Goal: Entertainment & Leisure: Browse casually

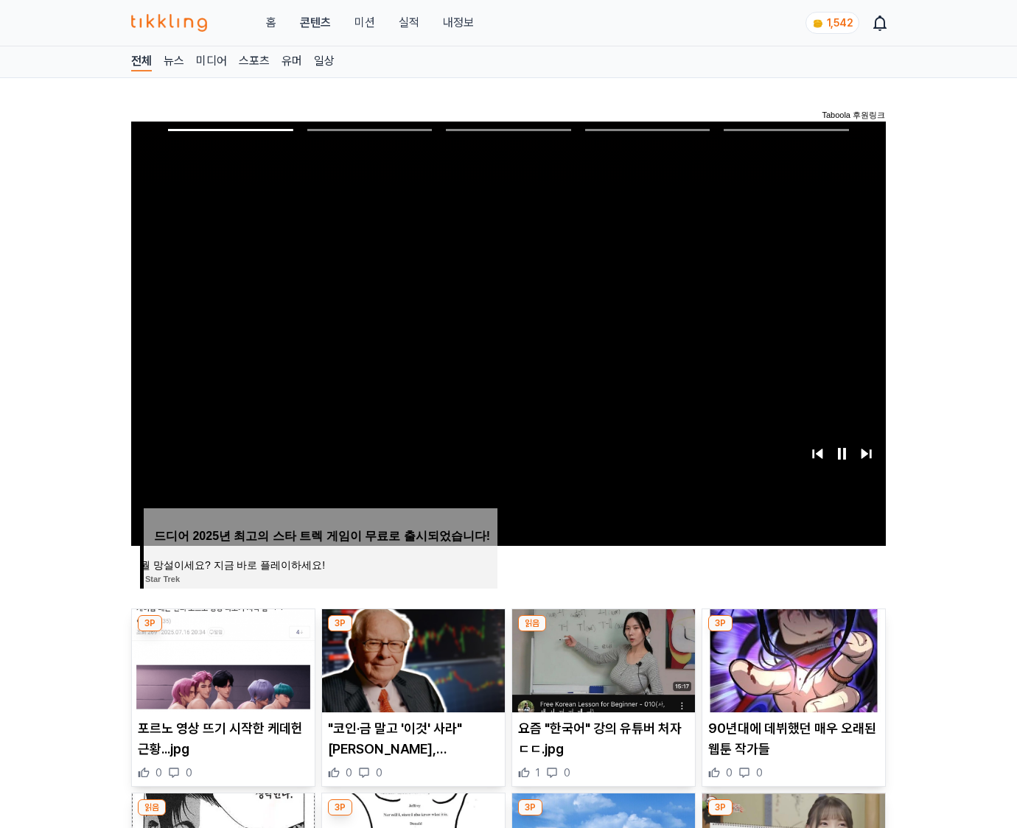
click at [793, 632] on img at bounding box center [793, 661] width 183 height 103
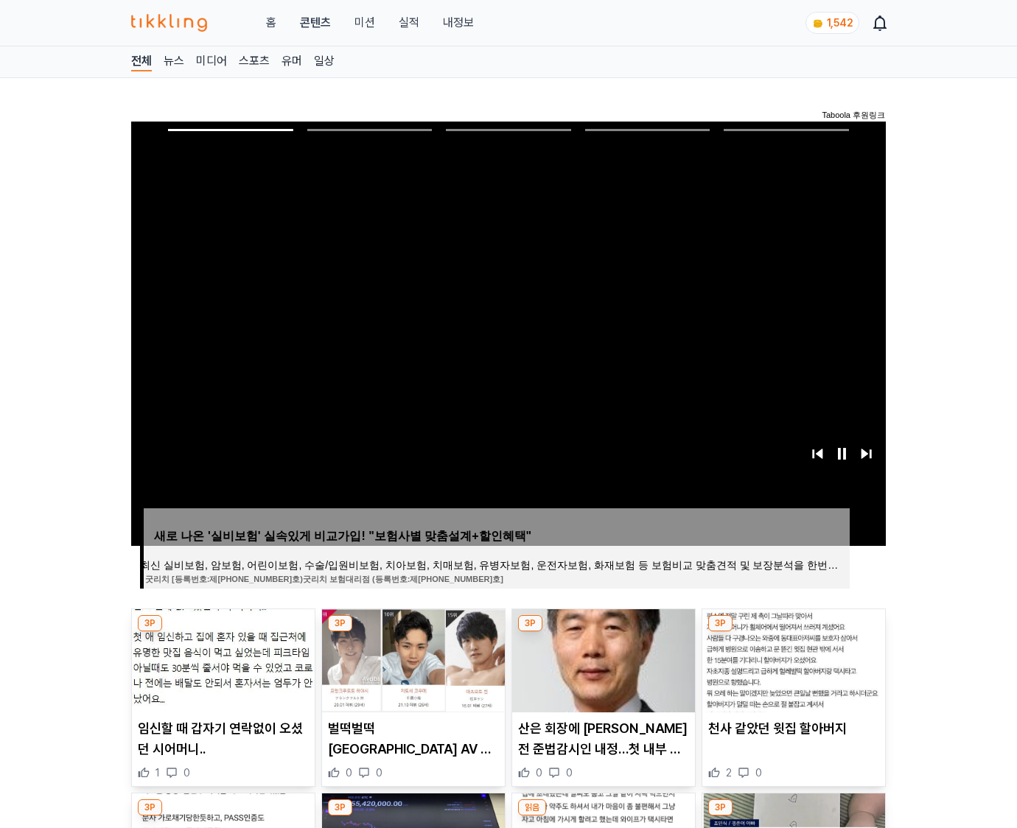
click at [793, 632] on img at bounding box center [793, 661] width 183 height 103
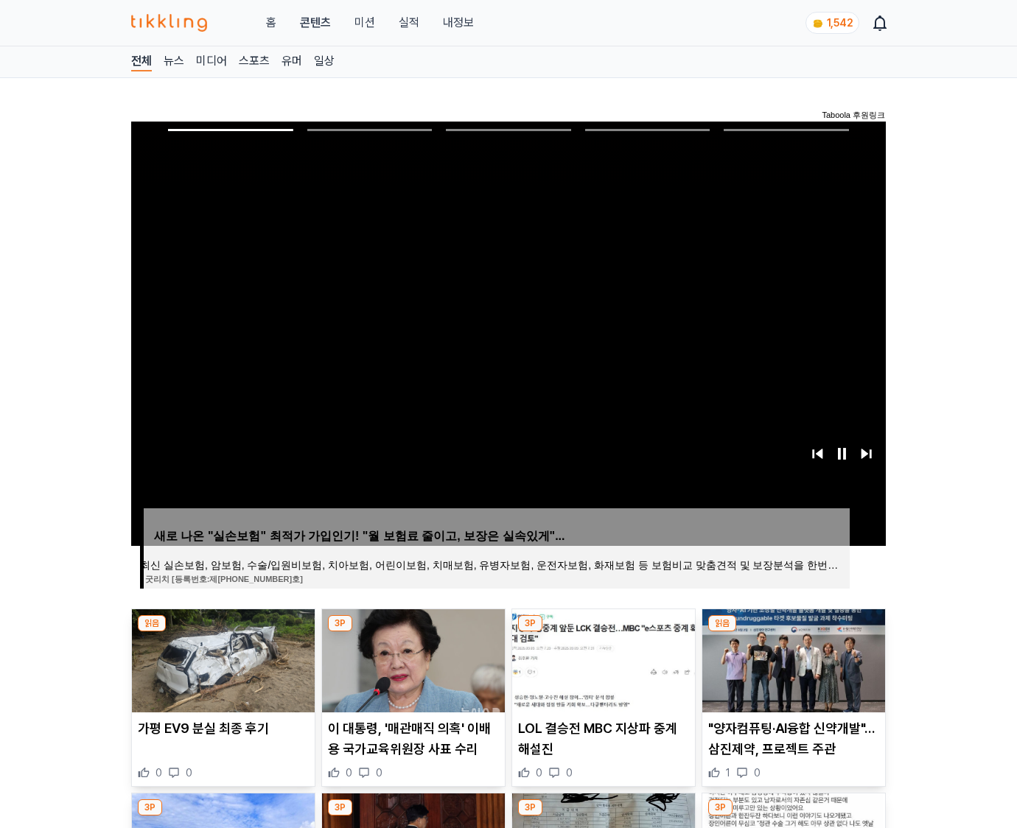
click at [793, 632] on img at bounding box center [793, 661] width 183 height 103
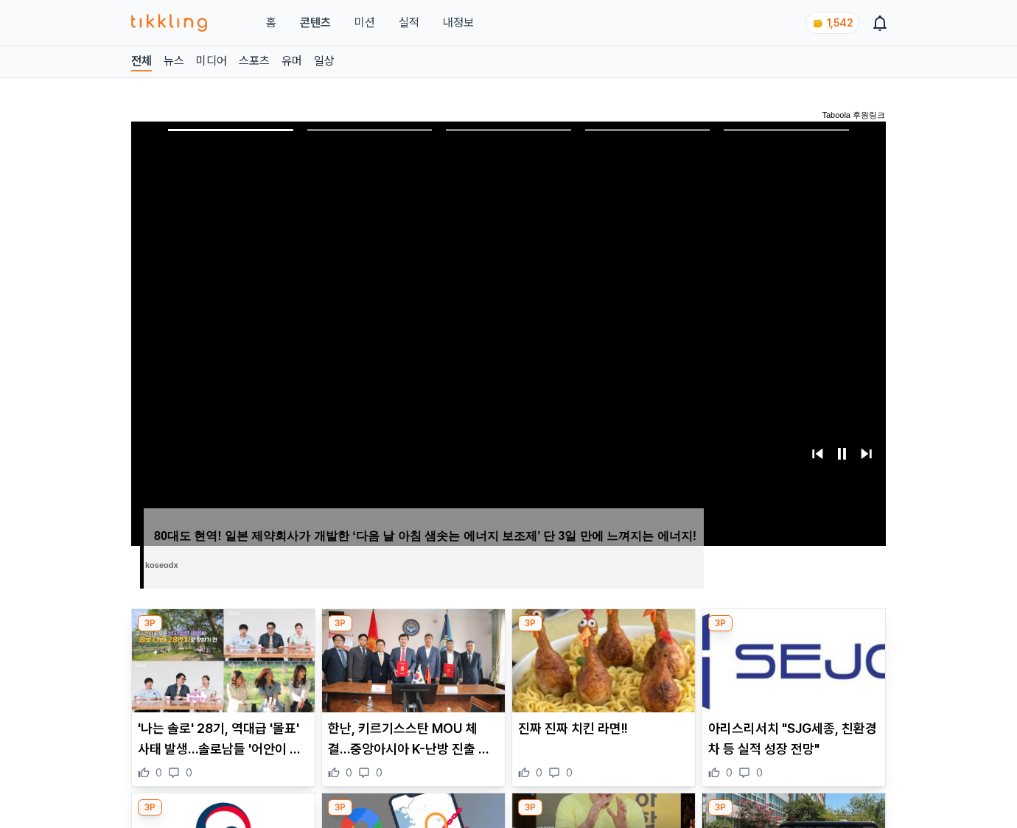
click at [793, 632] on img at bounding box center [793, 661] width 183 height 103
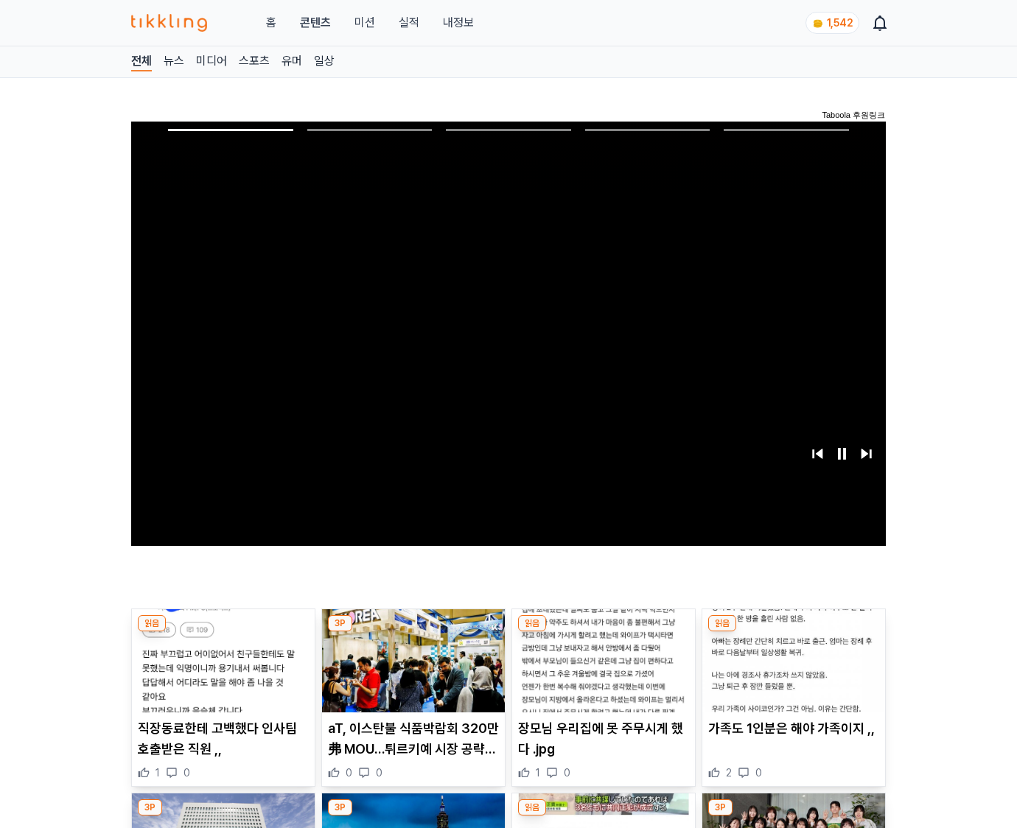
click at [793, 632] on img at bounding box center [793, 661] width 183 height 103
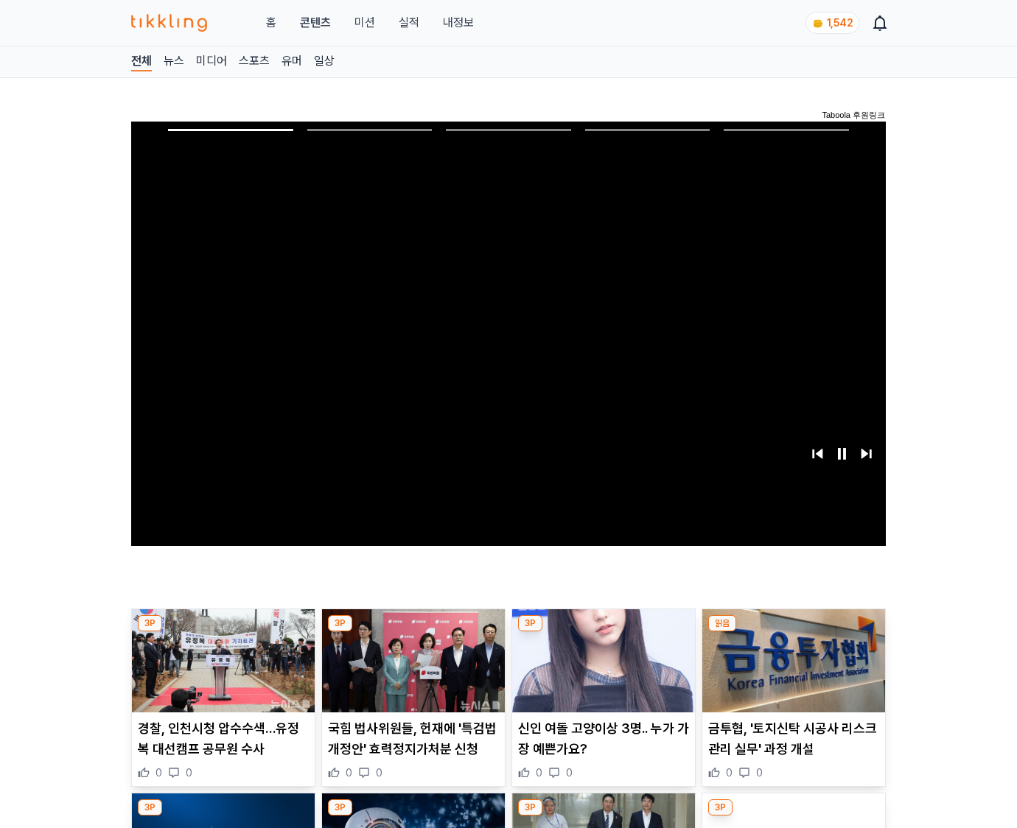
click at [793, 632] on img at bounding box center [793, 661] width 183 height 103
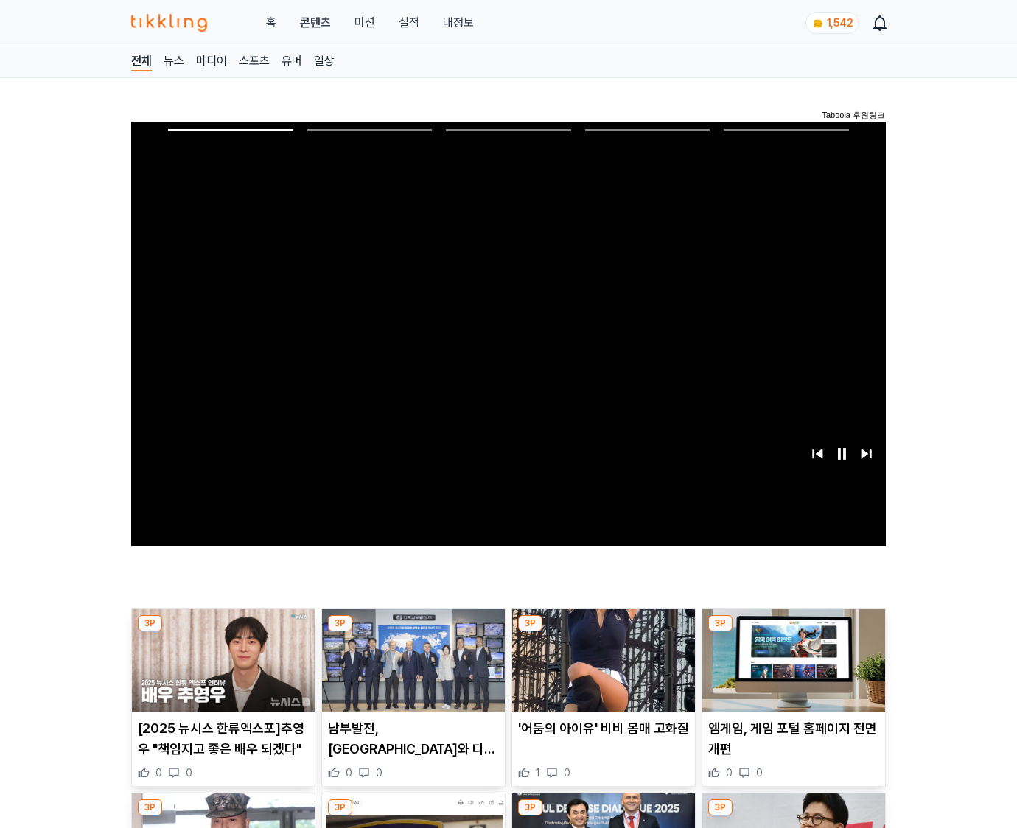
click at [793, 632] on img at bounding box center [793, 661] width 183 height 103
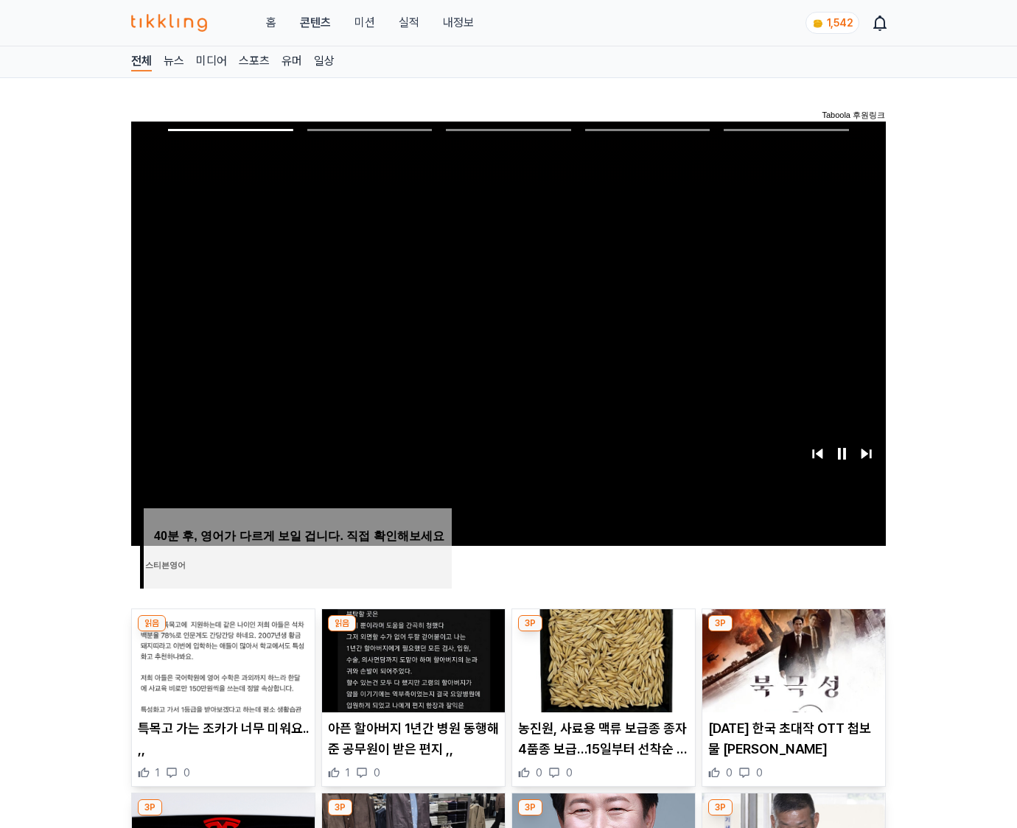
click at [793, 632] on img at bounding box center [793, 661] width 183 height 103
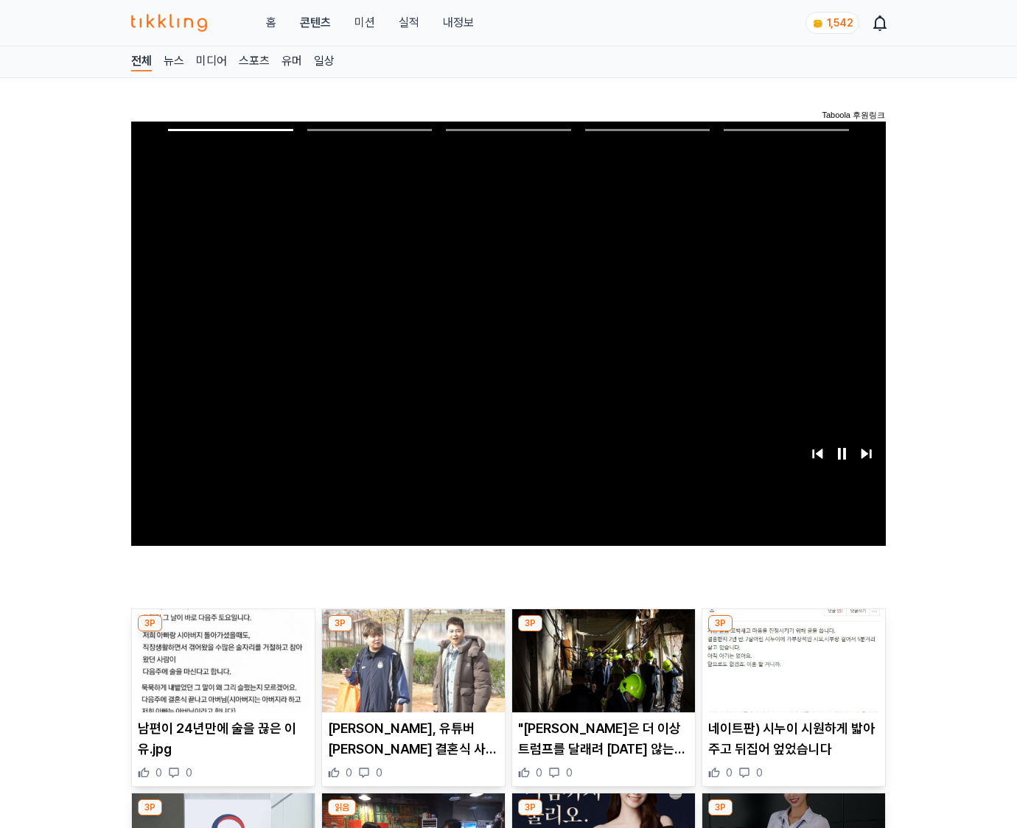
click at [793, 632] on img at bounding box center [793, 661] width 183 height 103
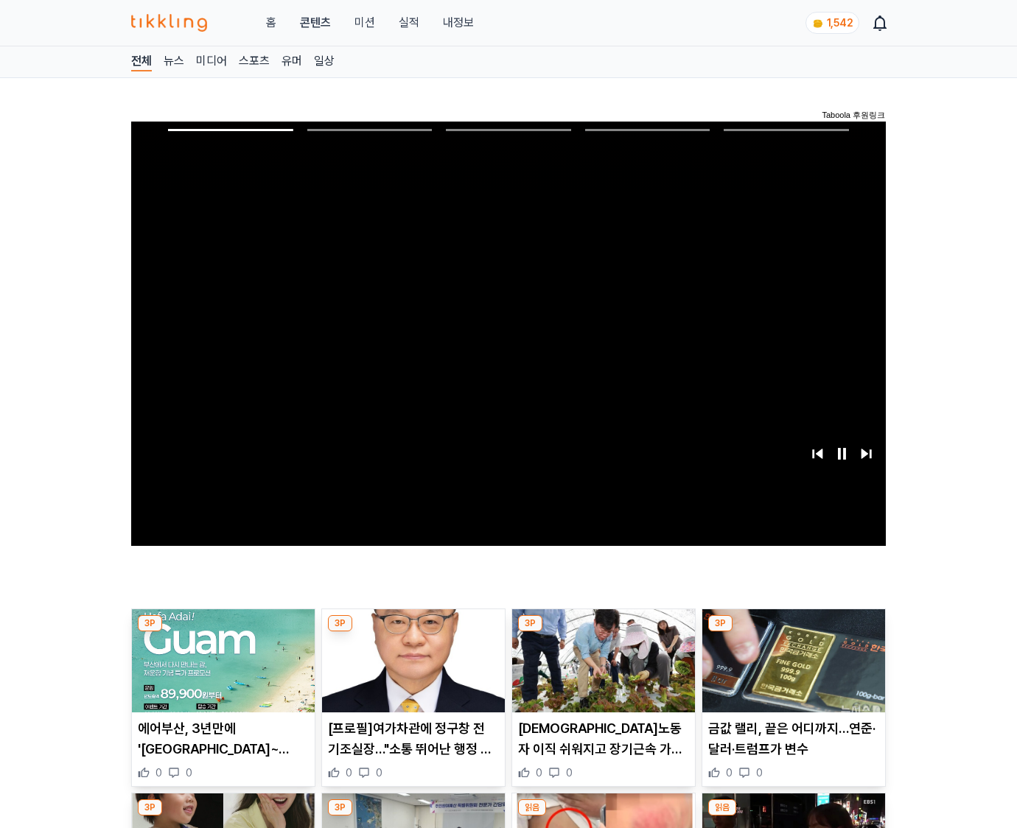
click at [793, 632] on img at bounding box center [793, 661] width 183 height 103
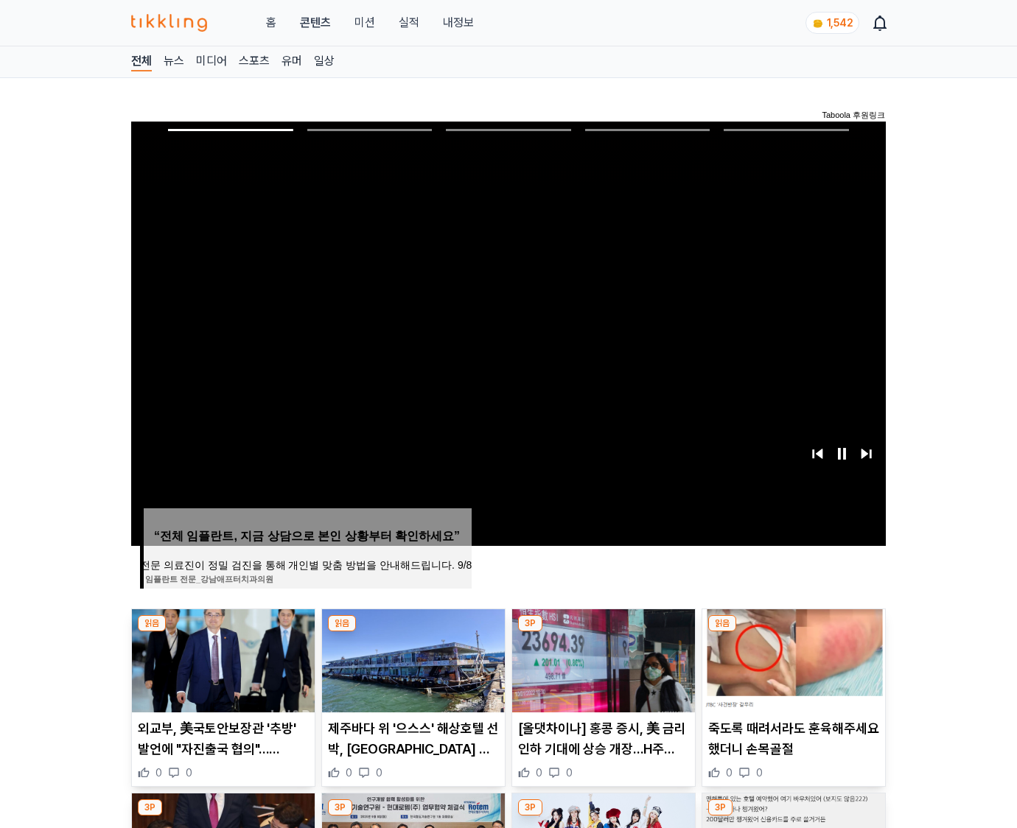
click at [793, 632] on img at bounding box center [793, 661] width 183 height 103
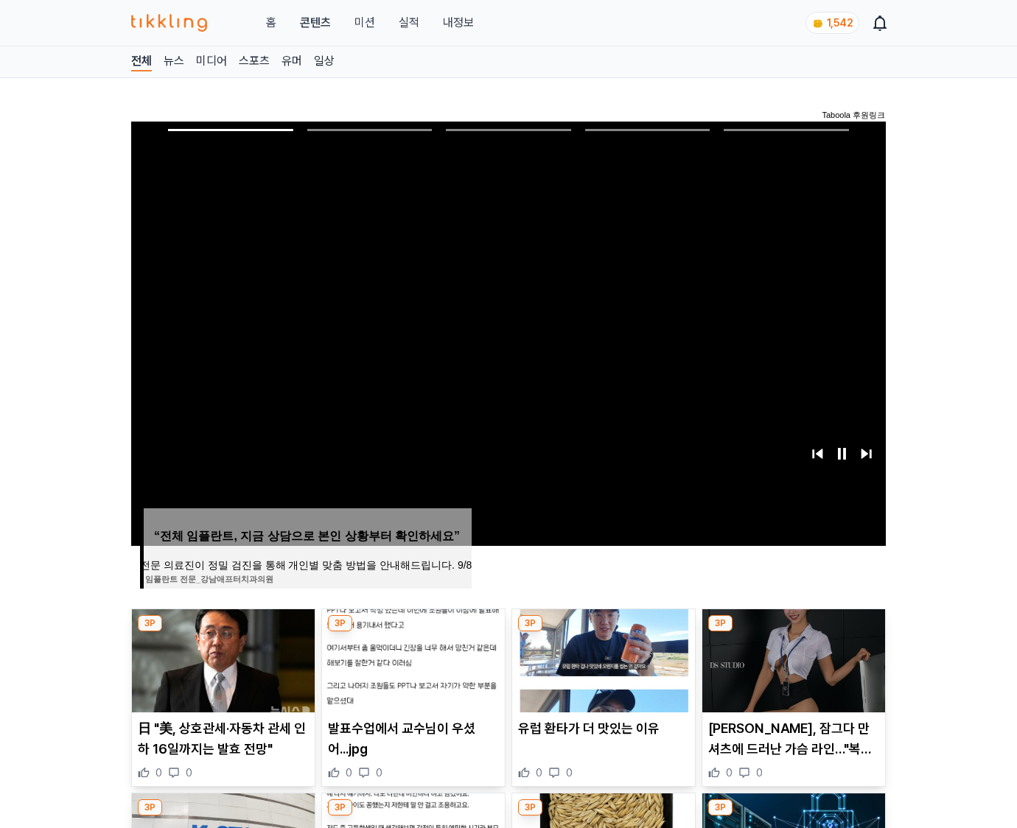
click at [793, 632] on img at bounding box center [793, 661] width 183 height 103
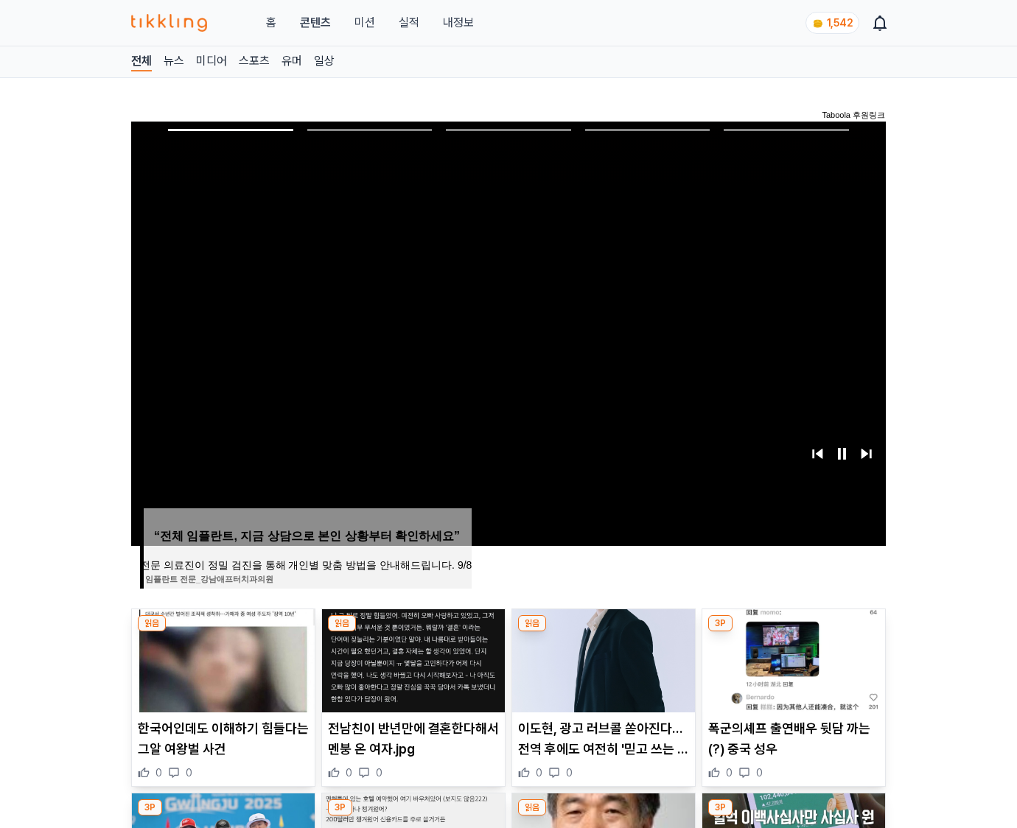
click at [793, 632] on img at bounding box center [793, 661] width 183 height 103
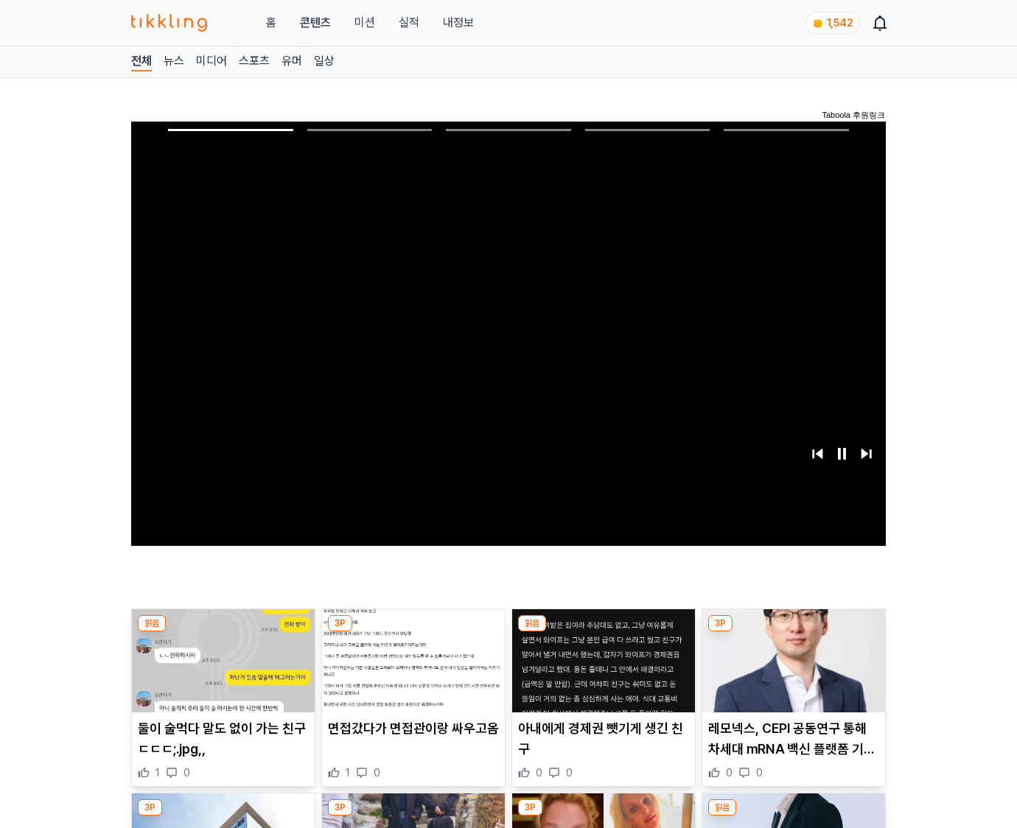
click at [793, 632] on img at bounding box center [793, 661] width 183 height 103
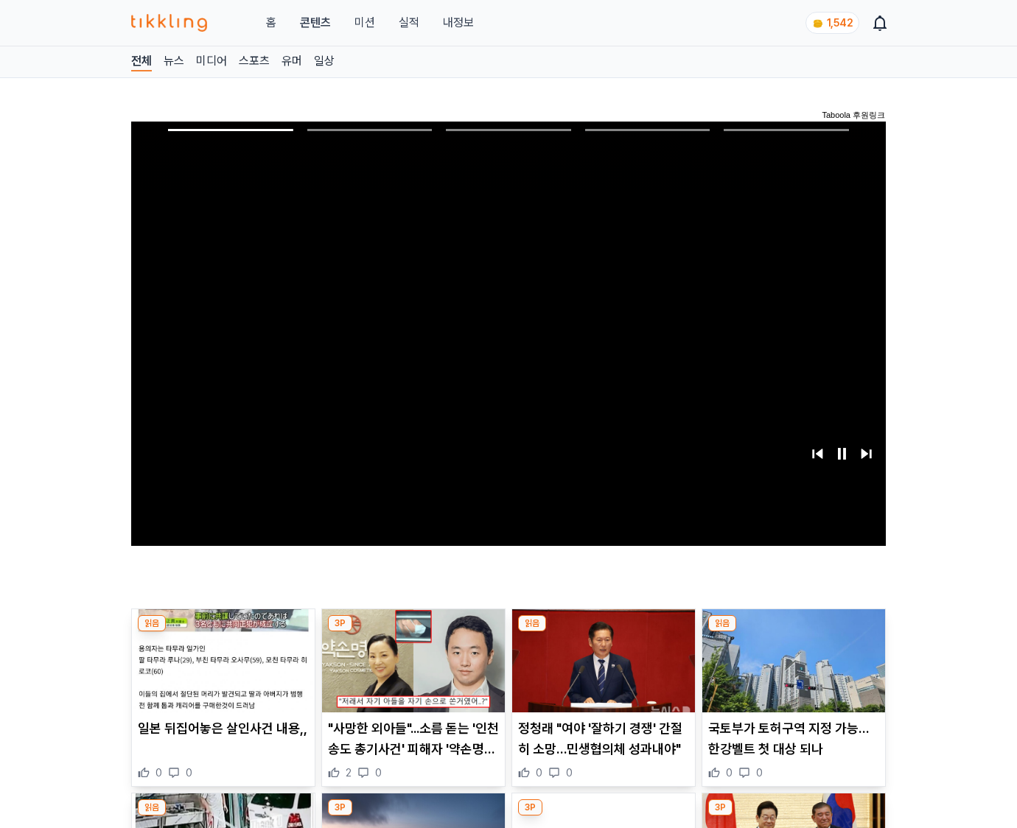
click at [793, 632] on img at bounding box center [793, 661] width 183 height 103
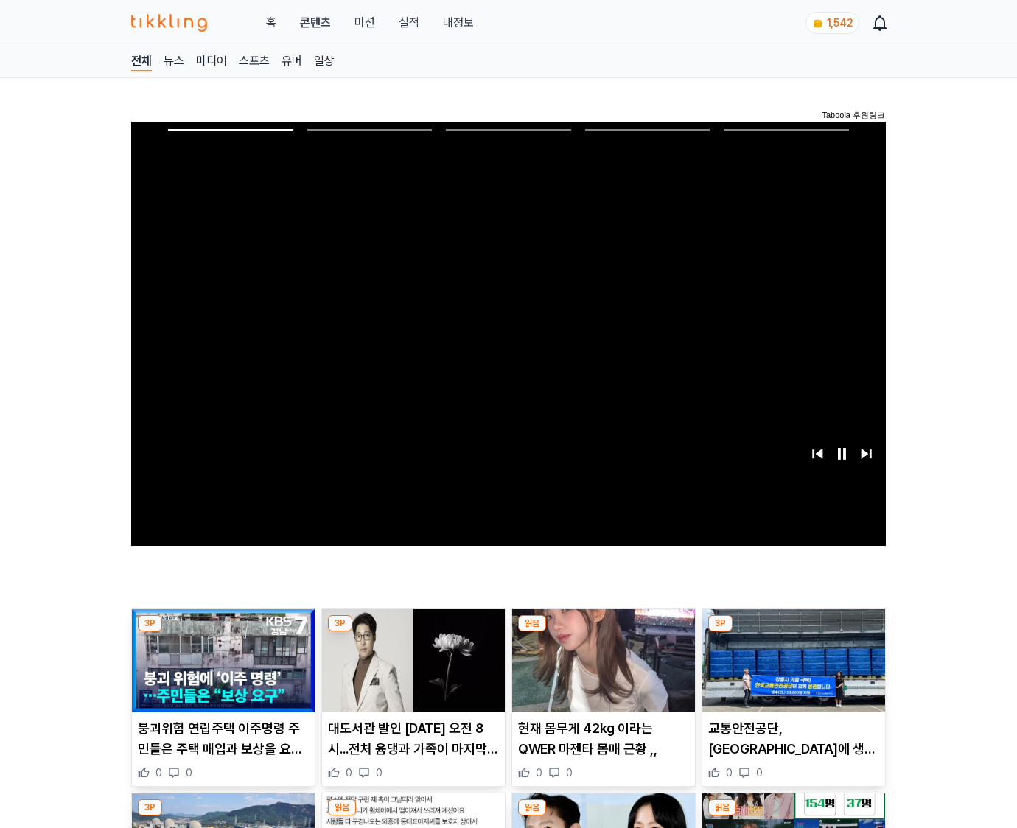
click at [793, 632] on img at bounding box center [793, 661] width 183 height 103
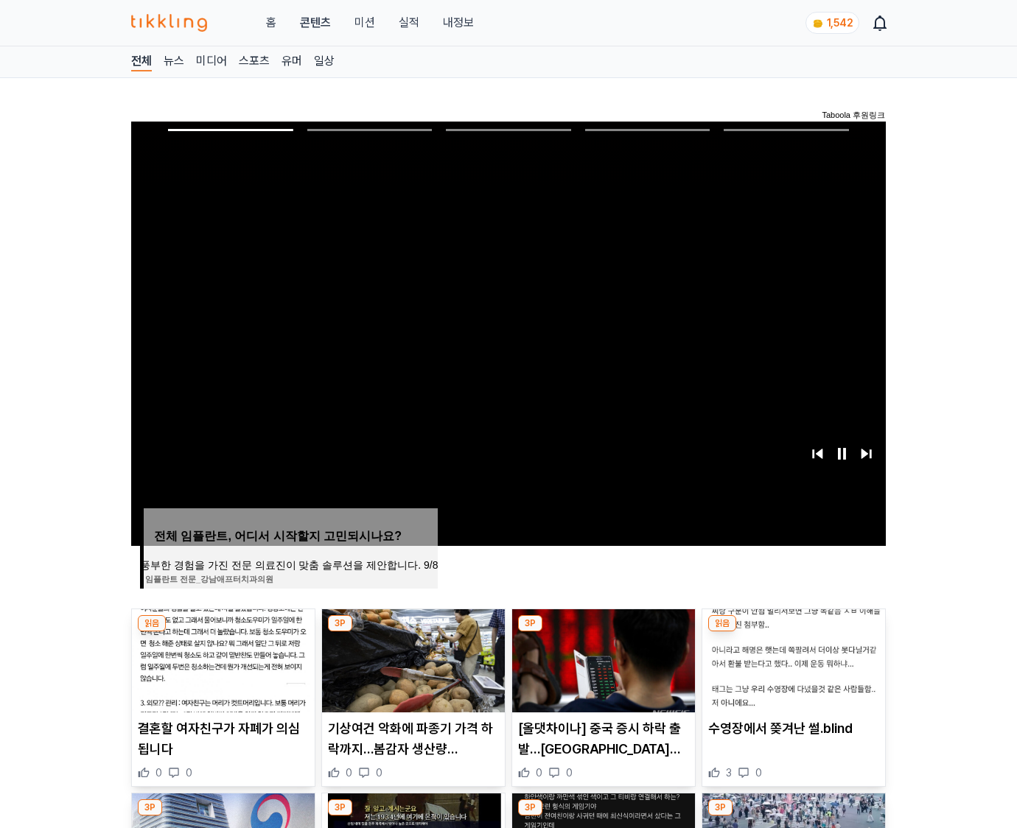
click at [793, 632] on img at bounding box center [793, 661] width 183 height 103
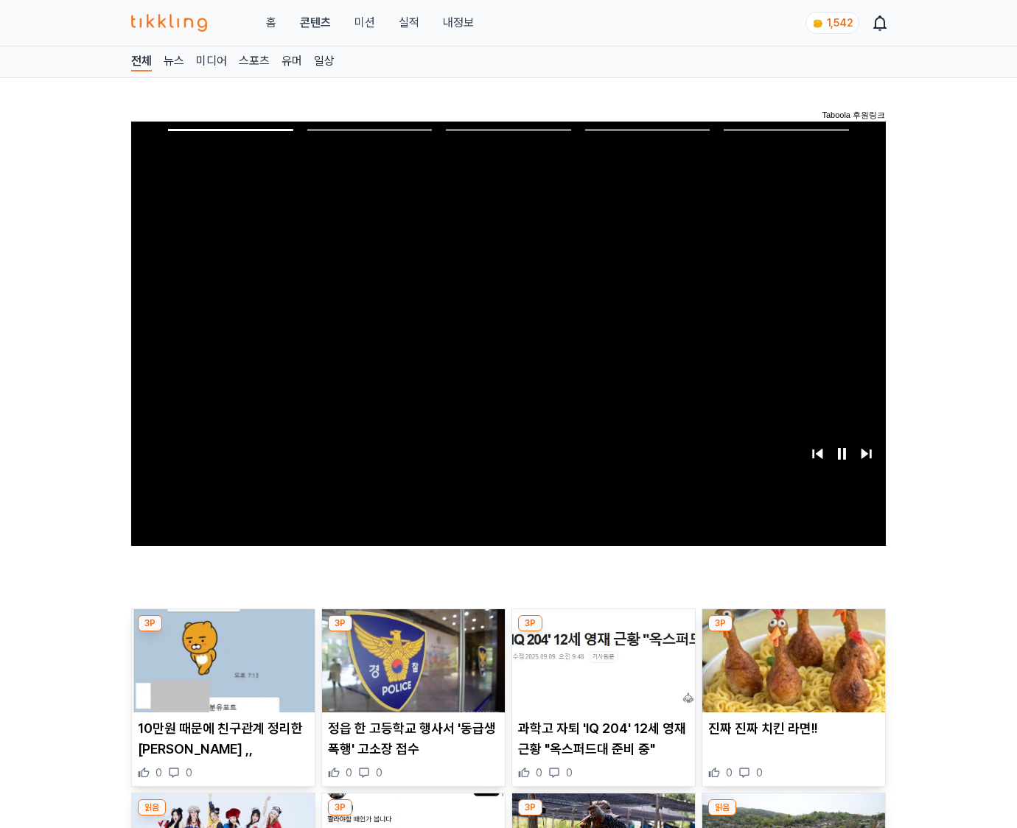
click at [793, 632] on img at bounding box center [793, 661] width 183 height 103
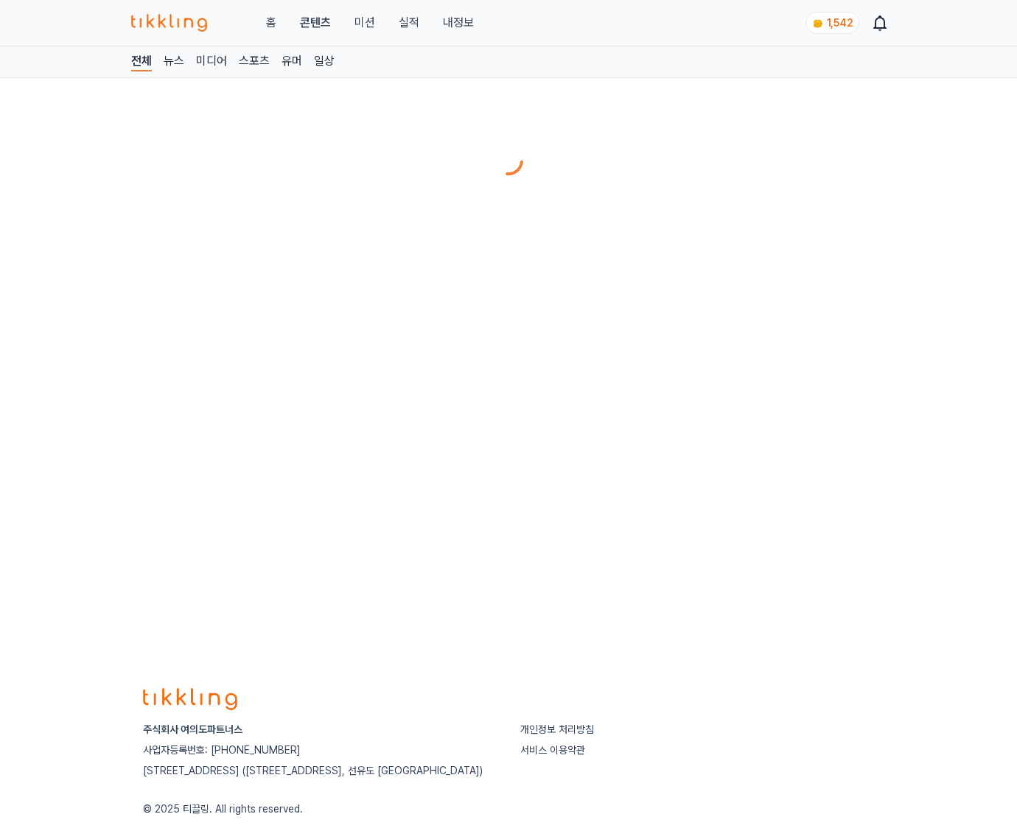
click at [793, 125] on div at bounding box center [508, 125] width 755 height 0
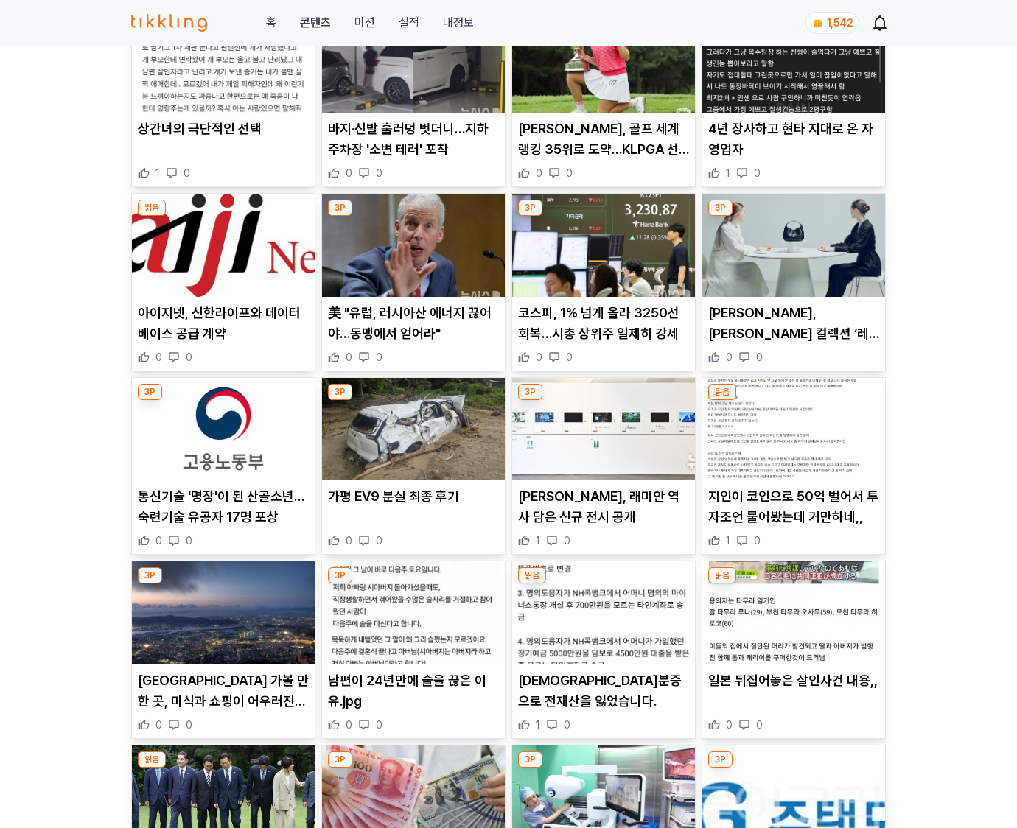
scroll to position [5553, 0]
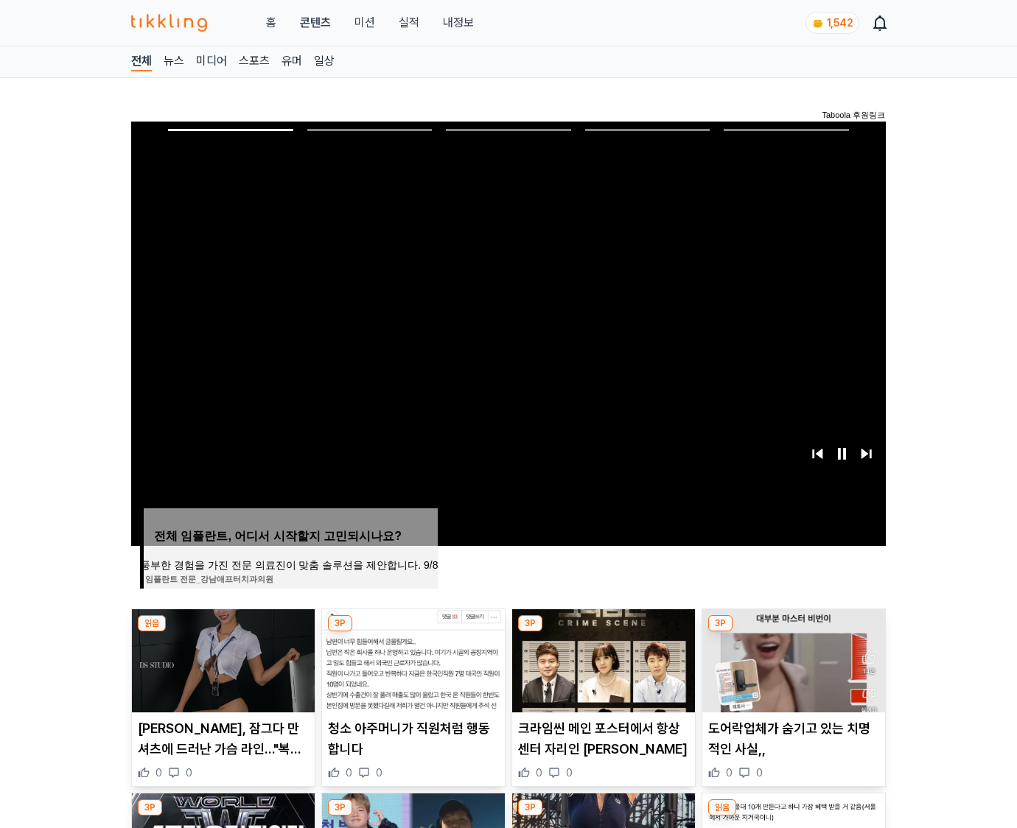
click at [793, 632] on img at bounding box center [793, 661] width 183 height 103
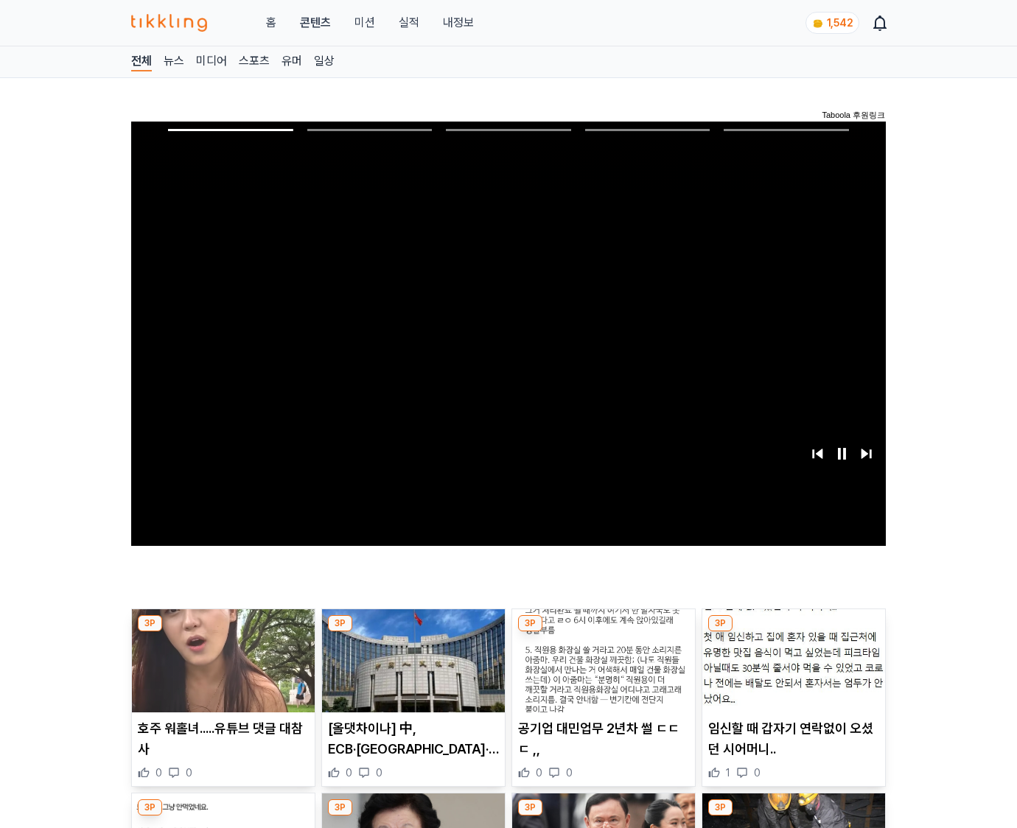
click at [793, 632] on img at bounding box center [793, 661] width 183 height 103
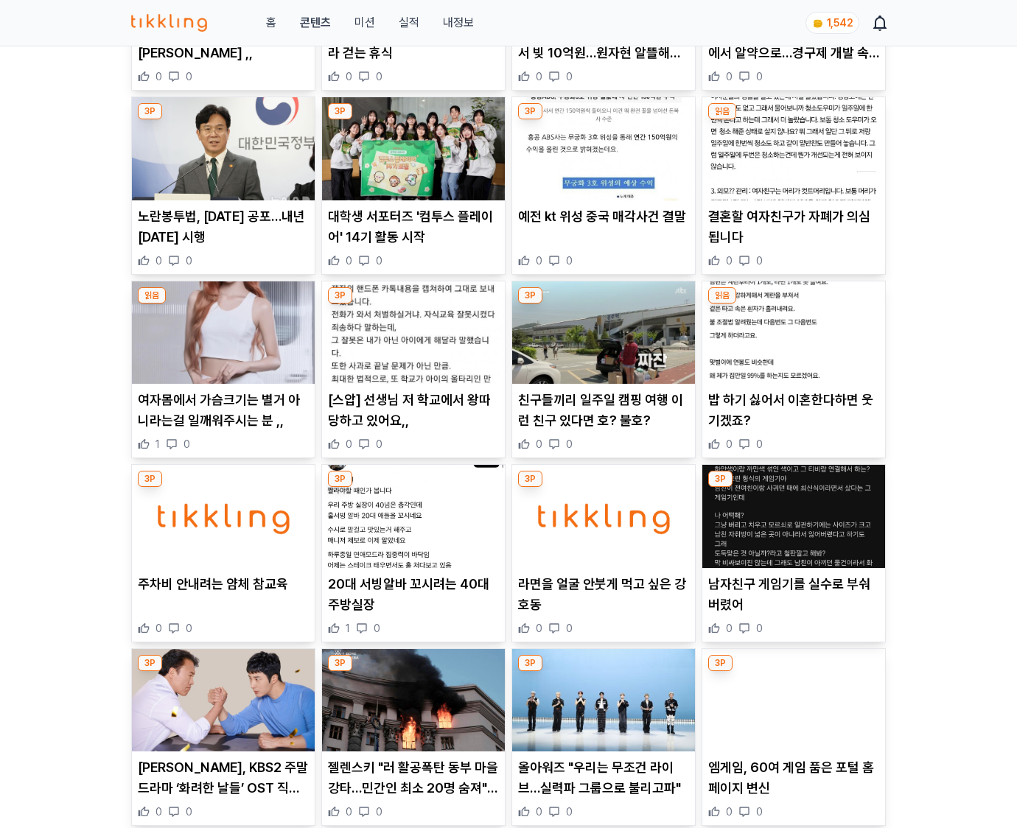
scroll to position [6511, 0]
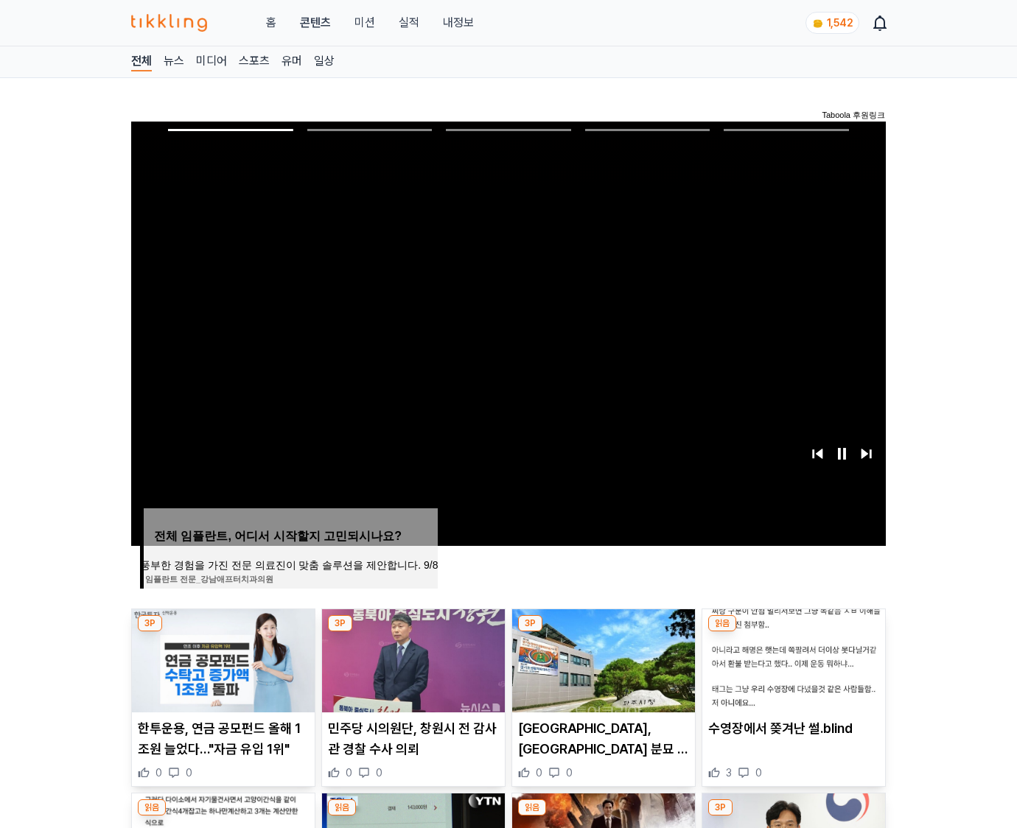
click at [793, 632] on img at bounding box center [793, 661] width 183 height 103
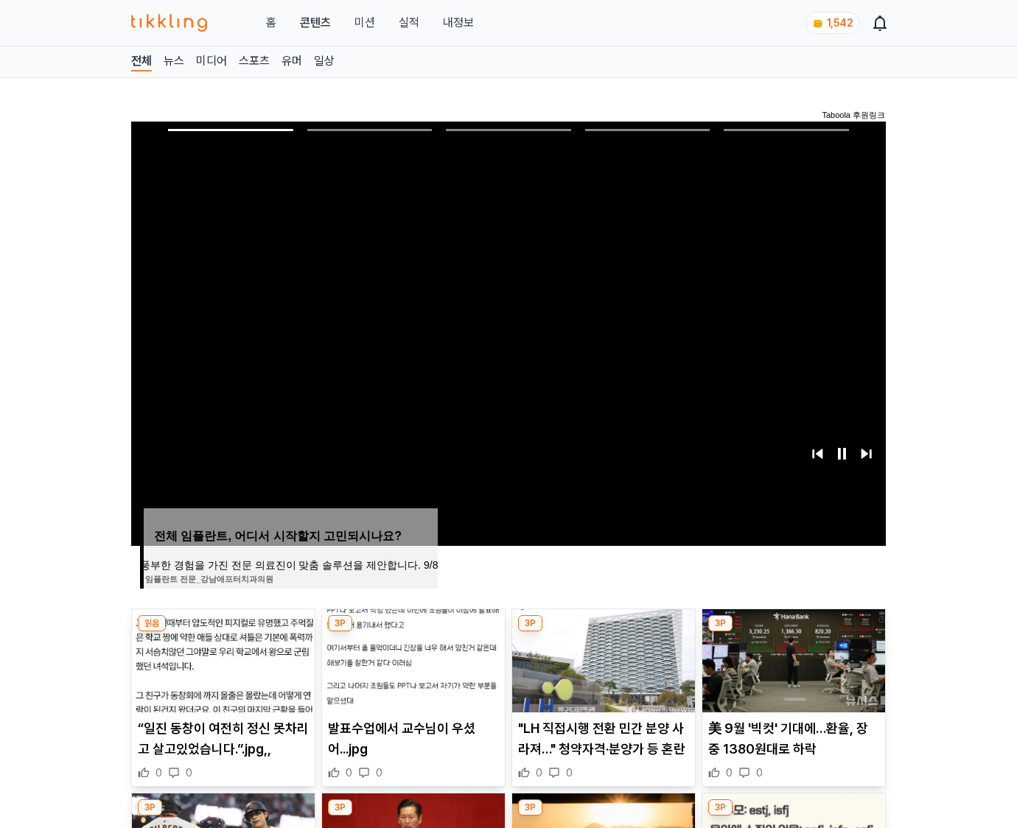
click at [793, 632] on img at bounding box center [793, 661] width 183 height 103
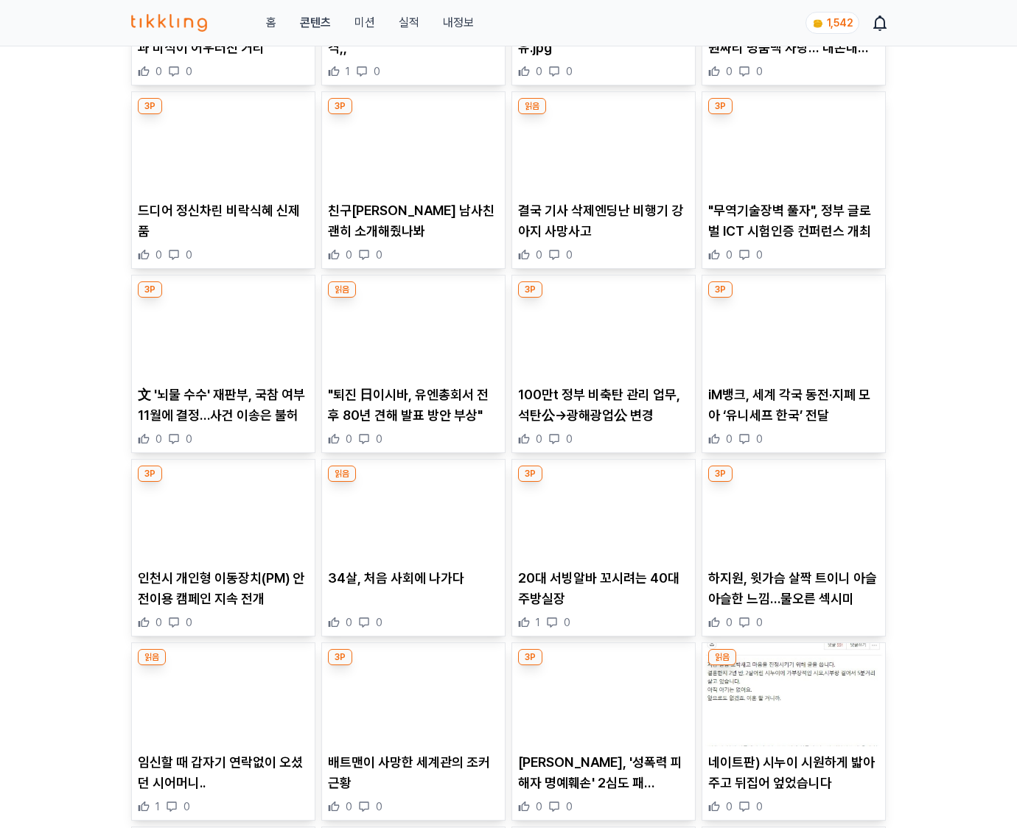
scroll to position [2897, 0]
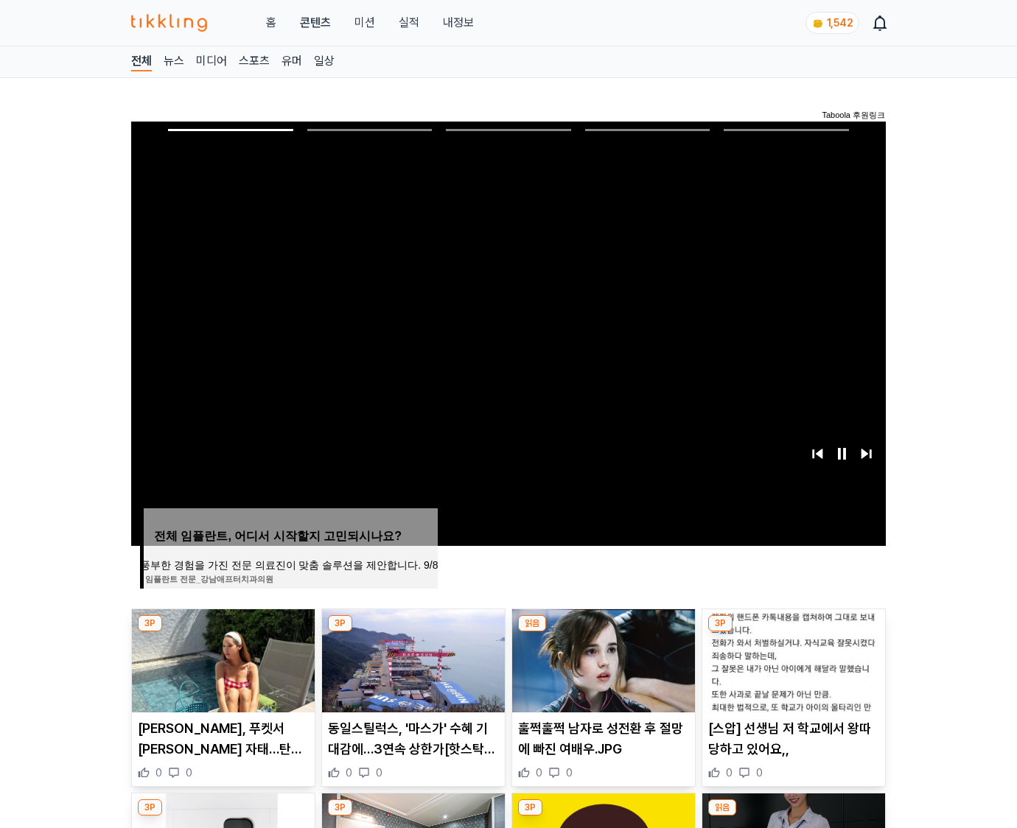
click at [793, 632] on img at bounding box center [793, 661] width 183 height 103
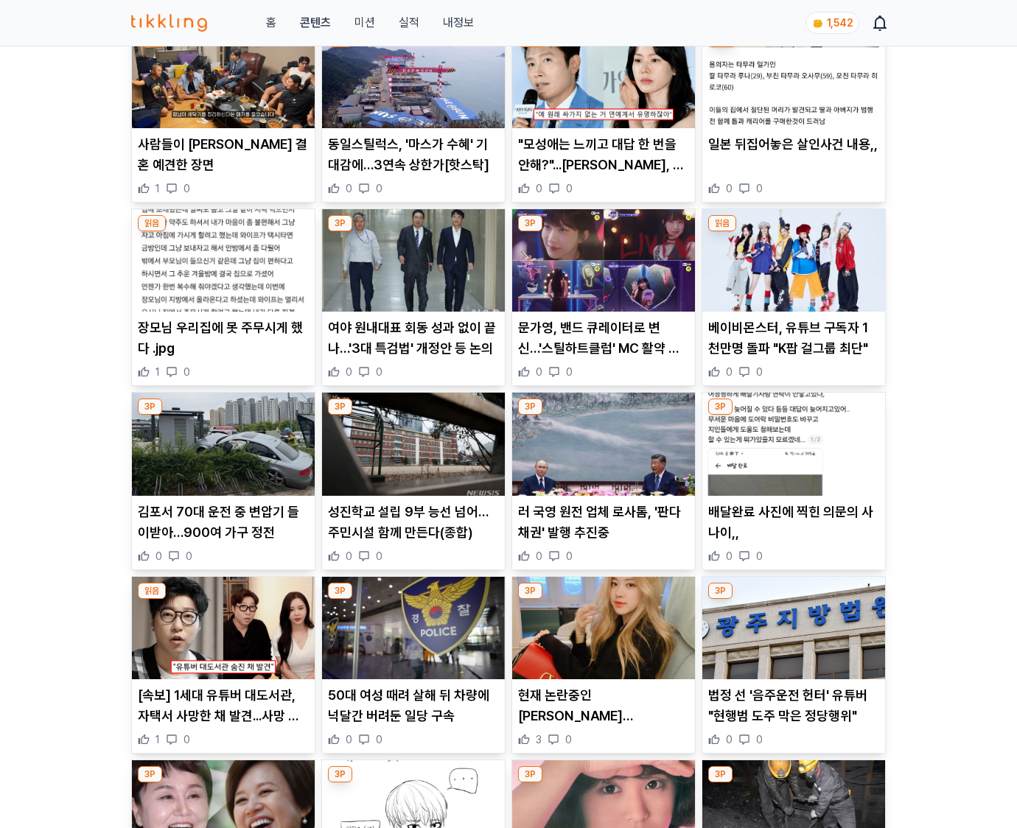
scroll to position [2171, 0]
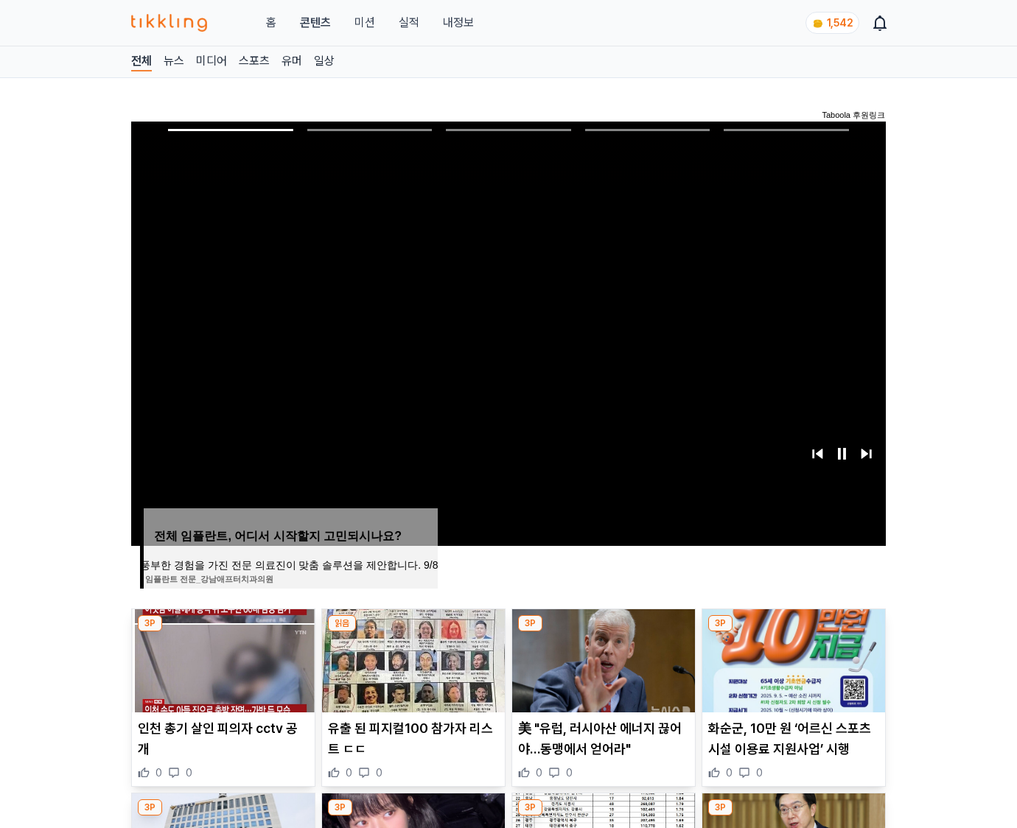
click at [793, 632] on img at bounding box center [793, 661] width 183 height 103
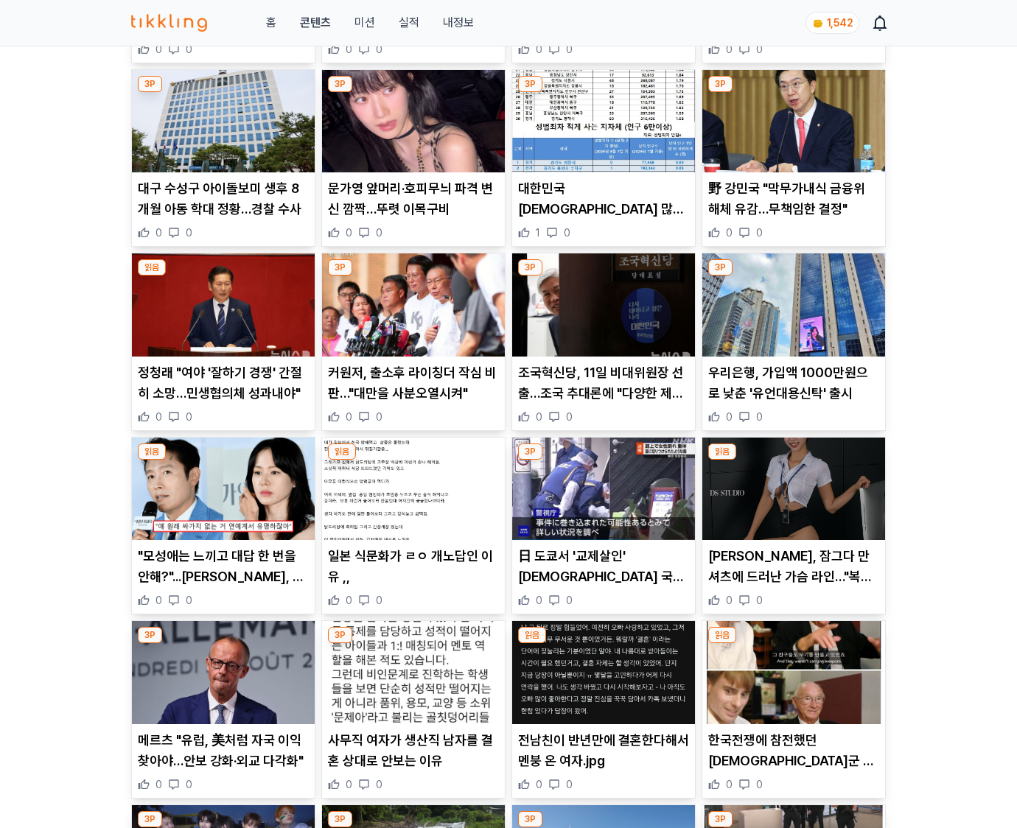
scroll to position [2174, 0]
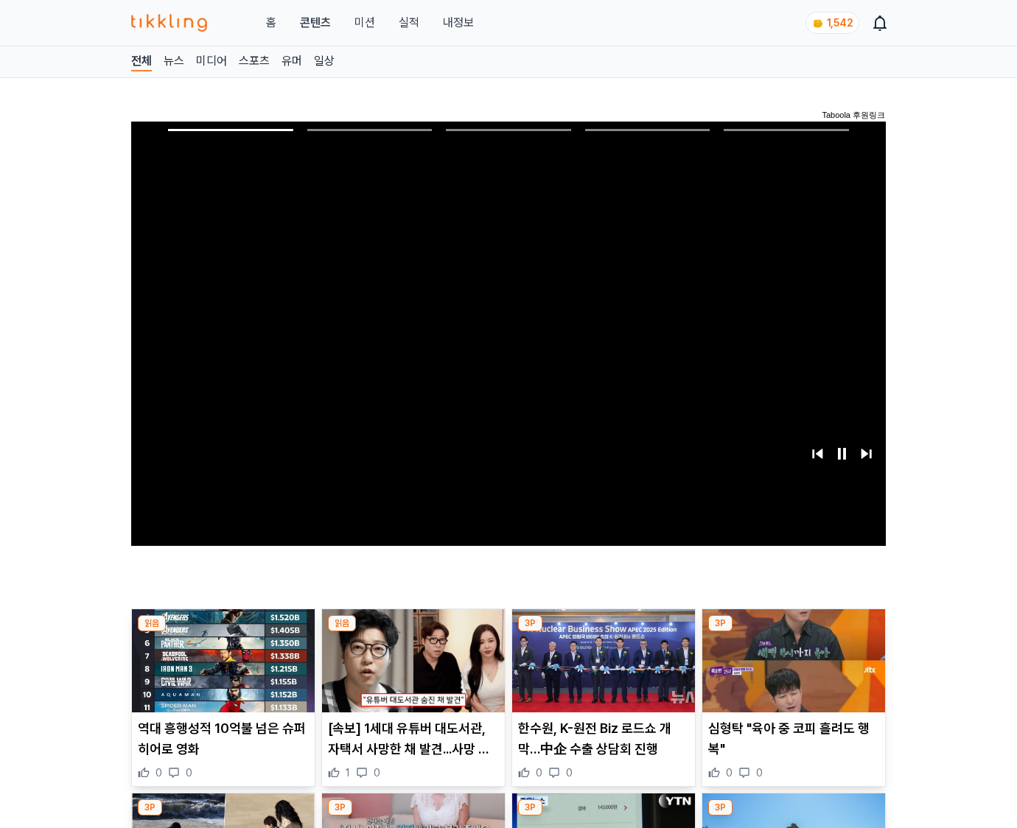
click at [793, 632] on img at bounding box center [793, 661] width 183 height 103
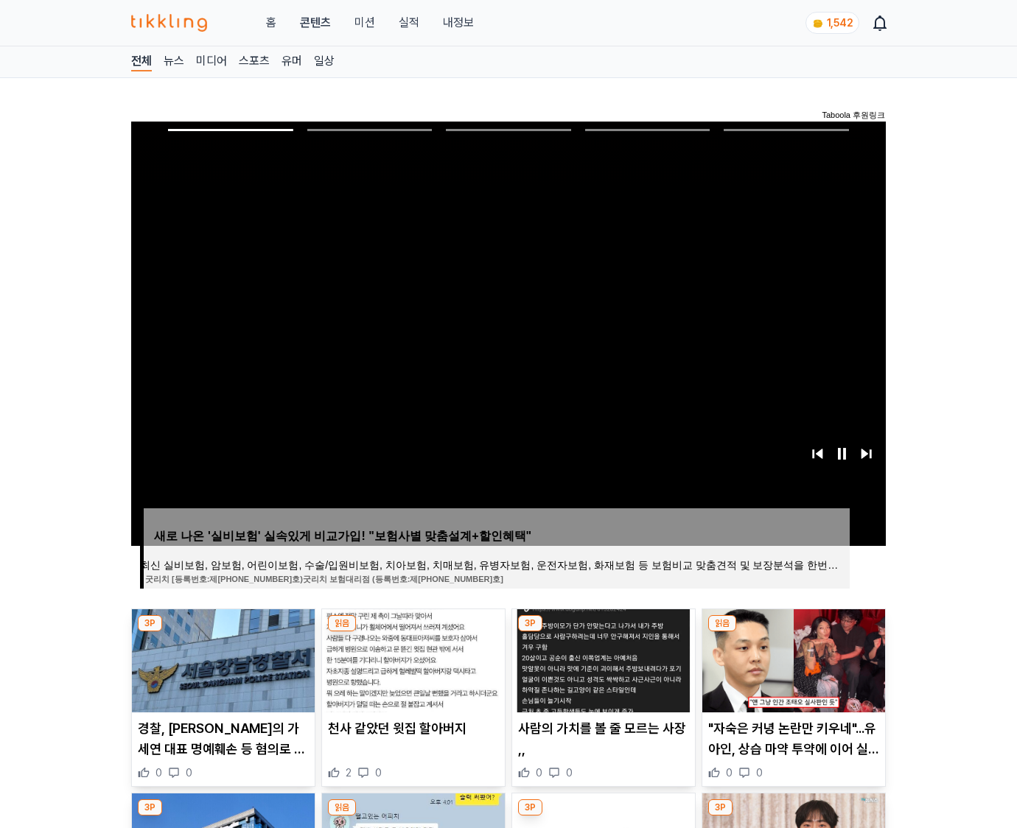
click at [793, 632] on img at bounding box center [793, 661] width 183 height 103
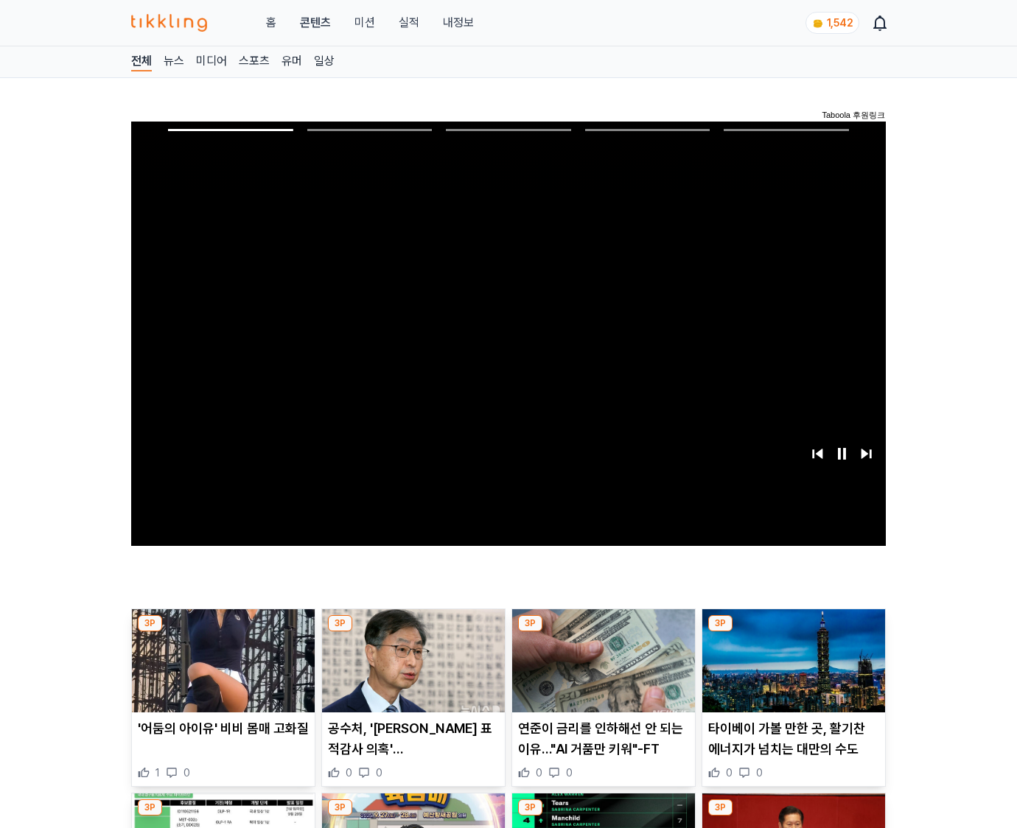
click at [793, 632] on img at bounding box center [793, 661] width 183 height 103
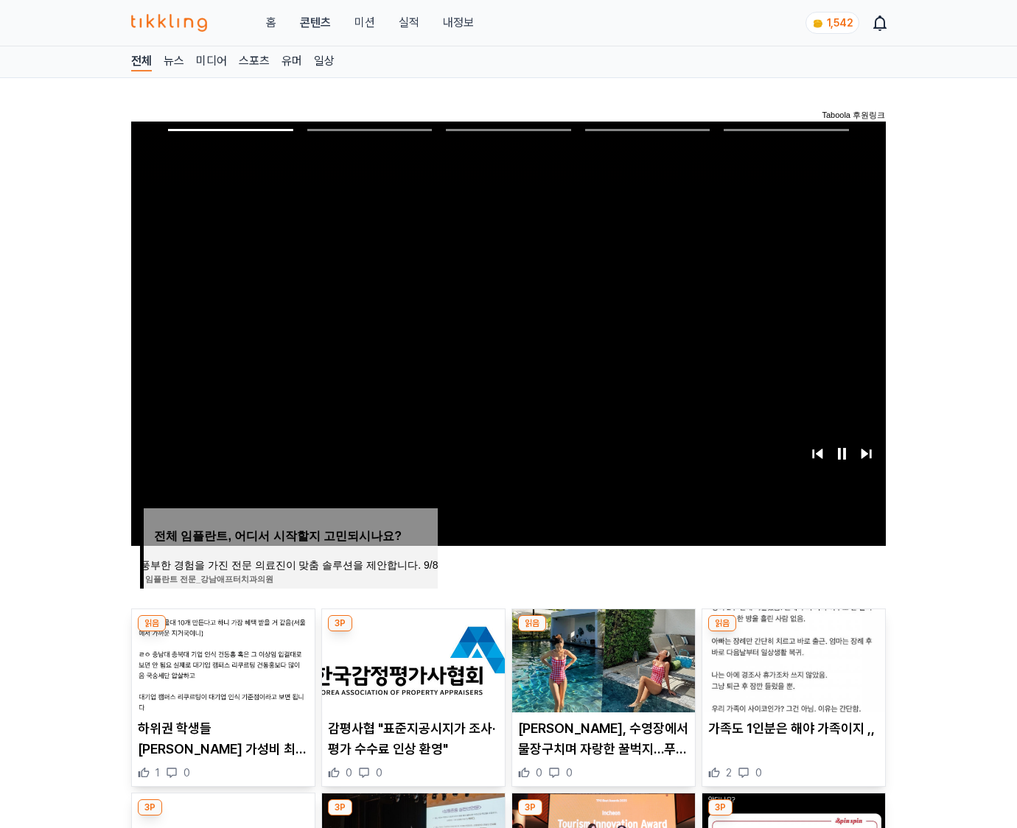
click at [793, 632] on img at bounding box center [793, 661] width 183 height 103
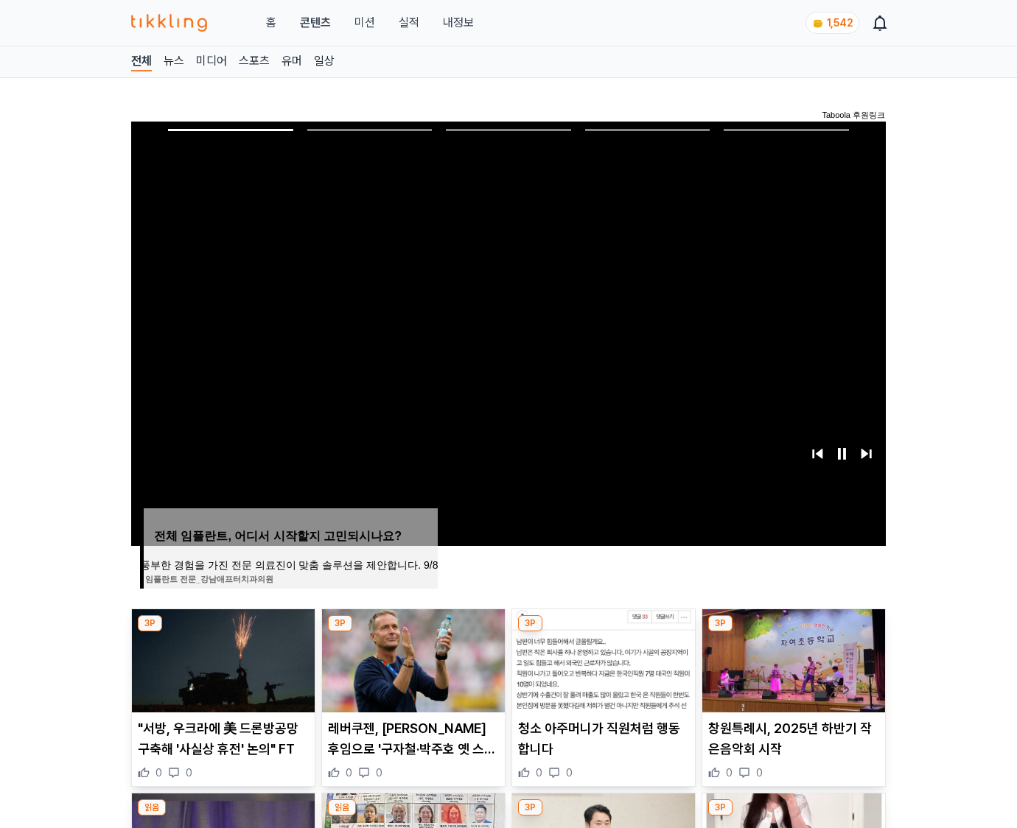
click at [793, 632] on img at bounding box center [793, 661] width 183 height 103
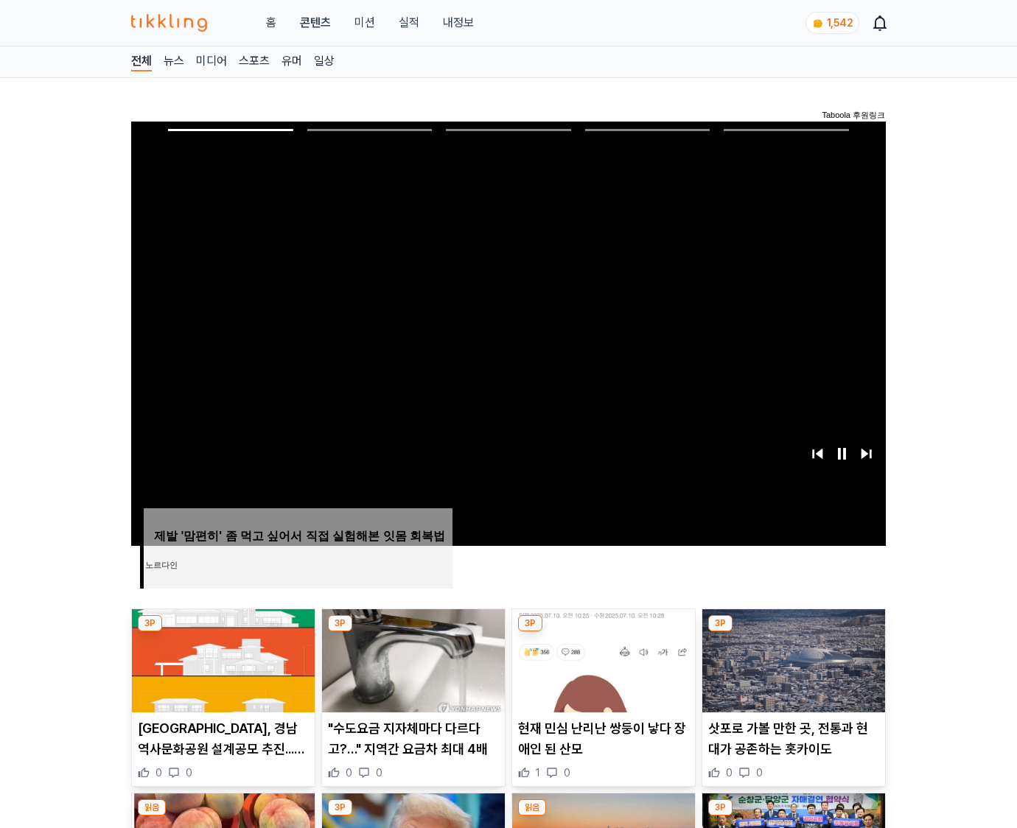
click at [793, 632] on img at bounding box center [793, 661] width 183 height 103
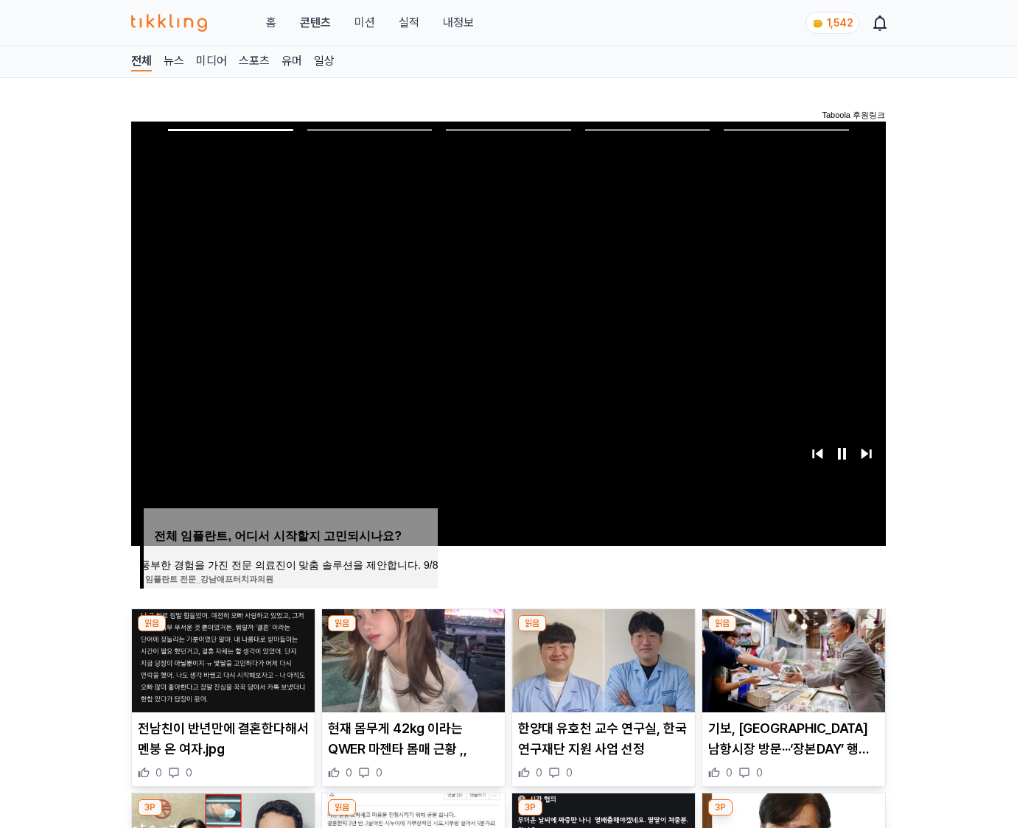
click at [793, 632] on img at bounding box center [793, 661] width 183 height 103
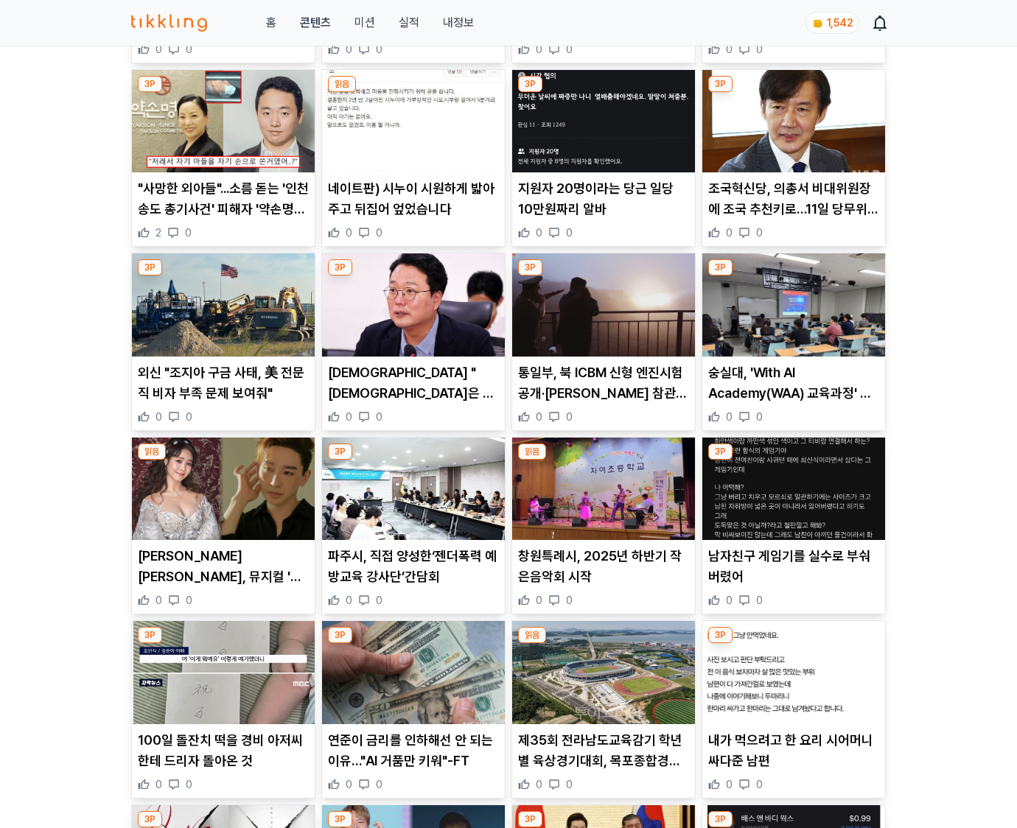
scroll to position [2170, 0]
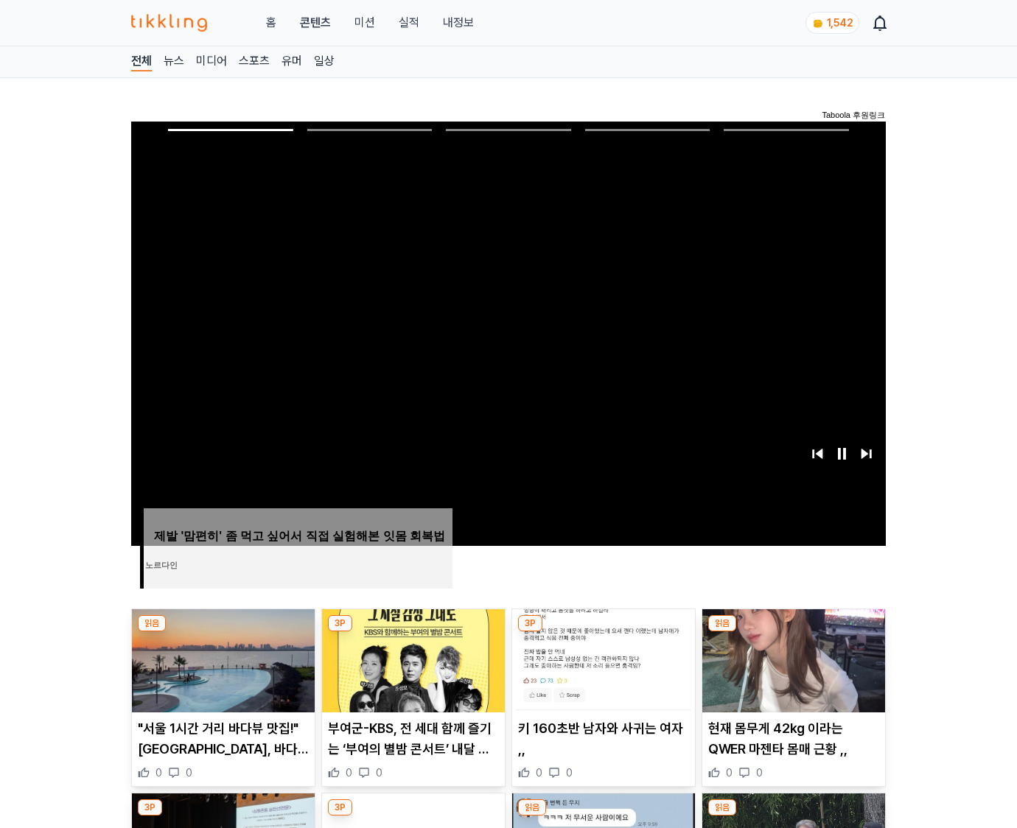
click at [793, 632] on img at bounding box center [793, 661] width 183 height 103
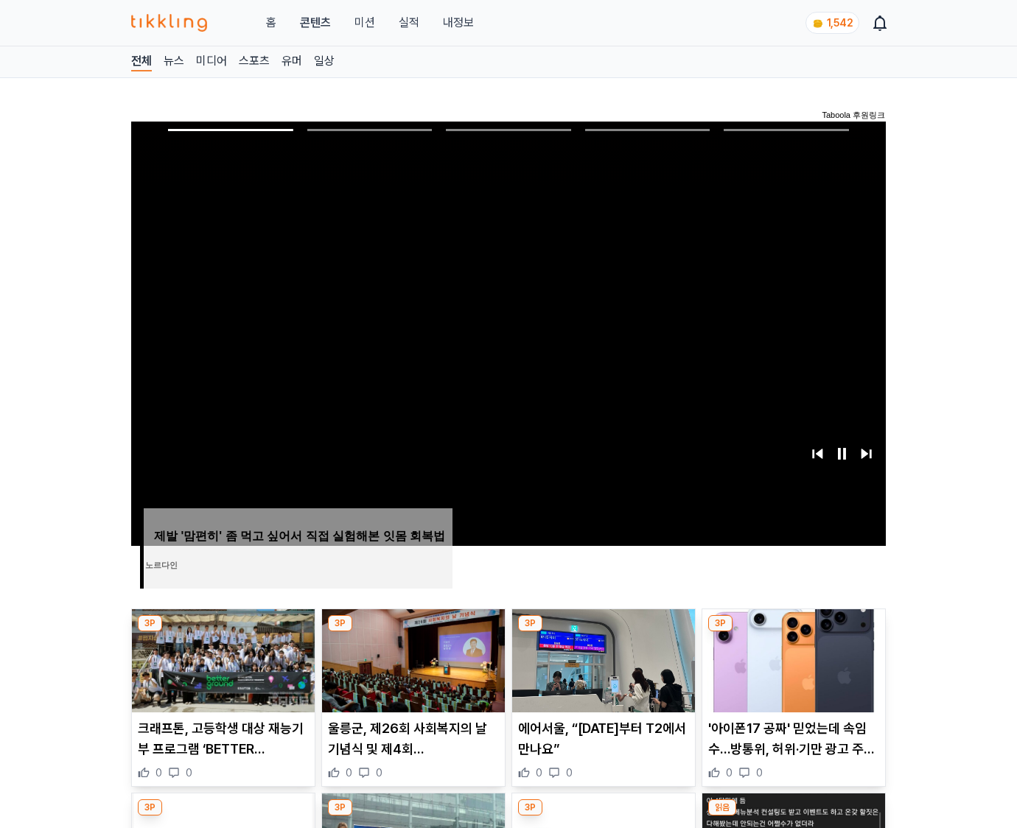
click at [793, 632] on img at bounding box center [793, 661] width 183 height 103
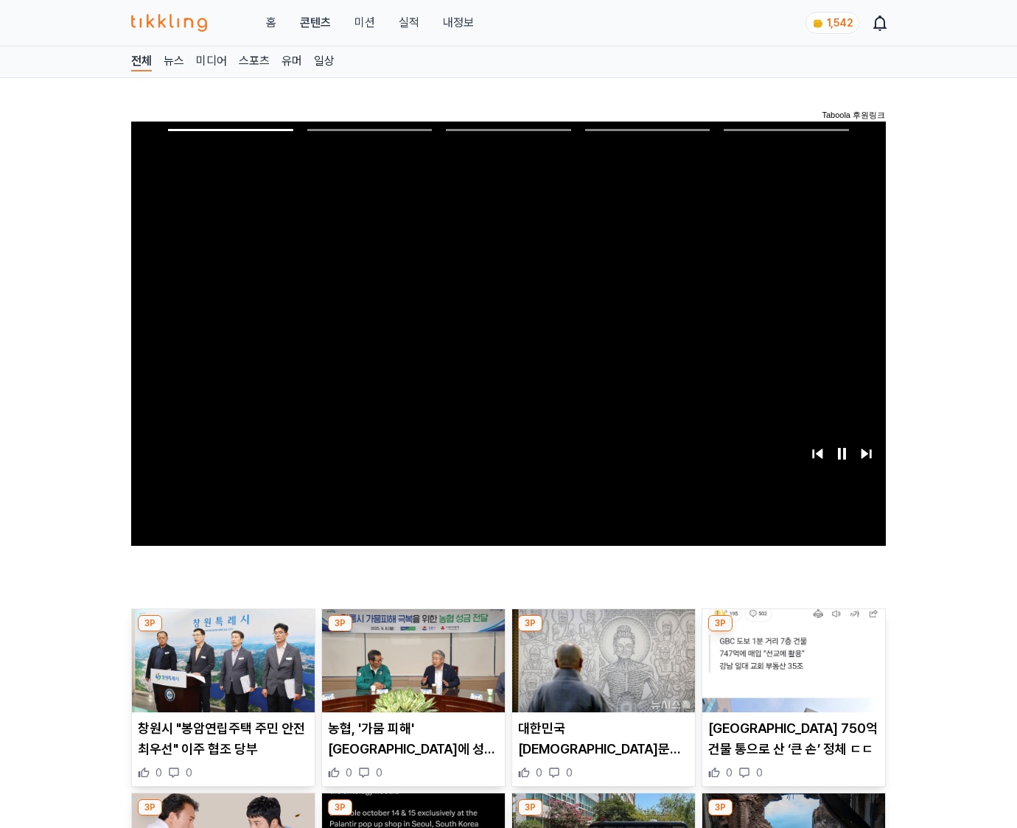
click at [793, 632] on img at bounding box center [793, 661] width 183 height 103
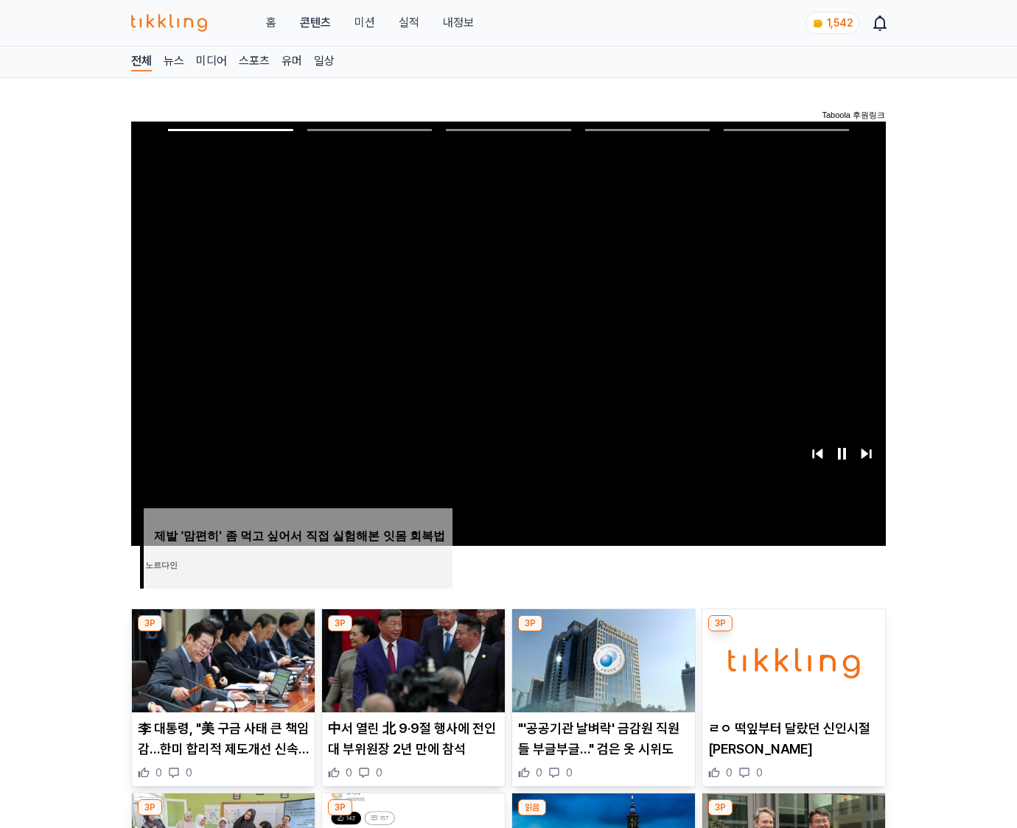
click at [793, 632] on img at bounding box center [793, 661] width 183 height 103
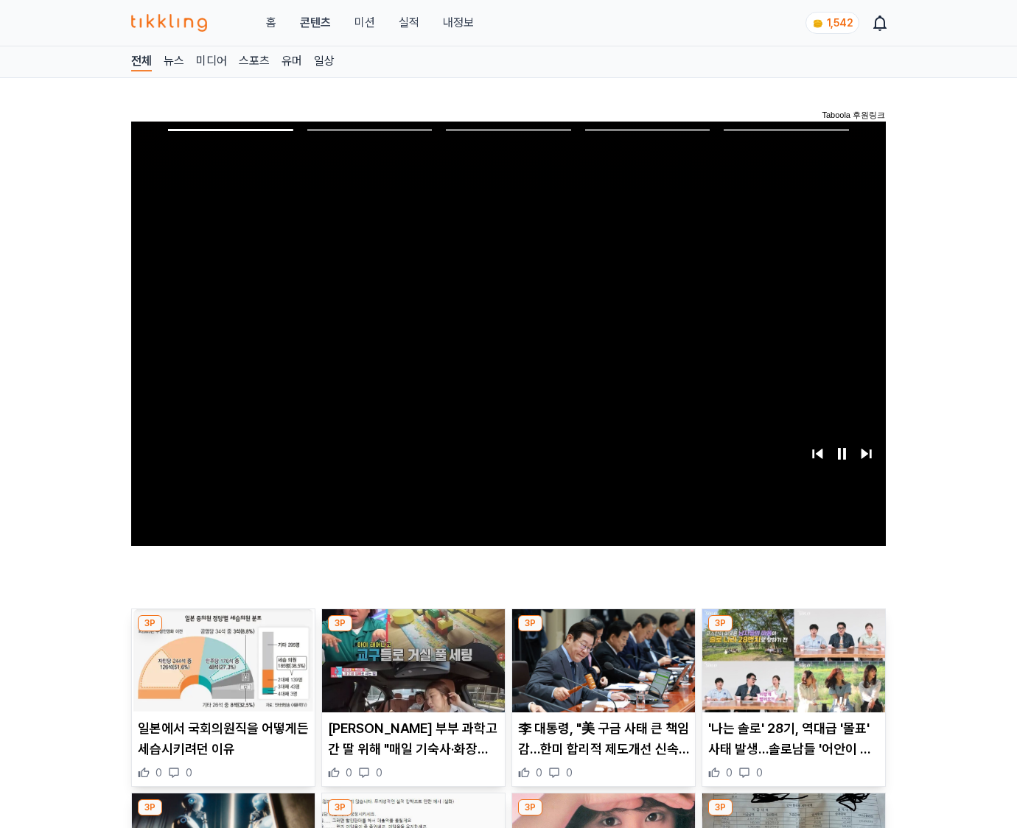
click at [793, 632] on img at bounding box center [793, 661] width 183 height 103
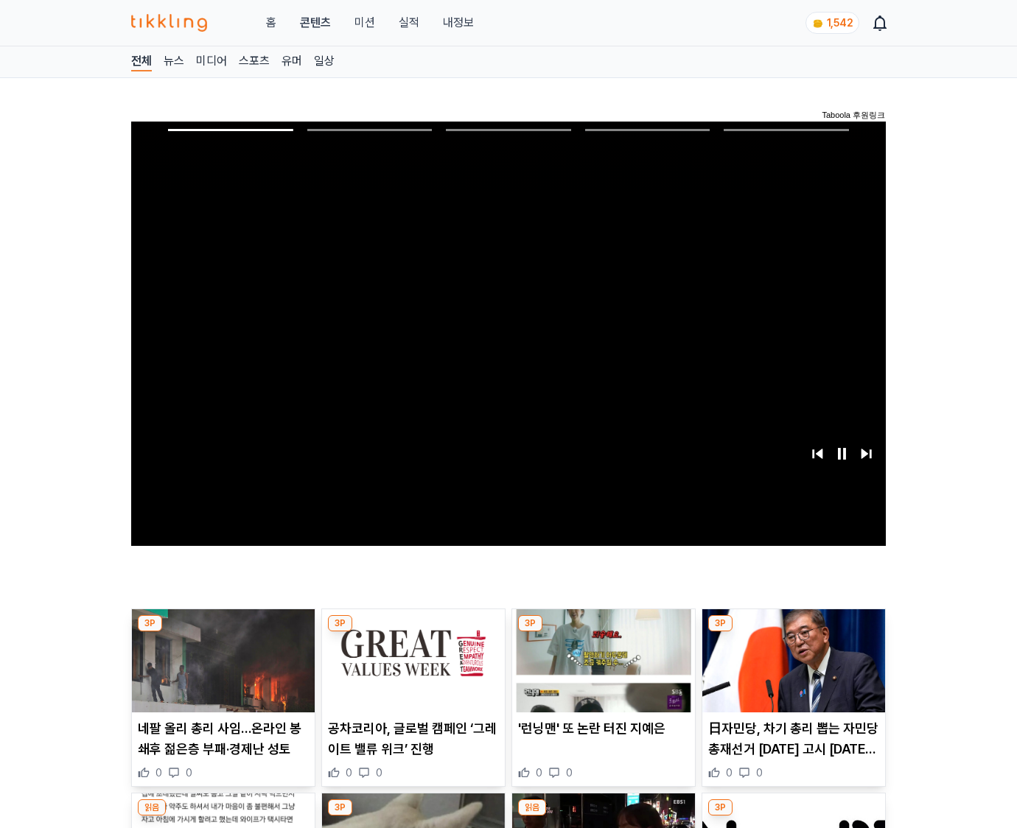
click at [793, 632] on img at bounding box center [793, 661] width 183 height 103
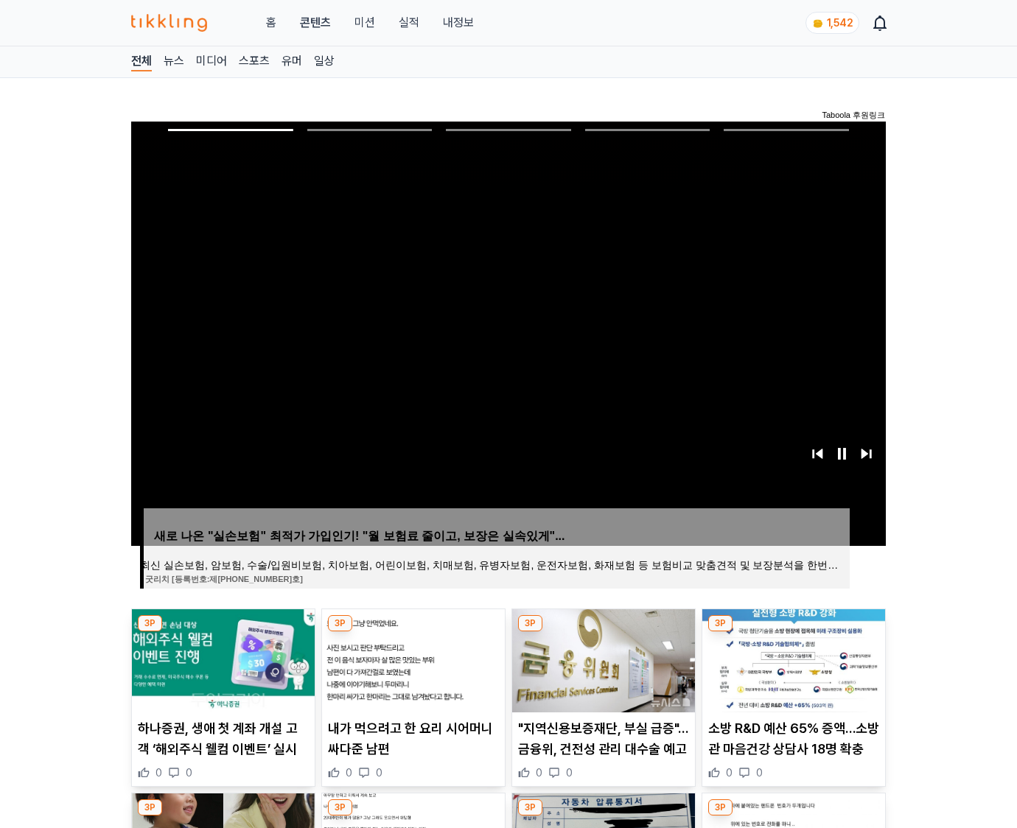
click at [793, 632] on img at bounding box center [793, 661] width 183 height 103
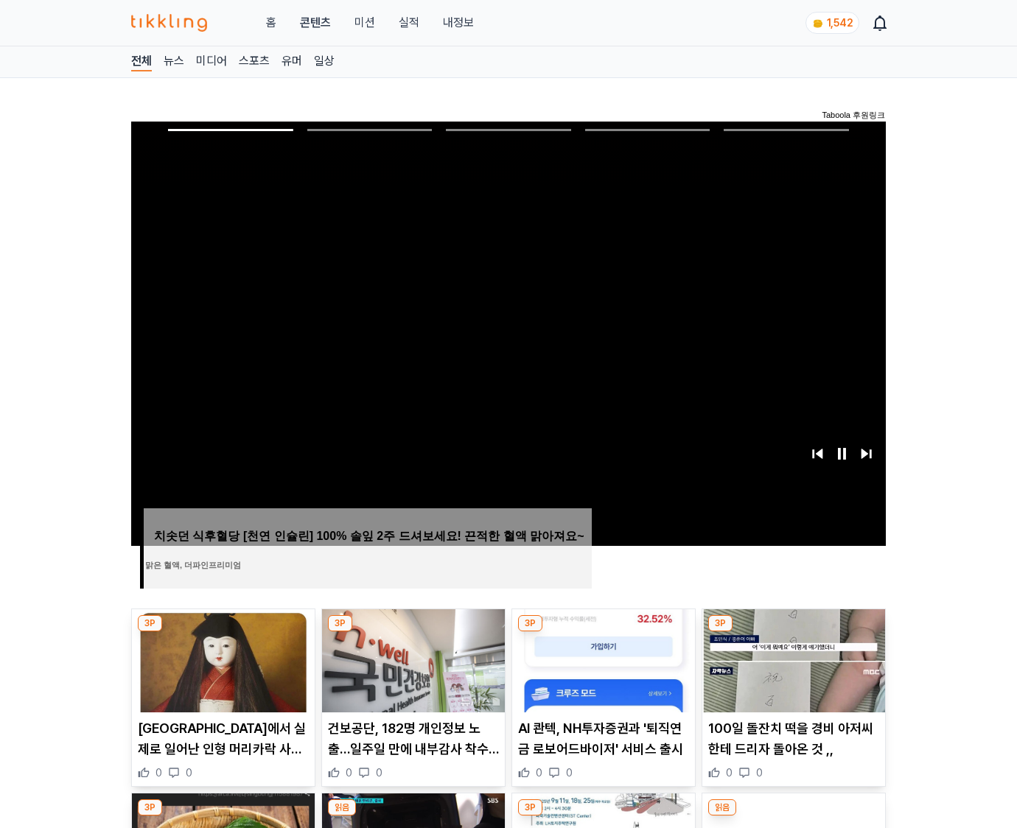
click at [793, 632] on img at bounding box center [793, 661] width 183 height 103
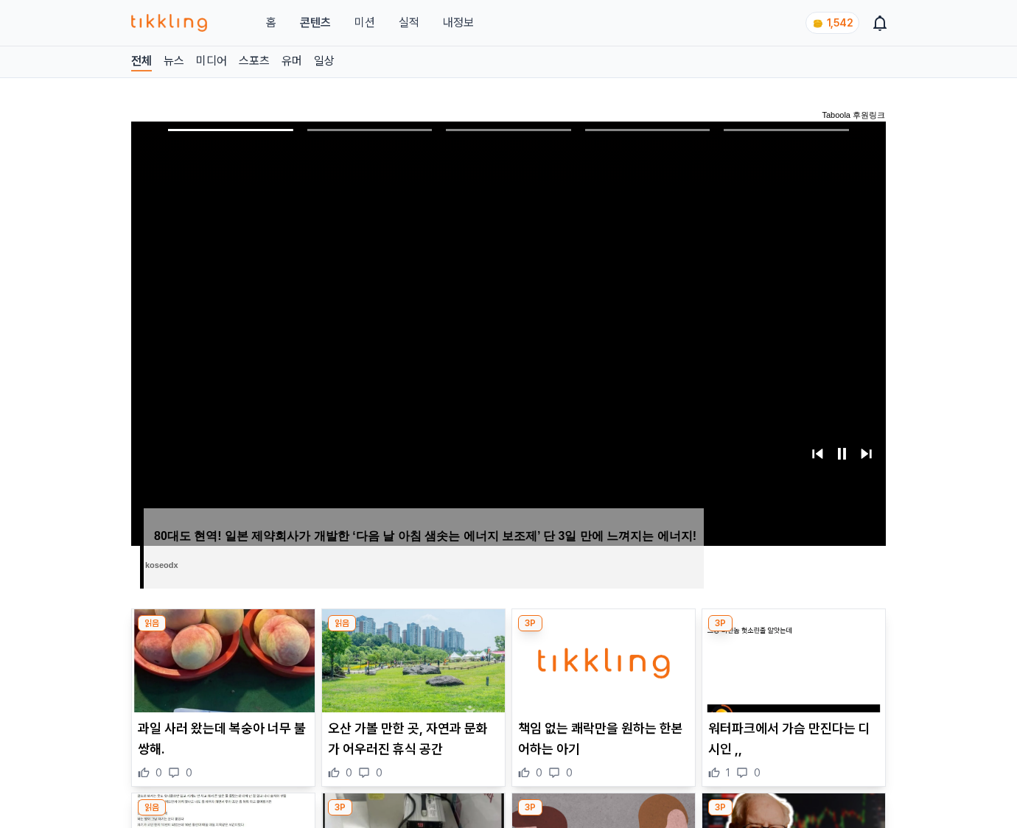
click at [793, 632] on img at bounding box center [793, 661] width 183 height 103
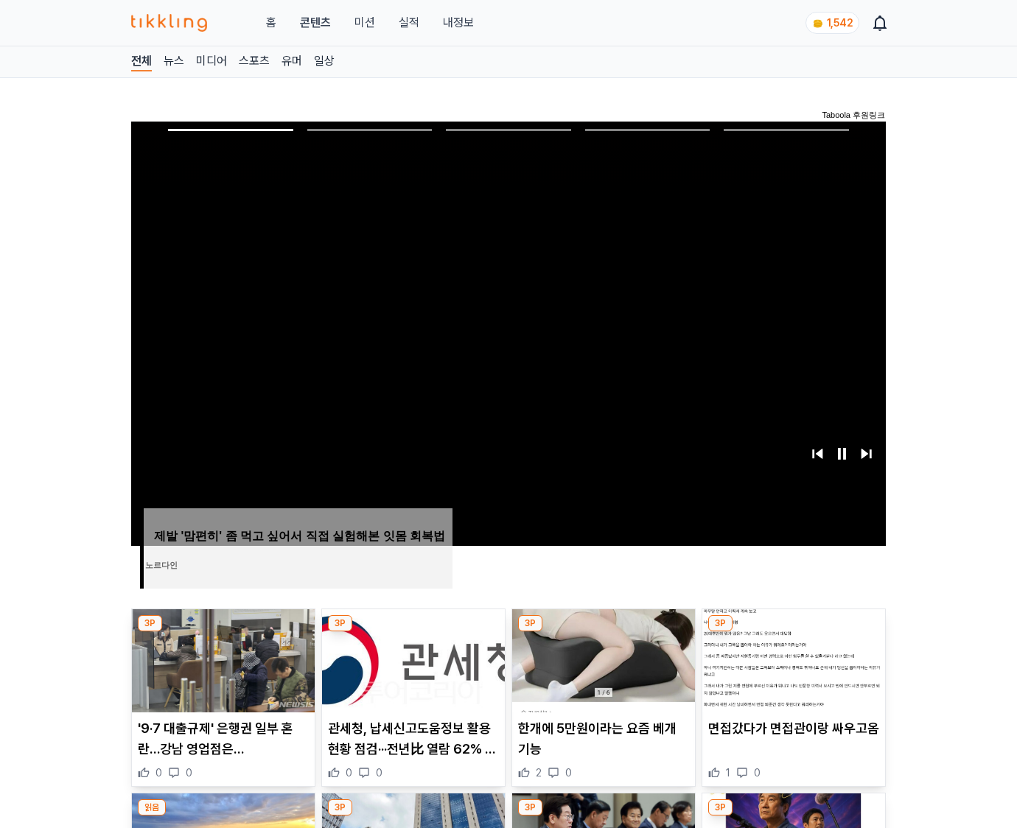
click at [793, 632] on img at bounding box center [793, 661] width 183 height 103
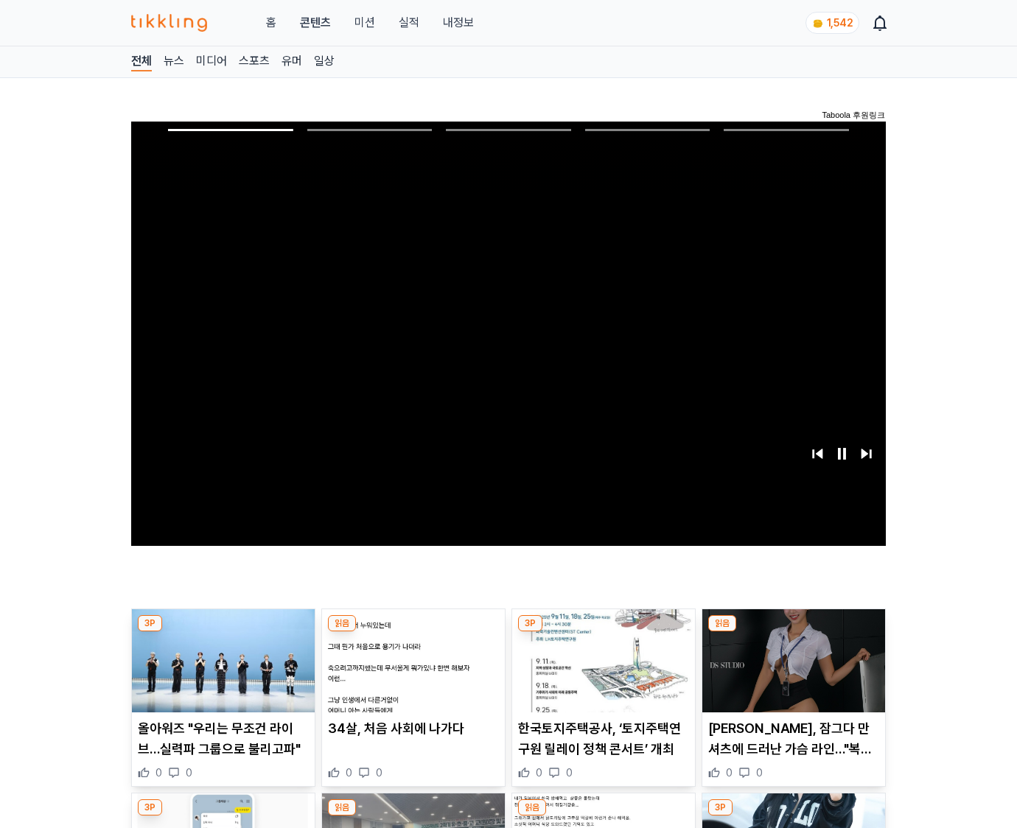
click at [793, 632] on img at bounding box center [793, 661] width 183 height 103
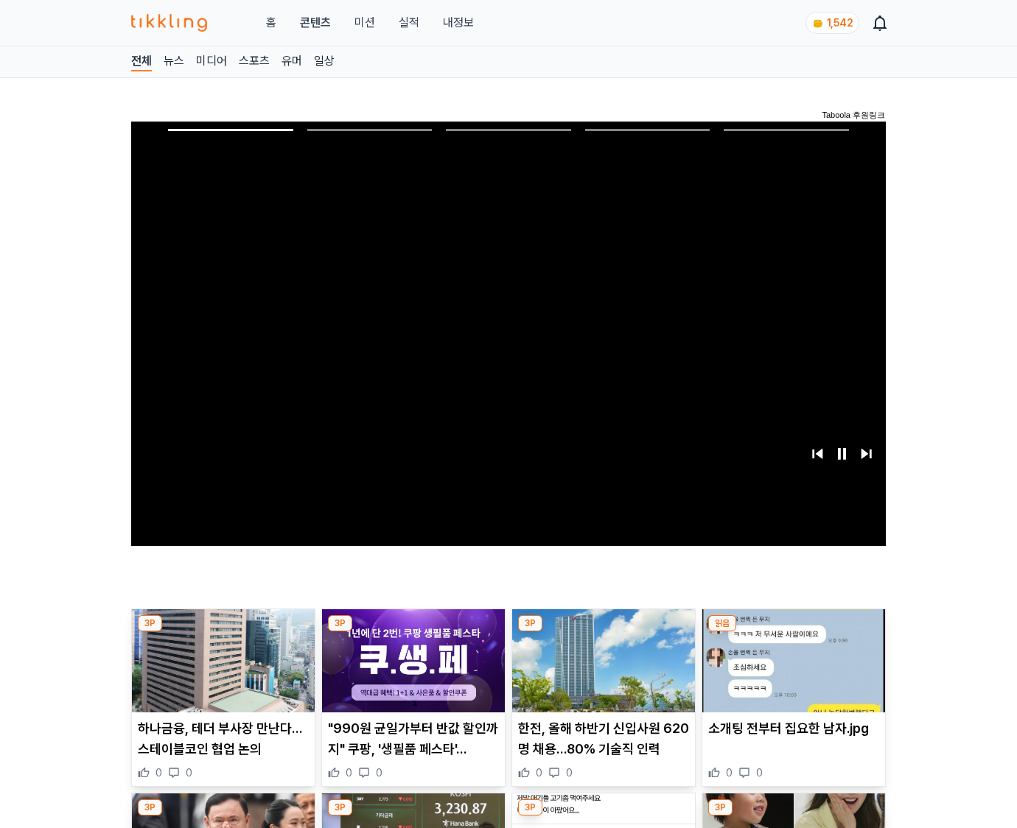
click at [793, 632] on img at bounding box center [793, 661] width 183 height 103
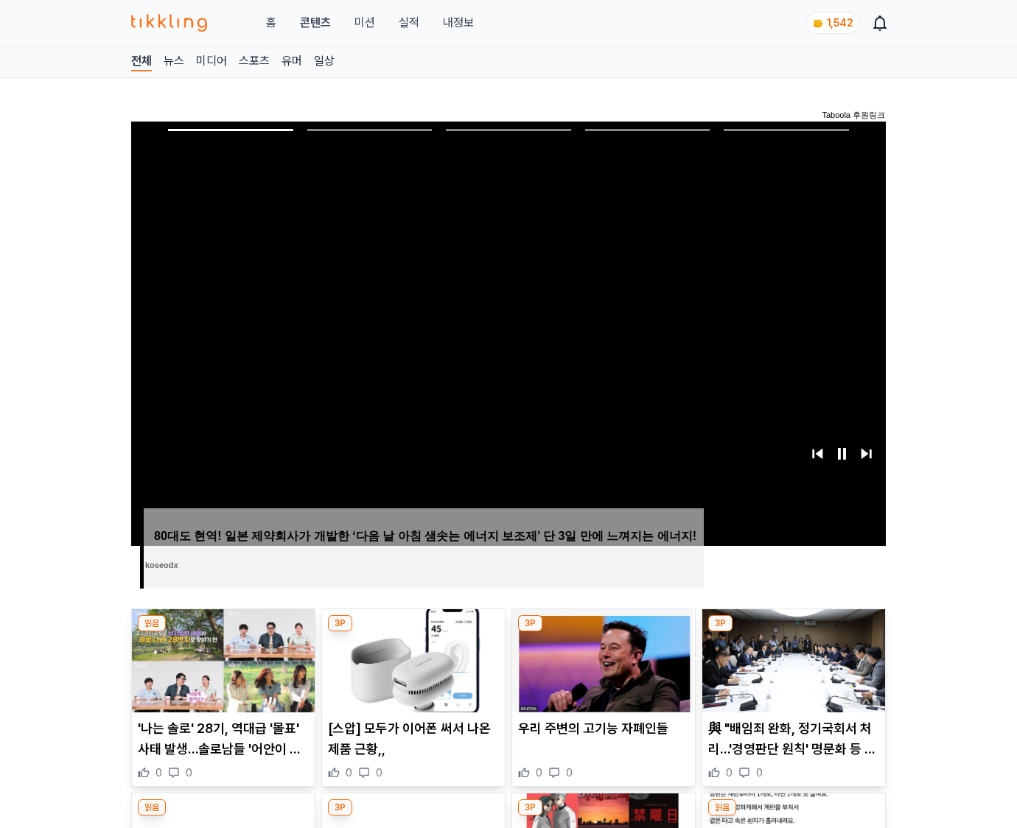
click at [793, 632] on img at bounding box center [793, 661] width 183 height 103
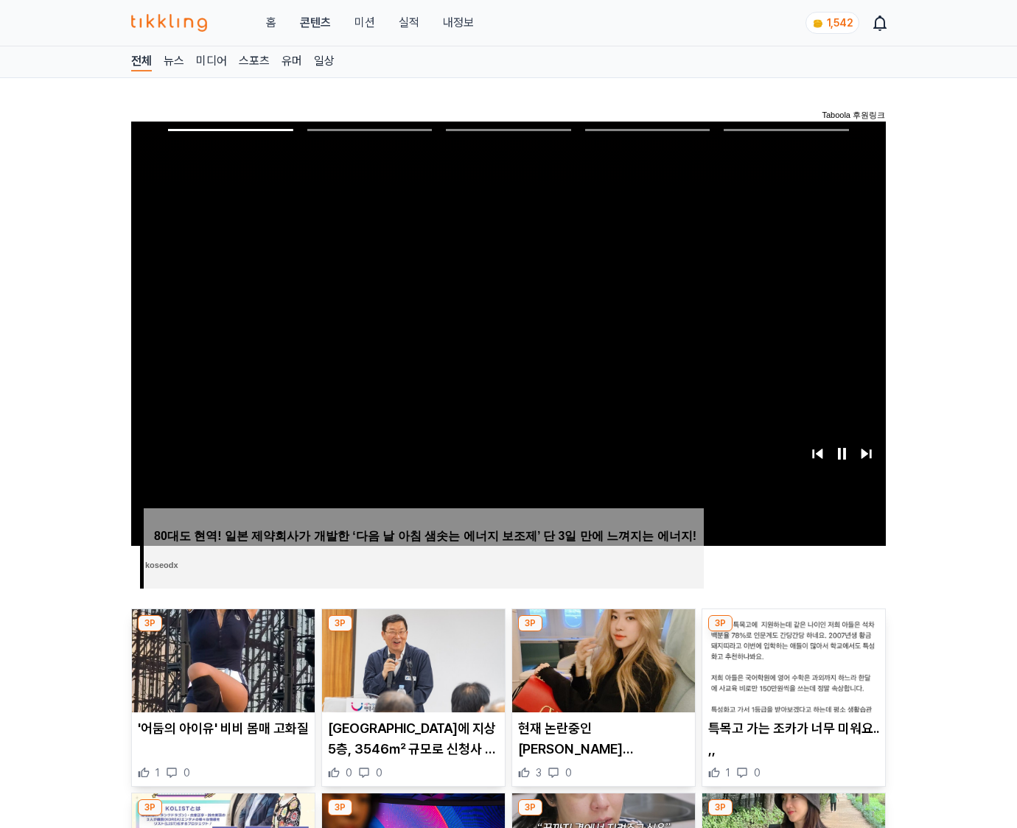
click at [793, 632] on img at bounding box center [793, 661] width 183 height 103
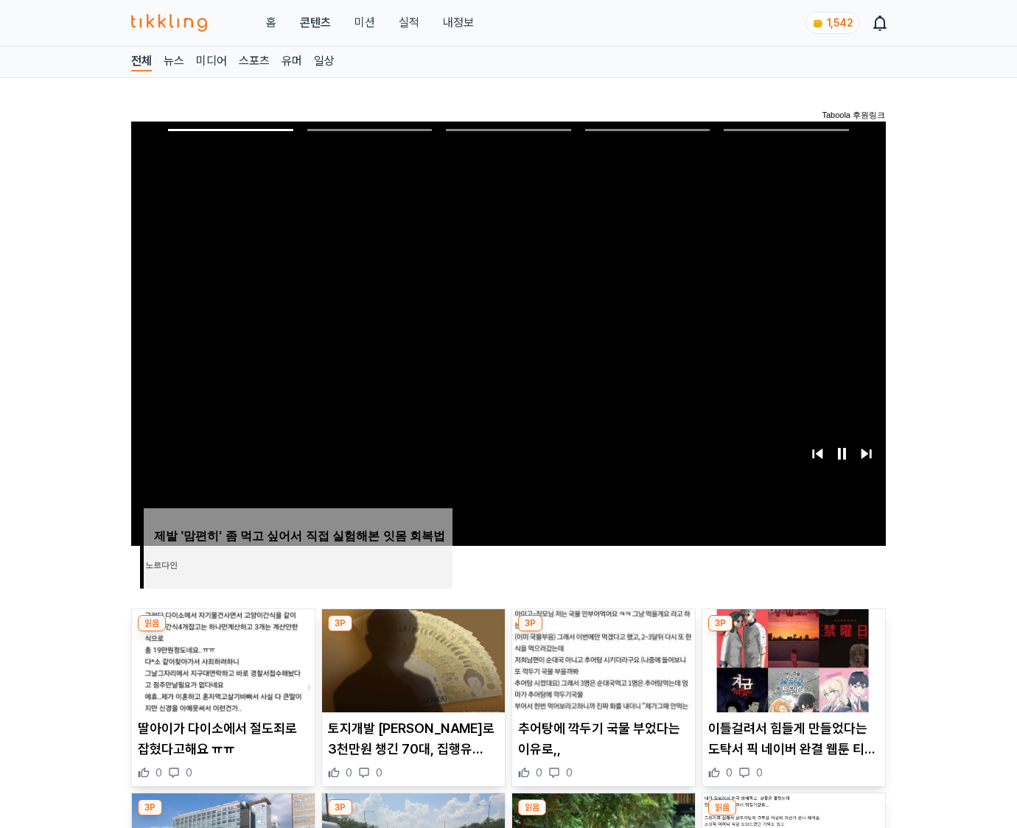
click at [793, 632] on img at bounding box center [793, 661] width 183 height 103
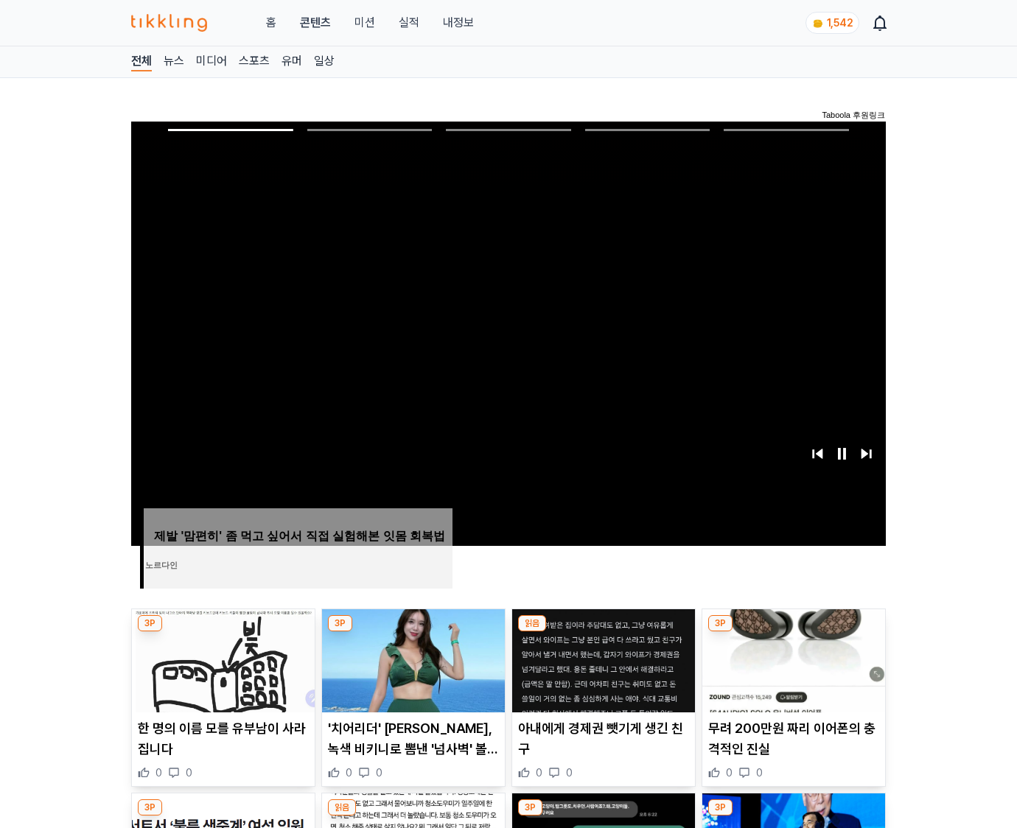
click at [793, 632] on img at bounding box center [793, 661] width 183 height 103
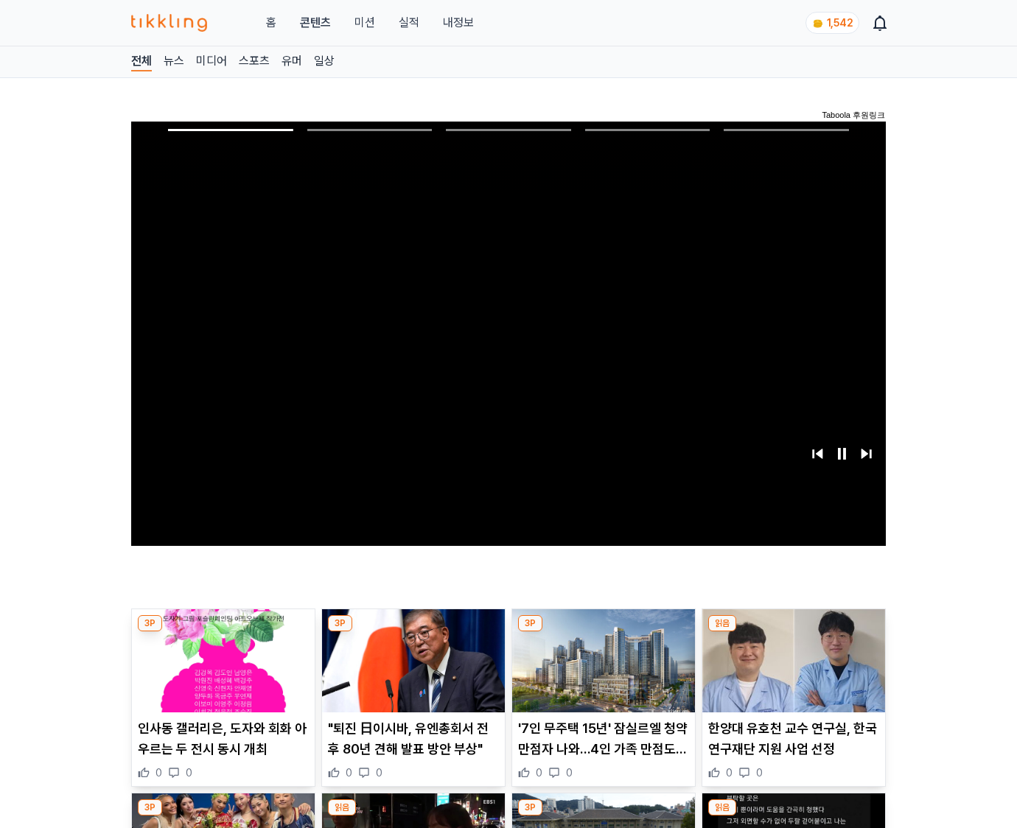
click at [793, 632] on img at bounding box center [793, 661] width 183 height 103
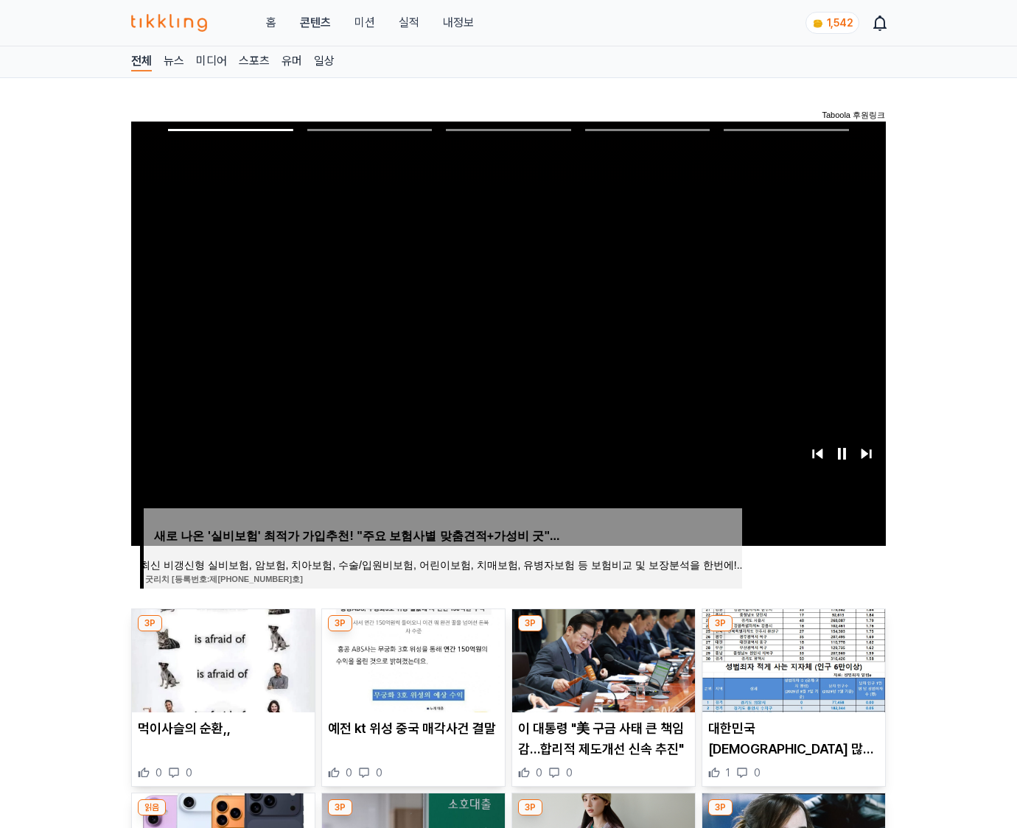
click at [793, 632] on img at bounding box center [793, 661] width 183 height 103
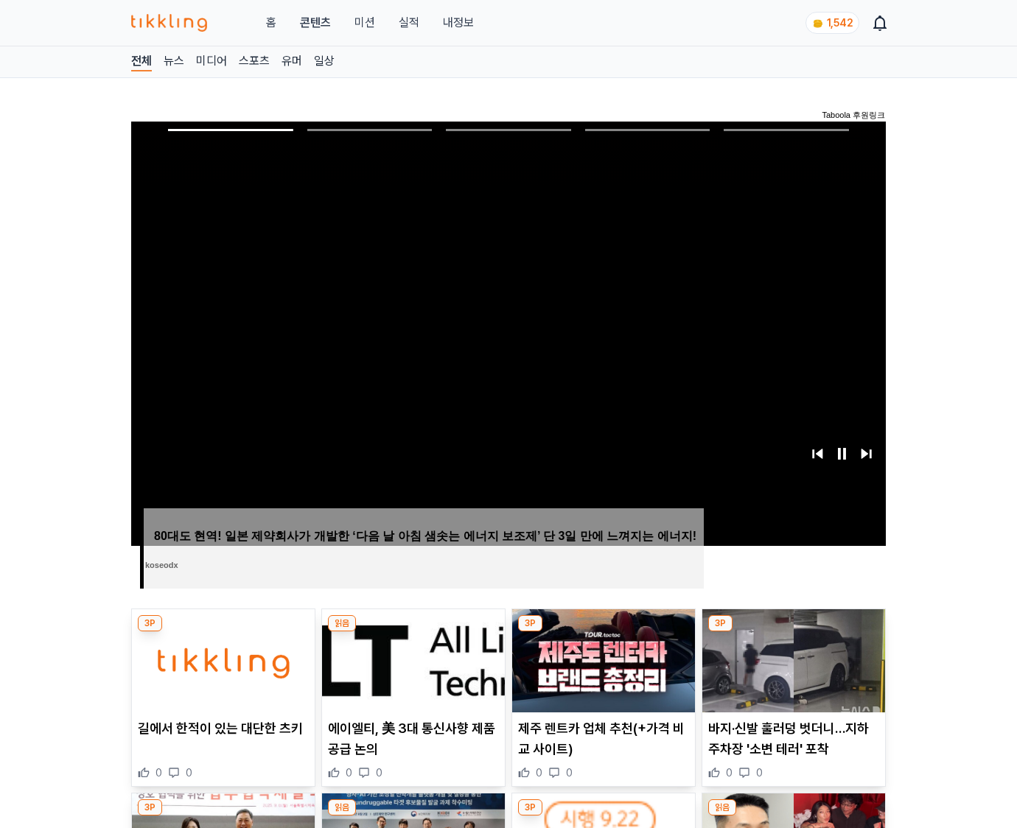
click at [793, 632] on img at bounding box center [793, 661] width 183 height 103
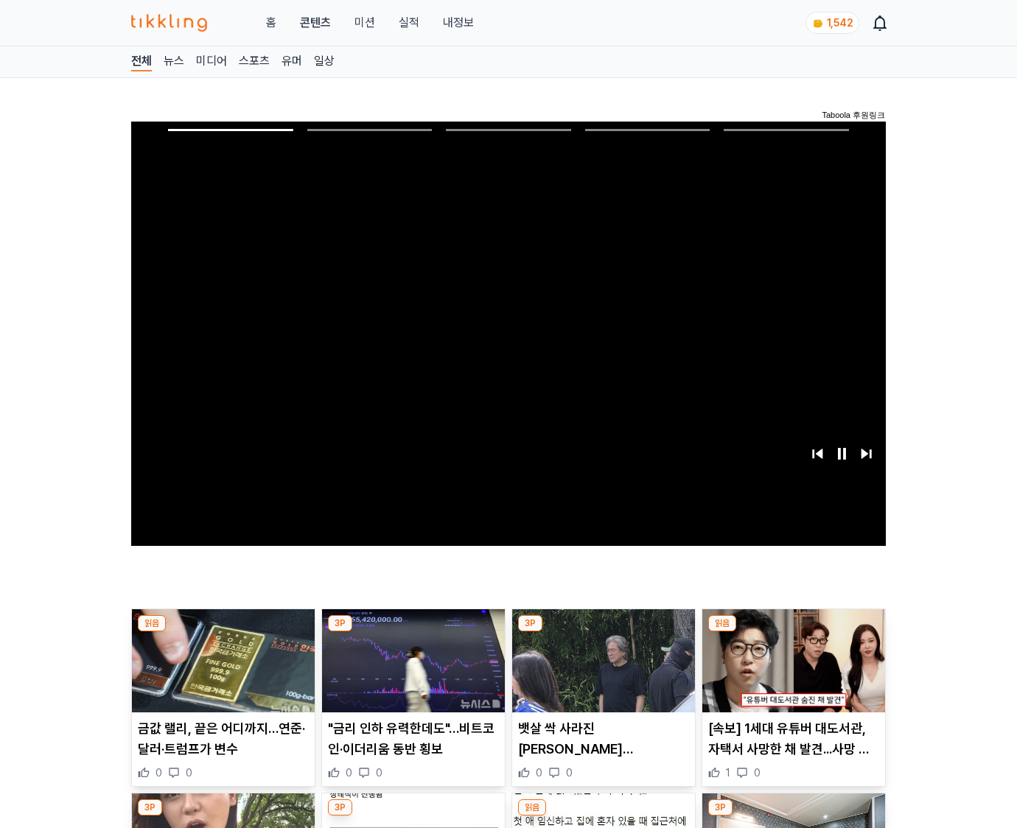
click at [793, 632] on img at bounding box center [793, 661] width 183 height 103
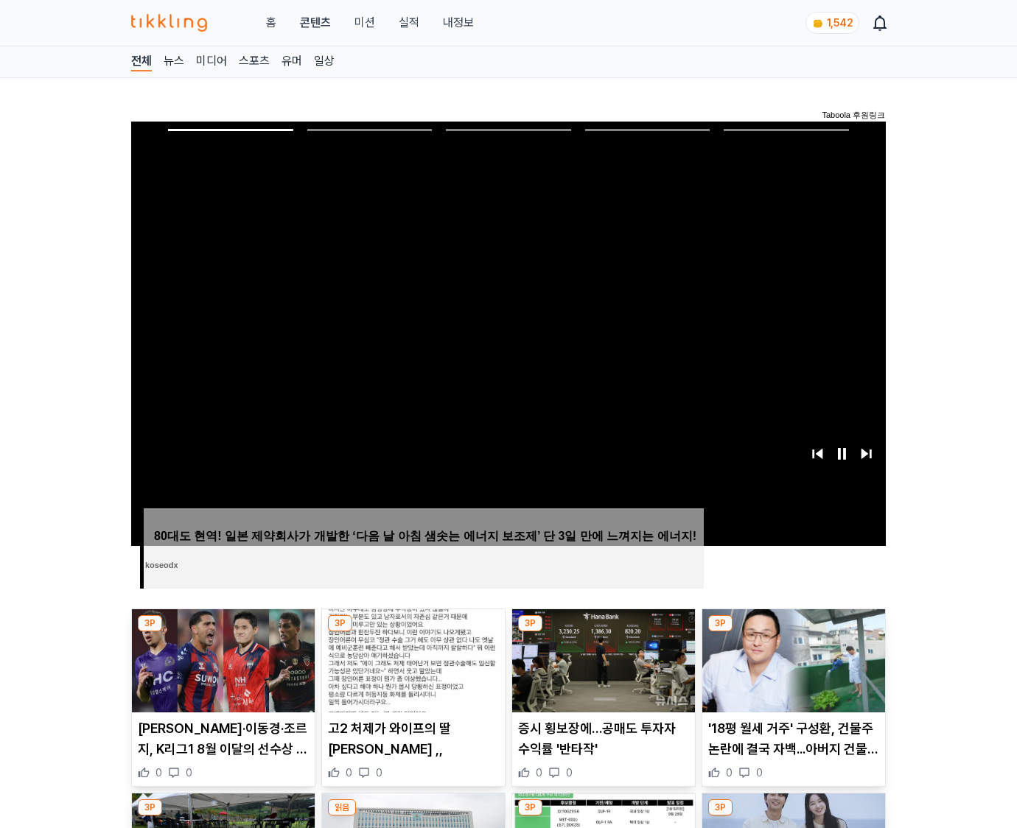
click at [793, 632] on img at bounding box center [793, 661] width 183 height 103
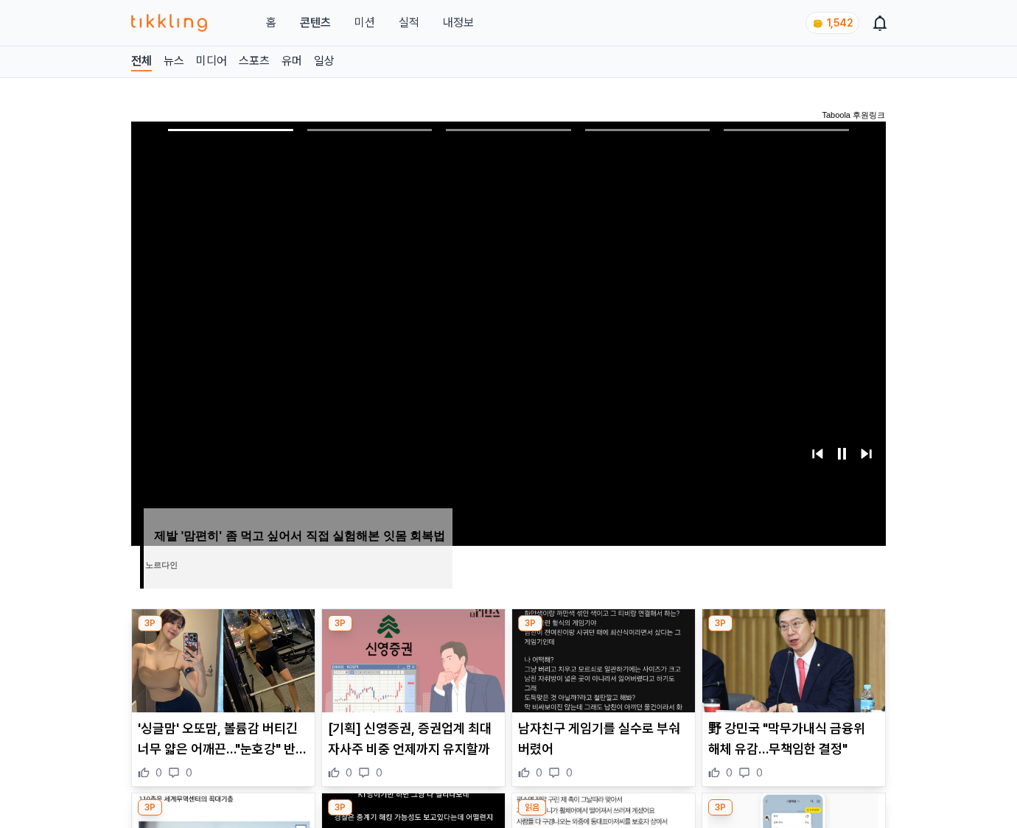
click at [793, 632] on img at bounding box center [793, 661] width 183 height 103
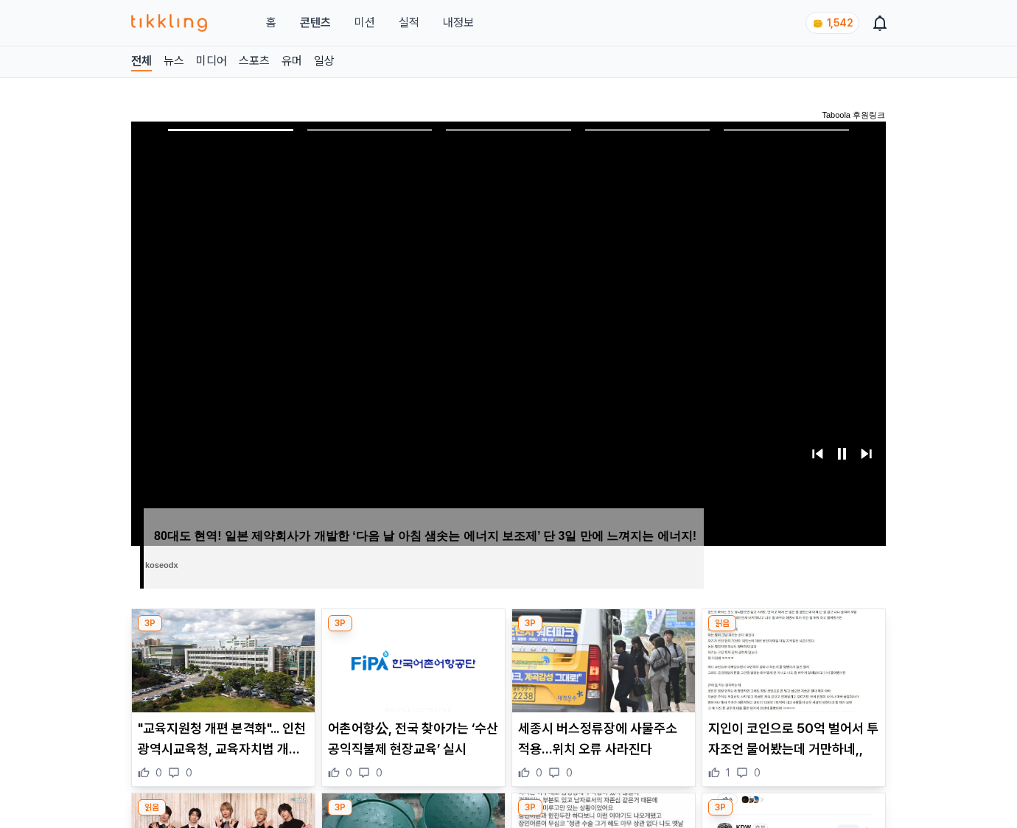
click at [793, 632] on img at bounding box center [793, 661] width 183 height 103
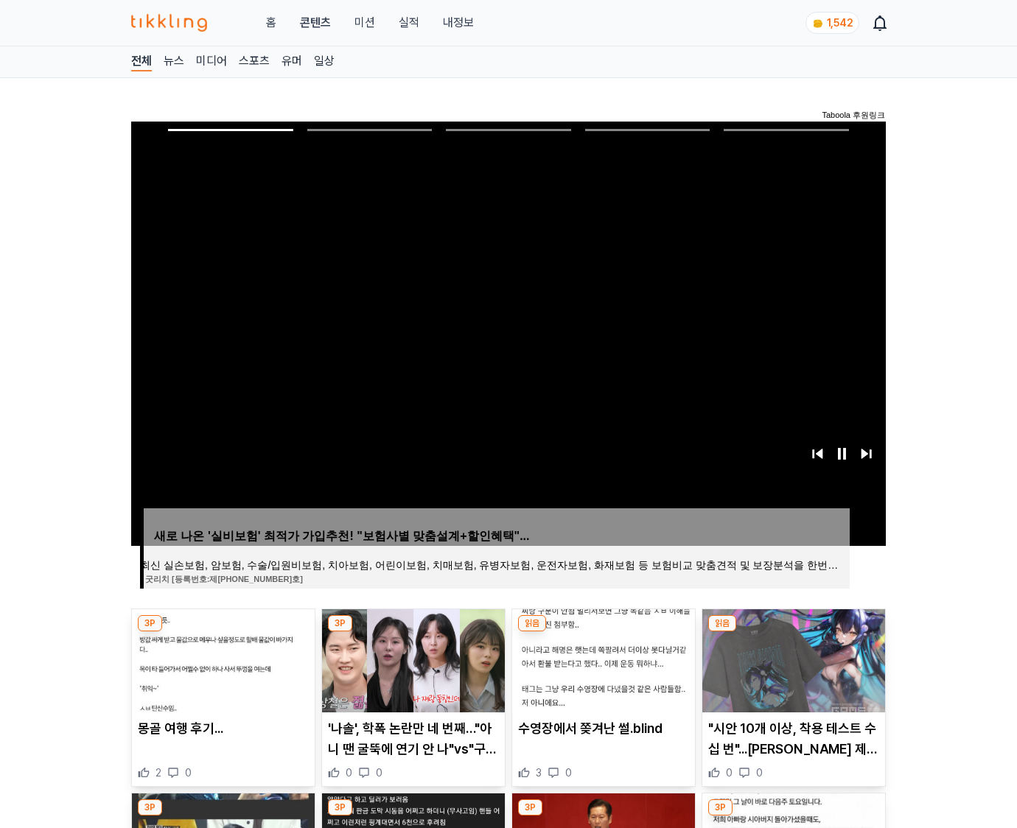
click at [793, 632] on img at bounding box center [793, 661] width 183 height 103
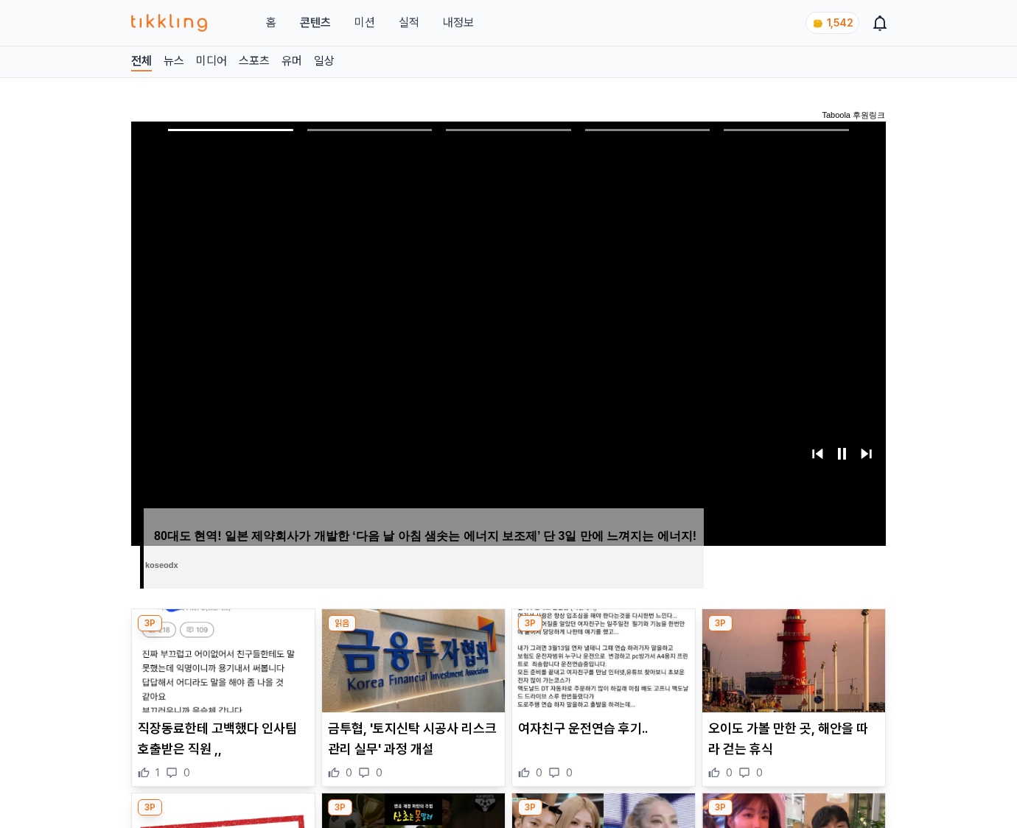
click at [793, 632] on img at bounding box center [793, 661] width 183 height 103
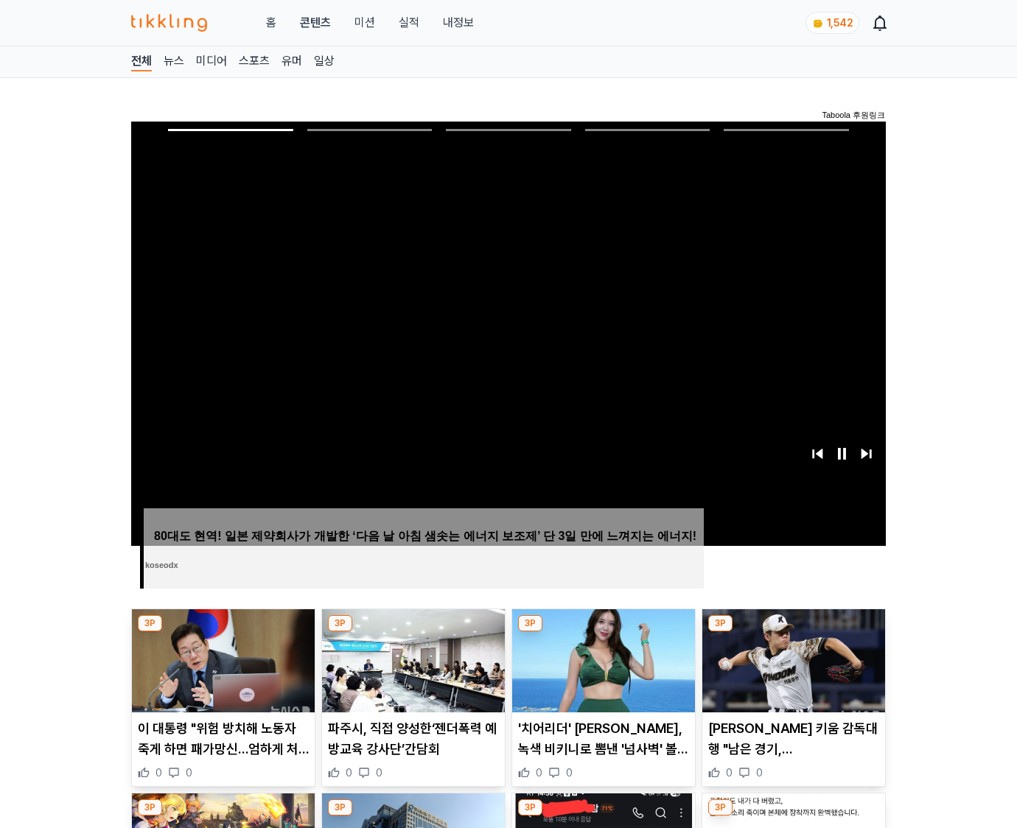
click at [793, 632] on img at bounding box center [793, 661] width 183 height 103
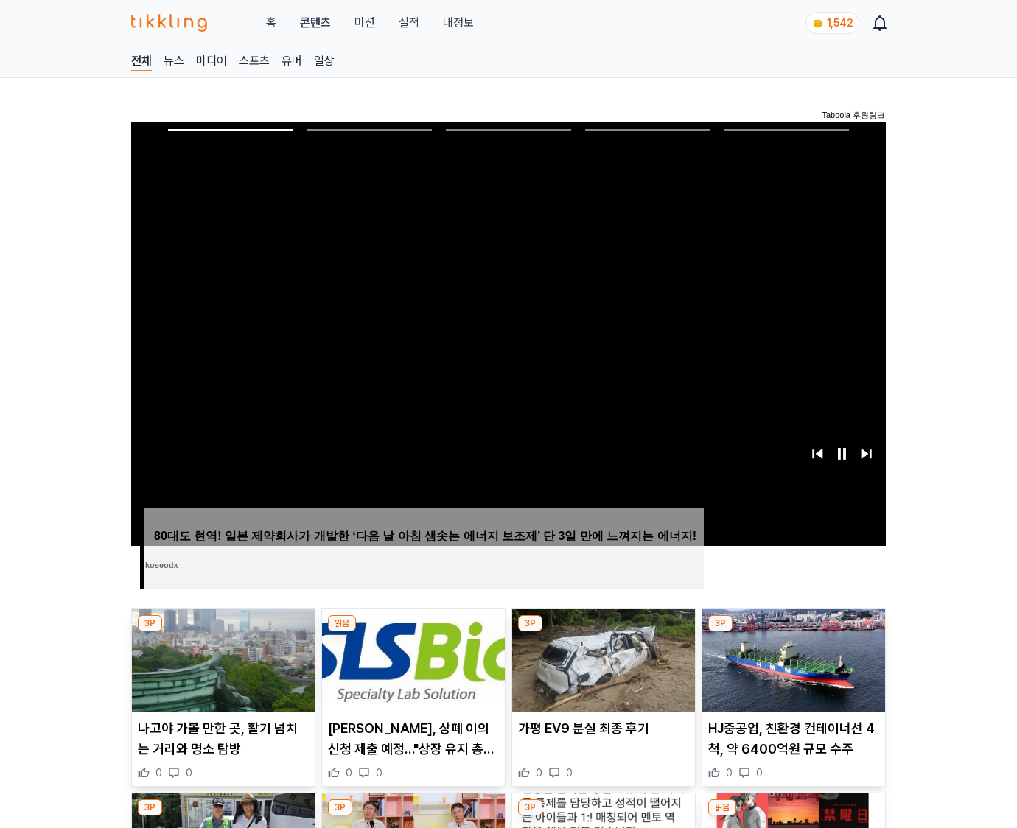
click at [793, 632] on img at bounding box center [793, 661] width 183 height 103
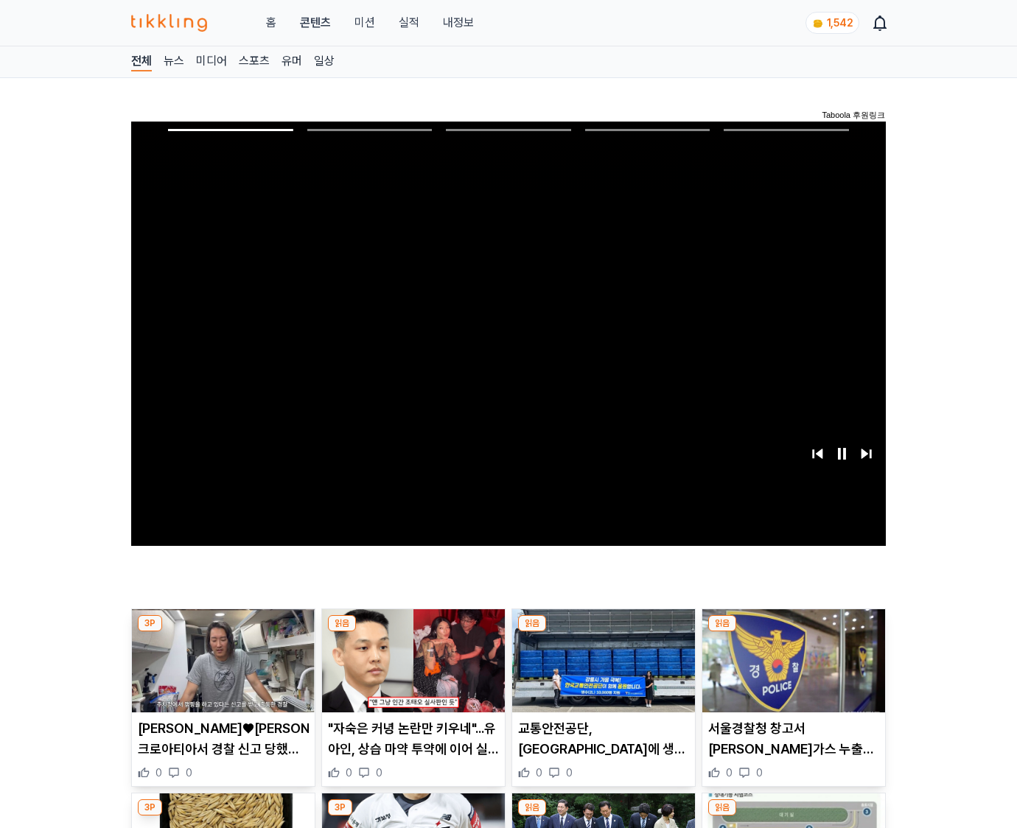
click at [793, 632] on img at bounding box center [793, 661] width 183 height 103
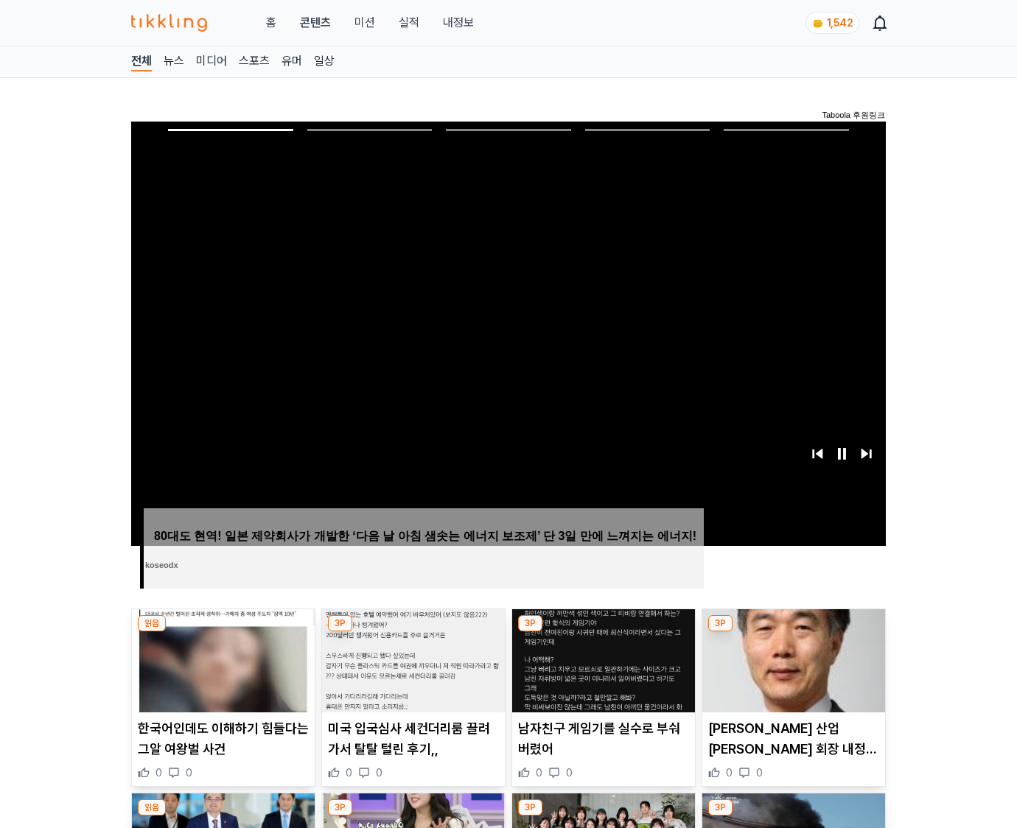
click at [793, 632] on img at bounding box center [793, 661] width 183 height 103
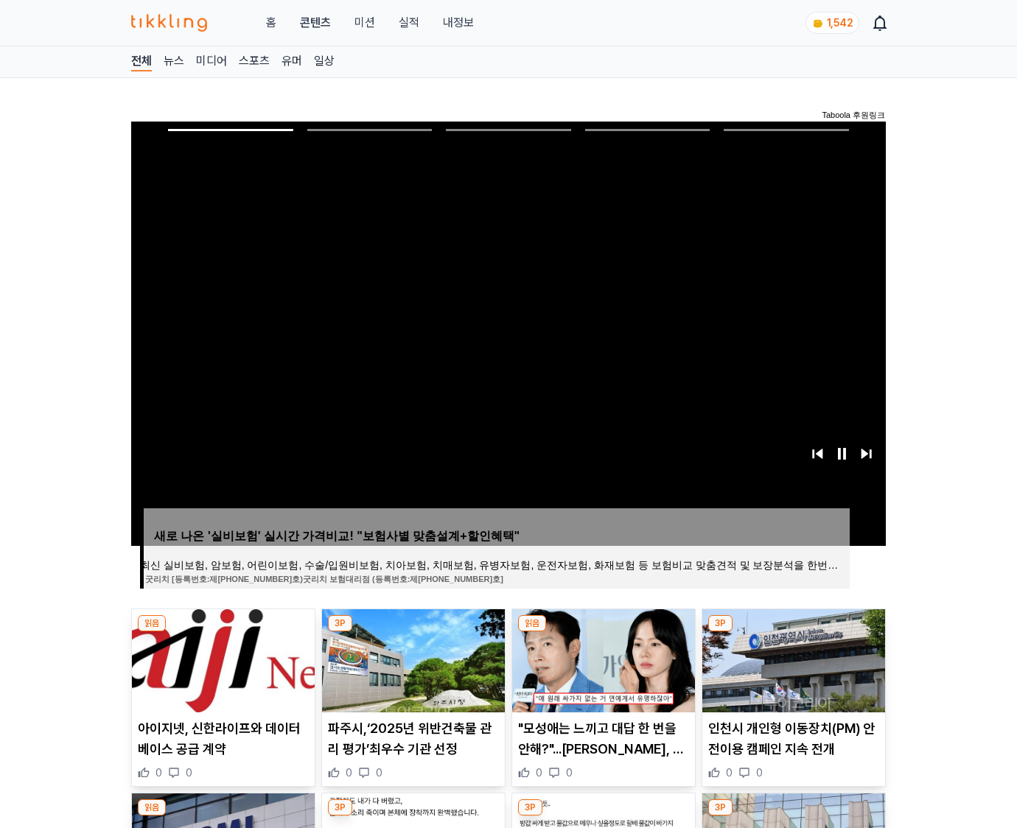
click at [793, 632] on img at bounding box center [793, 661] width 183 height 103
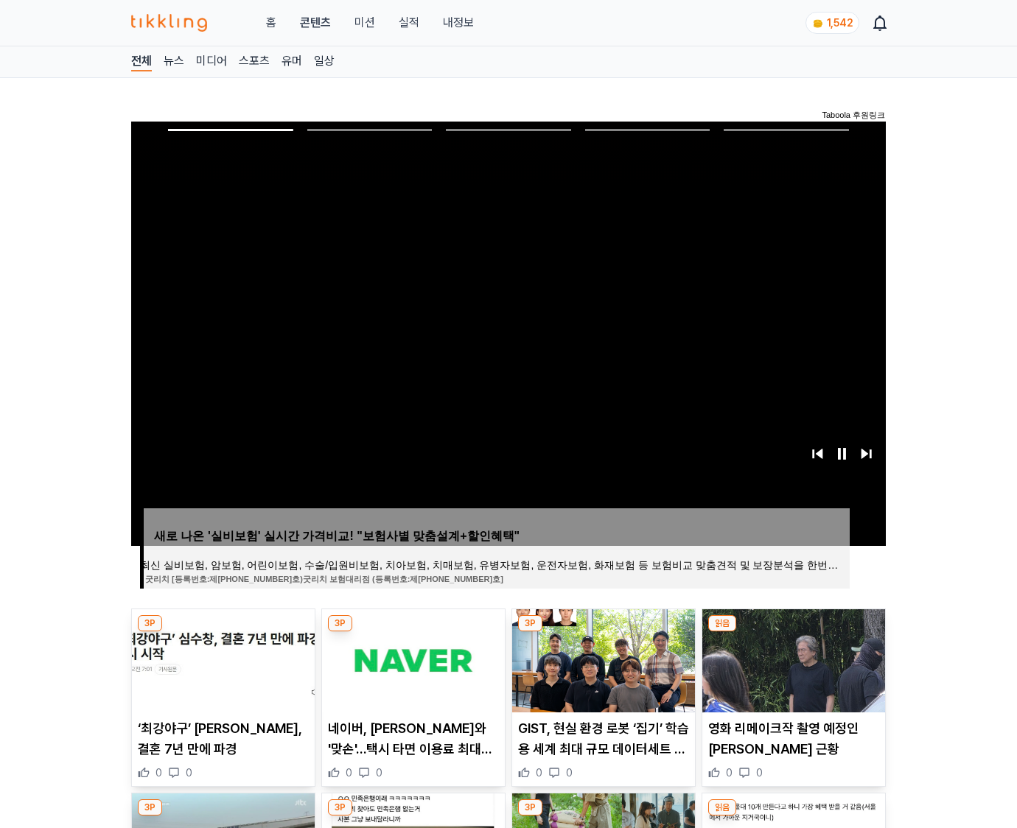
click at [793, 632] on img at bounding box center [793, 661] width 183 height 103
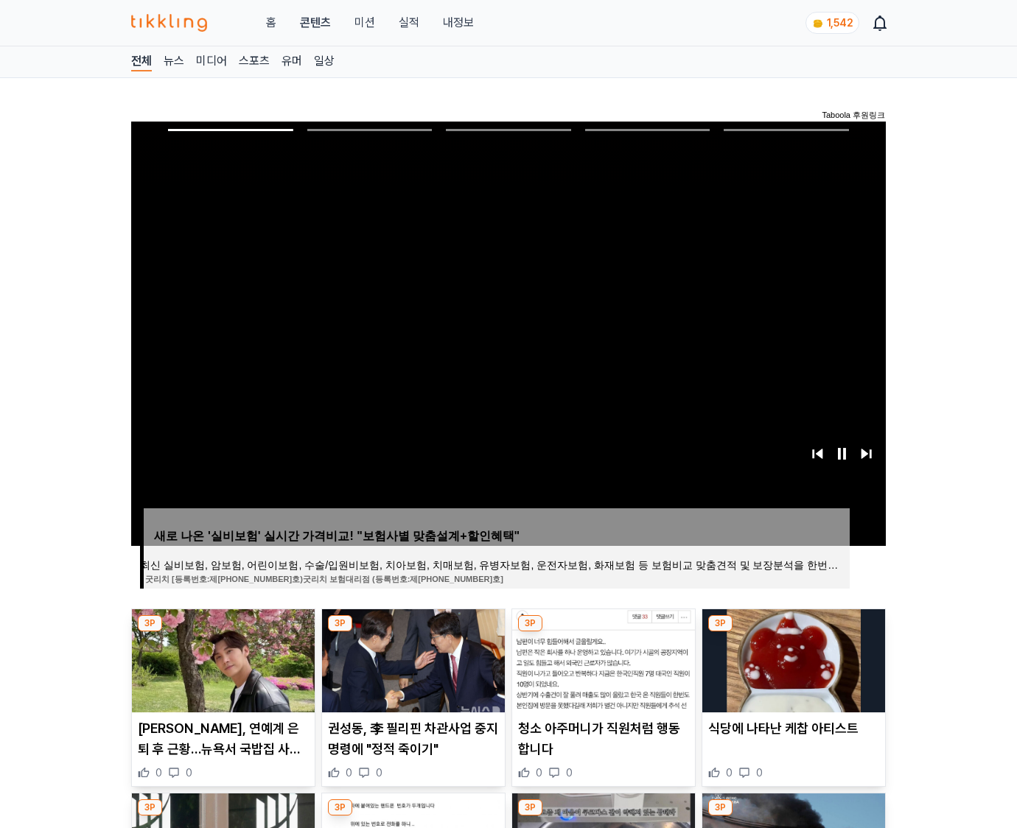
click at [793, 632] on img at bounding box center [793, 661] width 183 height 103
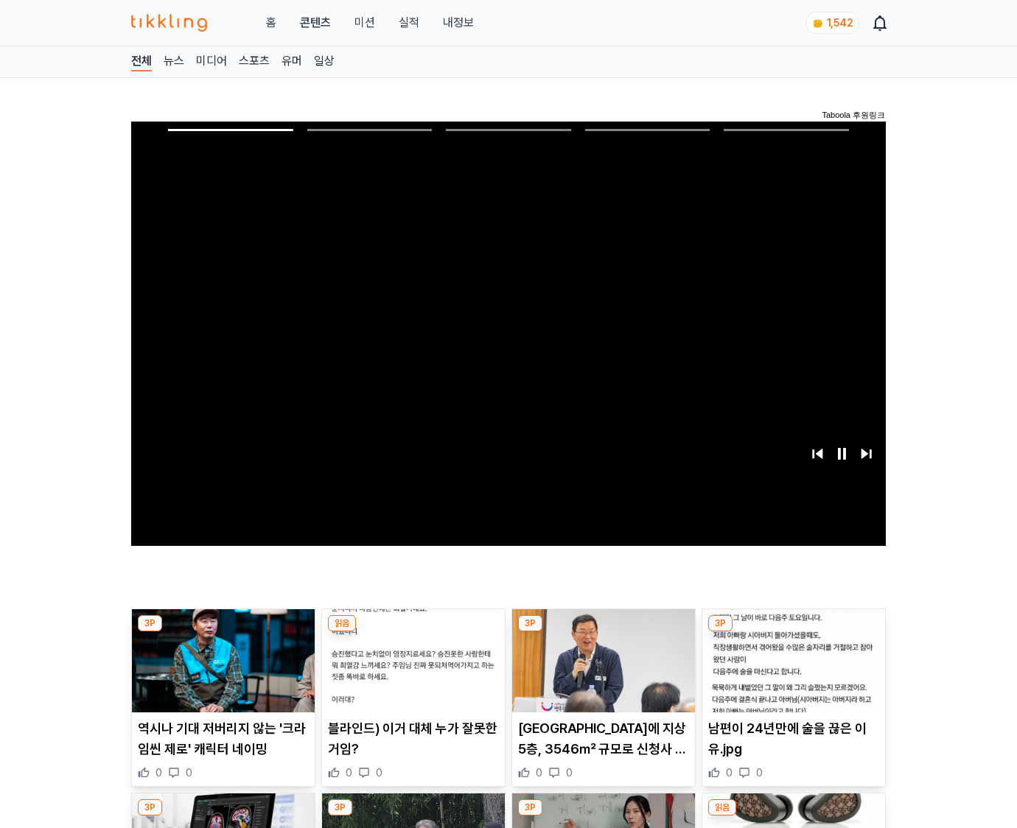
click at [793, 632] on img at bounding box center [793, 661] width 183 height 103
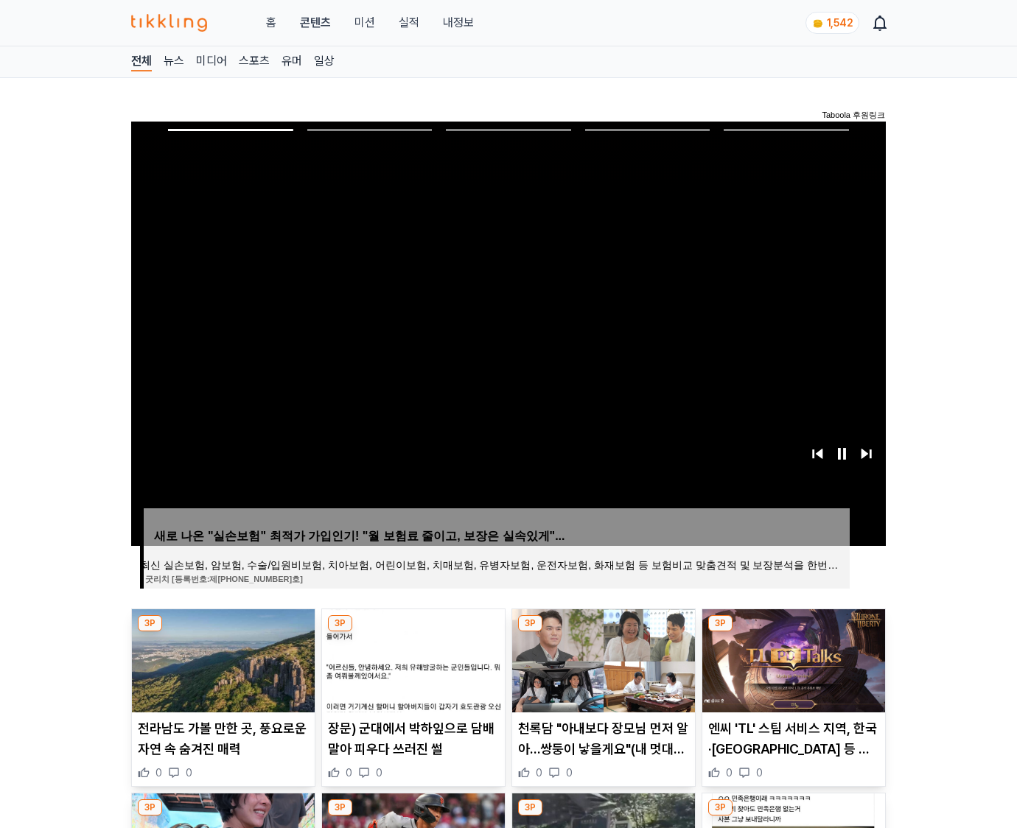
click at [793, 632] on img at bounding box center [793, 661] width 183 height 103
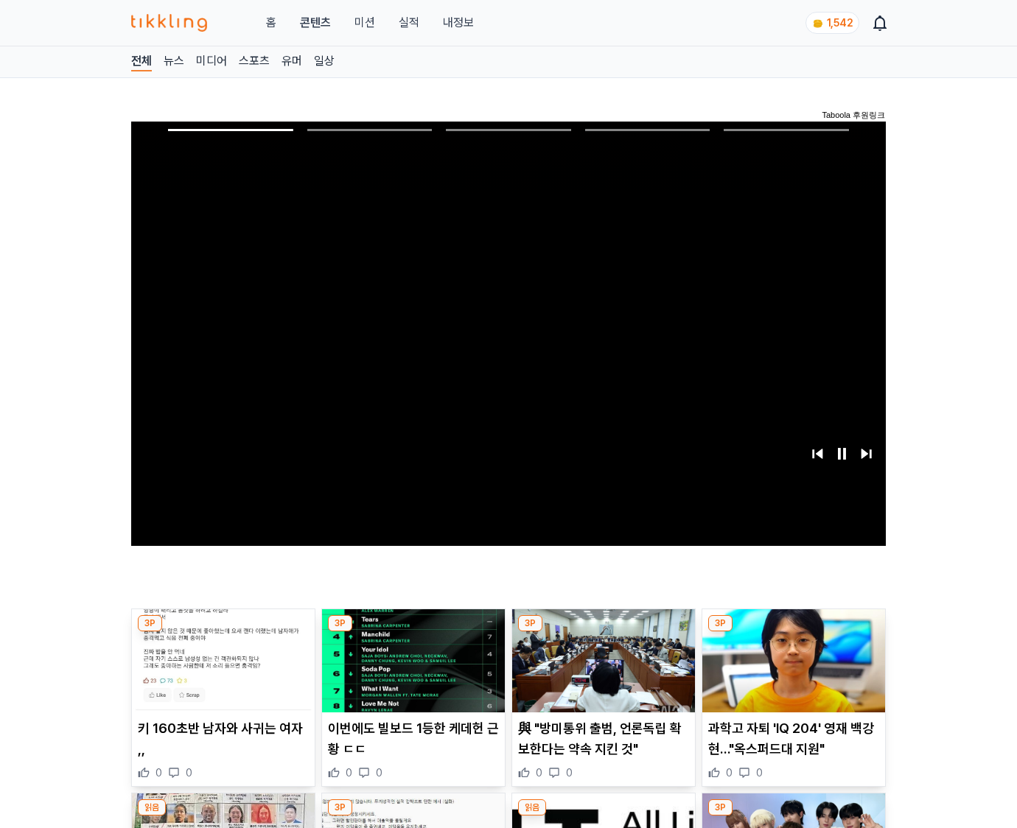
click at [793, 632] on img at bounding box center [793, 661] width 183 height 103
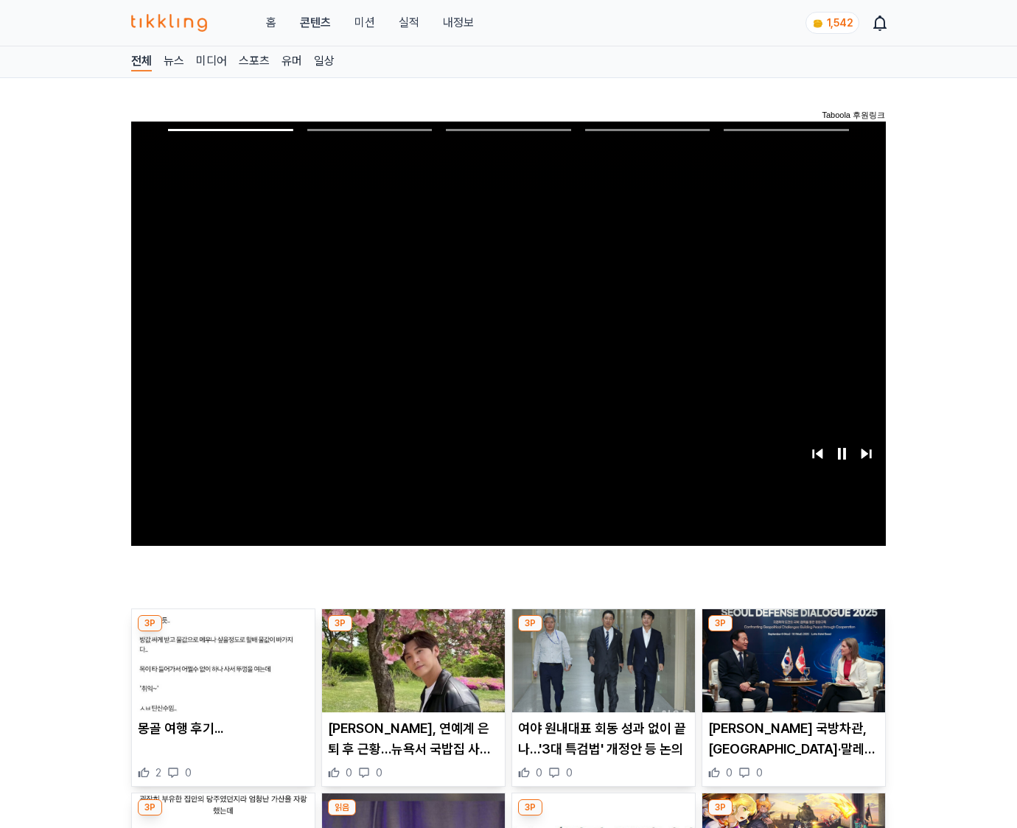
click at [793, 632] on img at bounding box center [793, 661] width 183 height 103
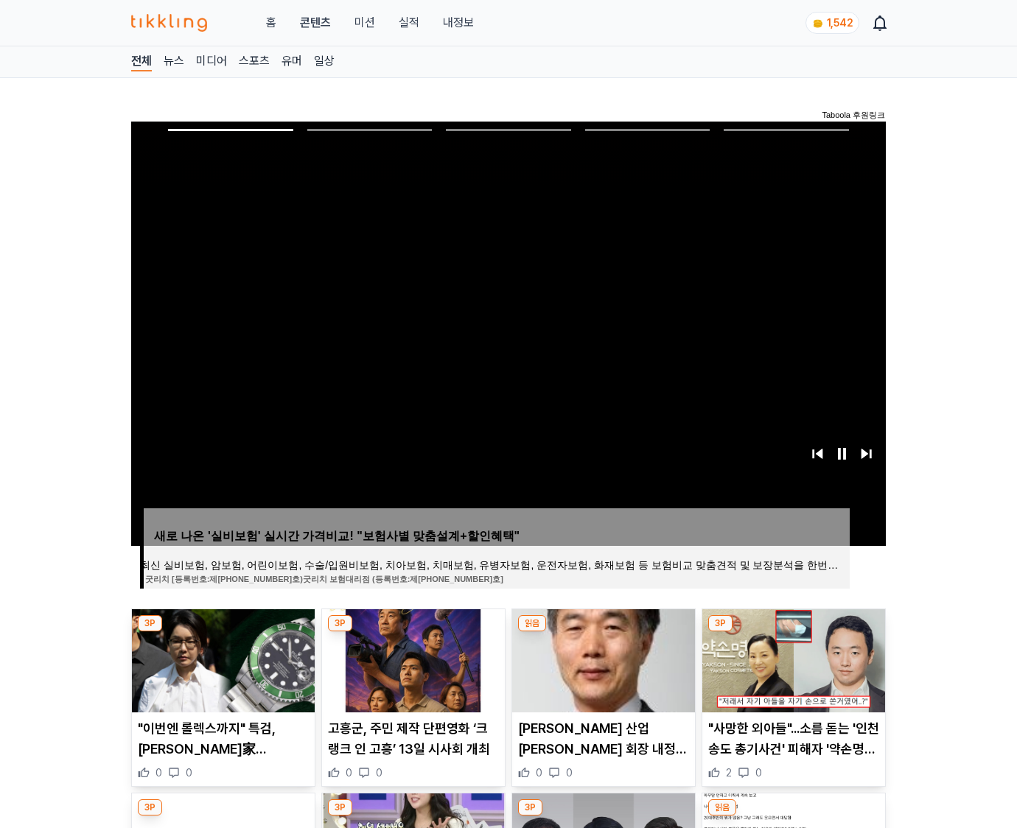
click at [793, 632] on img at bounding box center [793, 661] width 183 height 103
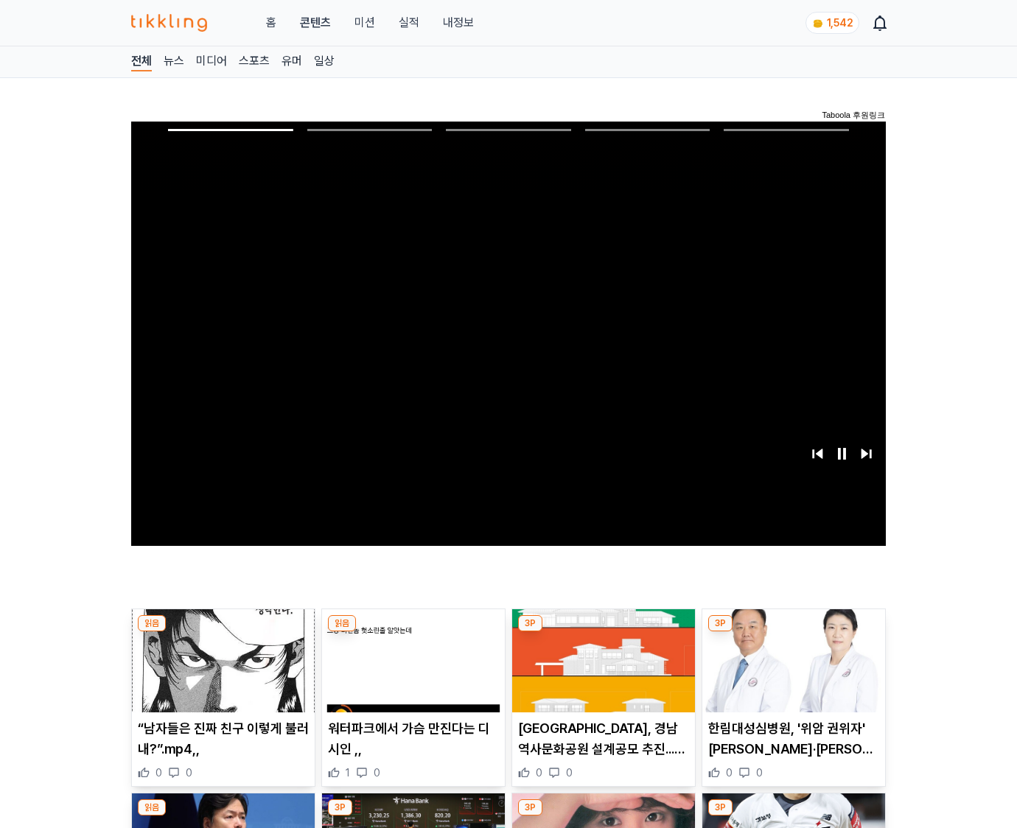
click at [793, 632] on img at bounding box center [793, 661] width 183 height 103
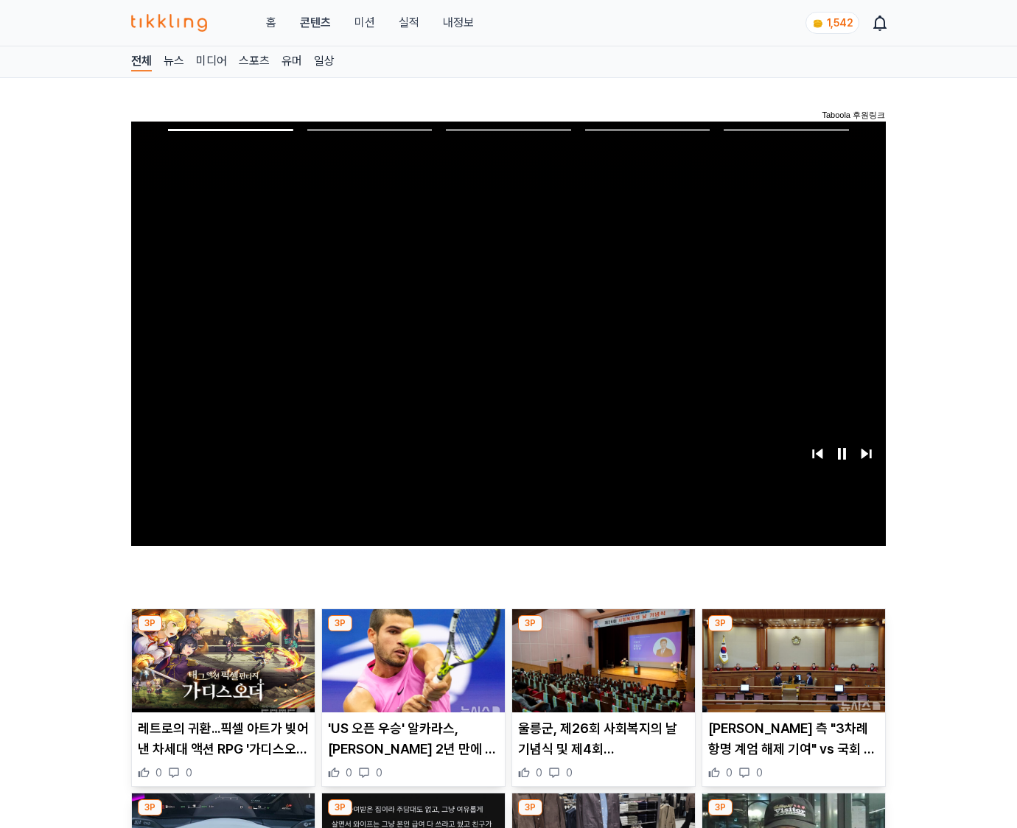
click at [793, 632] on img at bounding box center [793, 661] width 183 height 103
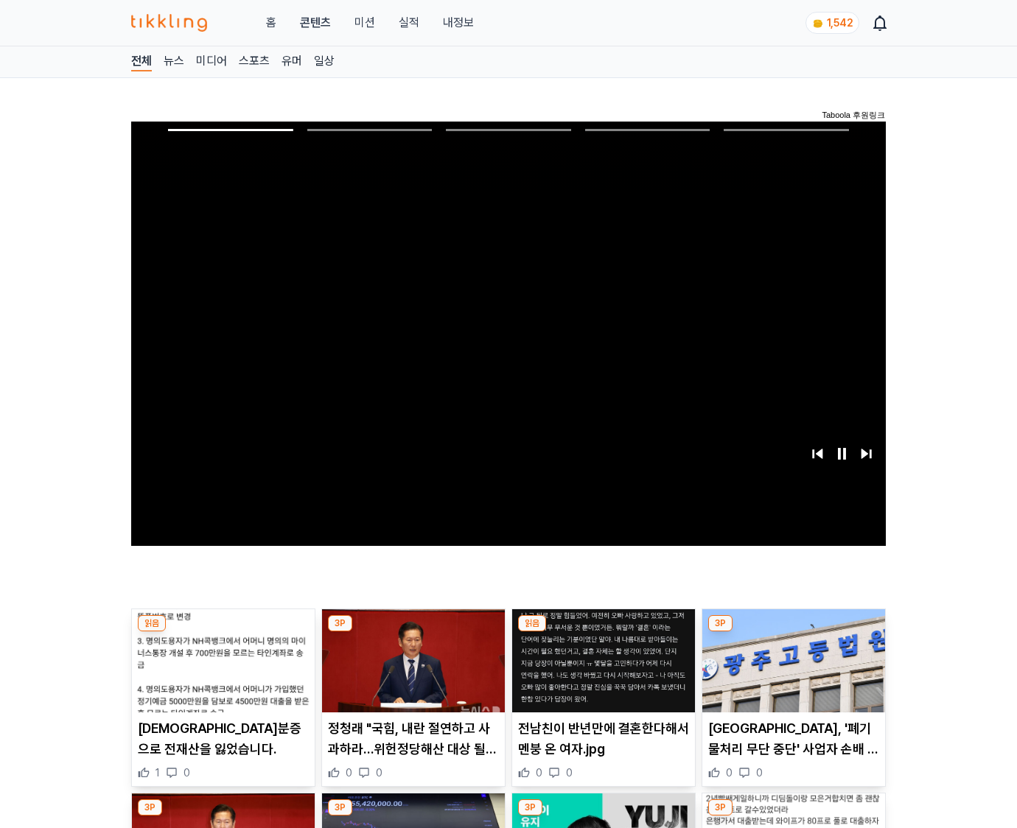
click at [793, 632] on img at bounding box center [793, 661] width 183 height 103
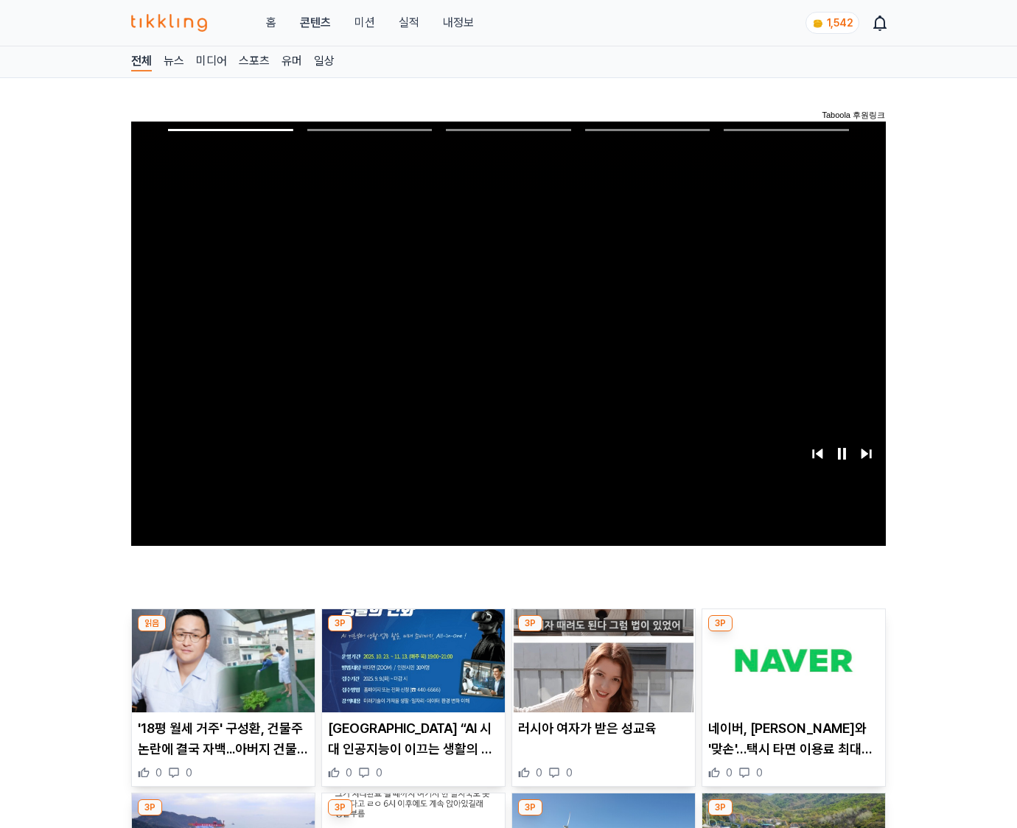
click at [793, 632] on img at bounding box center [793, 661] width 183 height 103
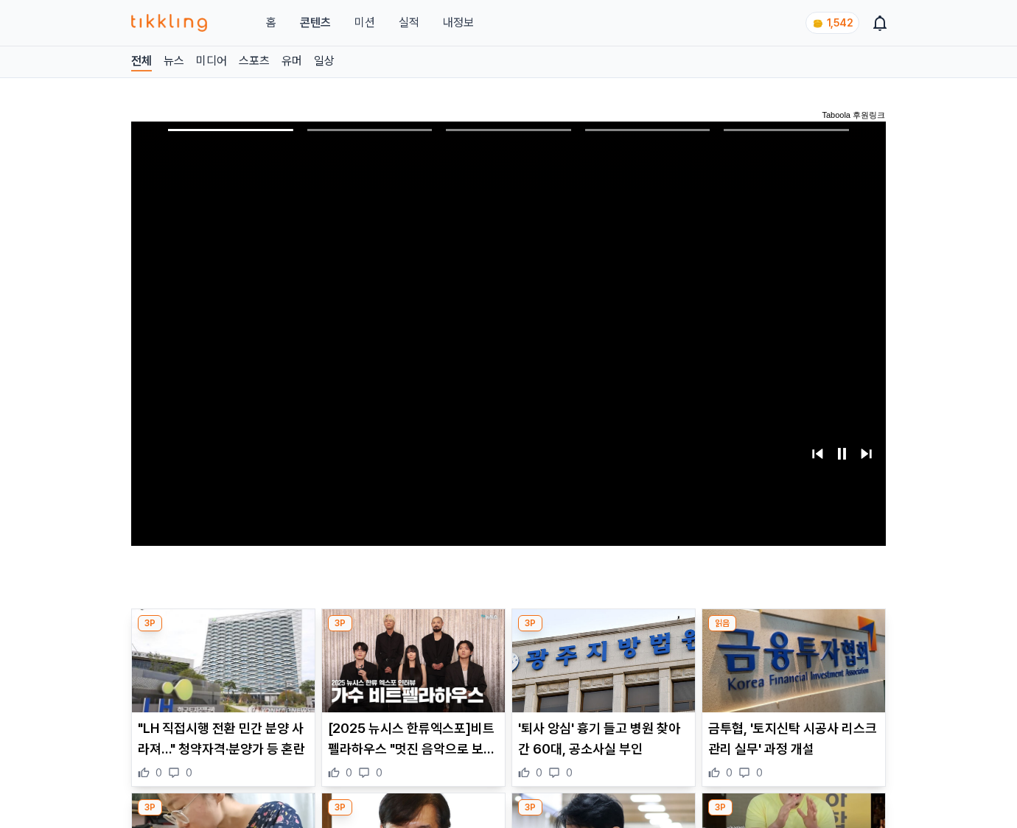
click at [793, 632] on img at bounding box center [793, 661] width 183 height 103
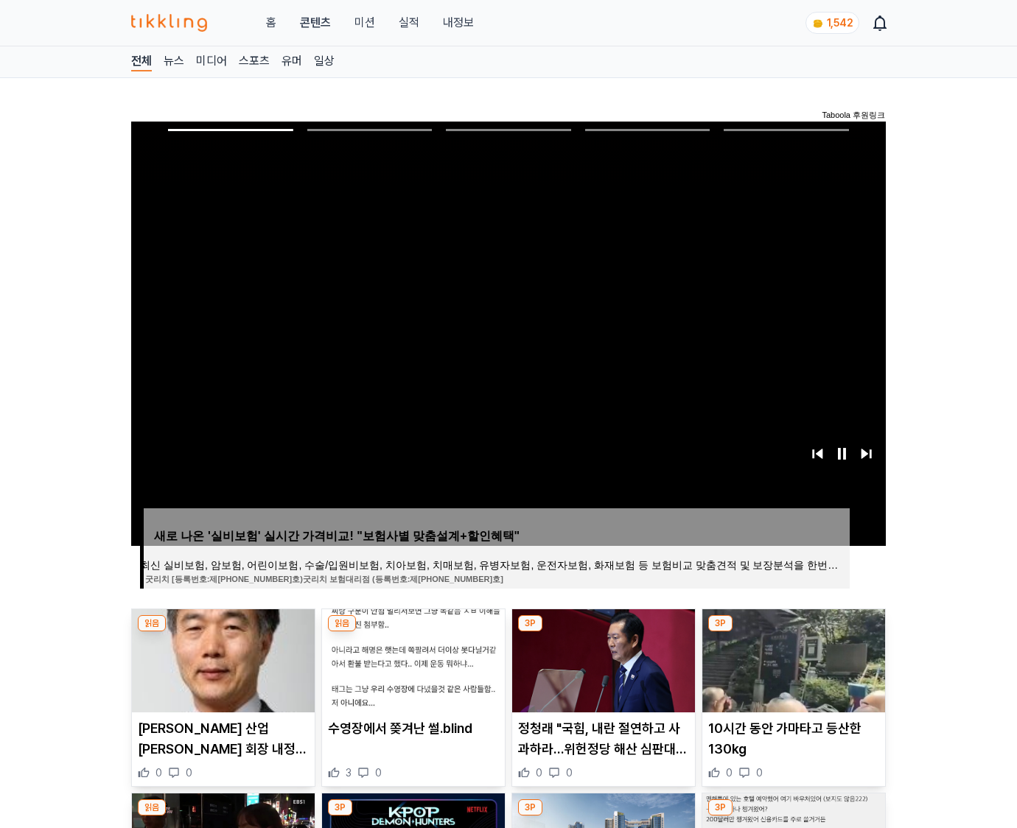
click at [793, 632] on img at bounding box center [793, 661] width 183 height 103
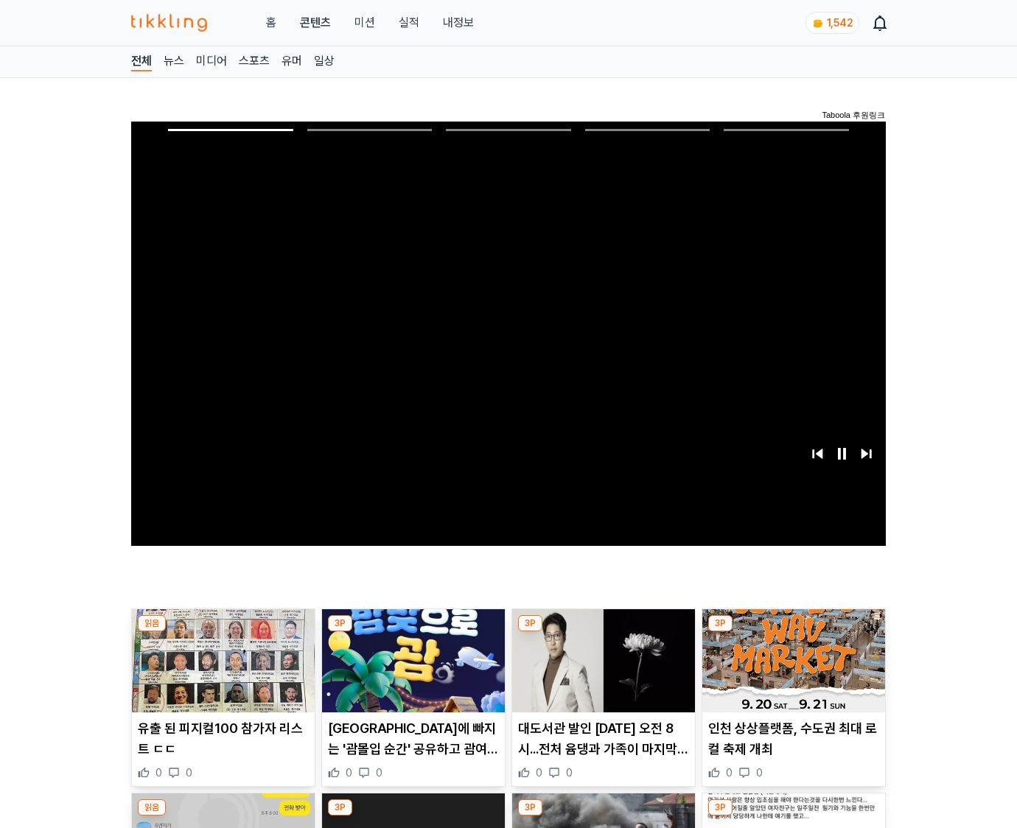
click at [793, 632] on img at bounding box center [793, 661] width 183 height 103
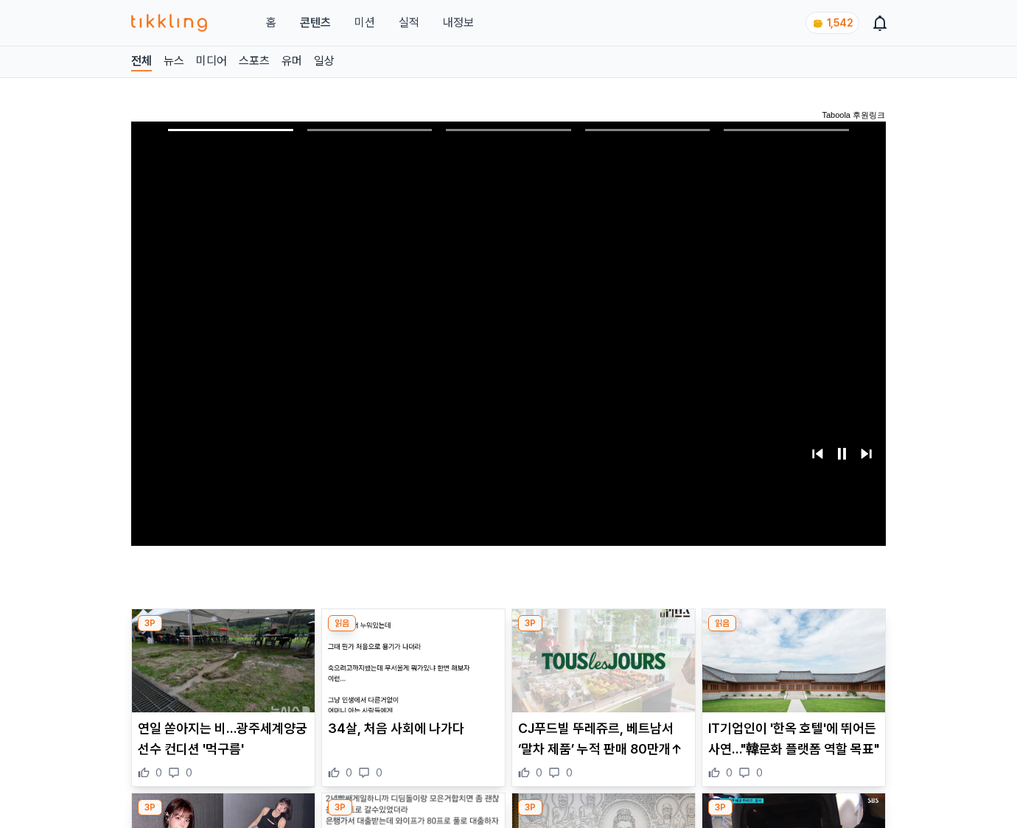
click at [793, 632] on img at bounding box center [793, 661] width 183 height 103
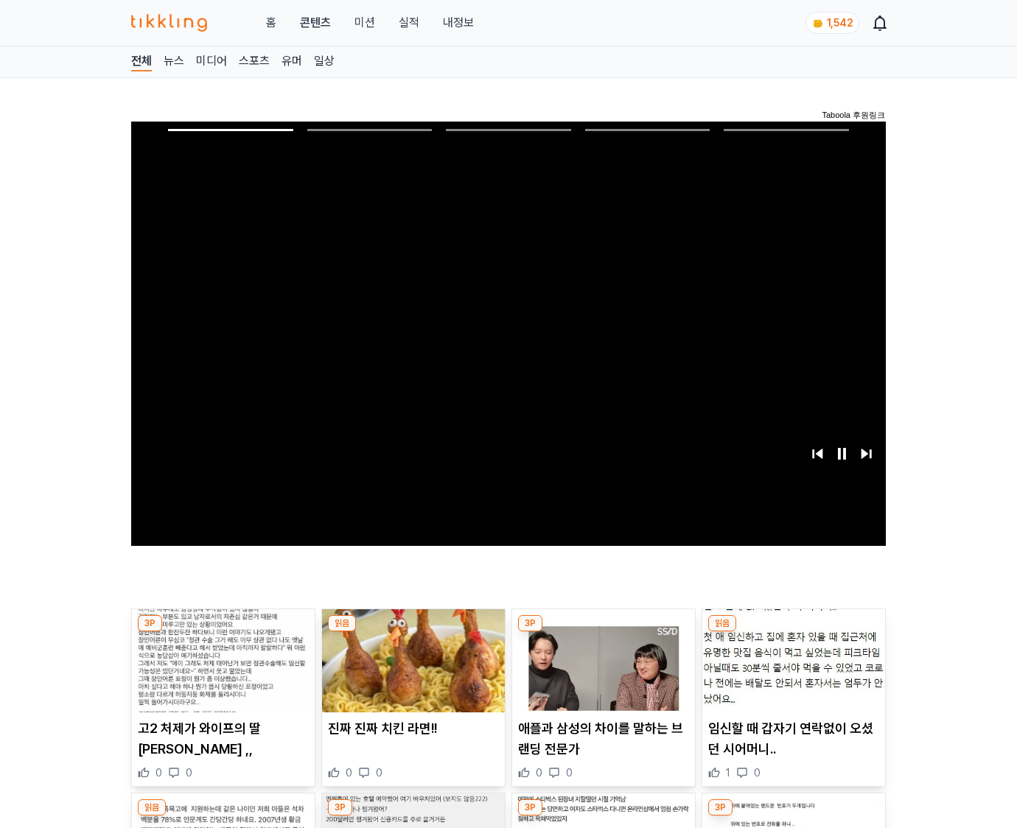
click at [793, 632] on img at bounding box center [793, 661] width 183 height 103
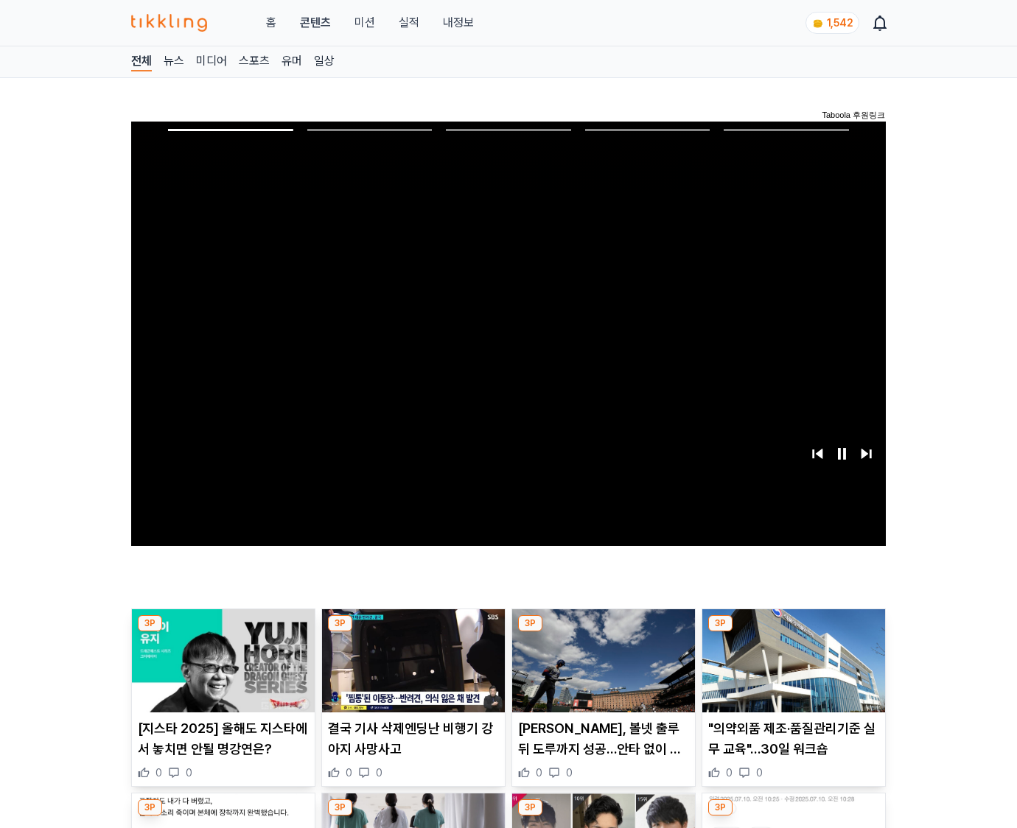
click at [793, 632] on img at bounding box center [793, 661] width 183 height 103
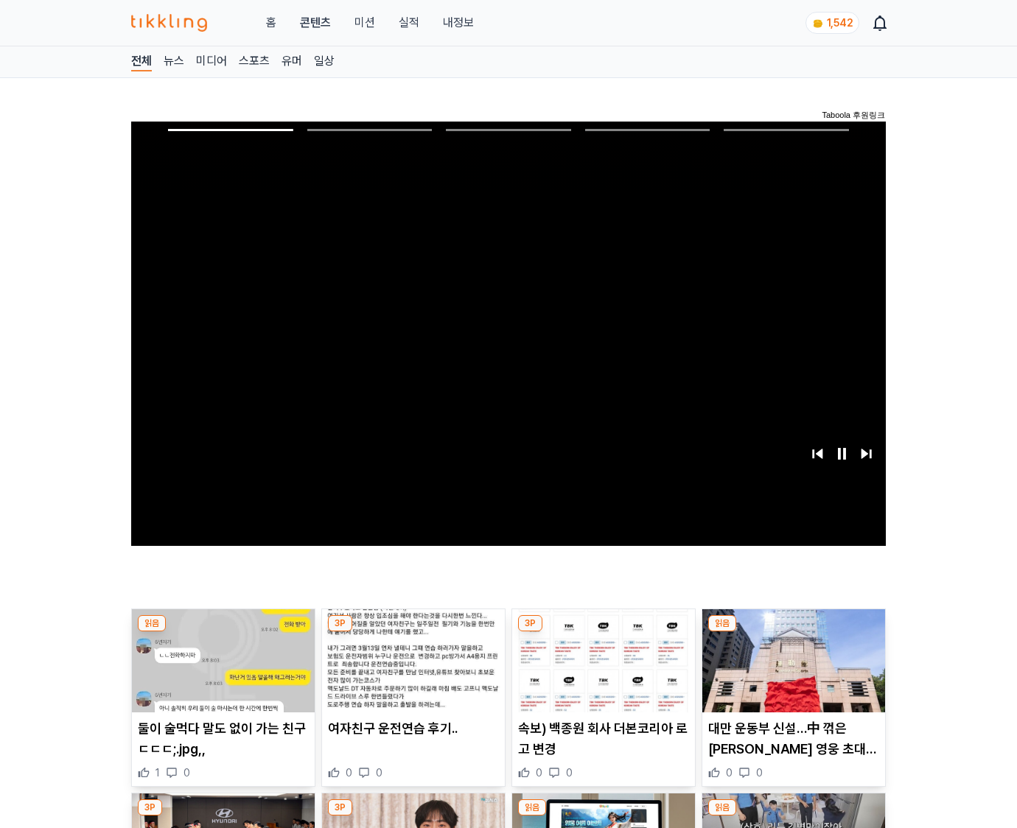
click at [793, 632] on img at bounding box center [793, 661] width 183 height 103
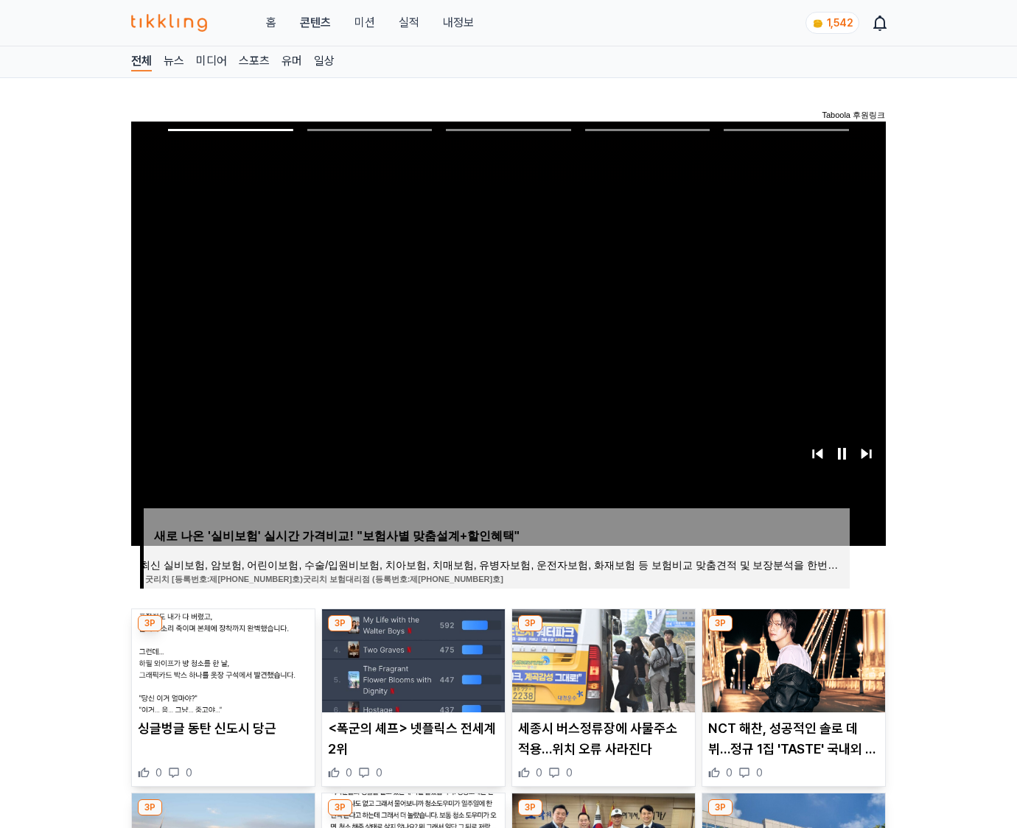
click at [793, 632] on img at bounding box center [793, 661] width 183 height 103
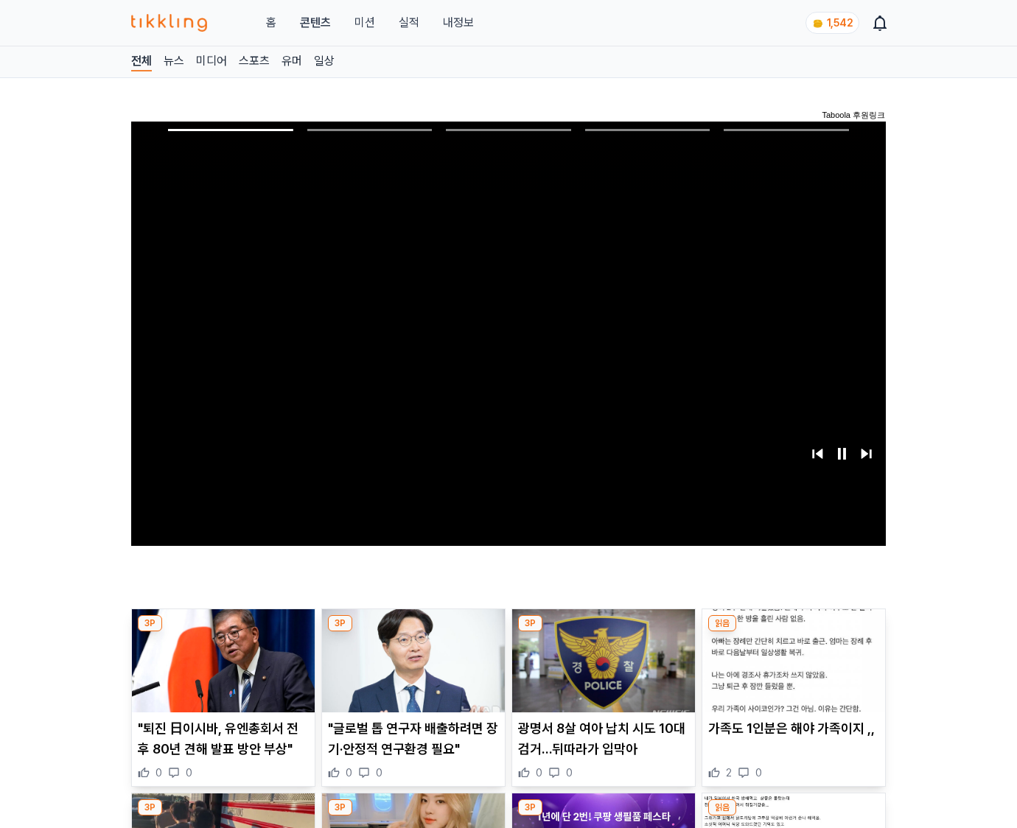
click at [793, 632] on img at bounding box center [793, 661] width 183 height 103
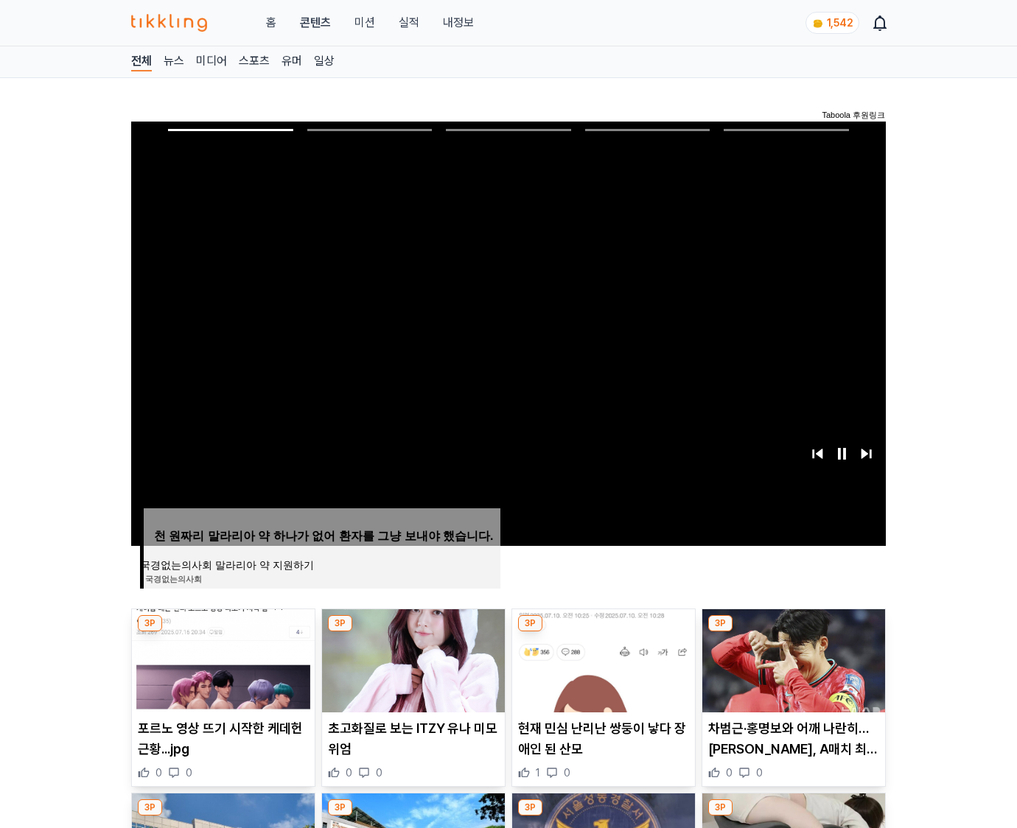
click at [793, 632] on img at bounding box center [793, 661] width 183 height 103
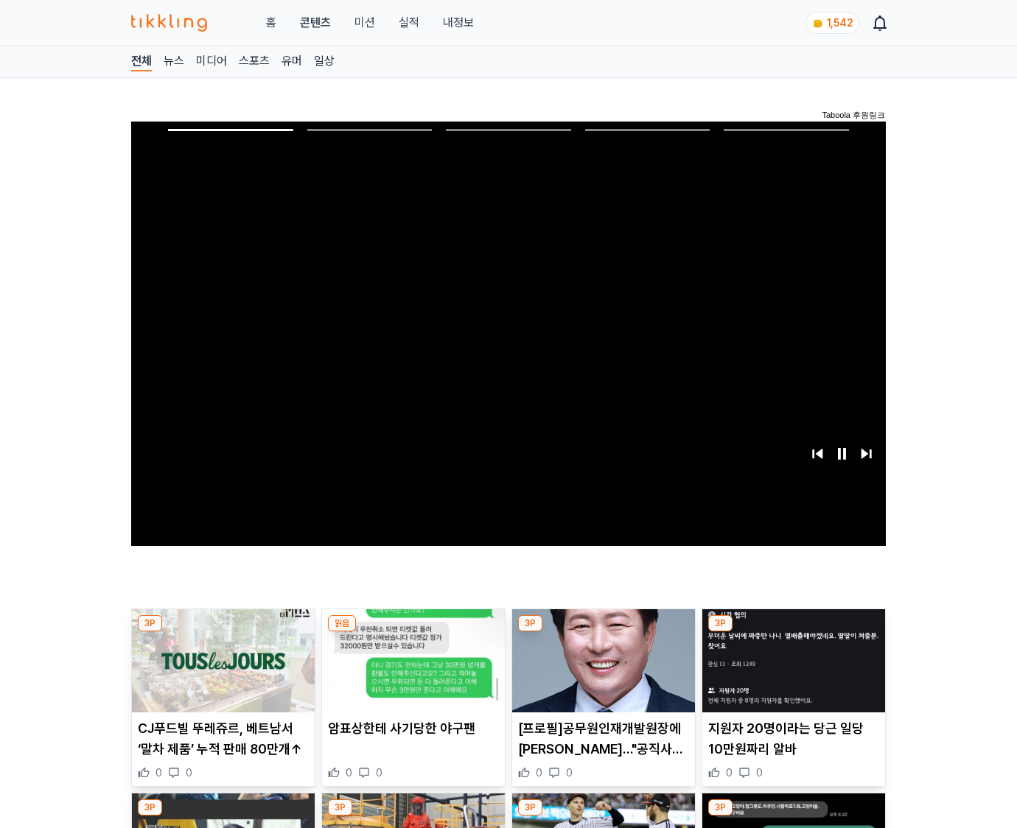
click at [793, 632] on img at bounding box center [793, 661] width 183 height 103
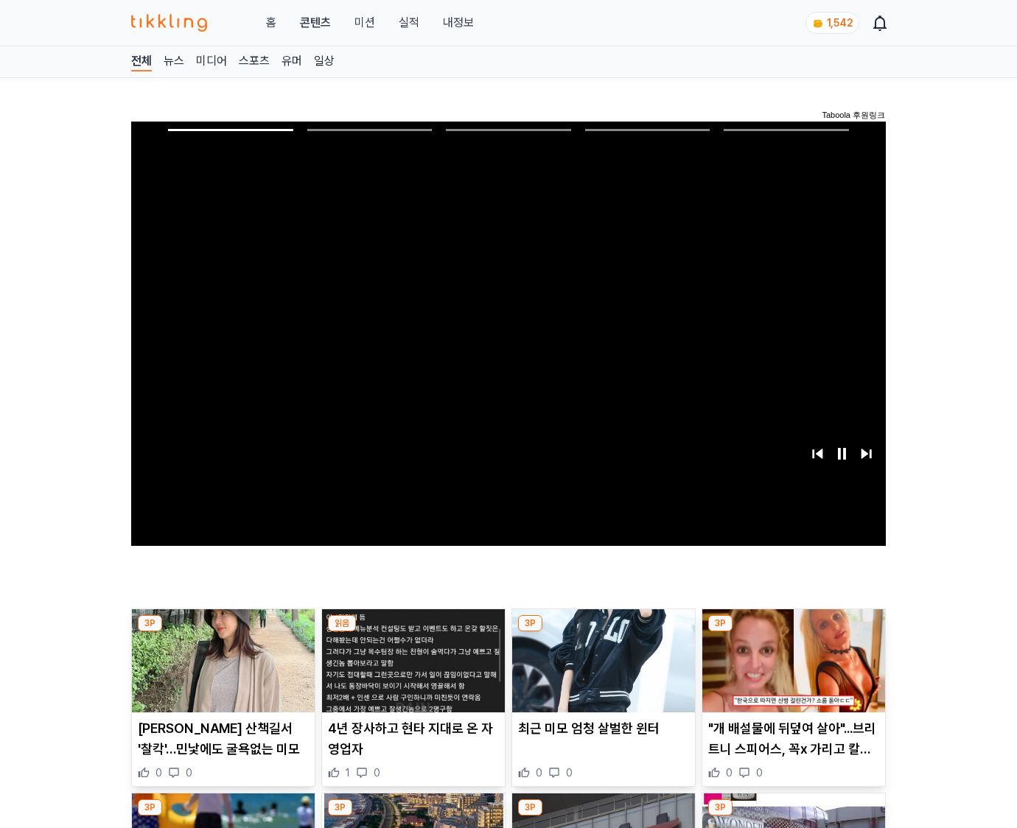
click at [793, 632] on img at bounding box center [793, 661] width 183 height 103
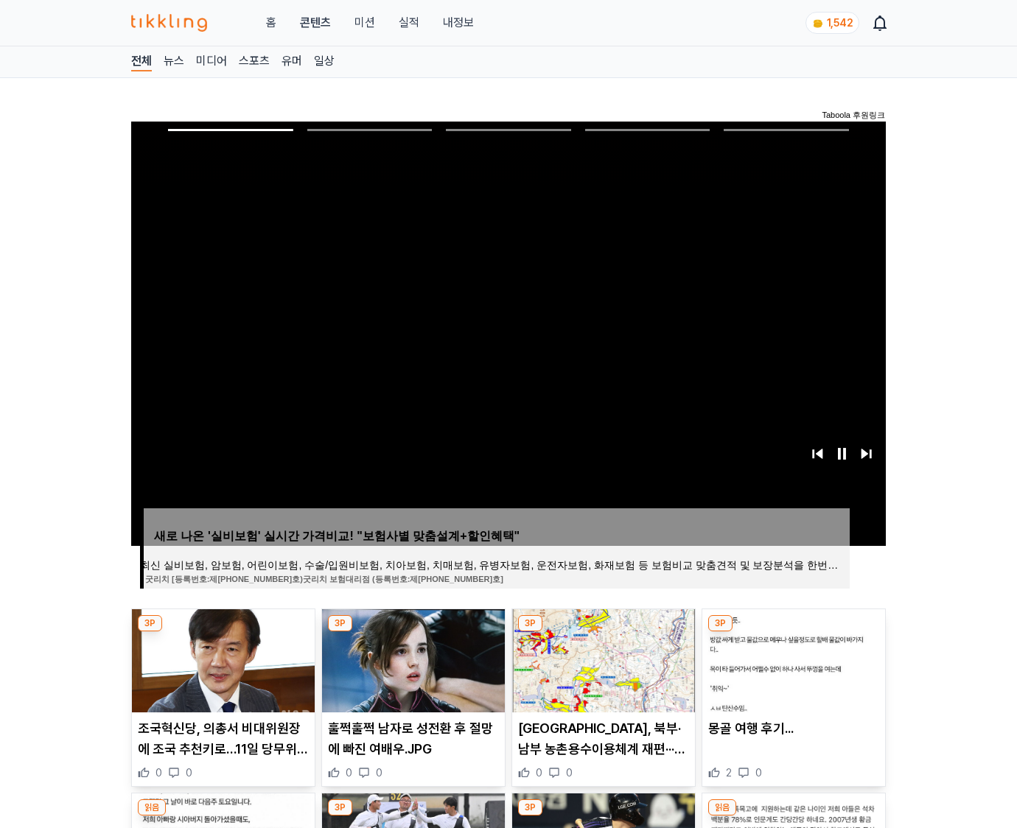
click at [793, 632] on img at bounding box center [793, 661] width 183 height 103
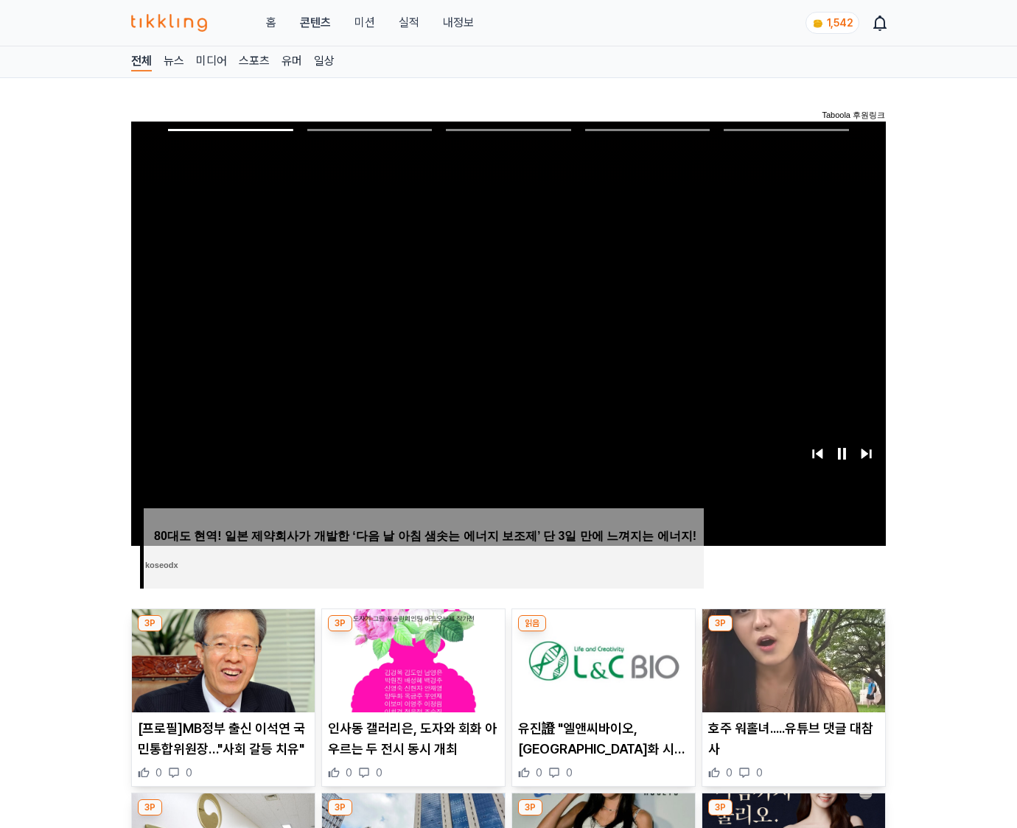
click at [793, 632] on img at bounding box center [793, 661] width 183 height 103
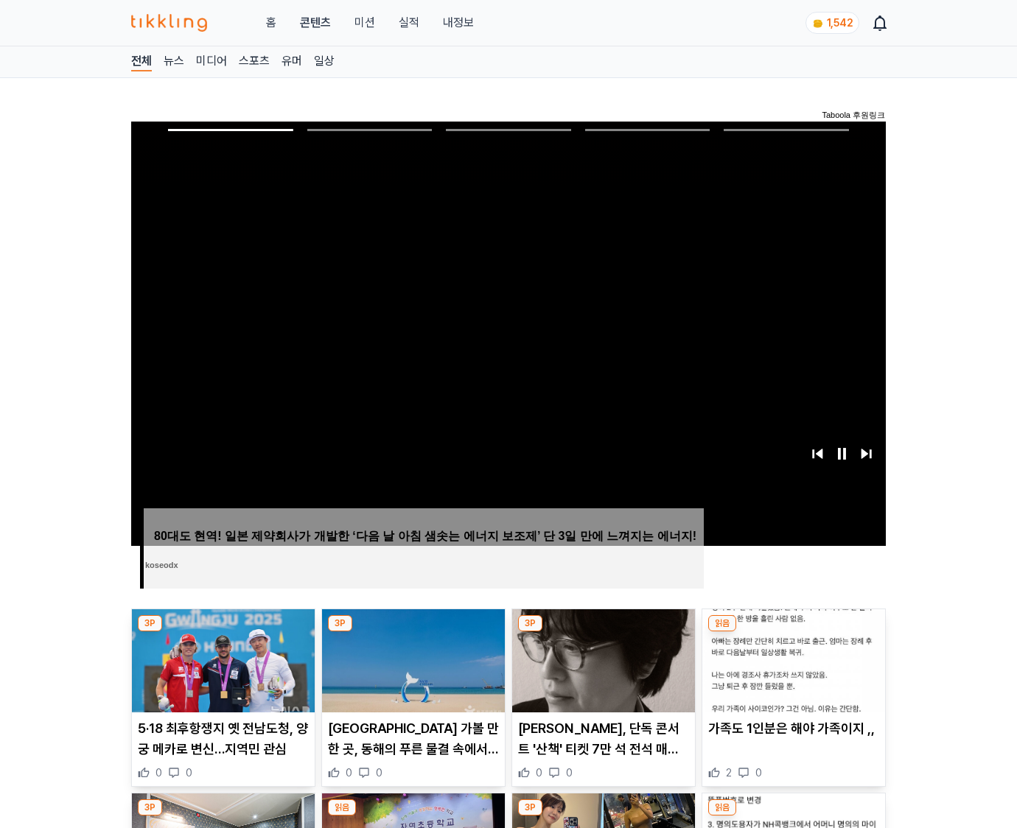
click at [793, 632] on img at bounding box center [793, 661] width 183 height 103
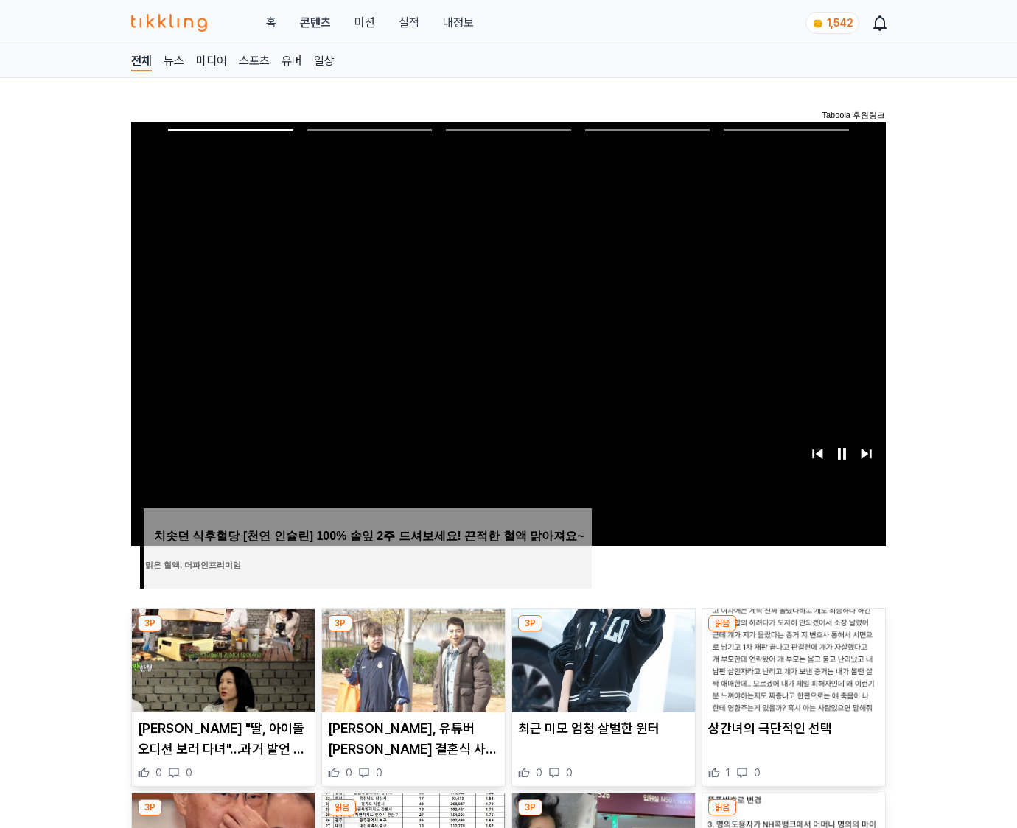
click at [793, 632] on img at bounding box center [793, 661] width 183 height 103
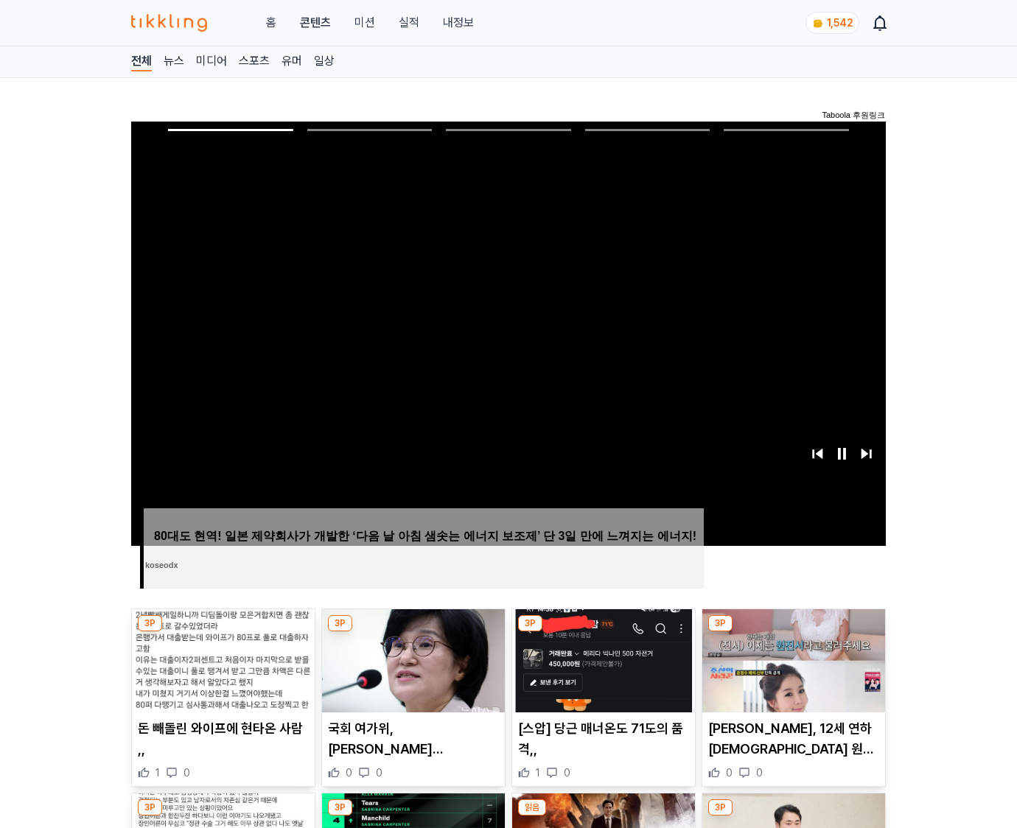
click at [793, 632] on img at bounding box center [793, 661] width 183 height 103
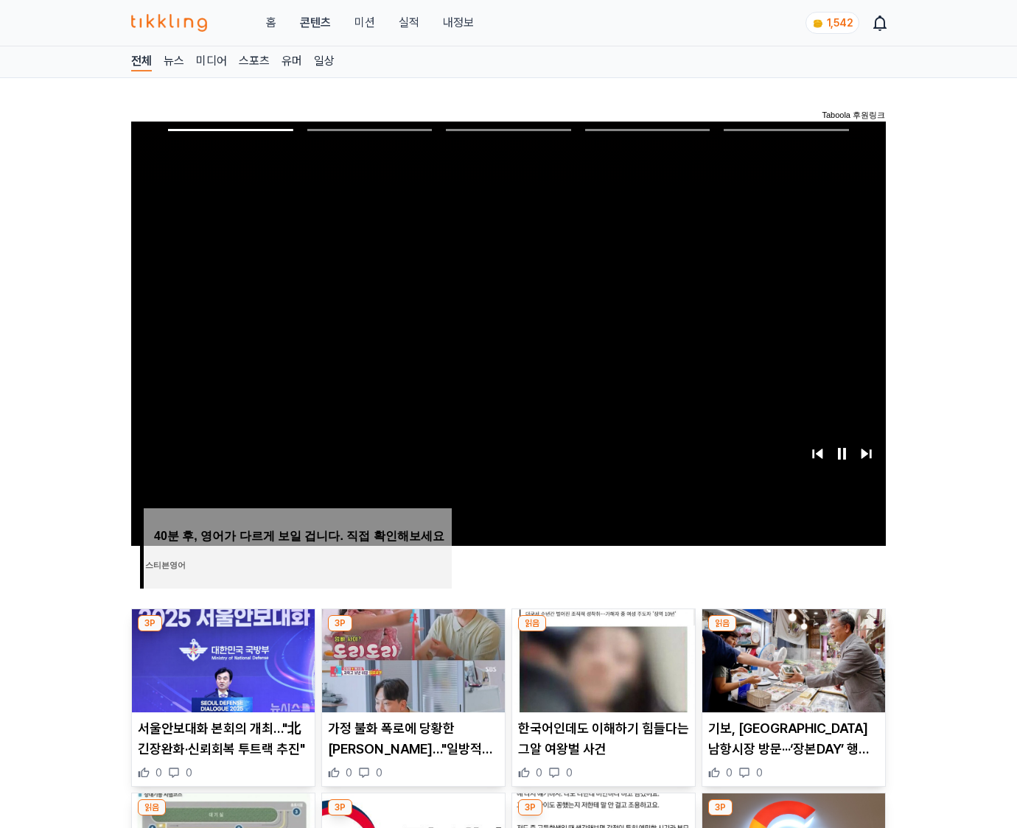
click at [793, 632] on img at bounding box center [793, 661] width 183 height 103
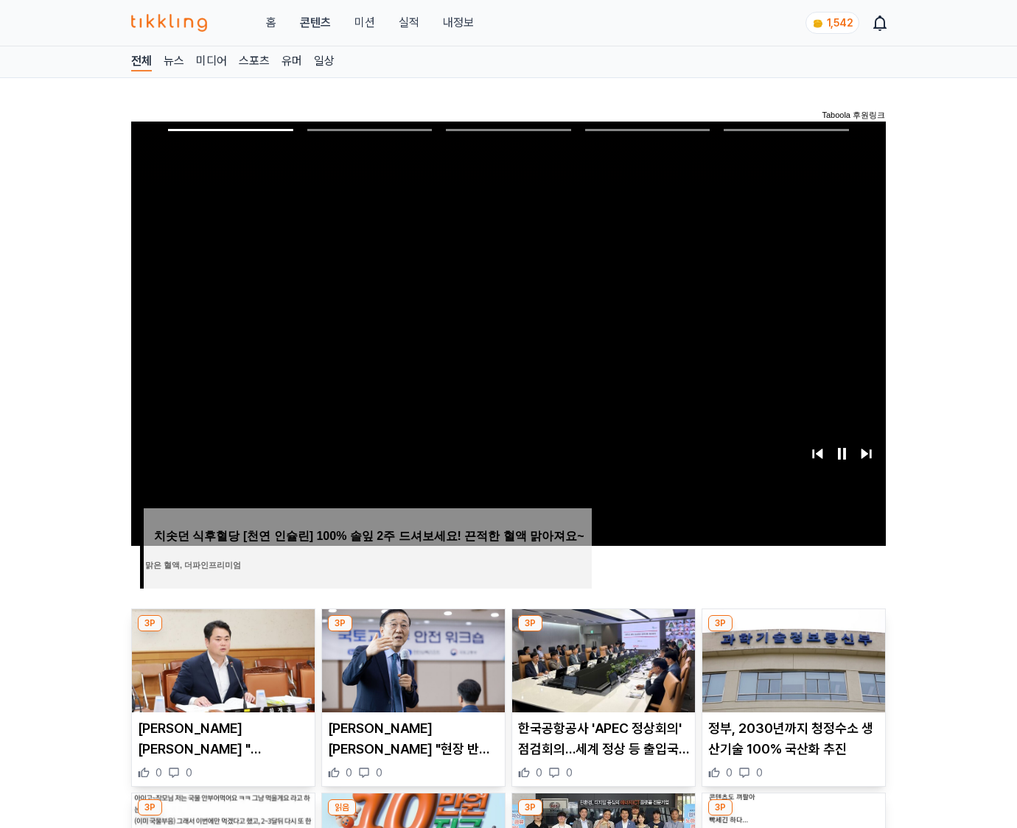
click at [793, 632] on img at bounding box center [793, 661] width 183 height 103
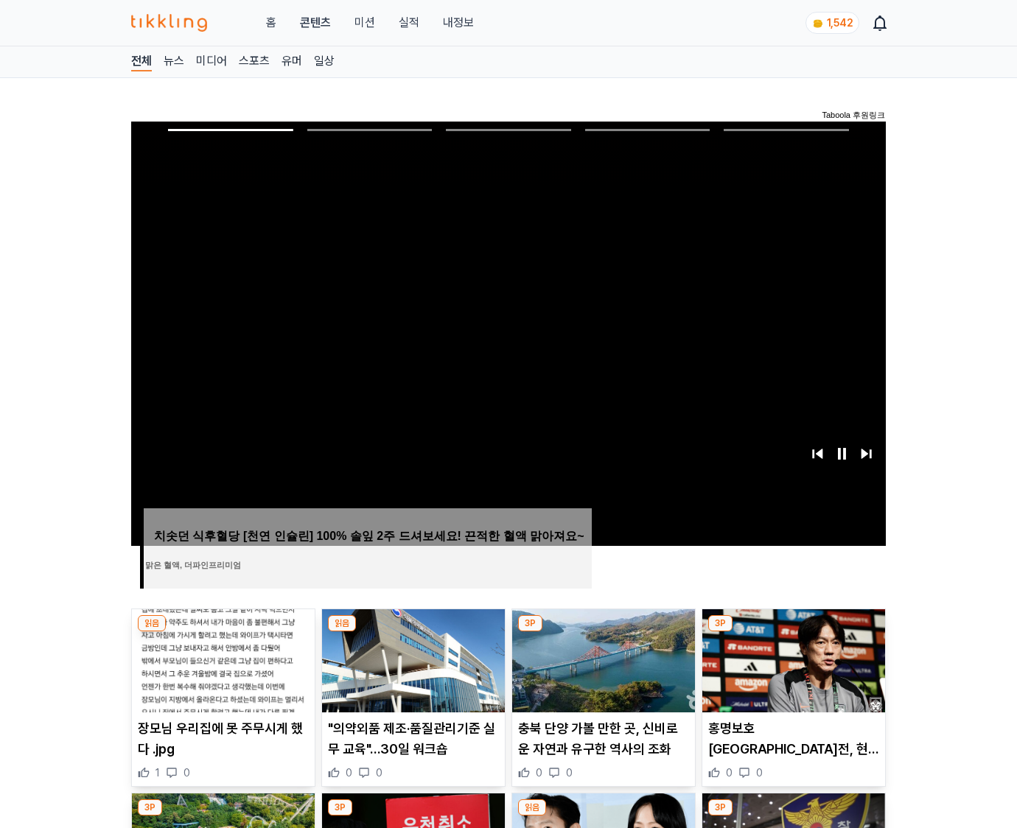
click at [793, 632] on img at bounding box center [793, 661] width 183 height 103
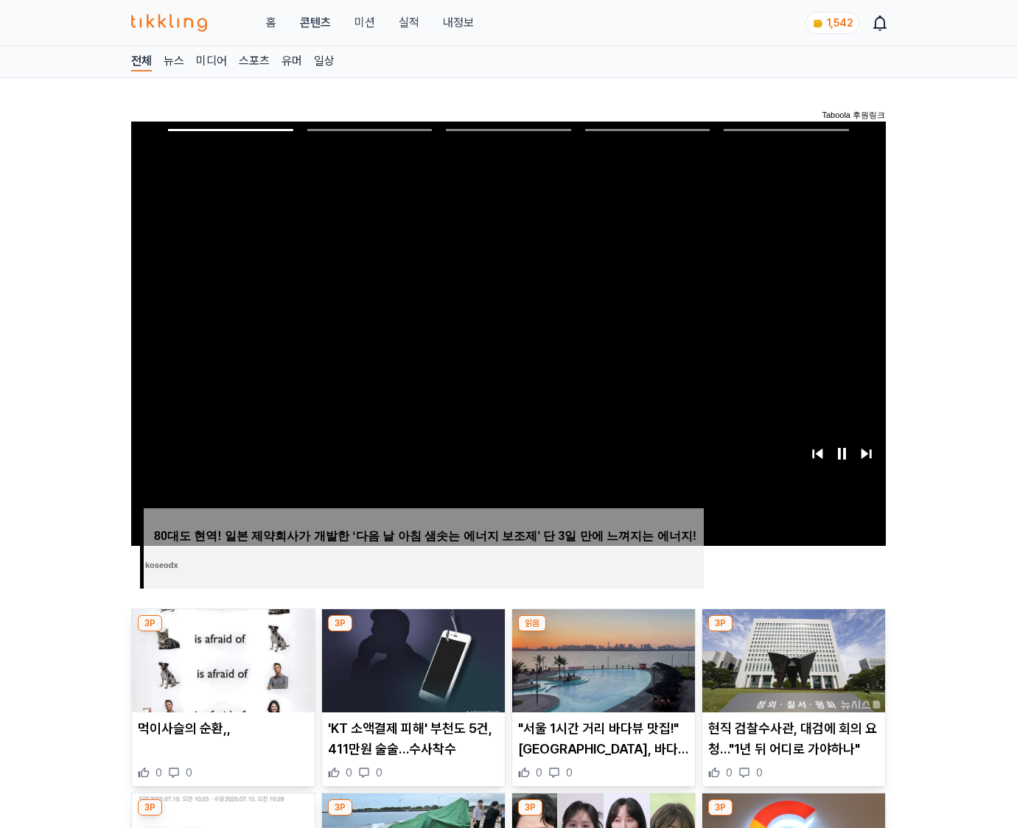
click at [793, 632] on img at bounding box center [793, 661] width 183 height 103
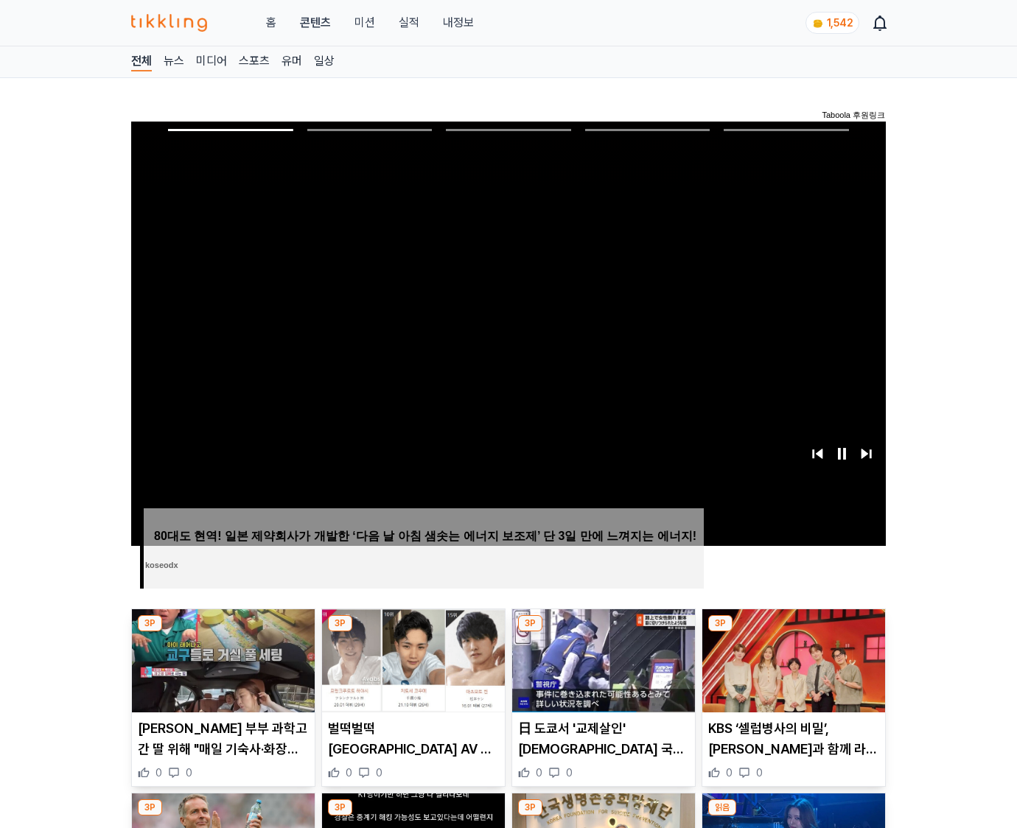
click at [793, 632] on img at bounding box center [793, 661] width 183 height 103
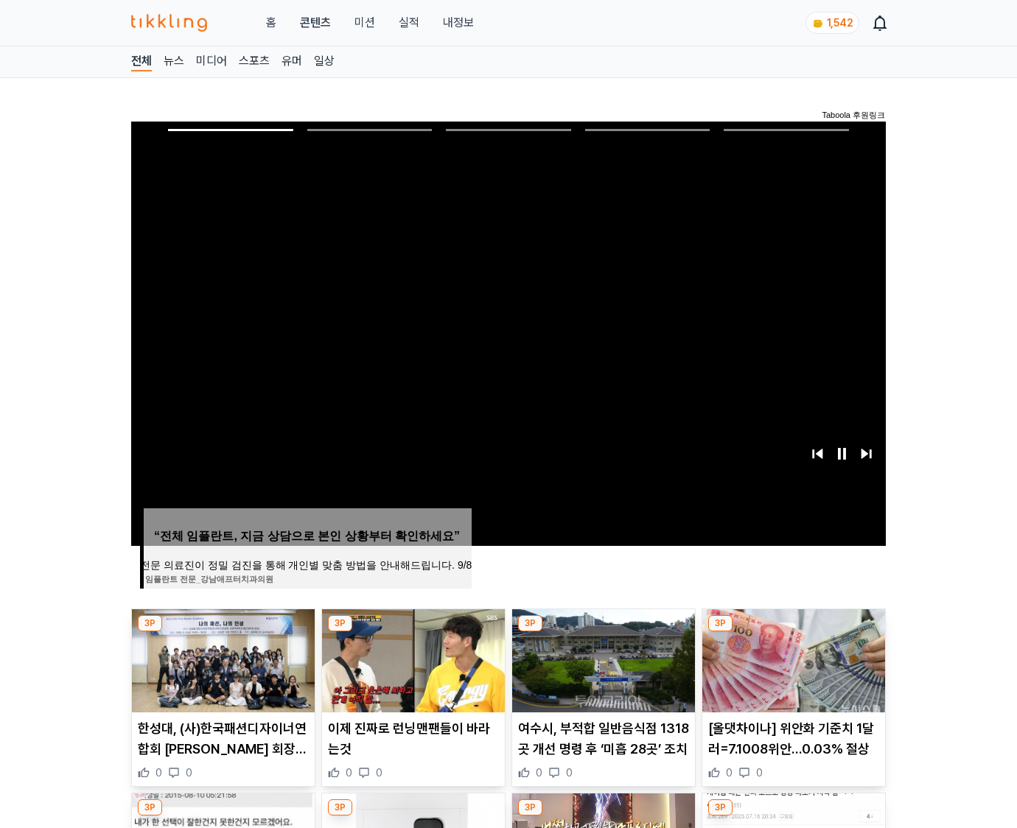
click at [793, 632] on img at bounding box center [793, 661] width 183 height 103
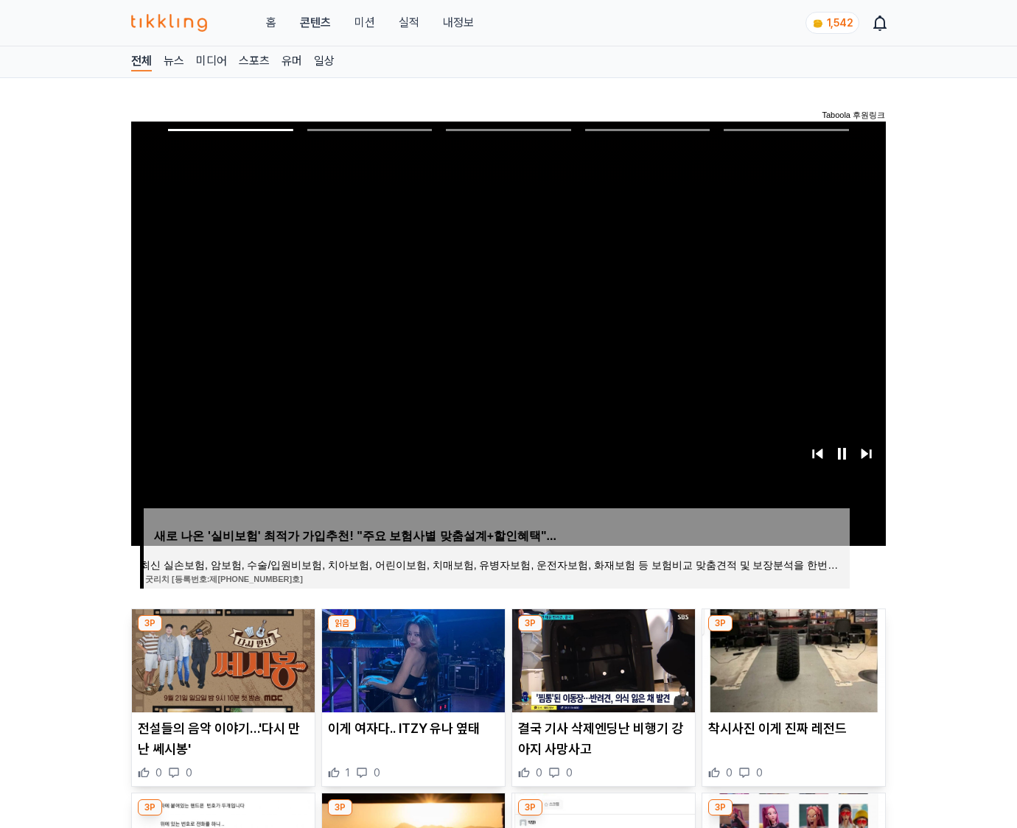
click at [793, 632] on img at bounding box center [793, 661] width 183 height 103
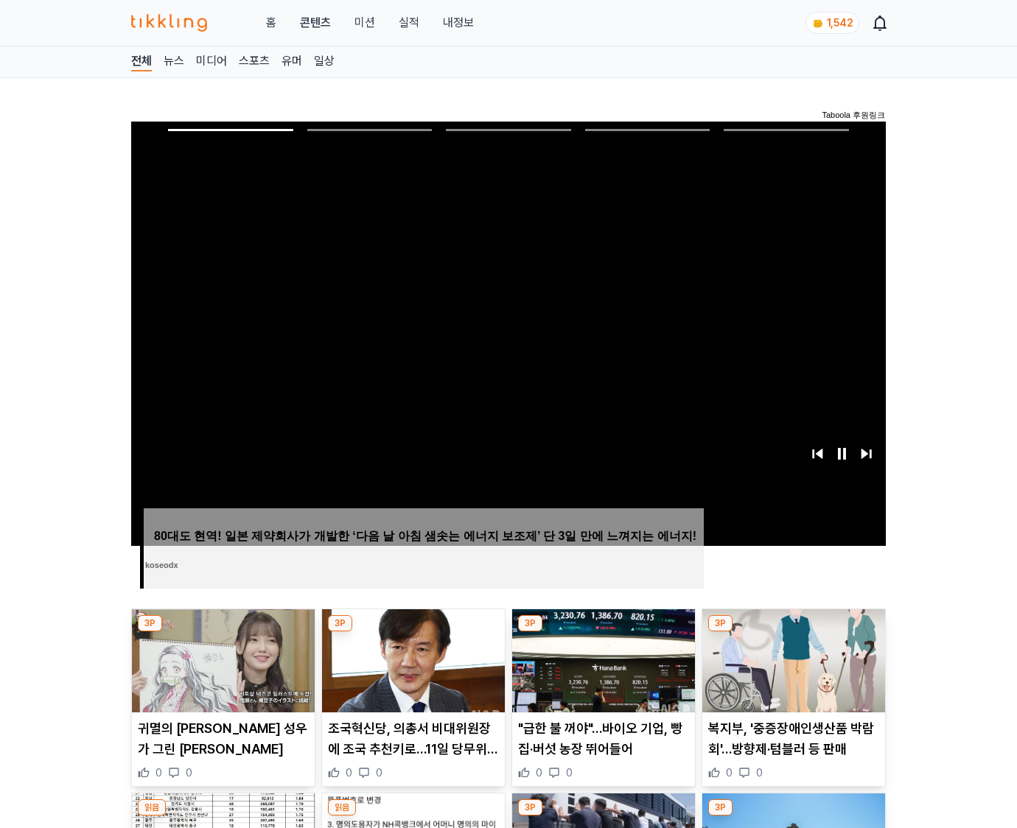
click at [793, 632] on img at bounding box center [793, 661] width 183 height 103
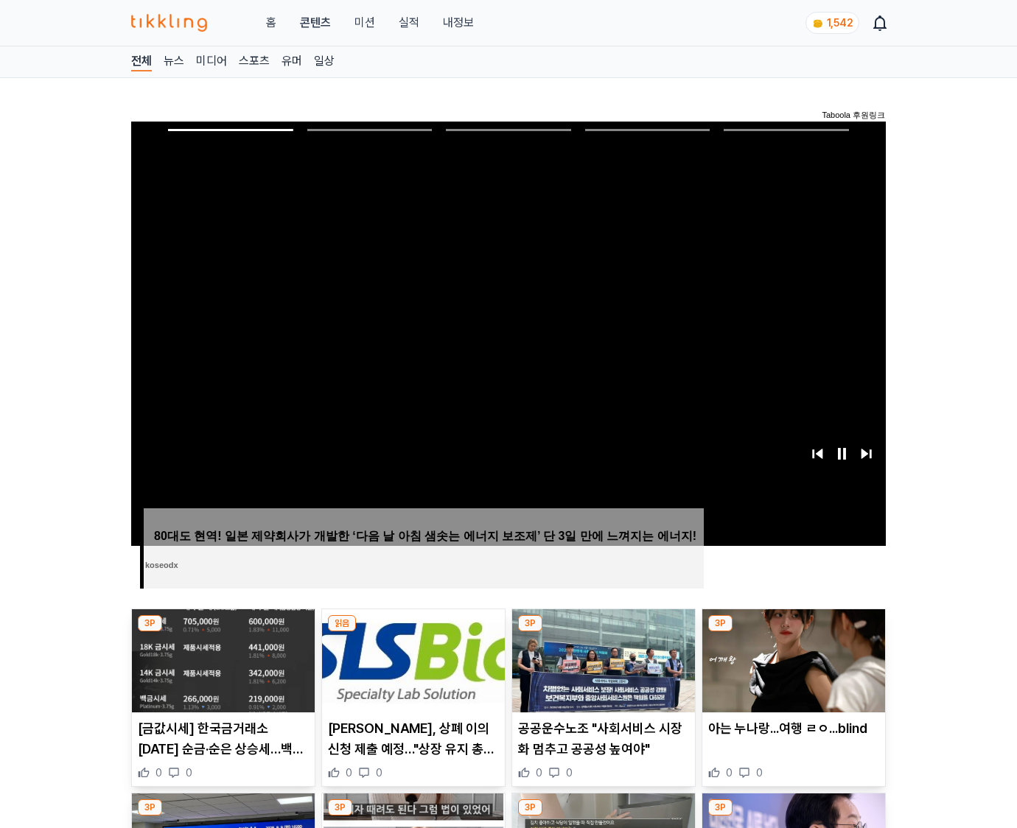
click img
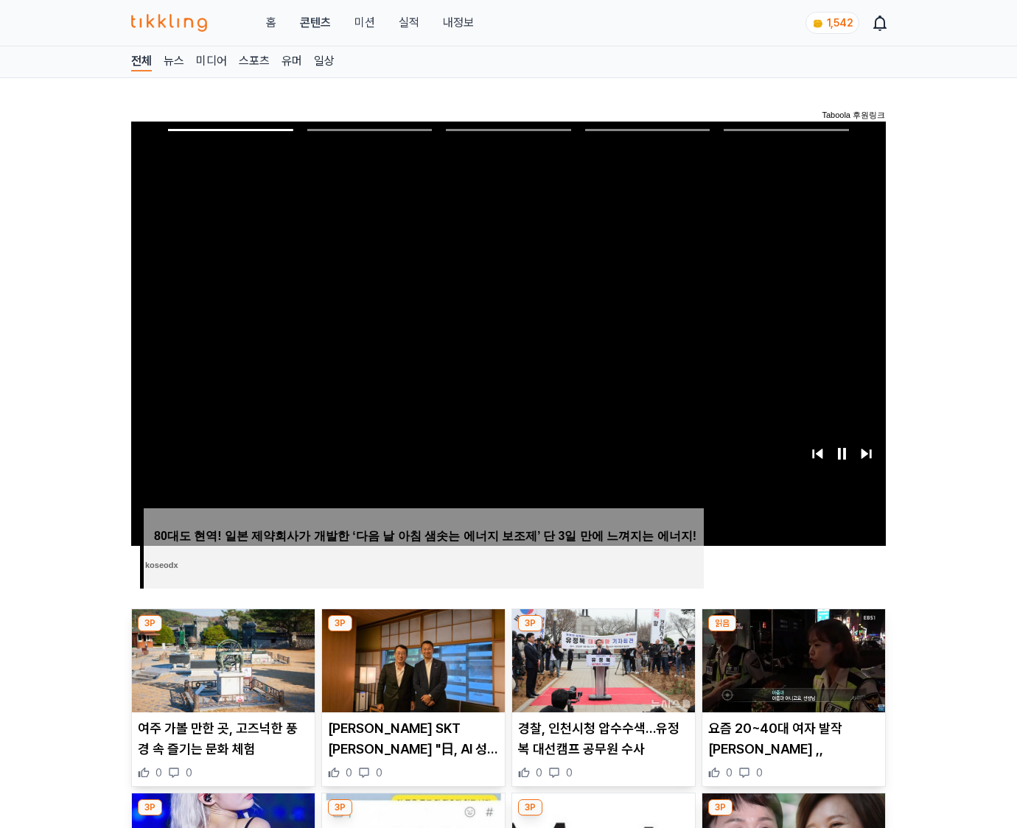
click at [793, 632] on img at bounding box center [793, 661] width 183 height 103
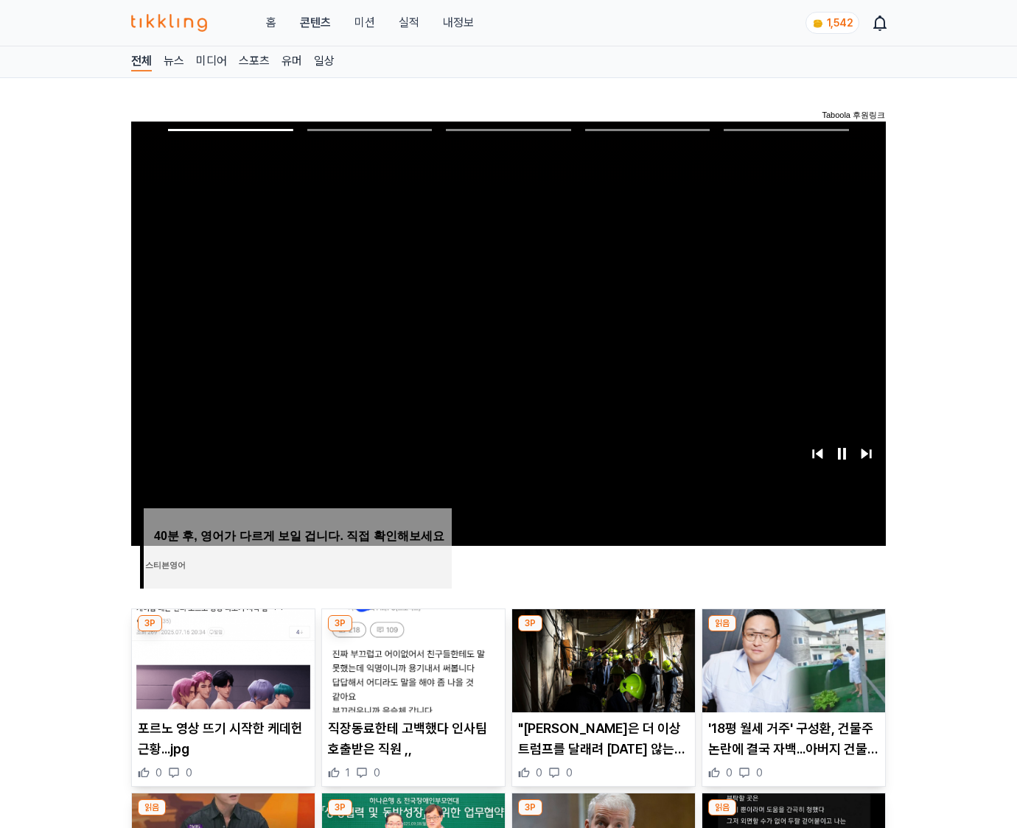
click at [793, 632] on img at bounding box center [793, 661] width 183 height 103
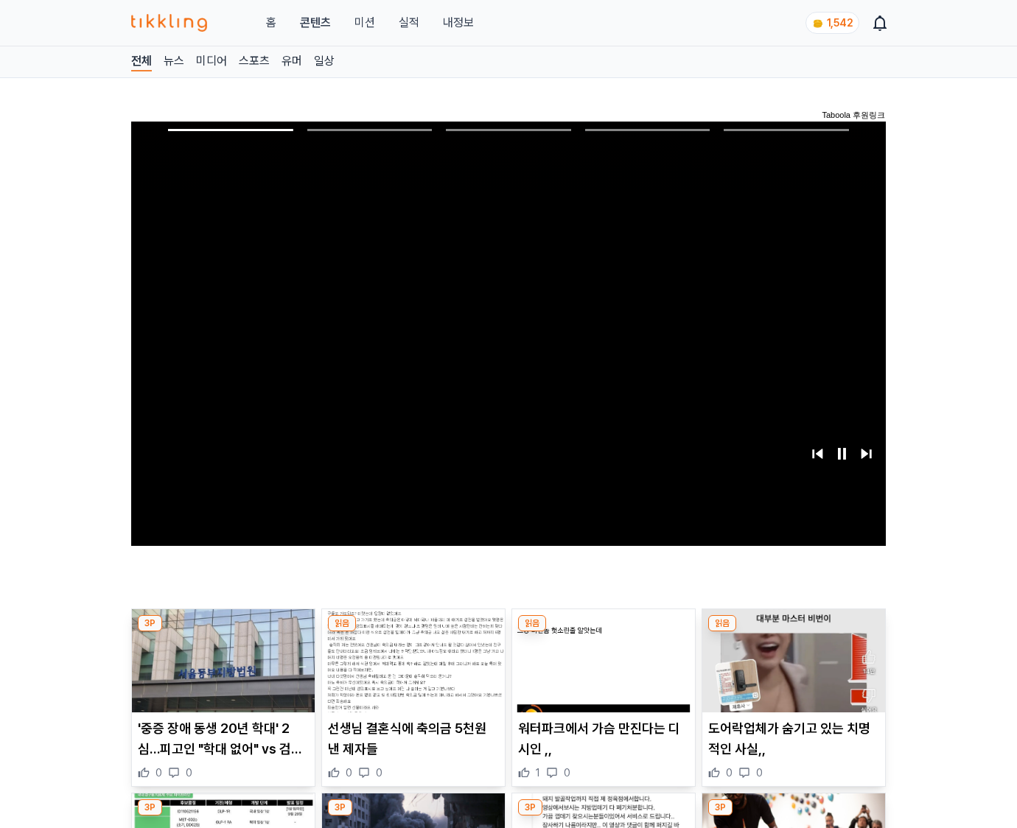
click at [793, 632] on img at bounding box center [793, 661] width 183 height 103
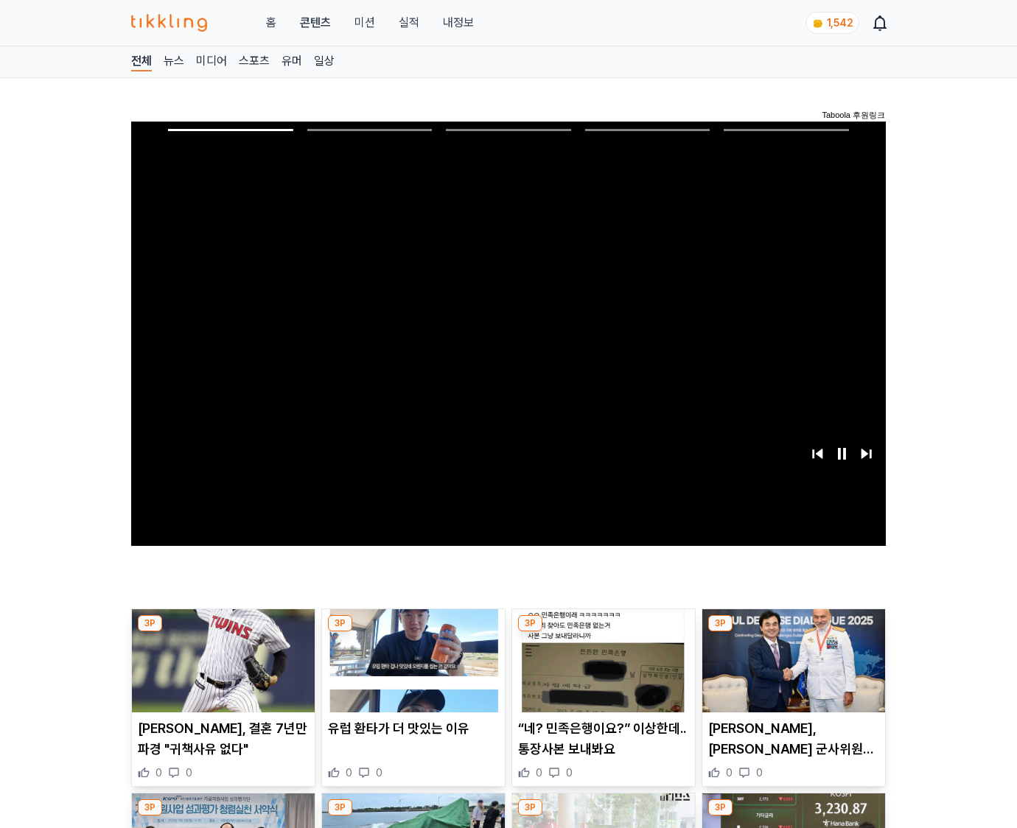
click at [793, 632] on img at bounding box center [793, 661] width 183 height 103
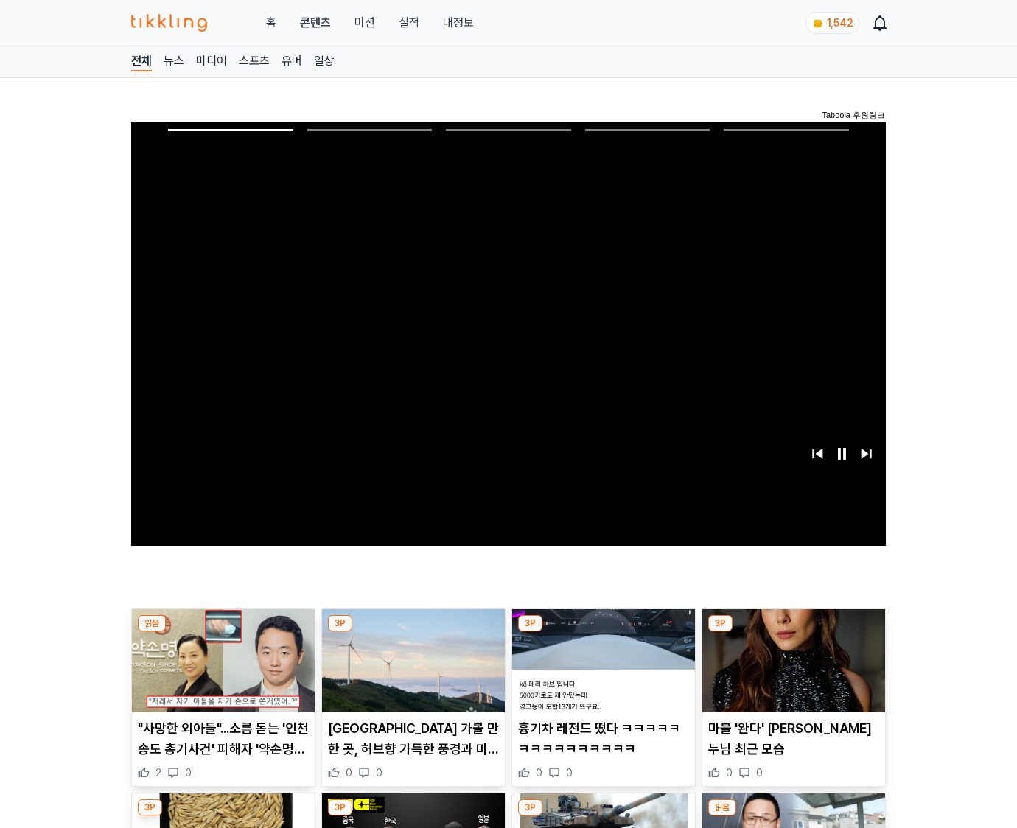
click at [793, 632] on img at bounding box center [793, 661] width 183 height 103
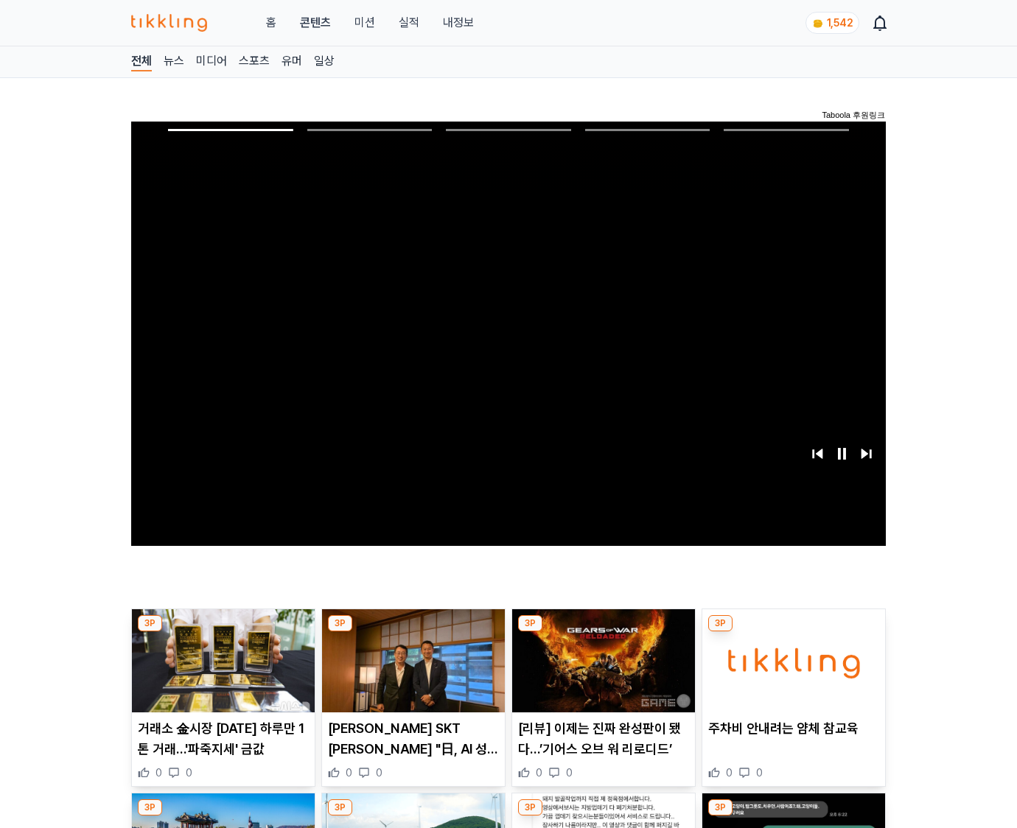
click at [793, 632] on img at bounding box center [793, 661] width 183 height 103
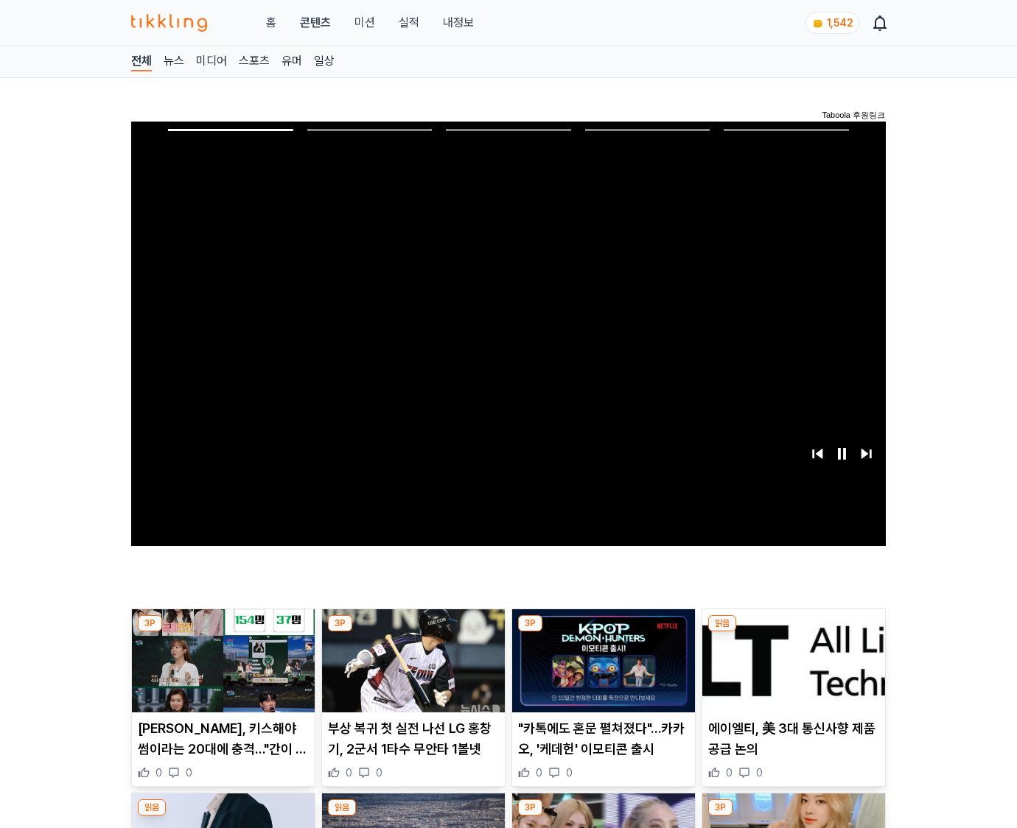
click at [793, 632] on img at bounding box center [793, 661] width 183 height 103
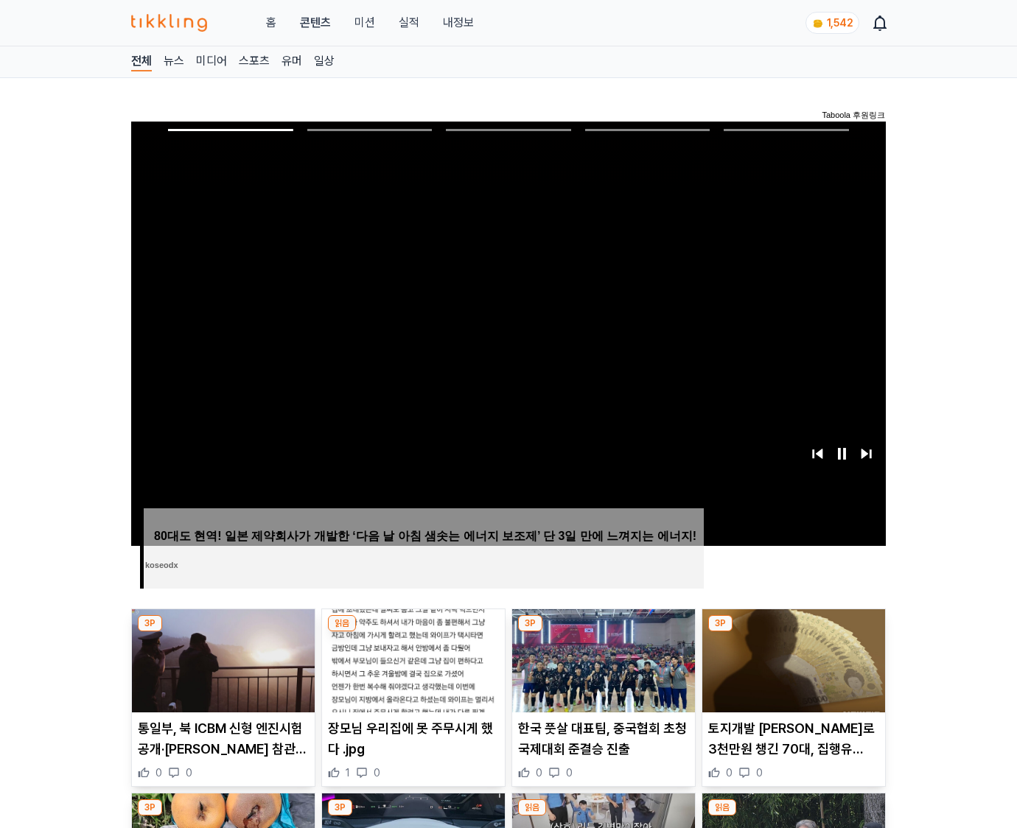
click at [793, 632] on img at bounding box center [793, 661] width 183 height 103
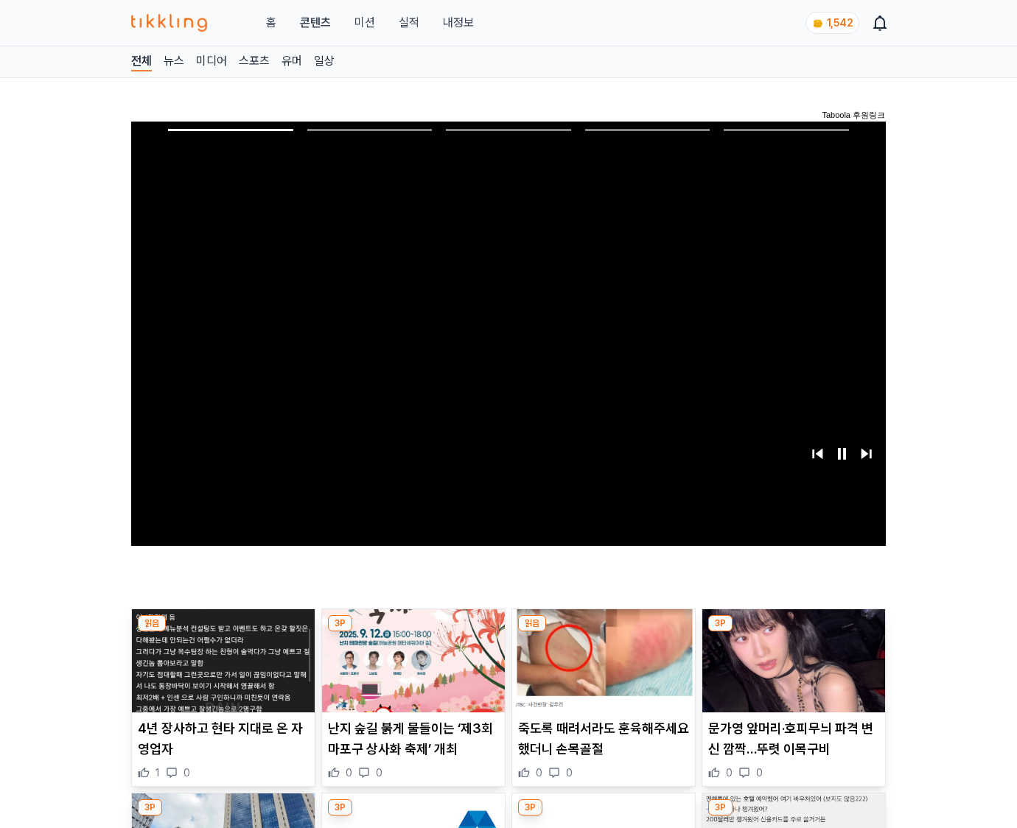
click at [793, 632] on img at bounding box center [793, 661] width 183 height 103
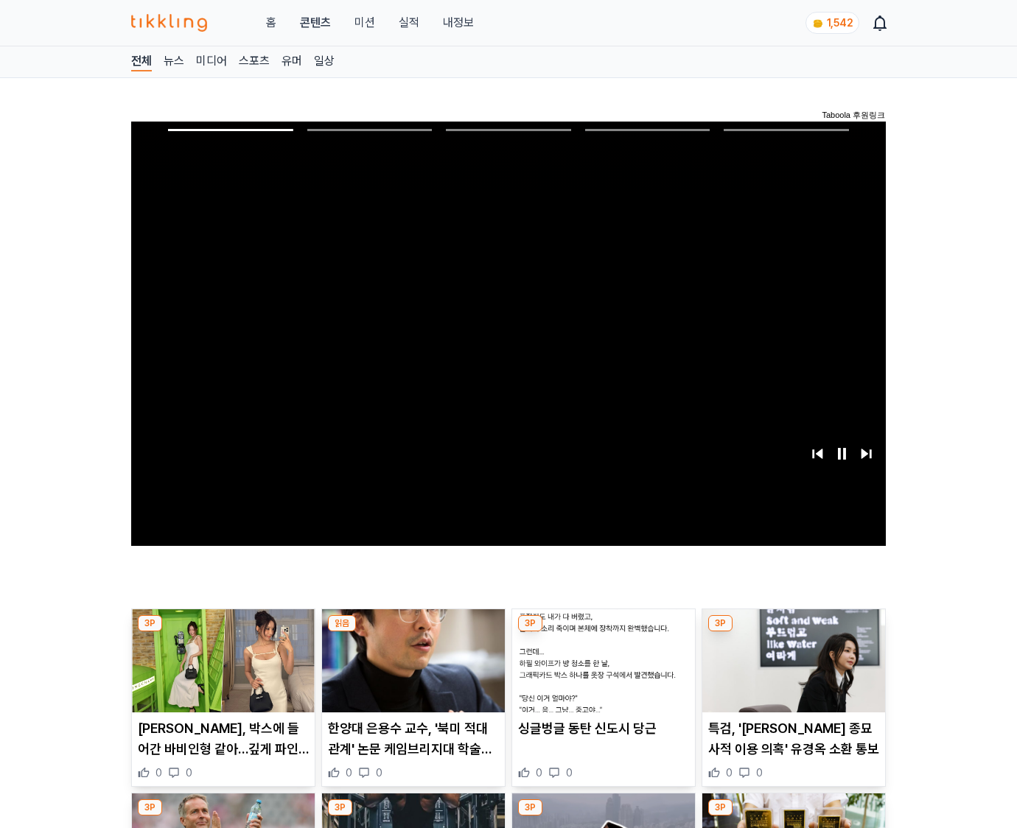
click at [793, 632] on img at bounding box center [793, 661] width 183 height 103
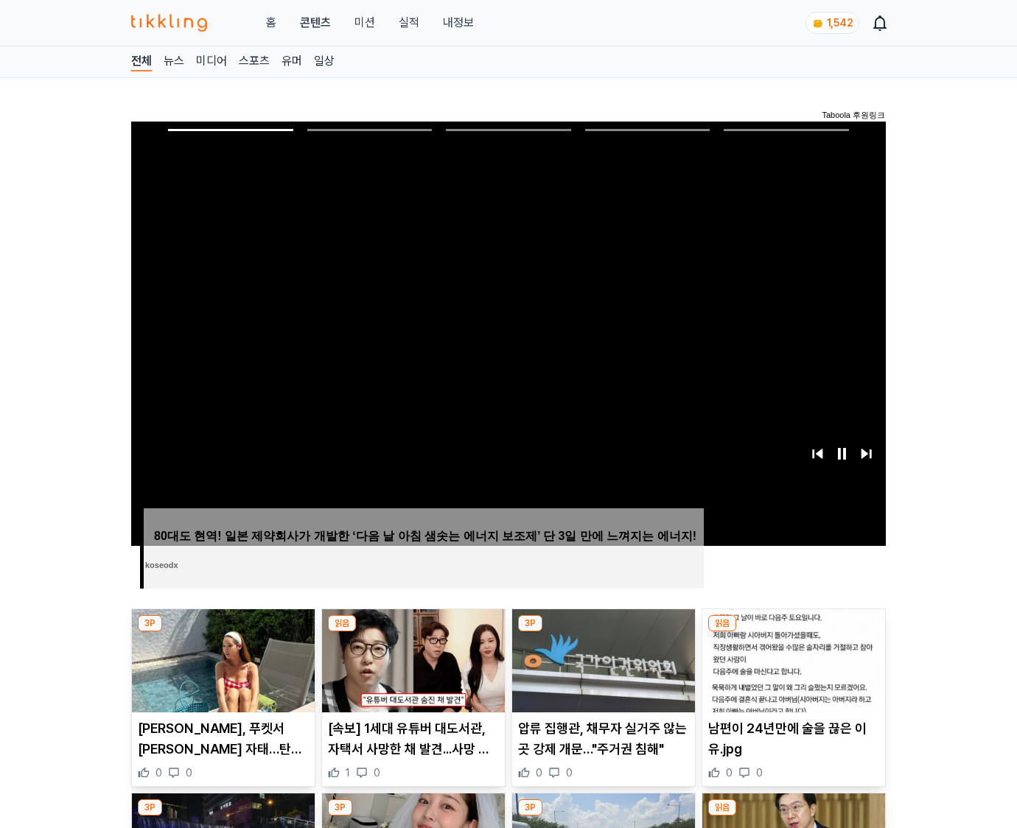
click at [793, 632] on img at bounding box center [793, 661] width 183 height 103
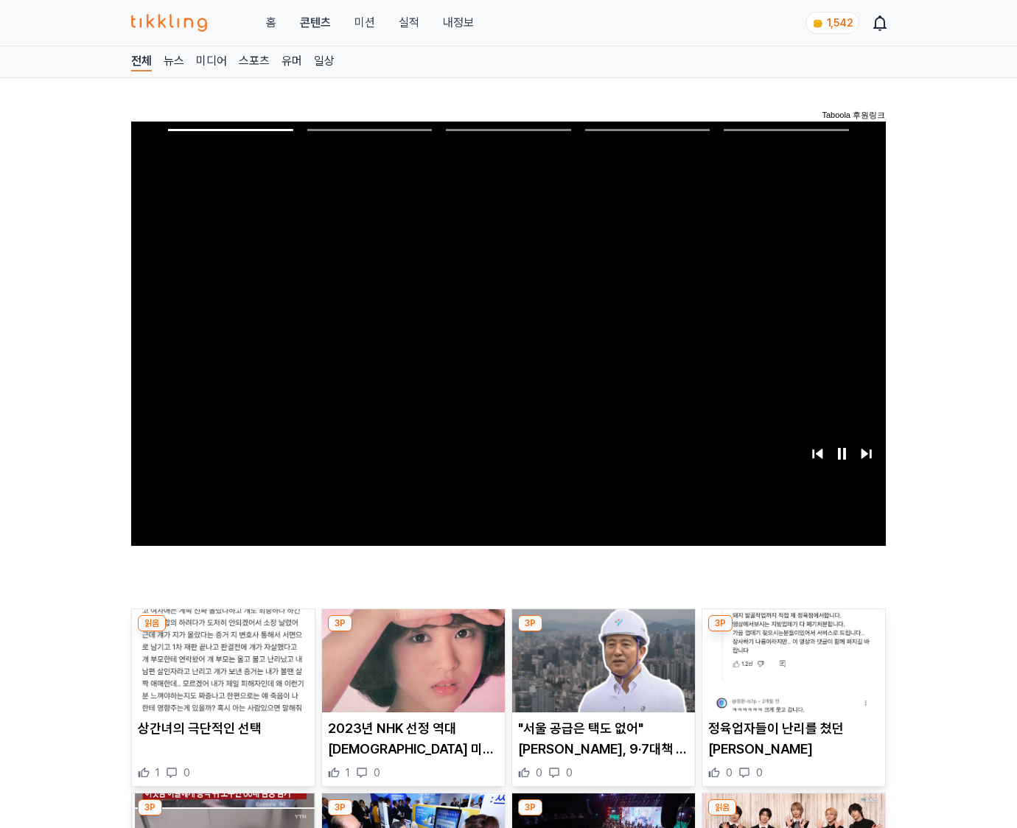
click at [793, 632] on img at bounding box center [793, 661] width 183 height 103
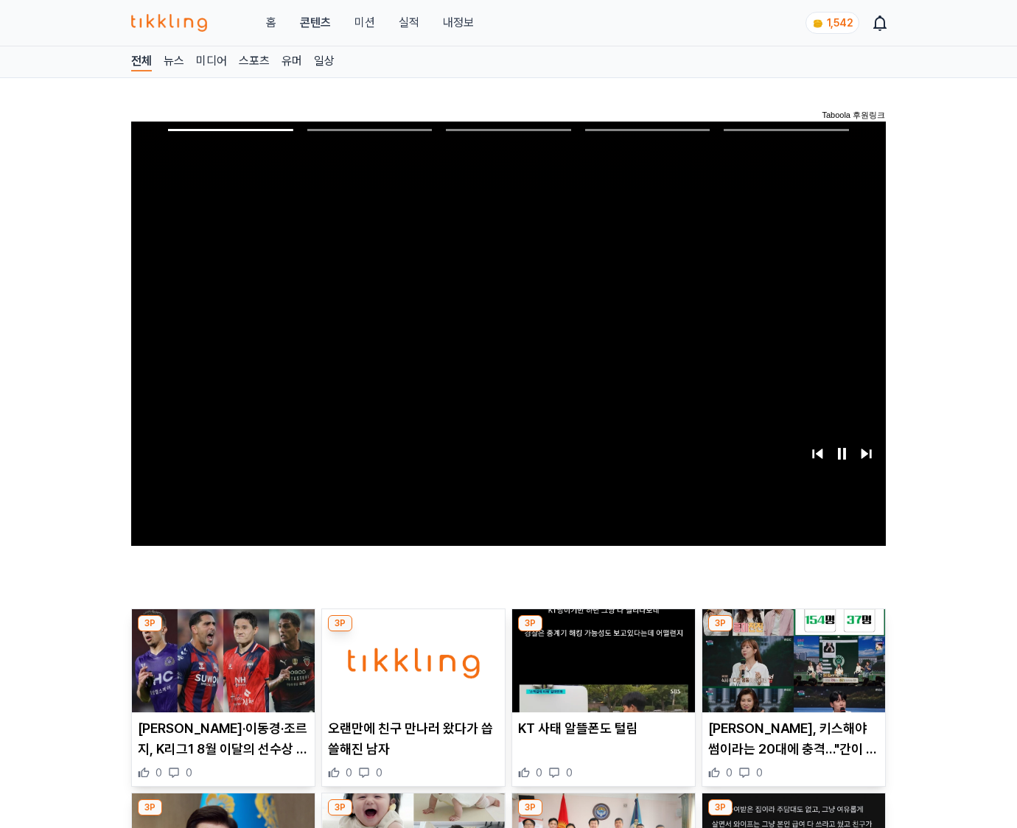
click at [793, 632] on img at bounding box center [793, 661] width 183 height 103
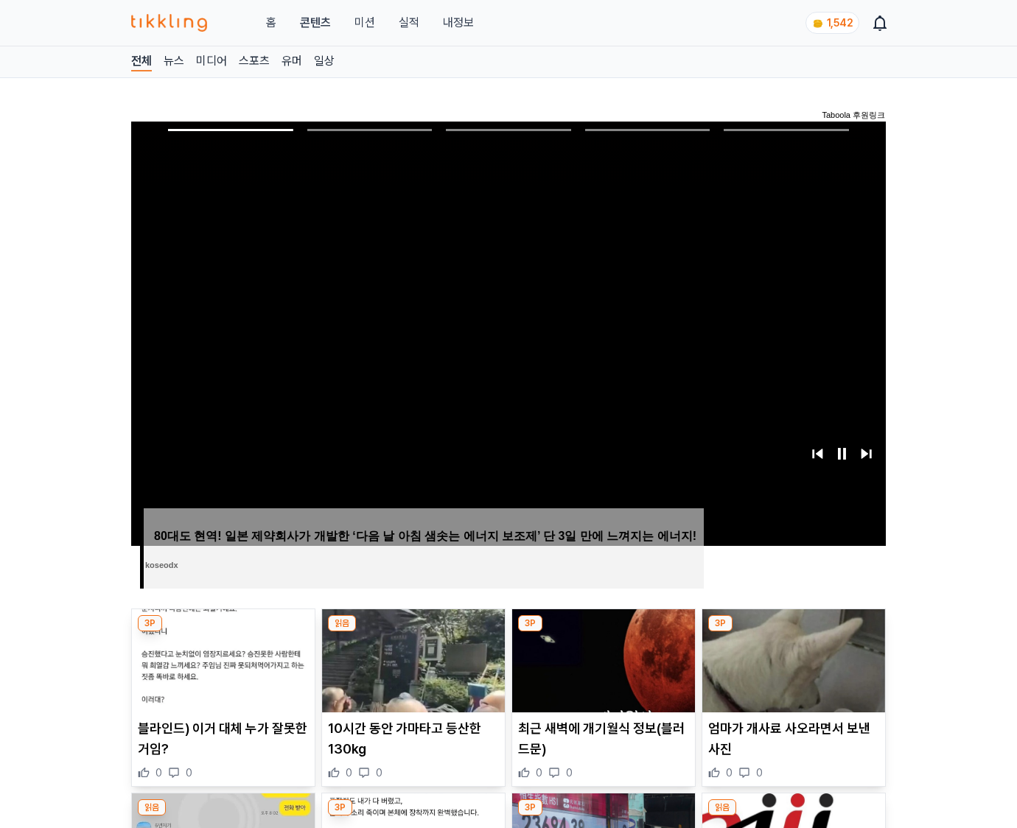
click at [793, 632] on img at bounding box center [793, 661] width 183 height 103
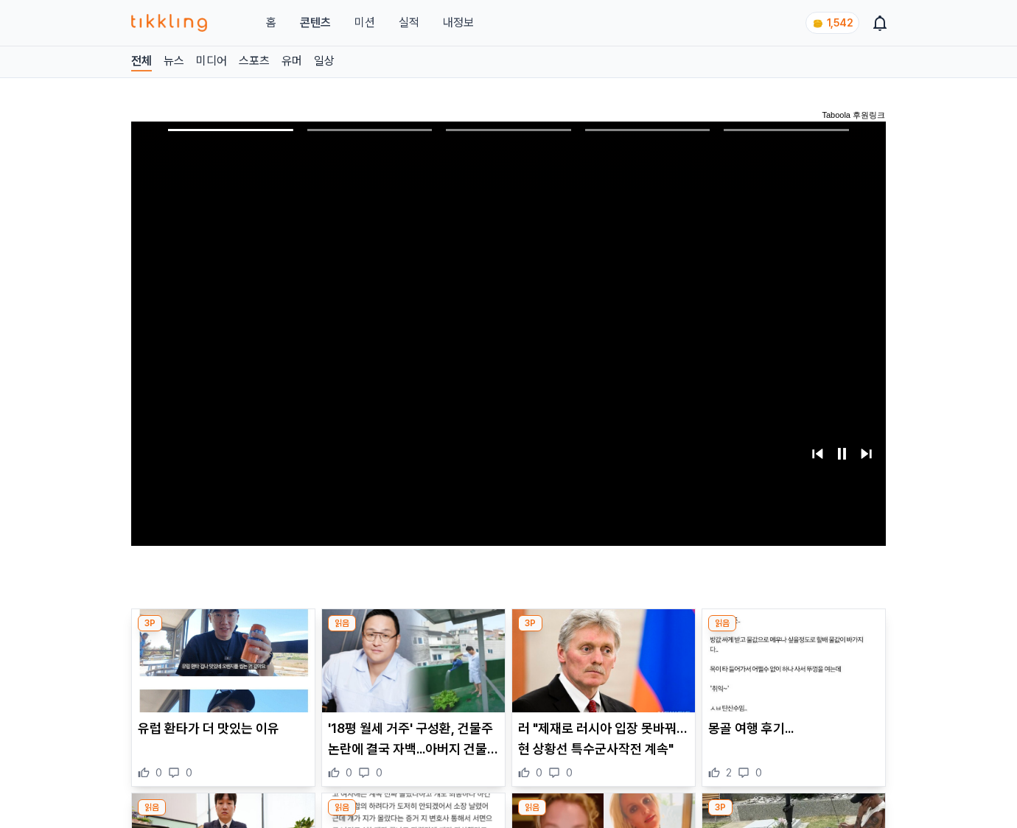
click at [793, 632] on img at bounding box center [793, 661] width 183 height 103
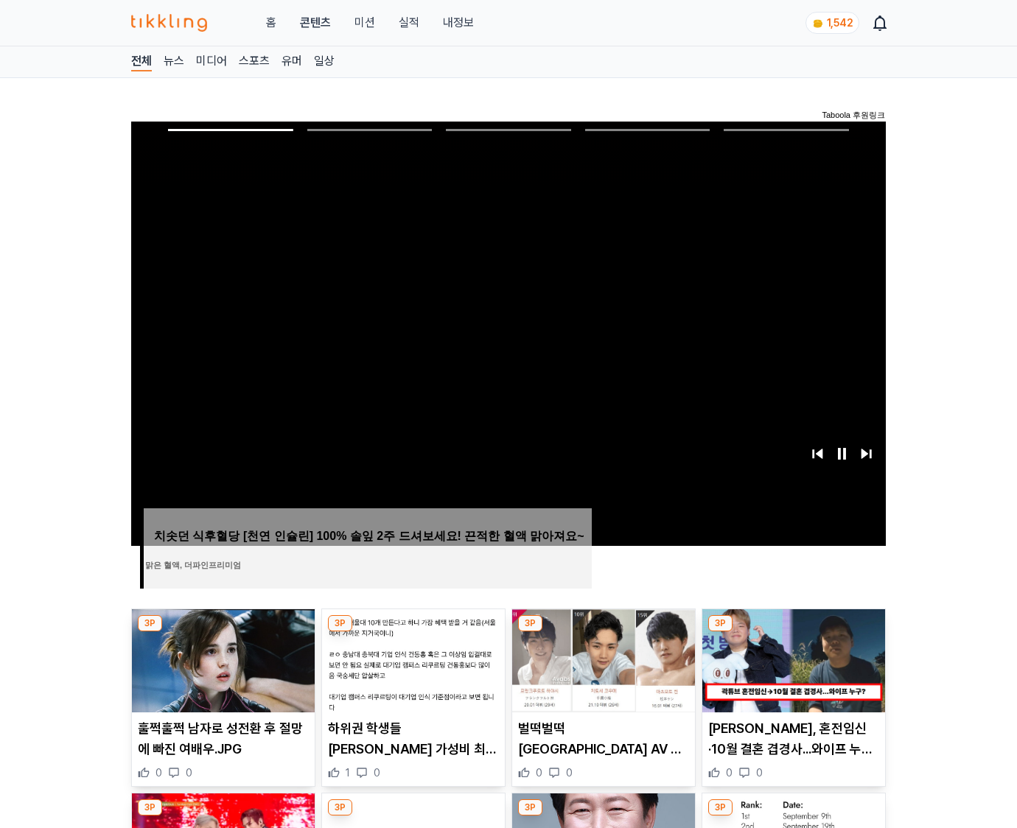
click at [793, 632] on img at bounding box center [793, 661] width 183 height 103
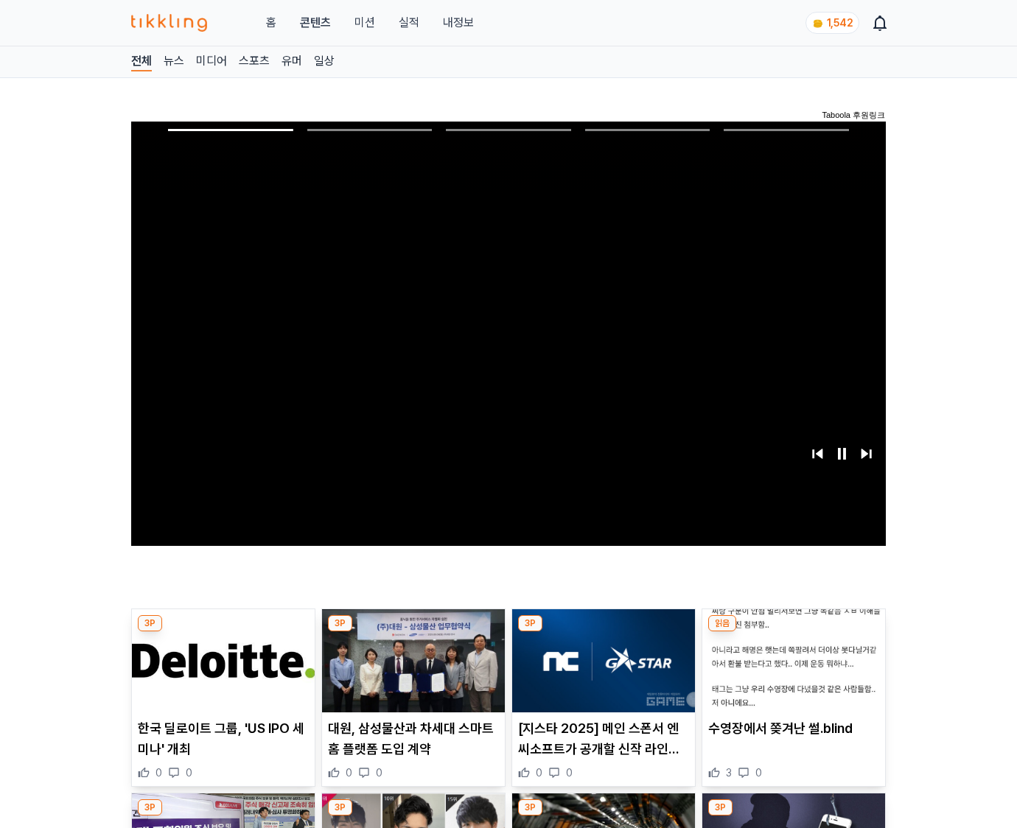
click at [793, 632] on img at bounding box center [793, 661] width 183 height 103
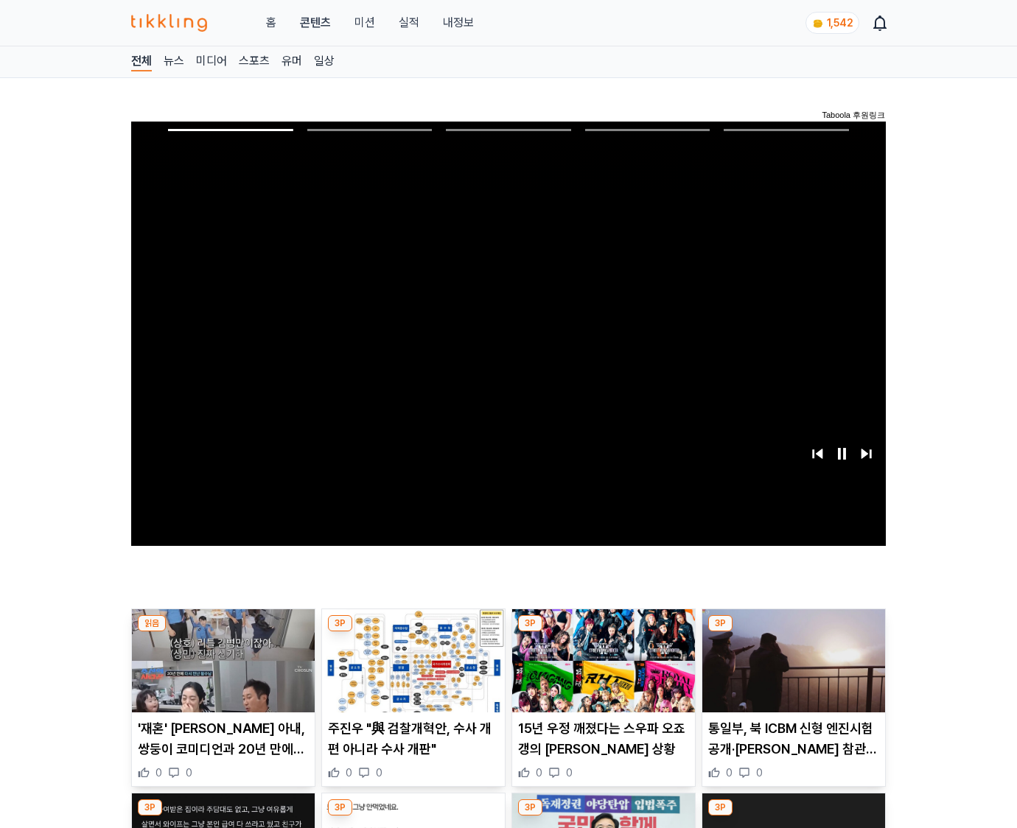
click at [793, 632] on img at bounding box center [793, 661] width 183 height 103
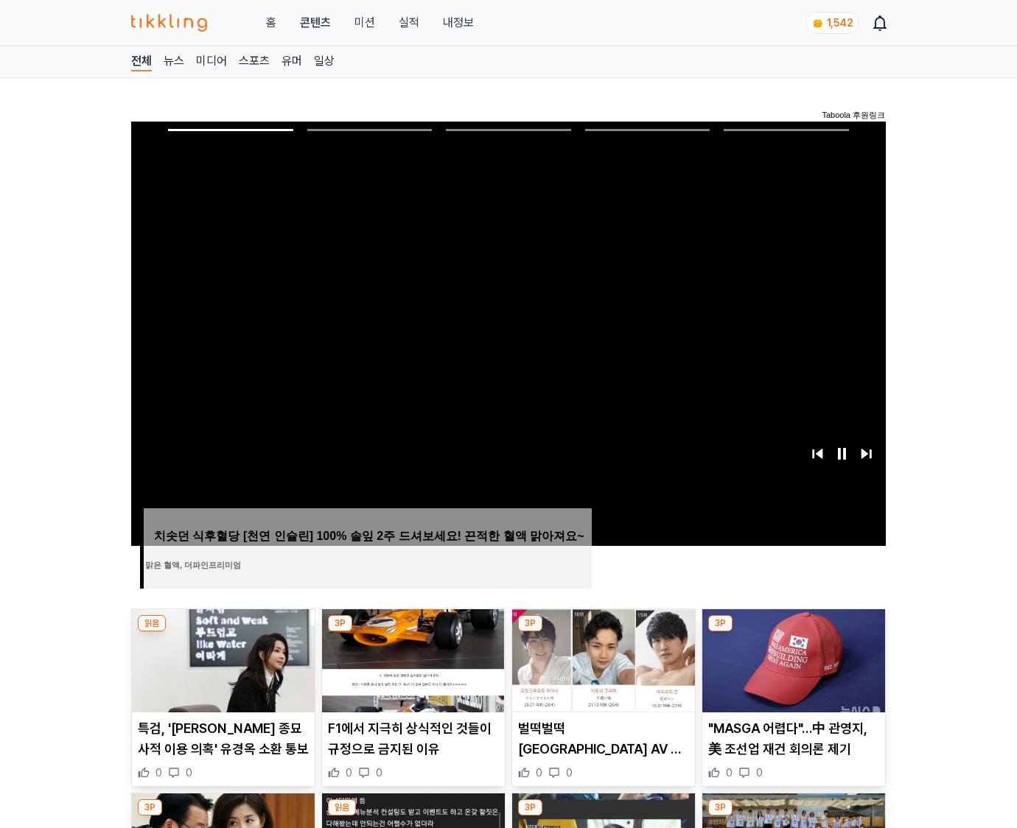
click at [793, 632] on img at bounding box center [793, 661] width 183 height 103
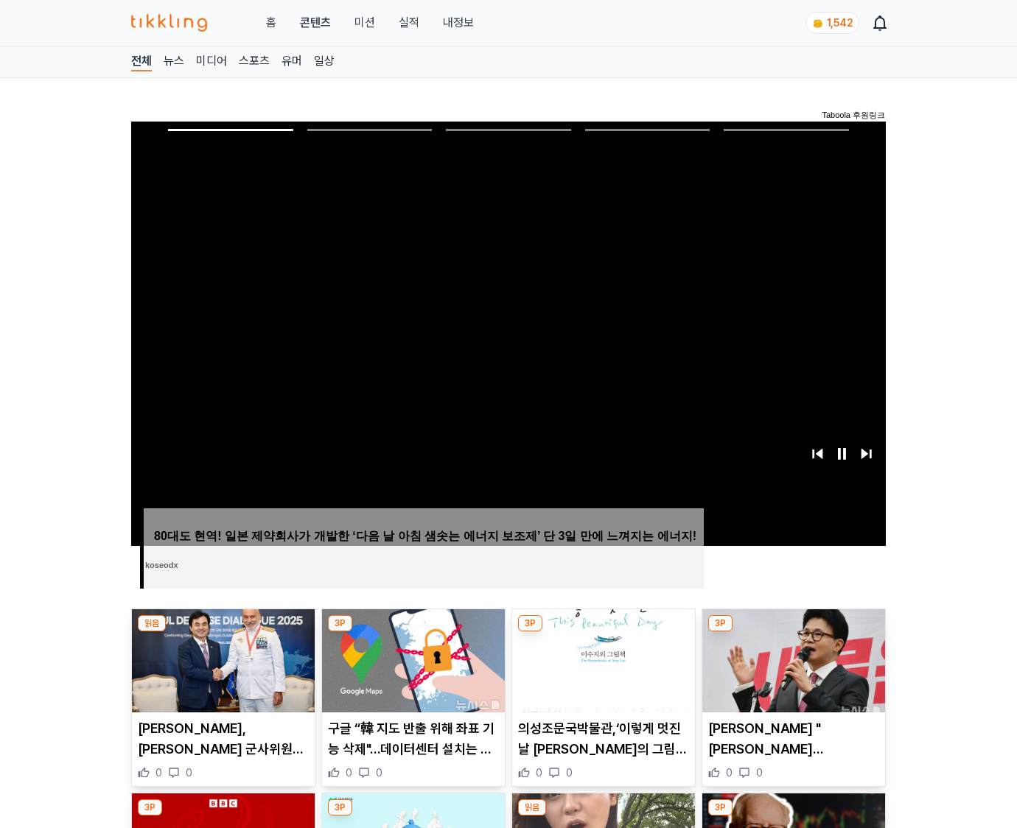
click at [793, 632] on img at bounding box center [793, 661] width 183 height 103
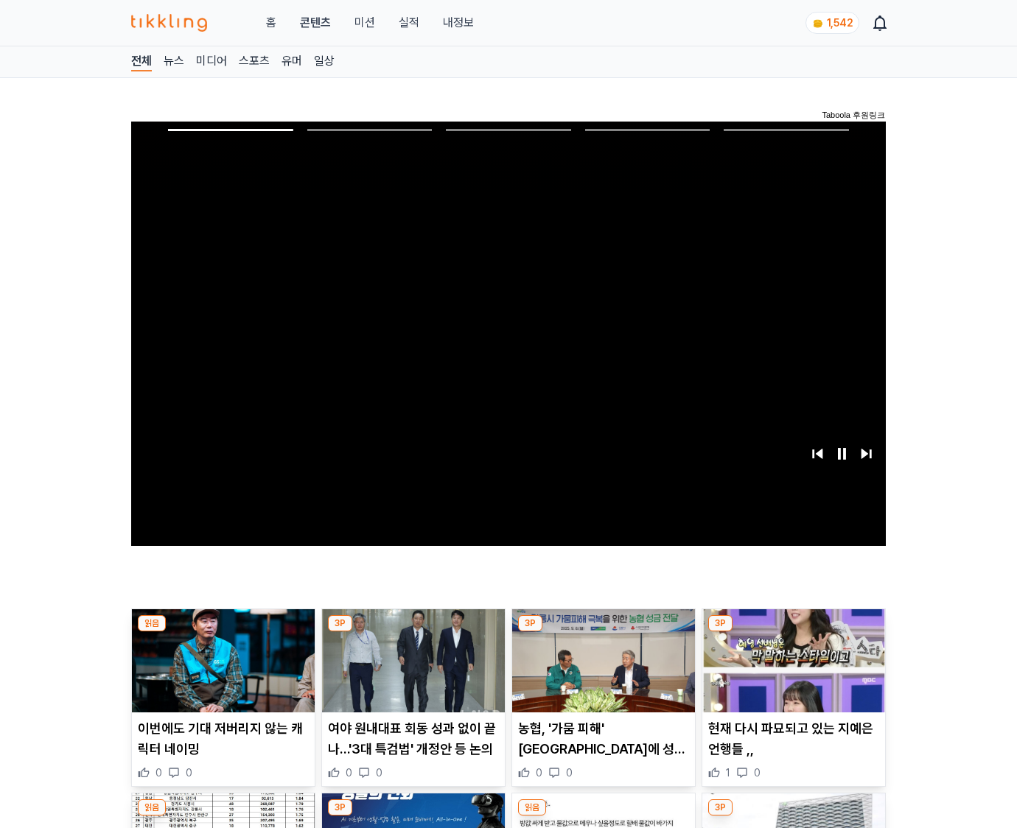
click at [793, 632] on img at bounding box center [793, 661] width 183 height 103
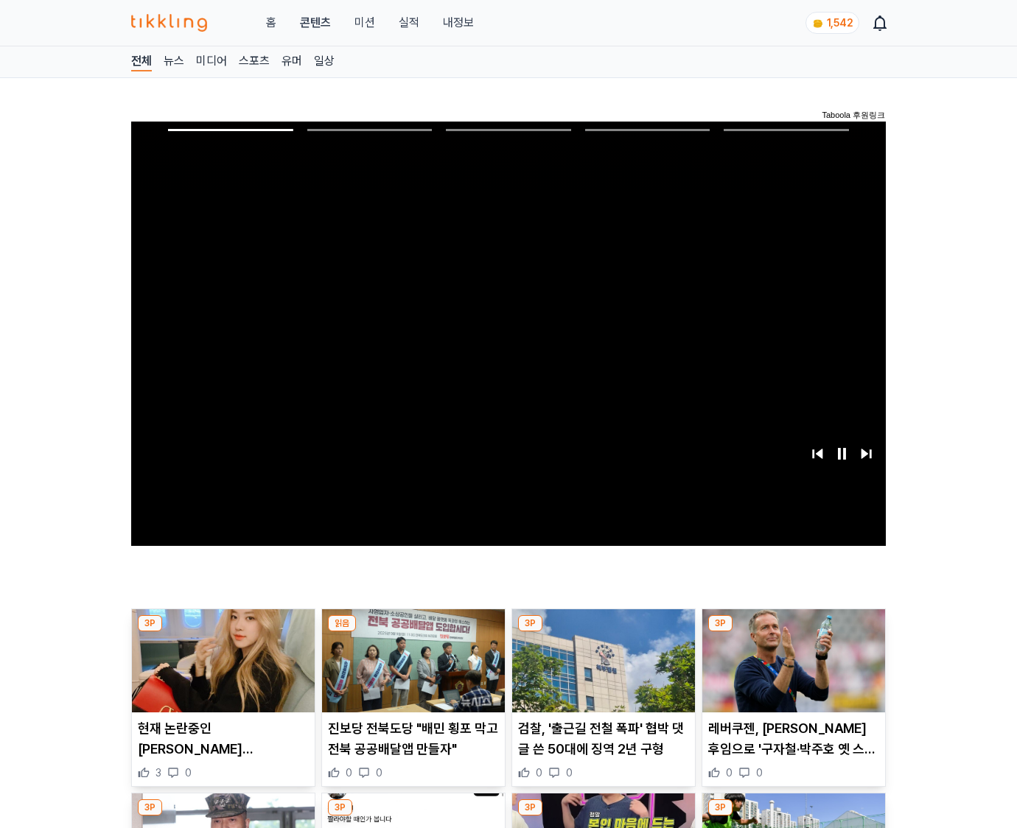
click at [793, 632] on img at bounding box center [793, 661] width 183 height 103
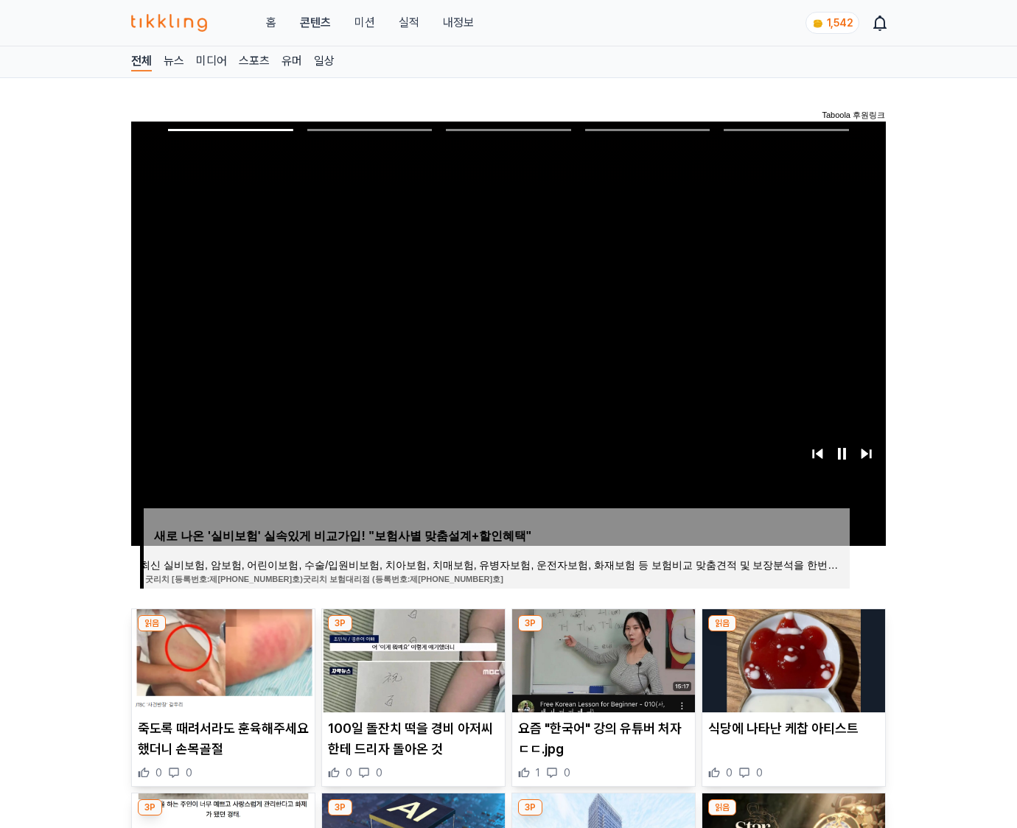
click at [793, 632] on img at bounding box center [793, 661] width 183 height 103
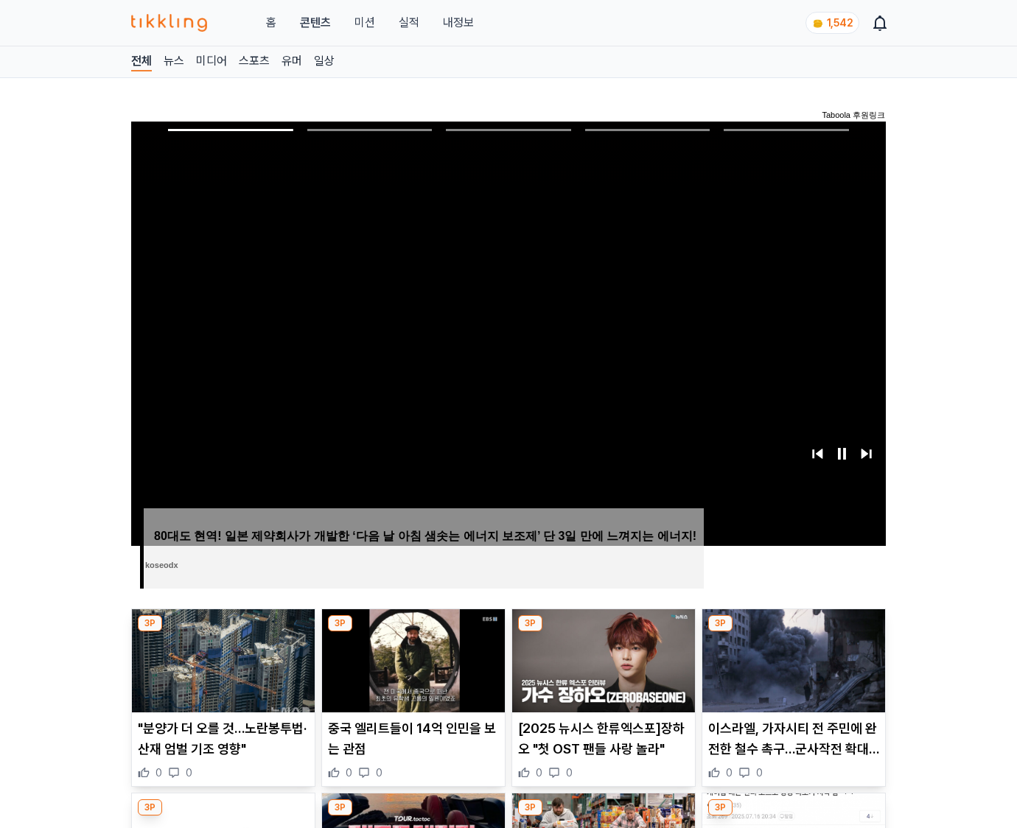
click at [793, 632] on img at bounding box center [793, 661] width 183 height 103
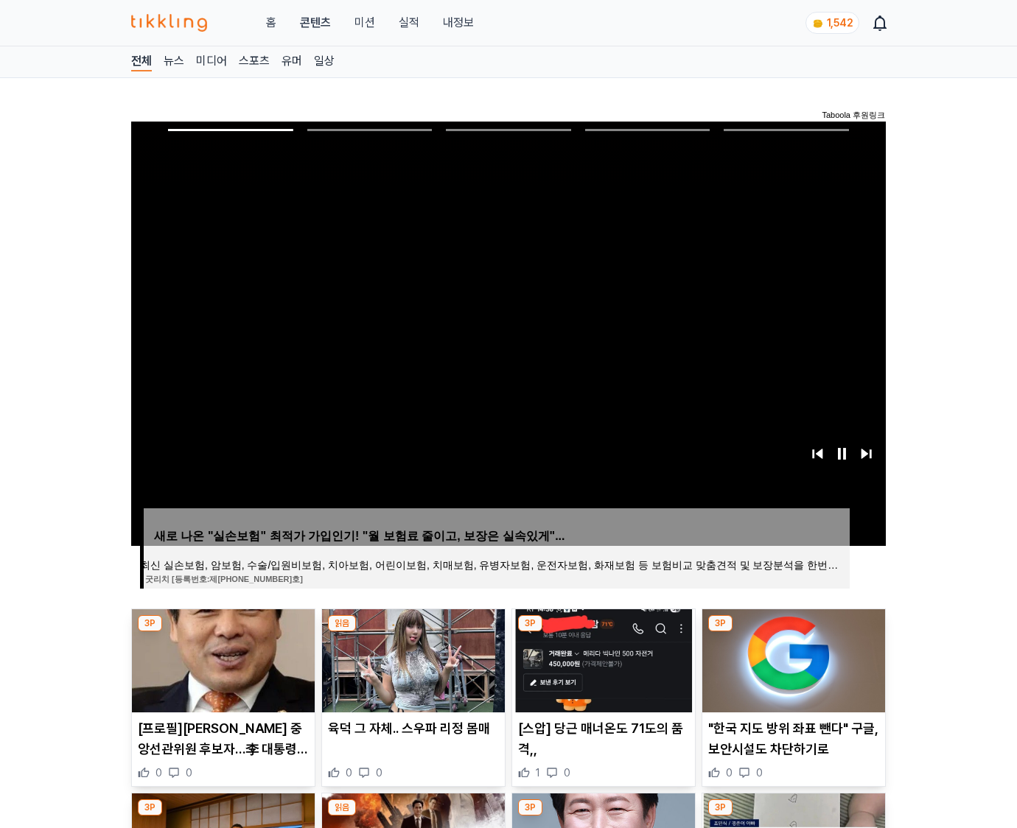
click at [793, 632] on img at bounding box center [793, 661] width 183 height 103
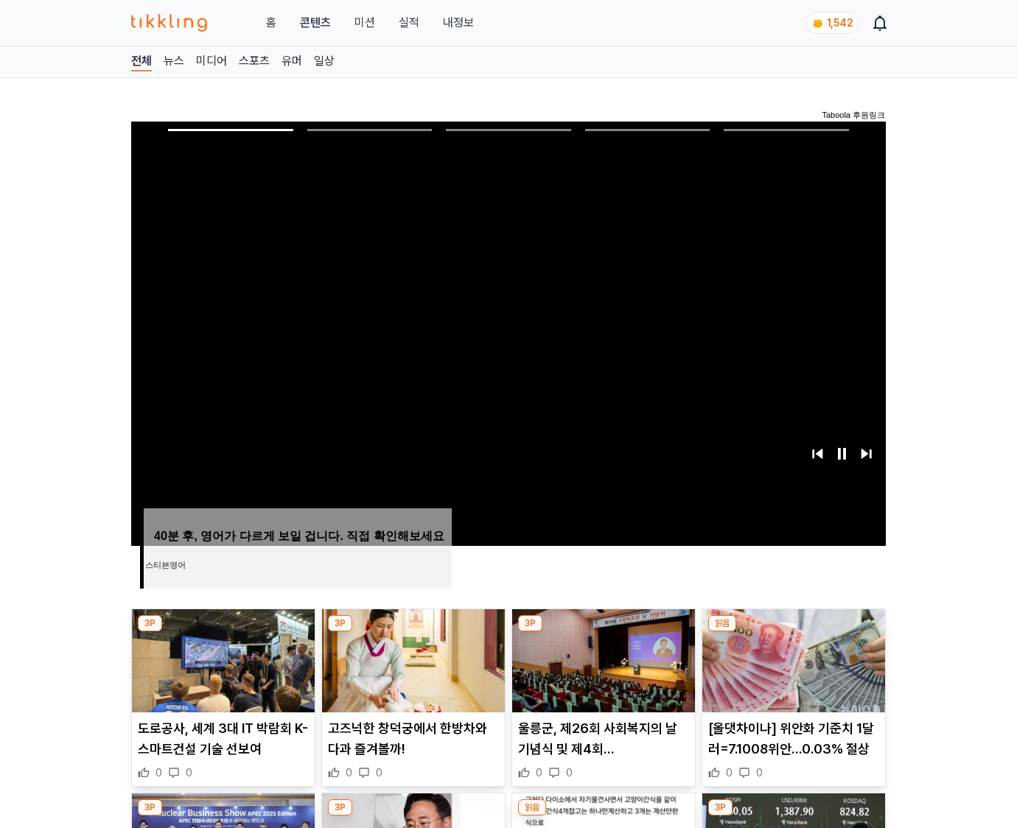
click at [793, 632] on img at bounding box center [793, 661] width 183 height 103
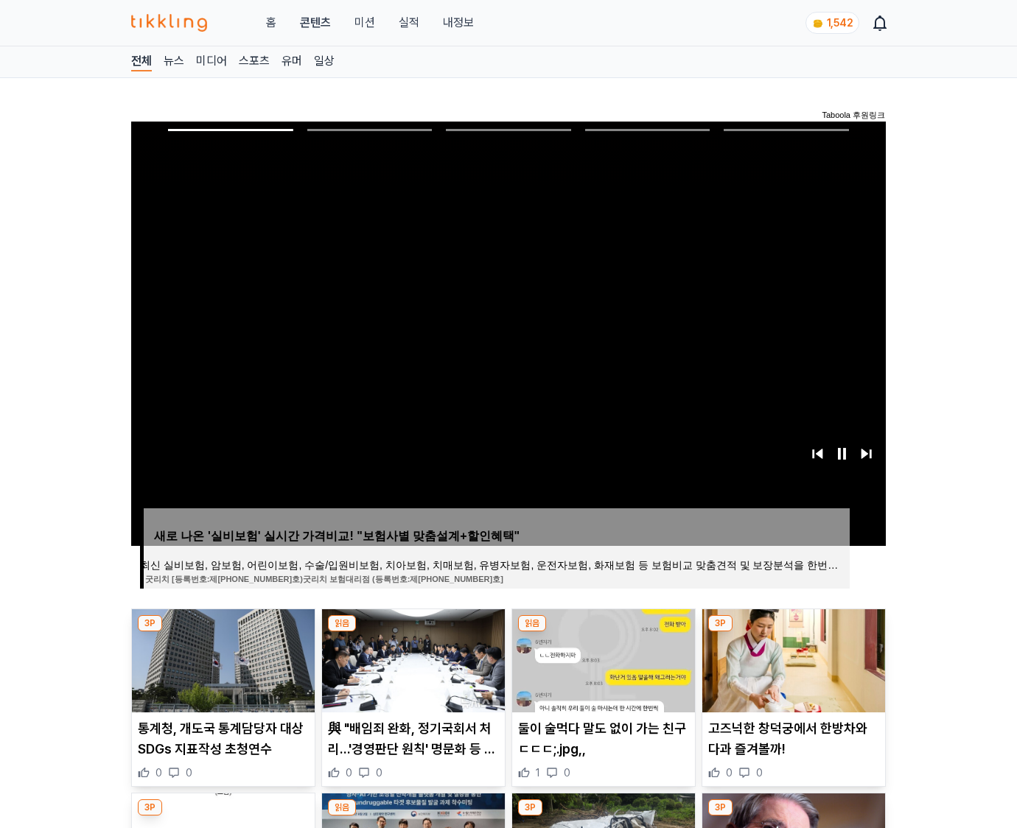
click at [793, 632] on img at bounding box center [793, 661] width 183 height 103
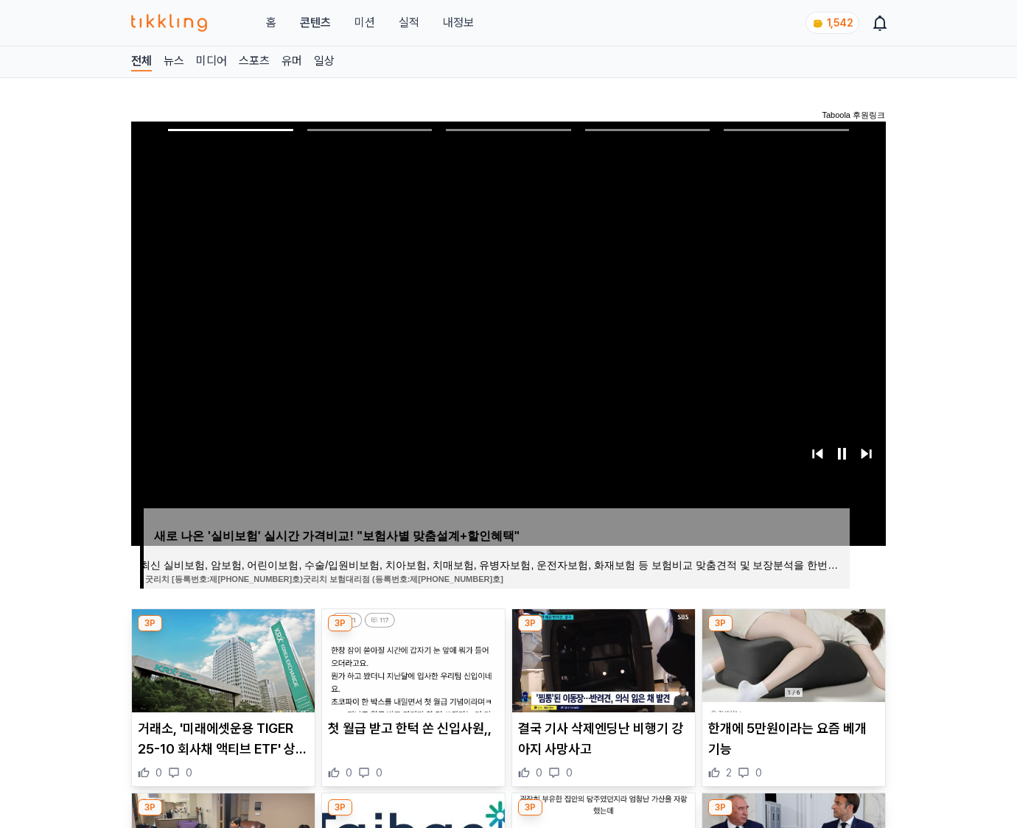
click at [793, 632] on img at bounding box center [793, 661] width 183 height 103
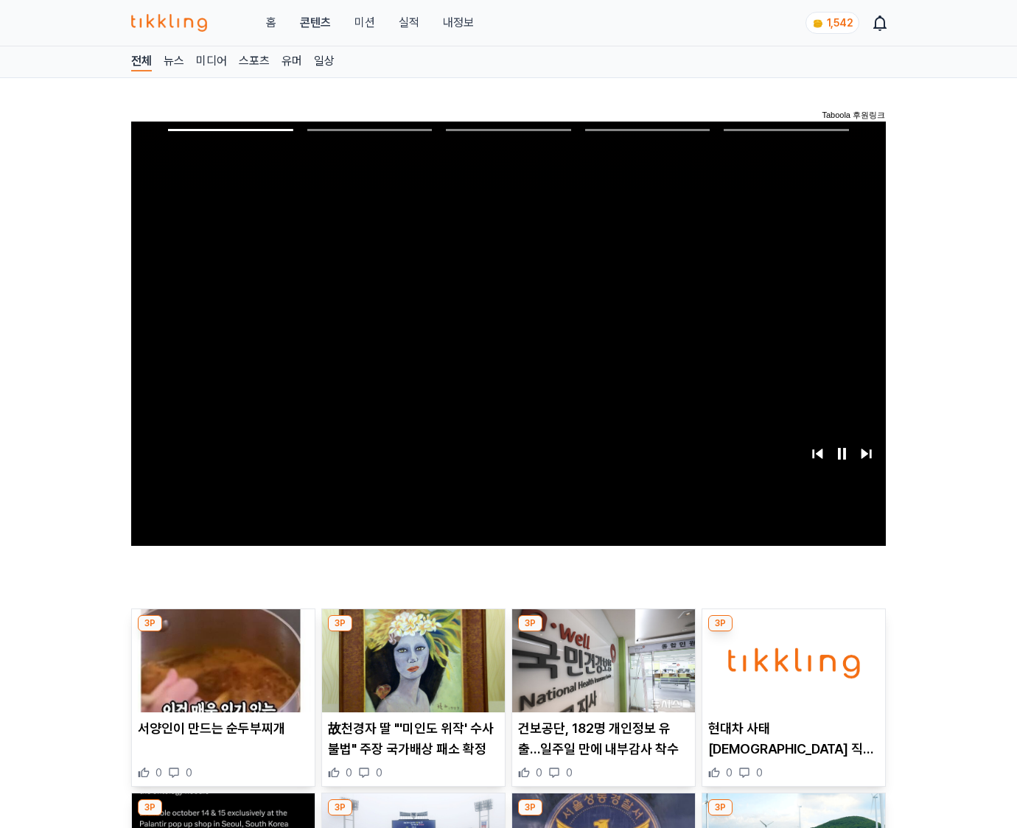
click at [793, 632] on img at bounding box center [793, 661] width 183 height 103
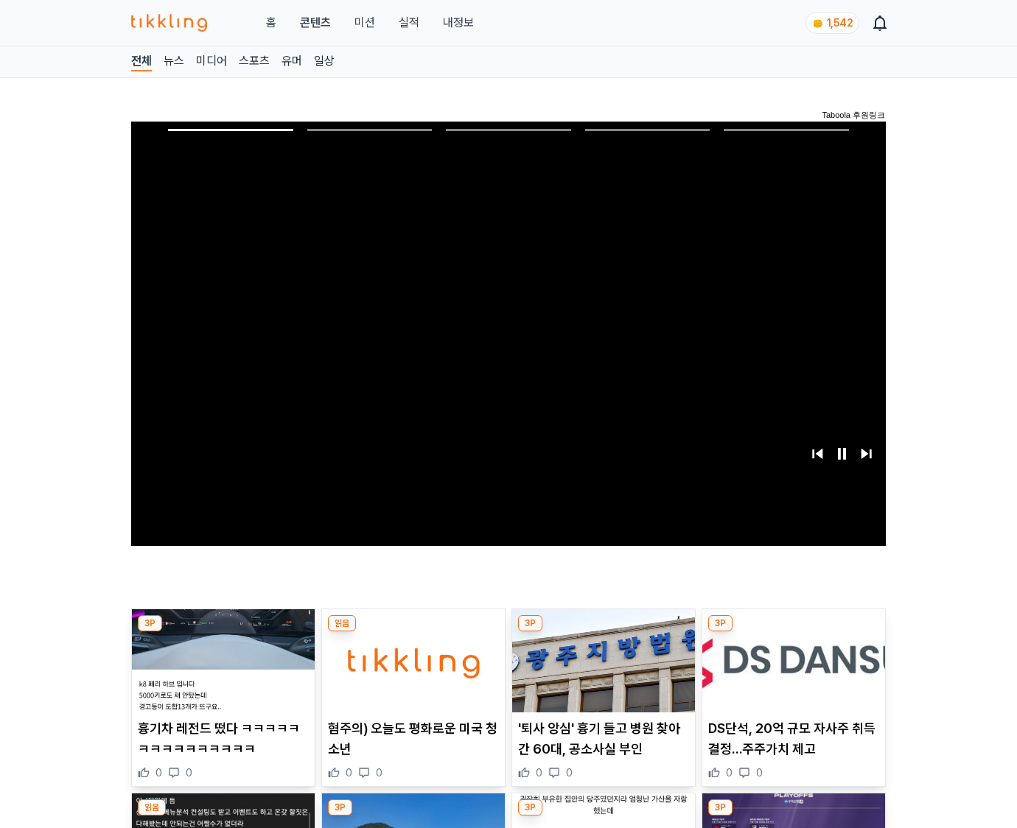
click at [793, 632] on img at bounding box center [793, 661] width 183 height 103
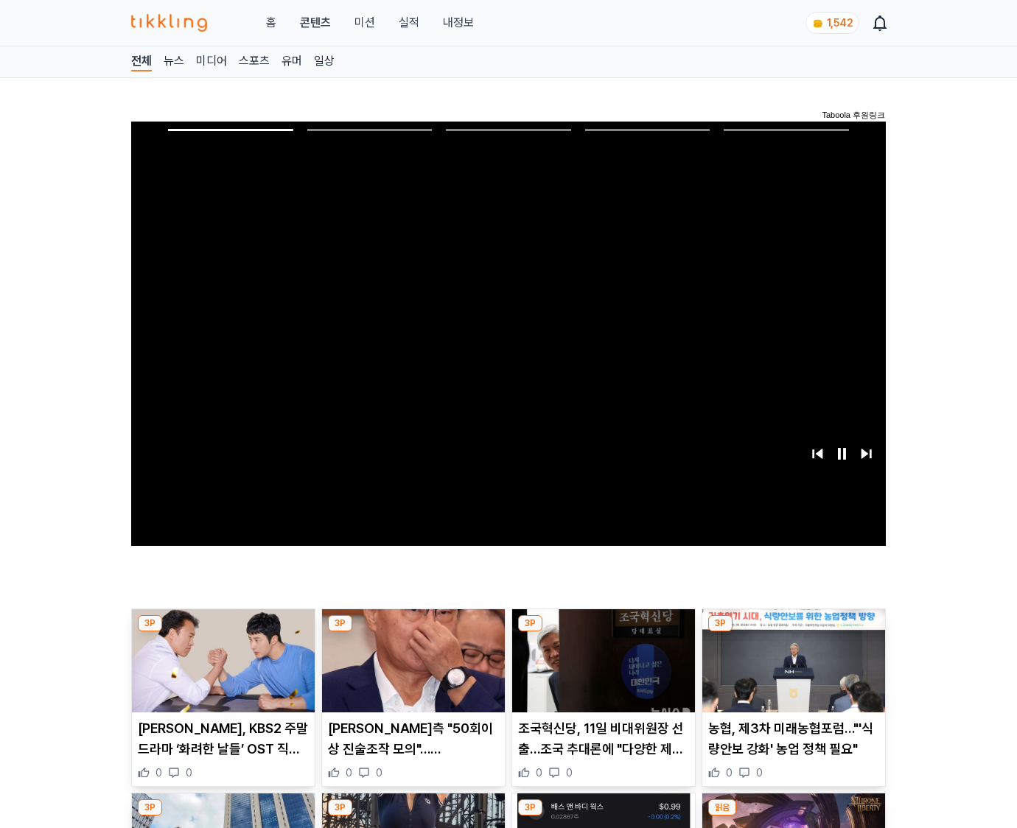
click at [793, 632] on img at bounding box center [793, 661] width 183 height 103
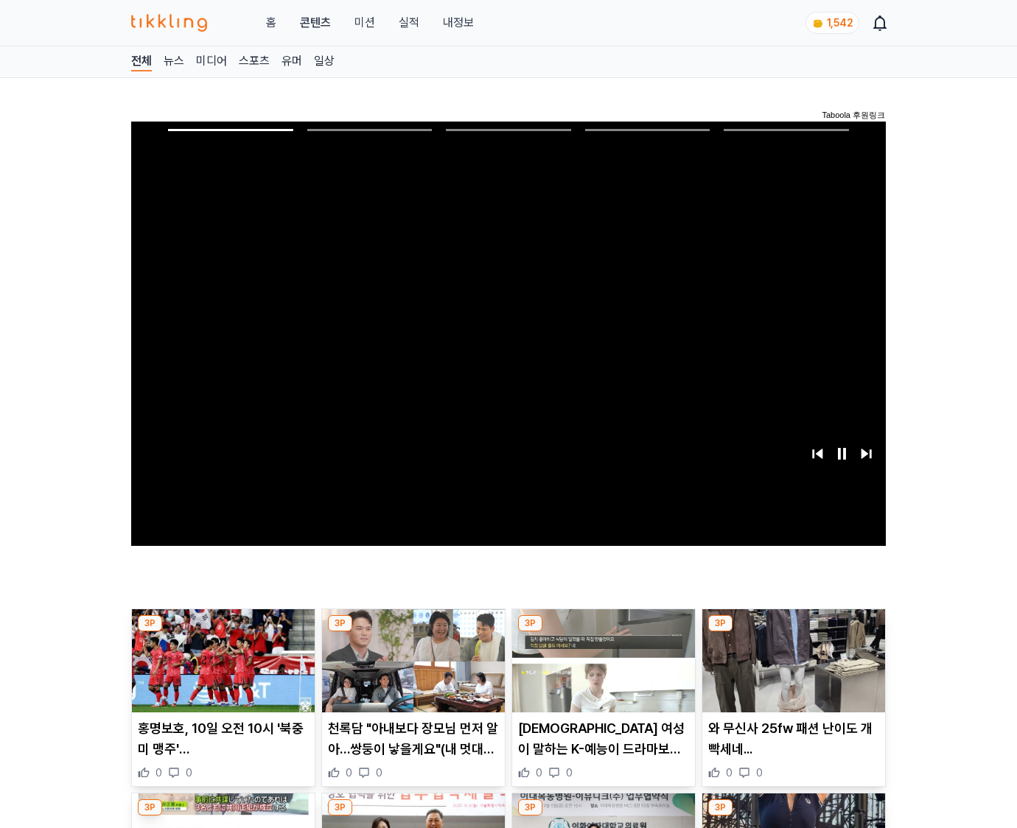
click at [793, 632] on img at bounding box center [793, 661] width 183 height 103
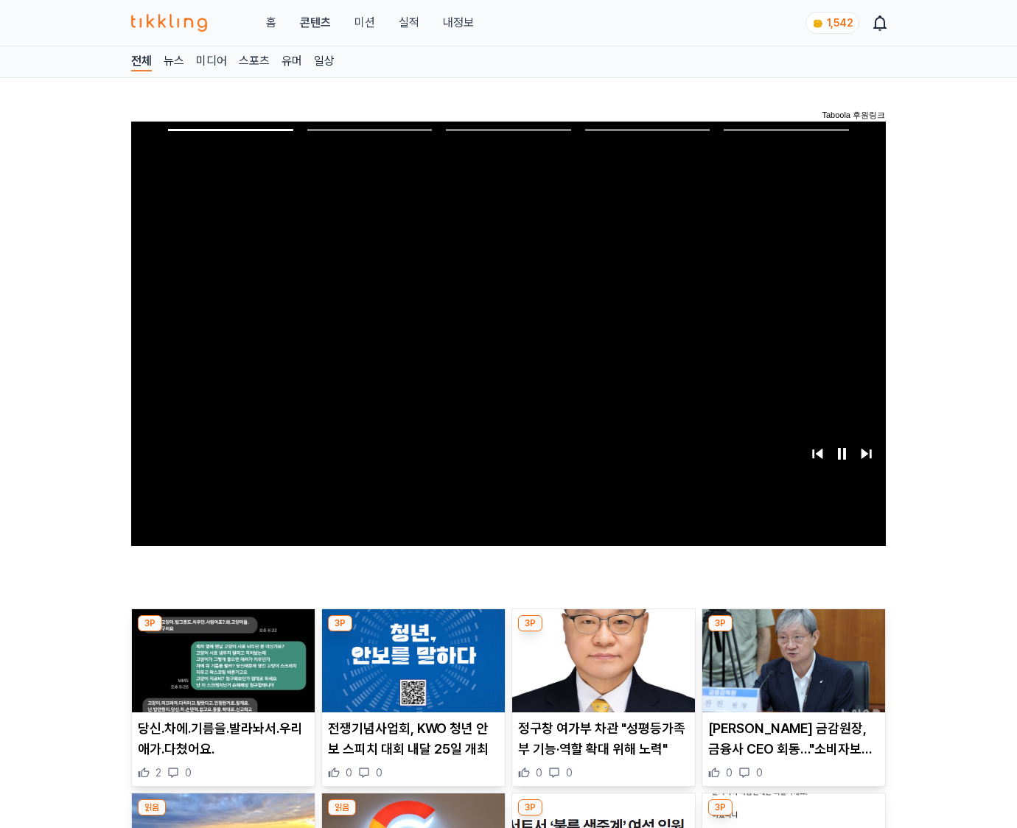
click at [793, 632] on img at bounding box center [793, 661] width 183 height 103
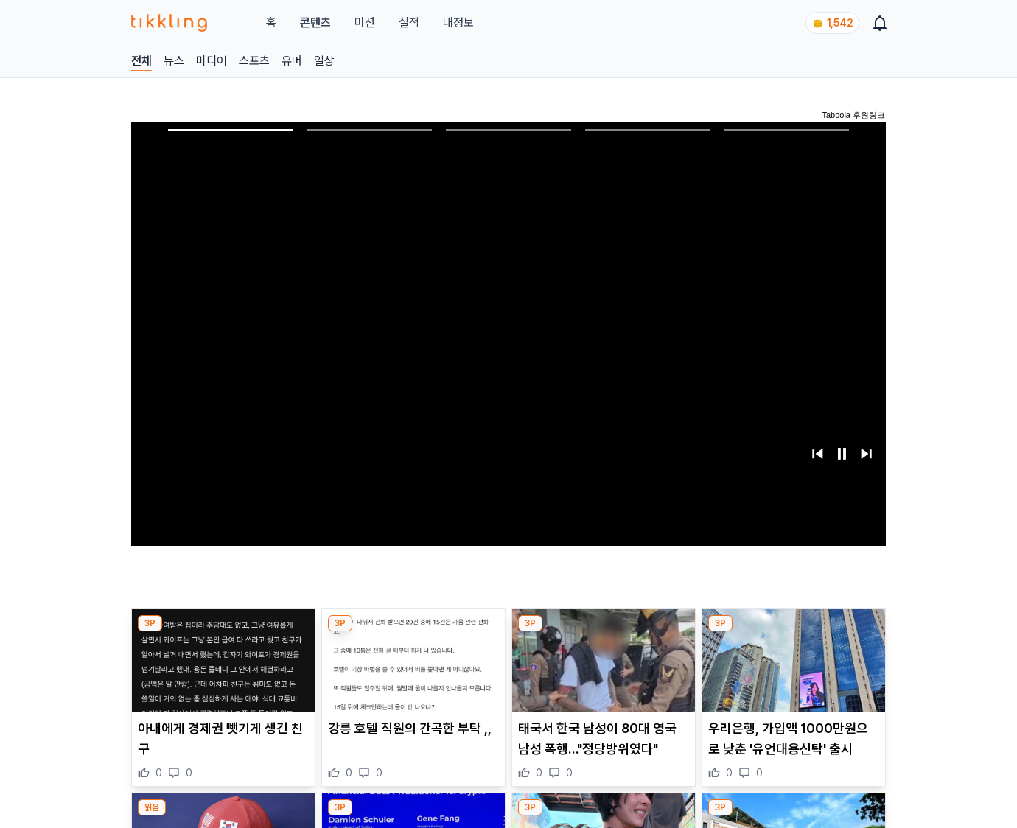
click at [793, 632] on img at bounding box center [793, 661] width 183 height 103
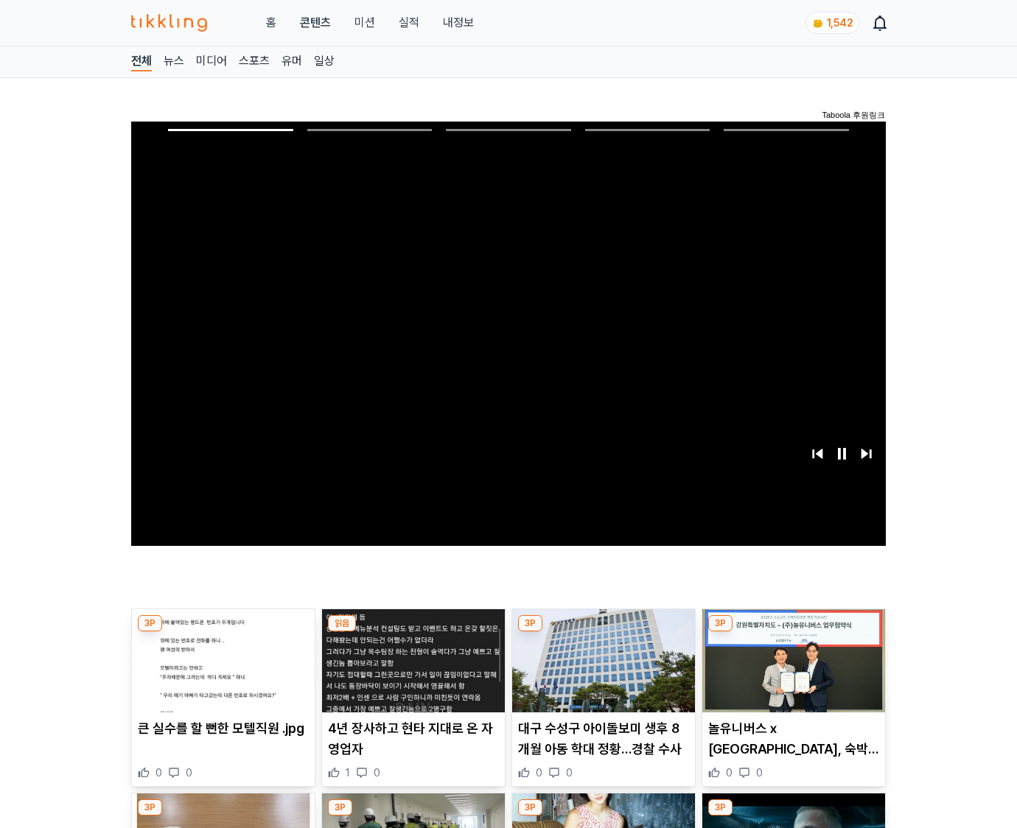
click at [793, 632] on img at bounding box center [793, 661] width 183 height 103
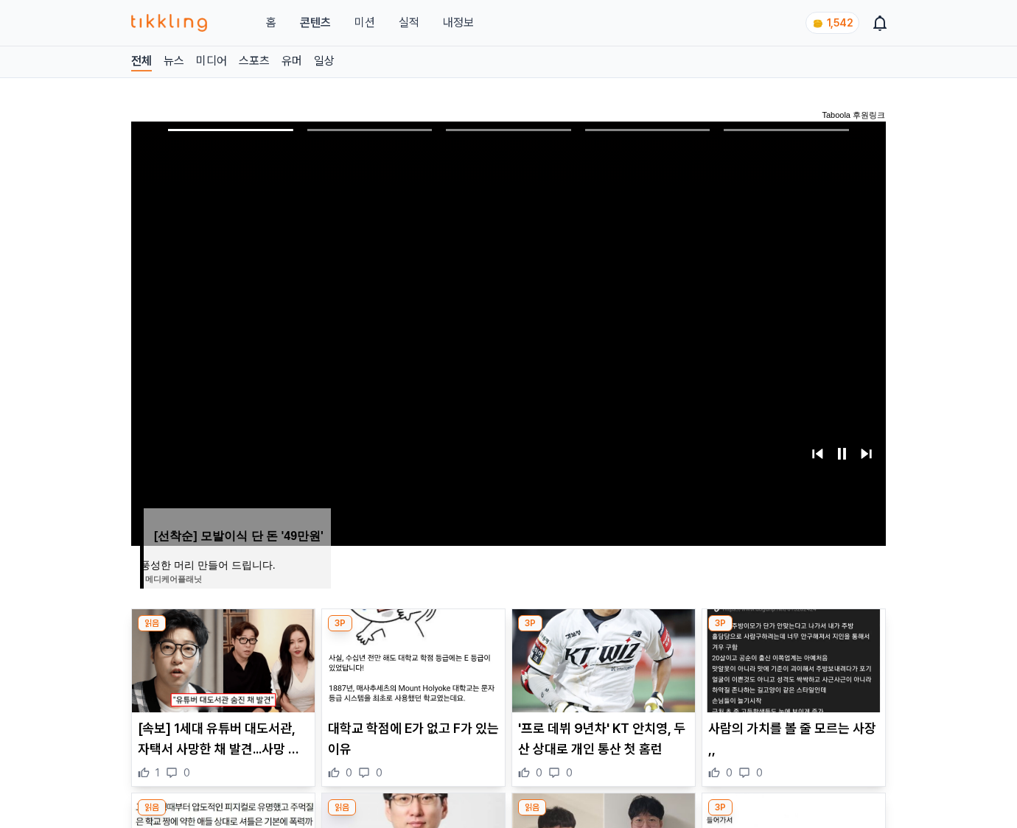
click at [793, 632] on img at bounding box center [793, 661] width 183 height 103
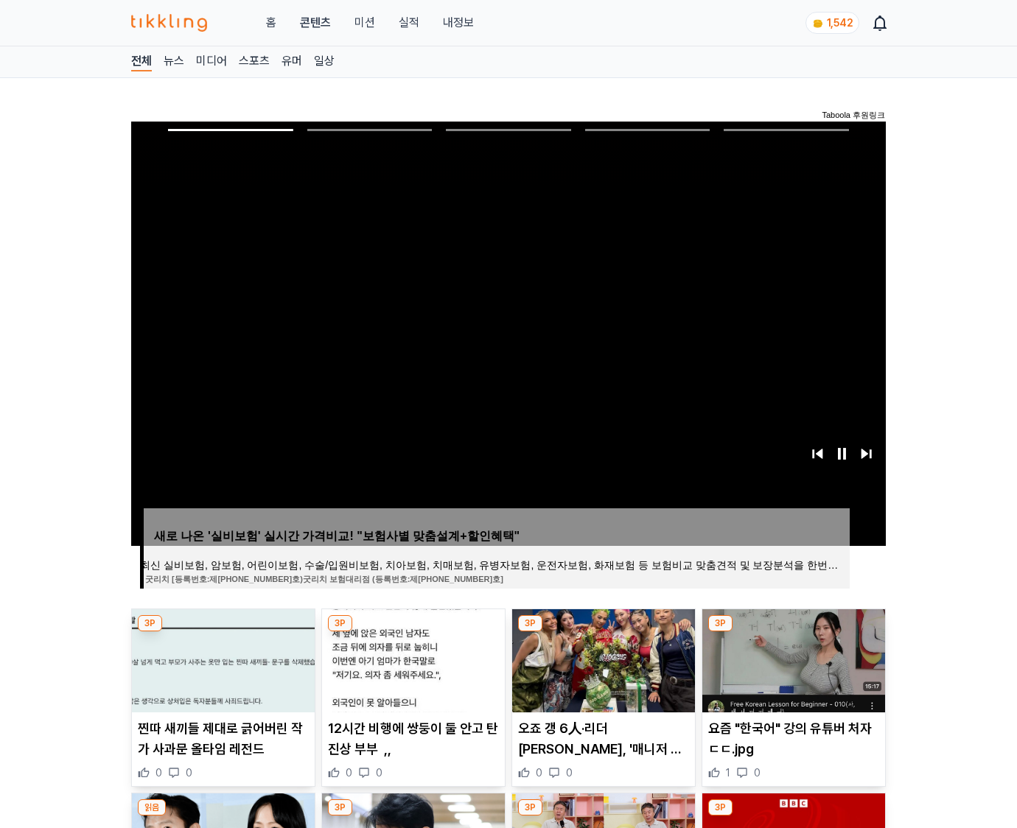
click at [793, 632] on img at bounding box center [793, 661] width 183 height 103
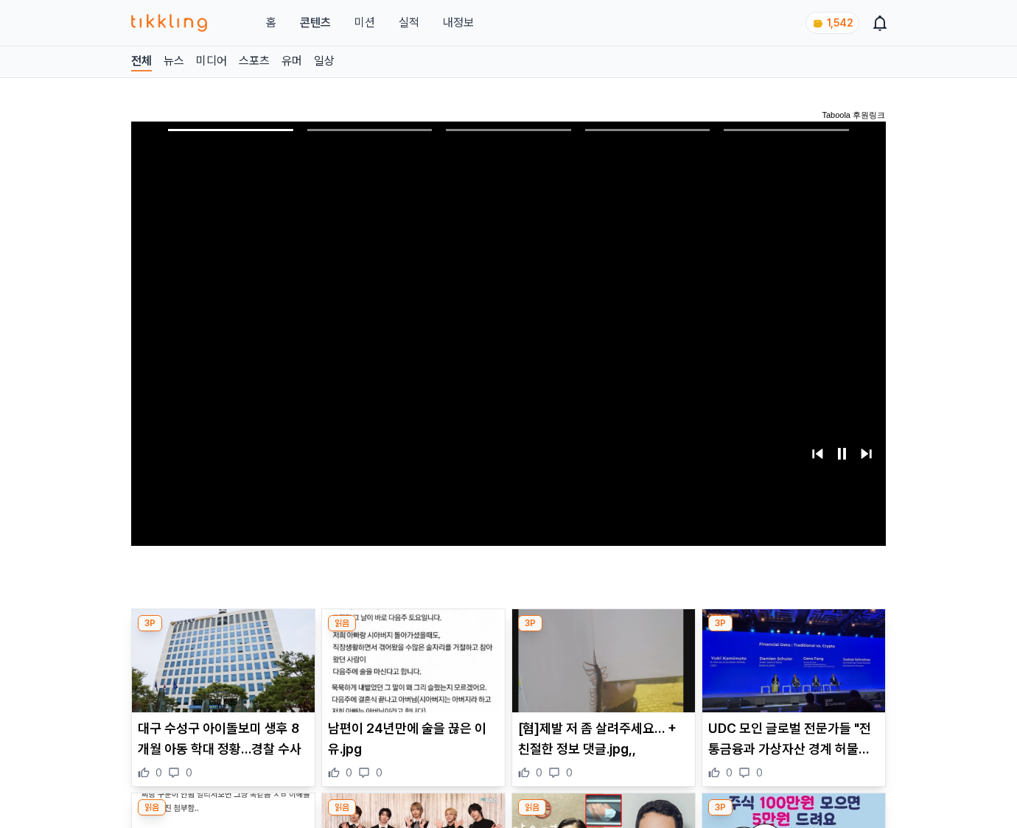
click at [793, 632] on img at bounding box center [793, 661] width 183 height 103
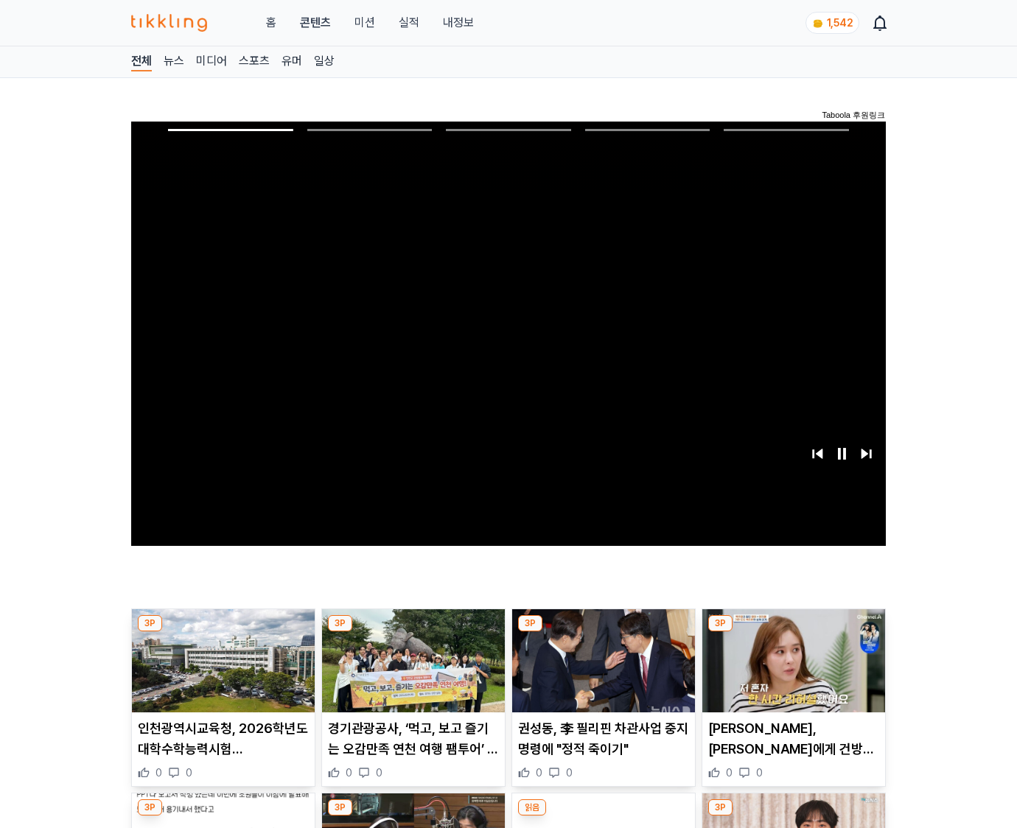
click at [793, 632] on img at bounding box center [793, 661] width 183 height 103
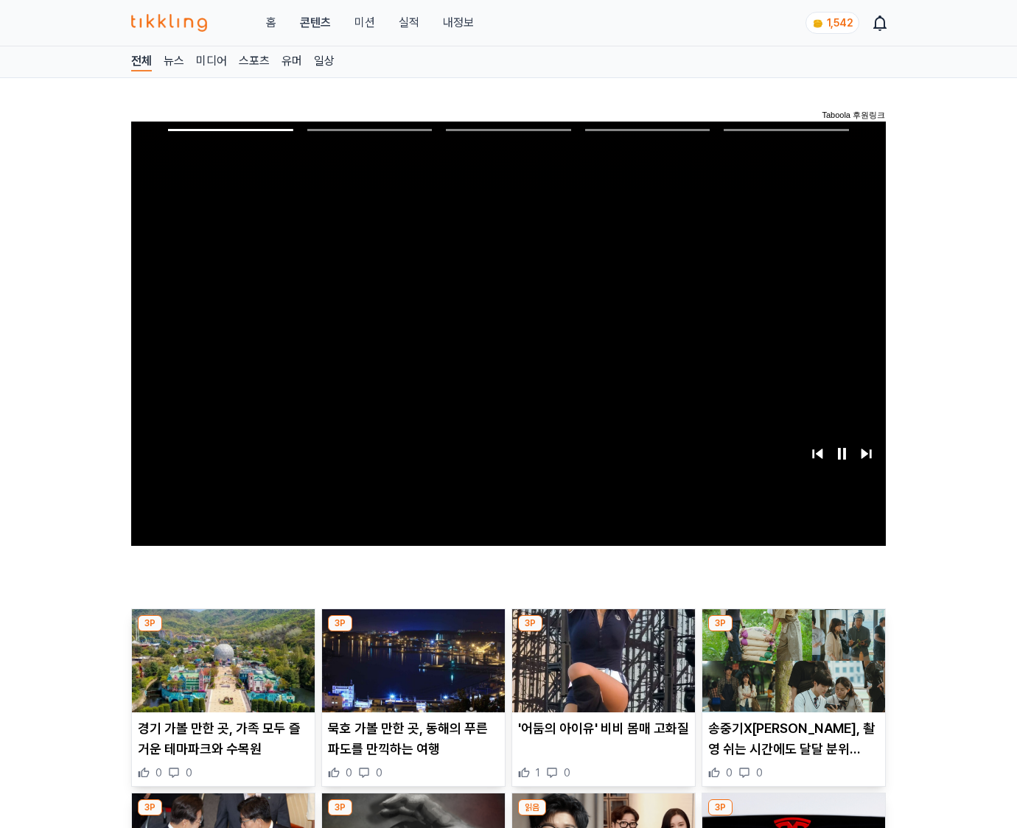
click at [793, 632] on img at bounding box center [793, 661] width 183 height 103
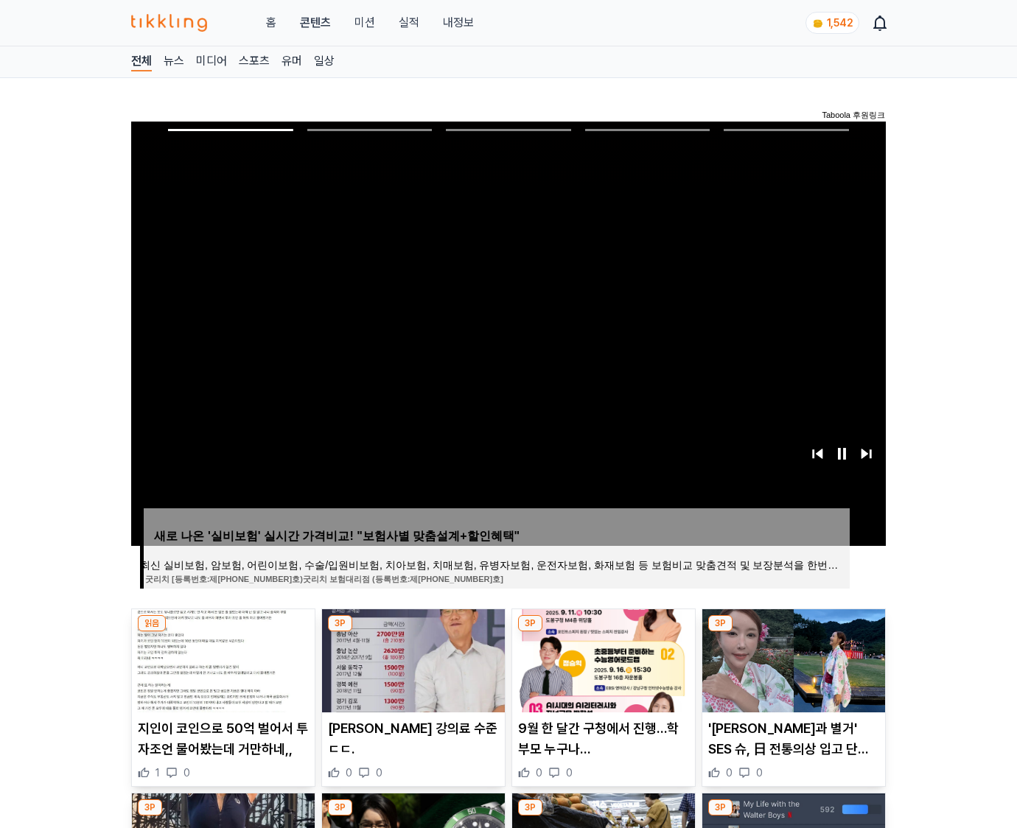
click at [793, 632] on img at bounding box center [793, 661] width 183 height 103
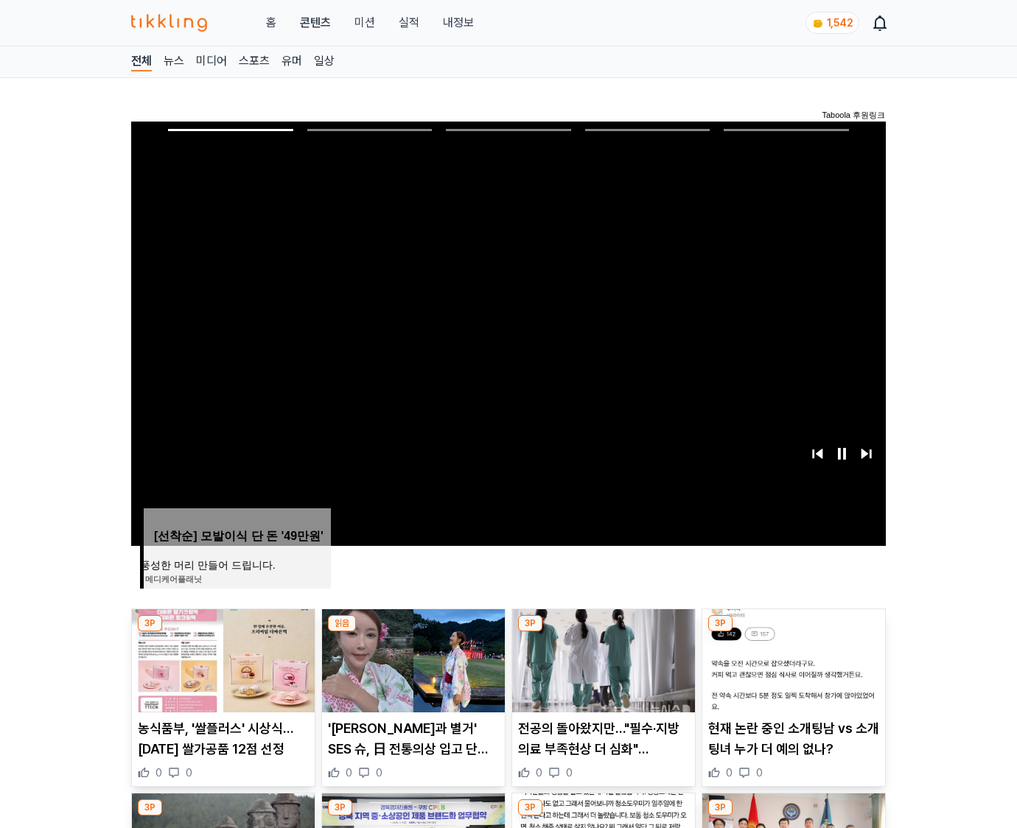
click at [793, 632] on img at bounding box center [793, 661] width 183 height 103
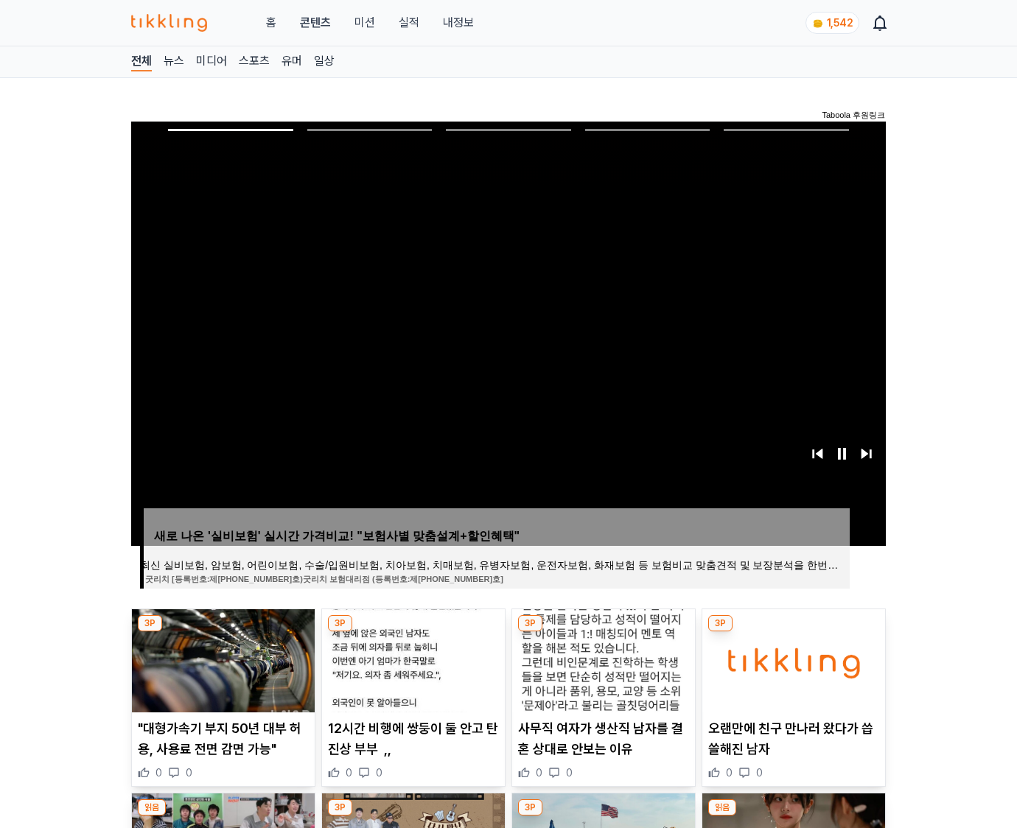
click at [793, 632] on img at bounding box center [793, 661] width 183 height 103
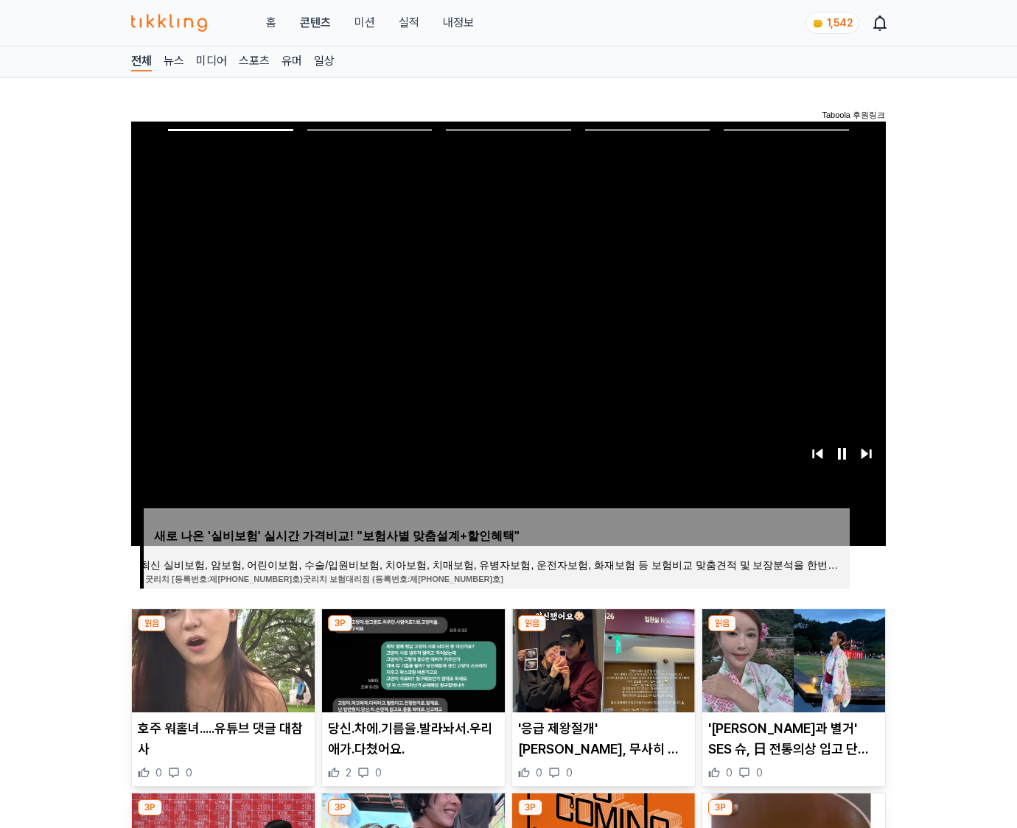
click at [793, 632] on img at bounding box center [793, 661] width 183 height 103
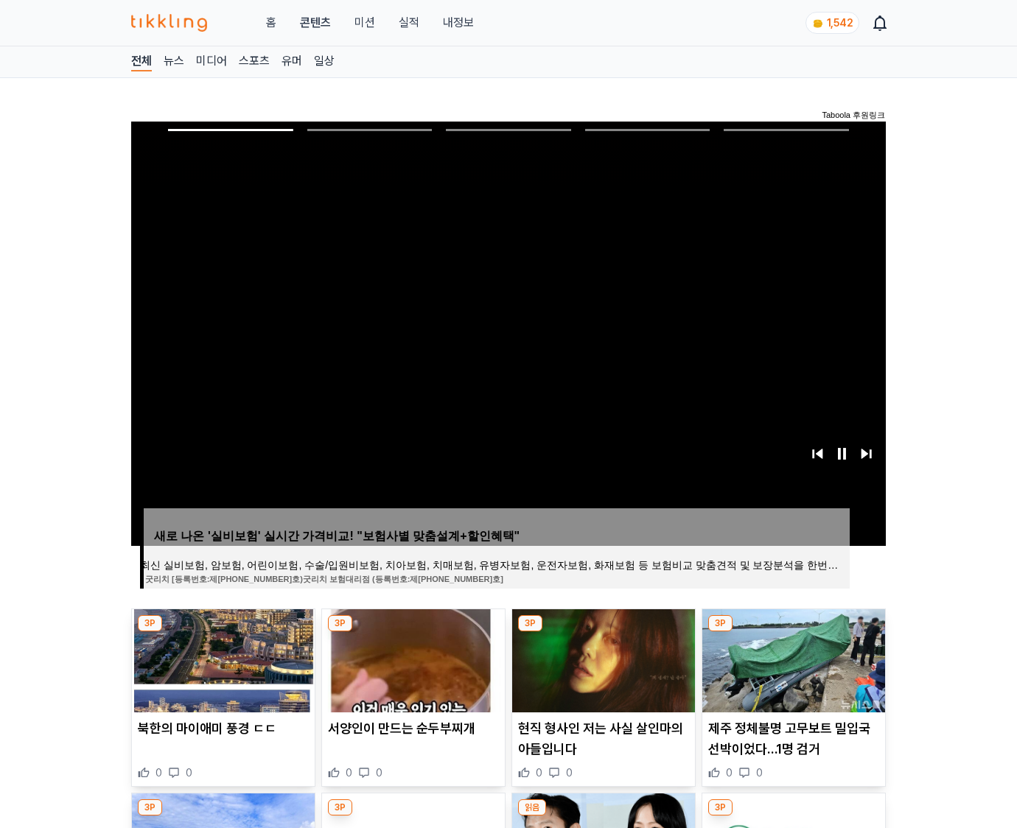
click at [793, 632] on img at bounding box center [793, 661] width 183 height 103
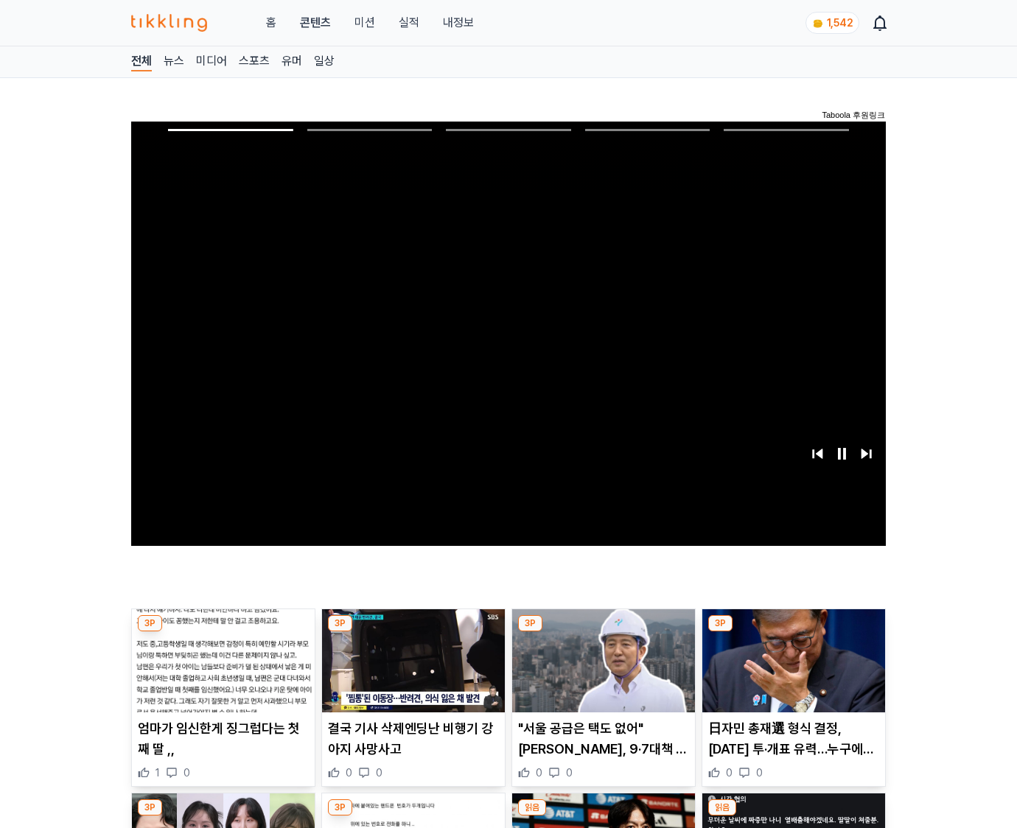
click at [793, 632] on img at bounding box center [793, 661] width 183 height 103
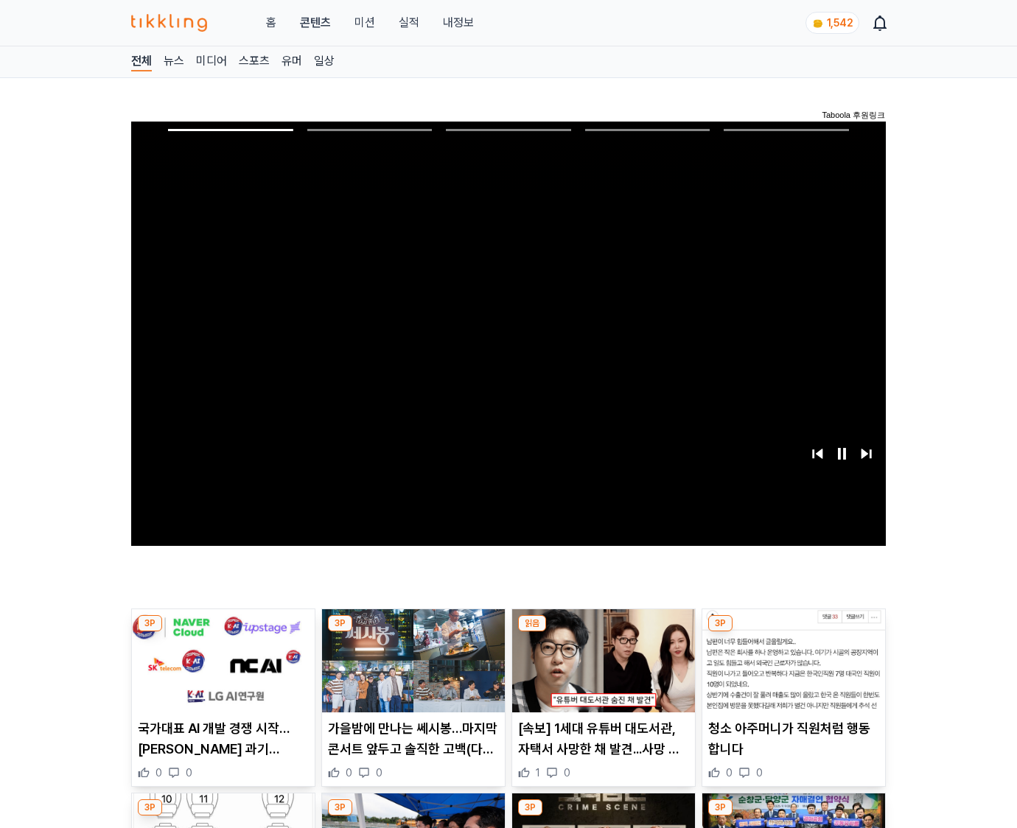
click at [793, 632] on img at bounding box center [793, 661] width 183 height 103
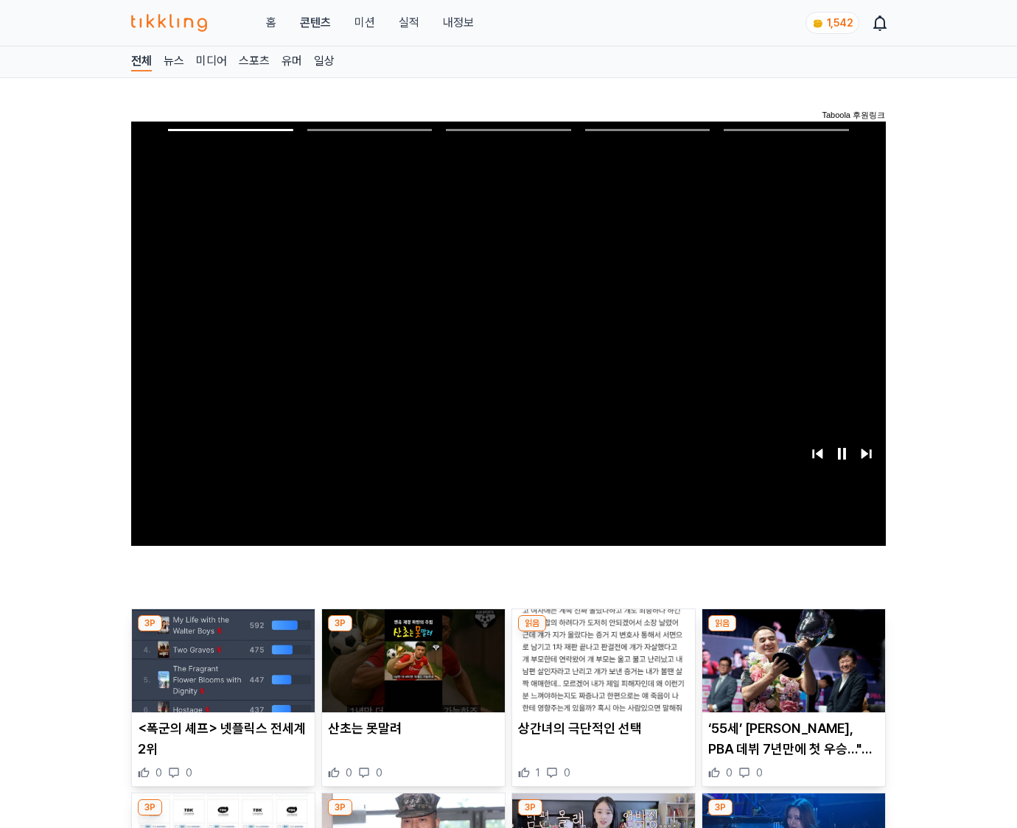
click at [793, 632] on img at bounding box center [793, 661] width 183 height 103
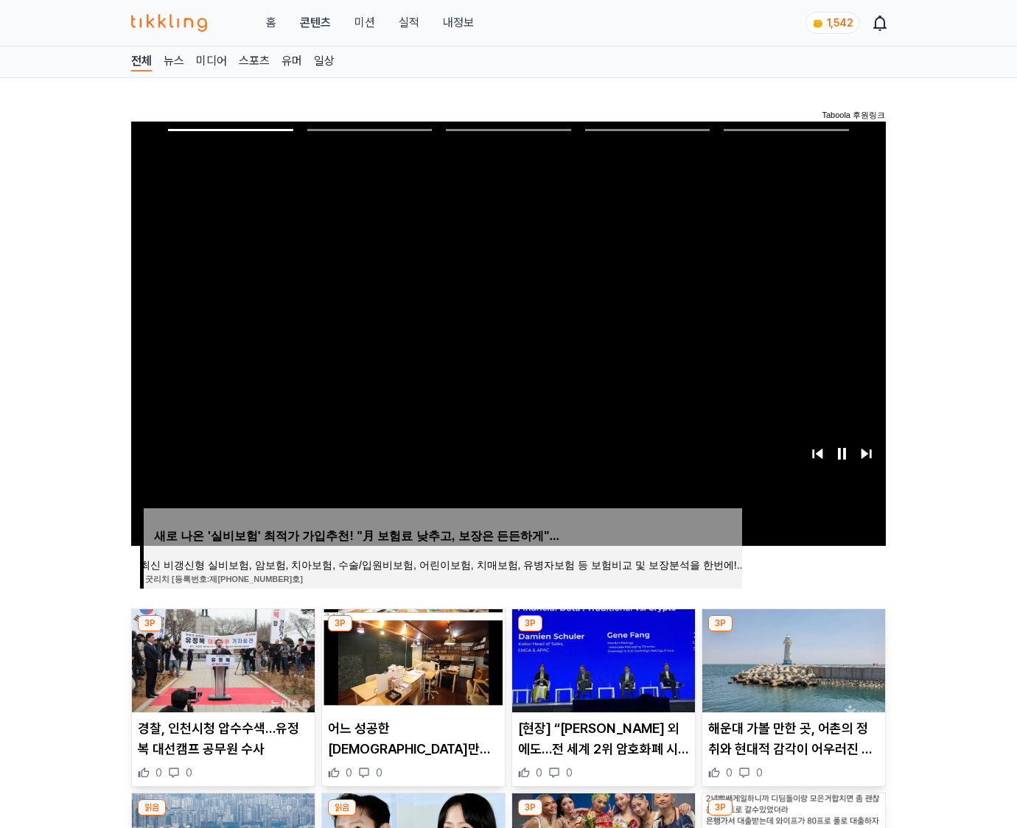
click at [793, 632] on img at bounding box center [793, 661] width 183 height 103
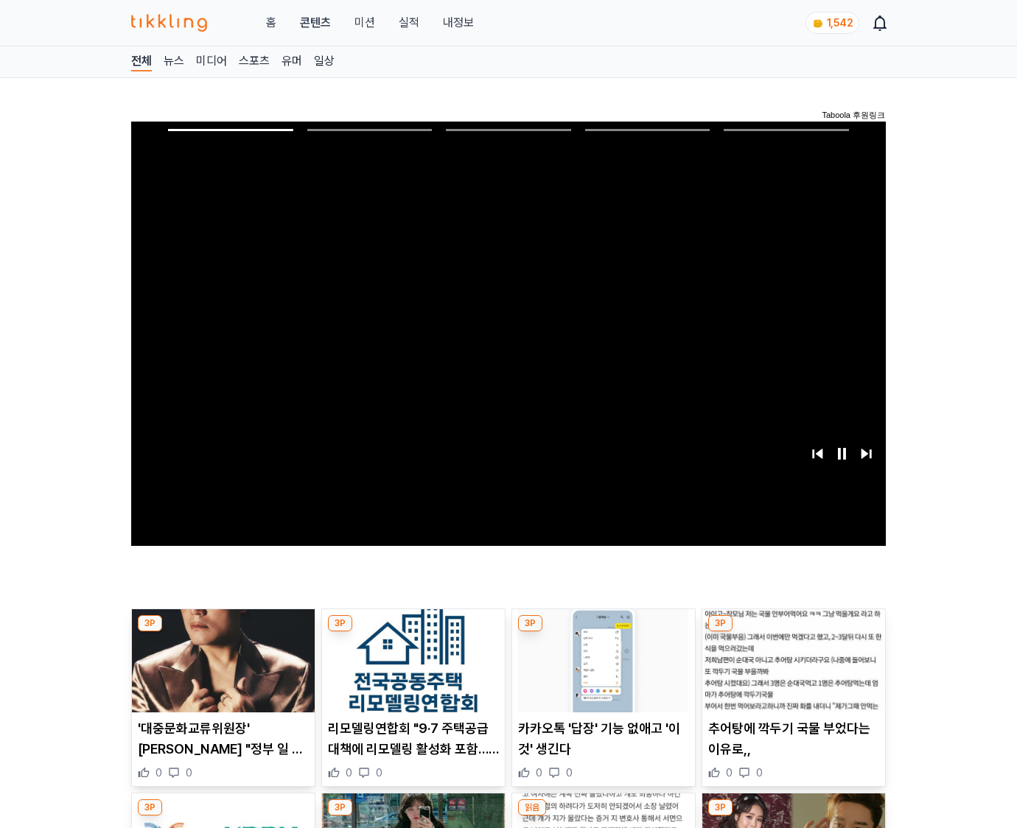
click at [793, 632] on img at bounding box center [793, 661] width 183 height 103
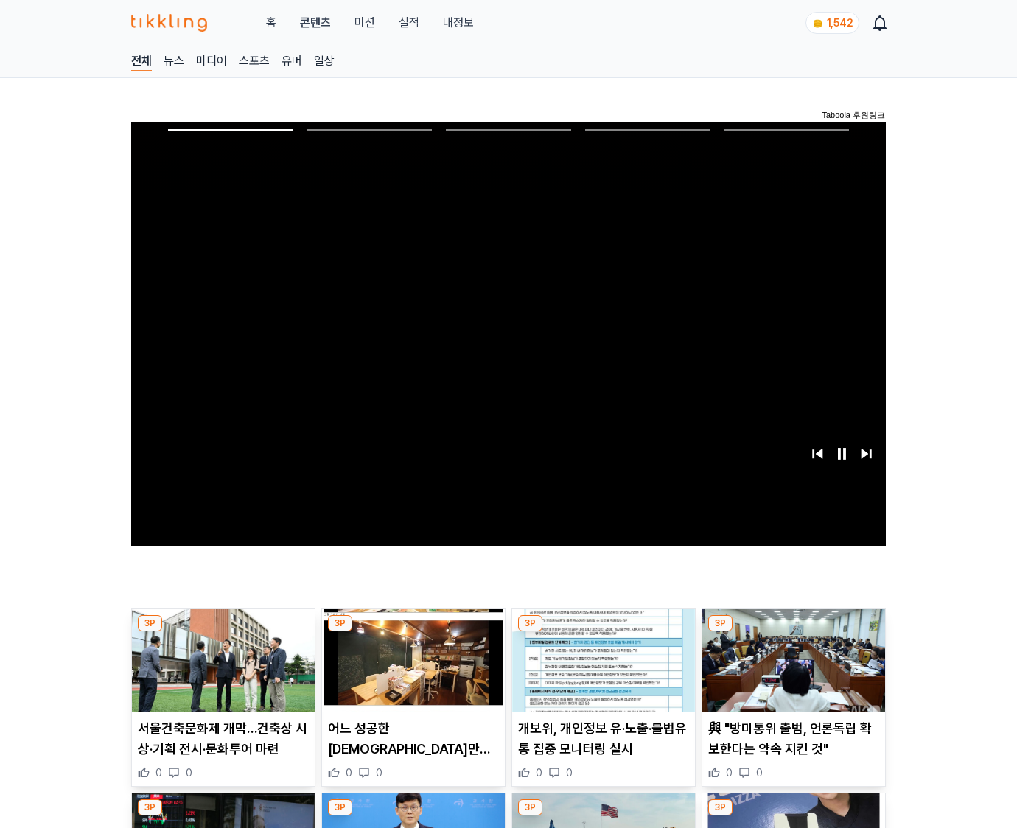
click at [793, 632] on img at bounding box center [793, 661] width 183 height 103
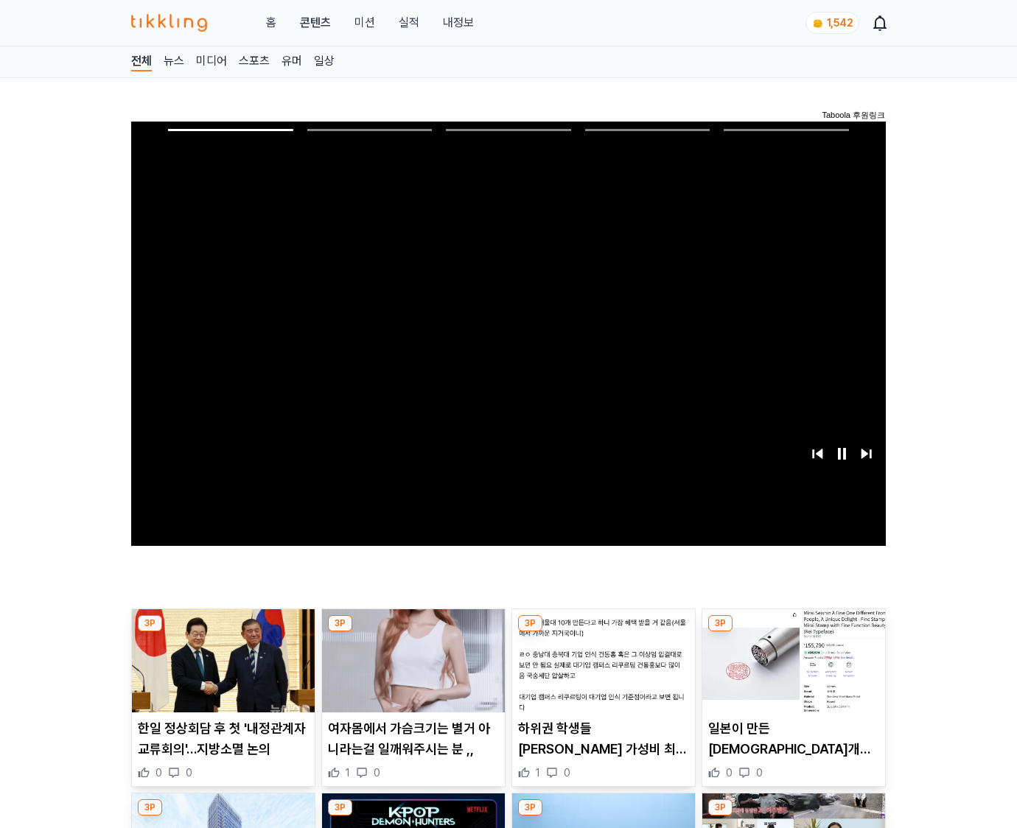
click at [793, 632] on img at bounding box center [793, 661] width 183 height 103
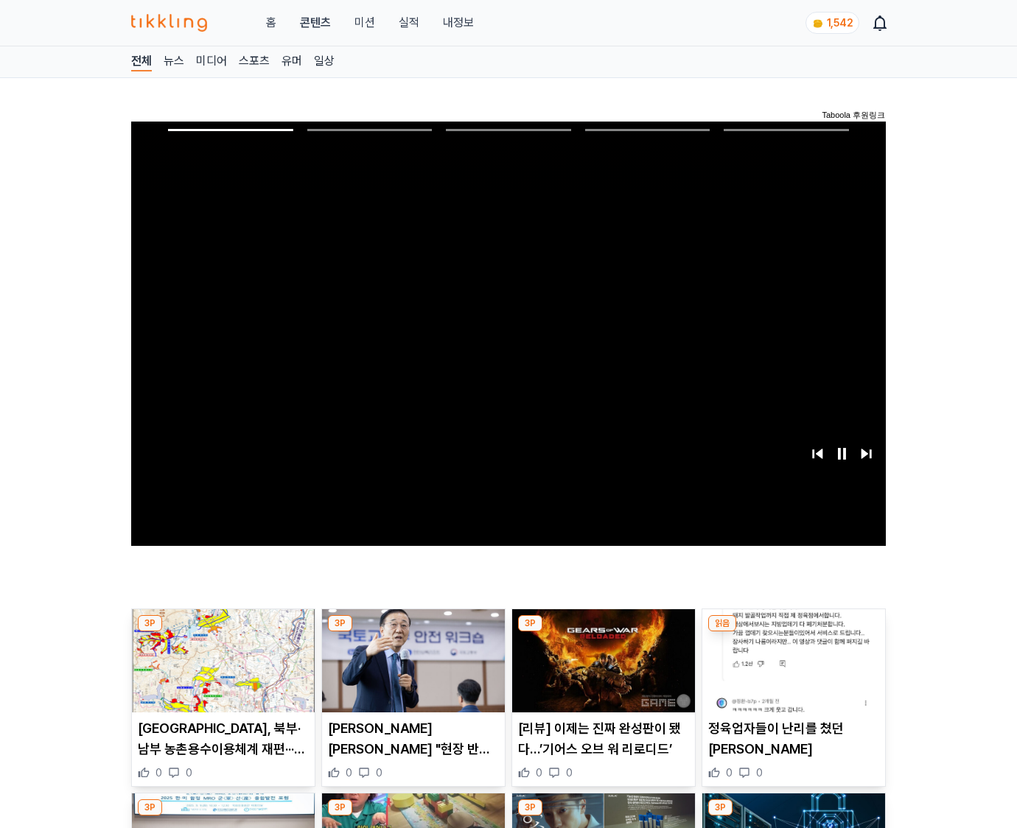
click at [793, 632] on img at bounding box center [793, 661] width 183 height 103
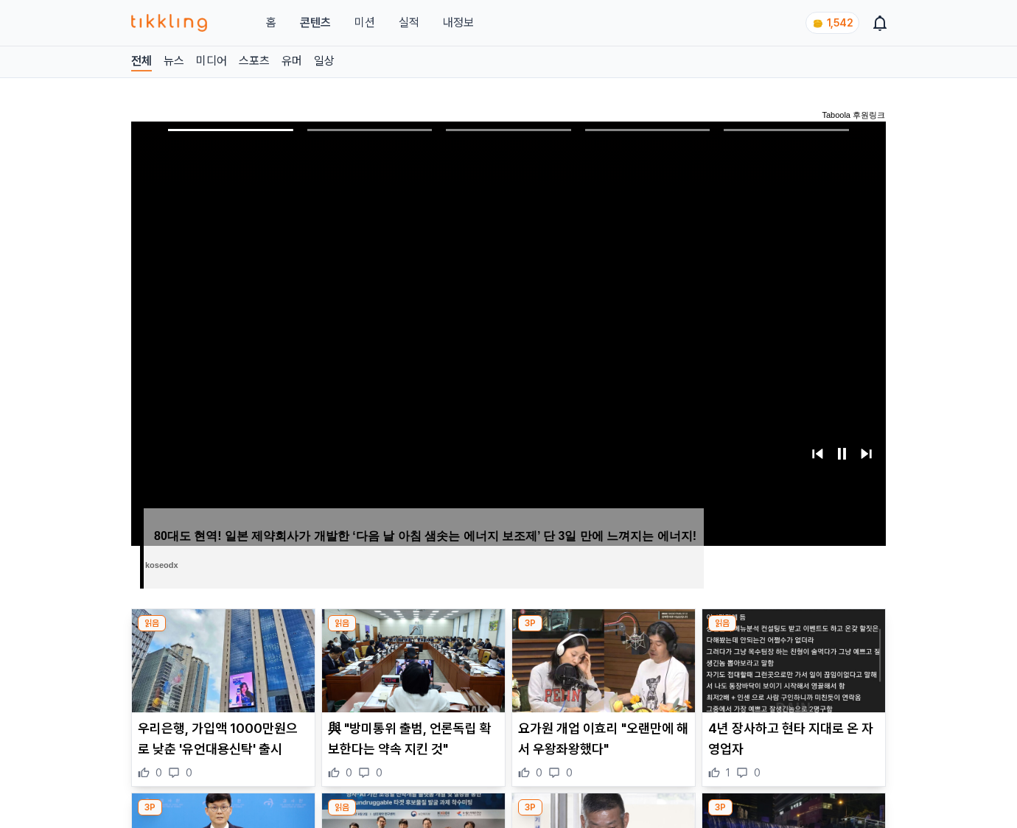
click at [793, 632] on img at bounding box center [793, 661] width 183 height 103
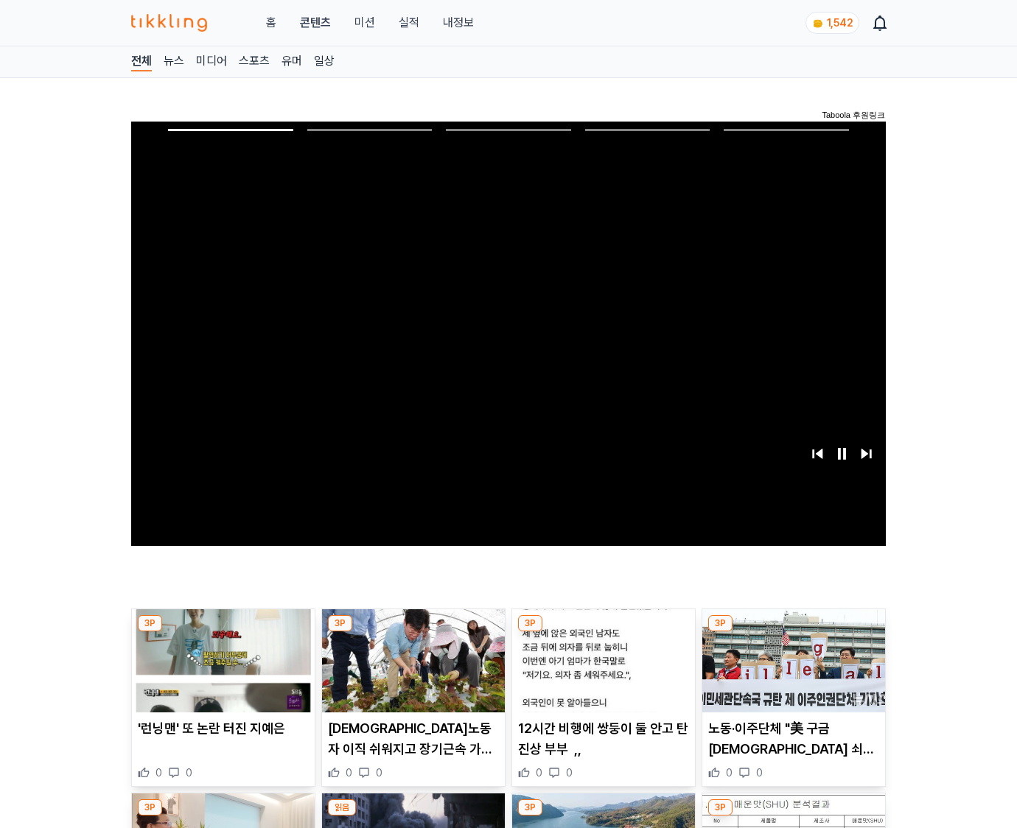
click at [793, 632] on img at bounding box center [793, 661] width 183 height 103
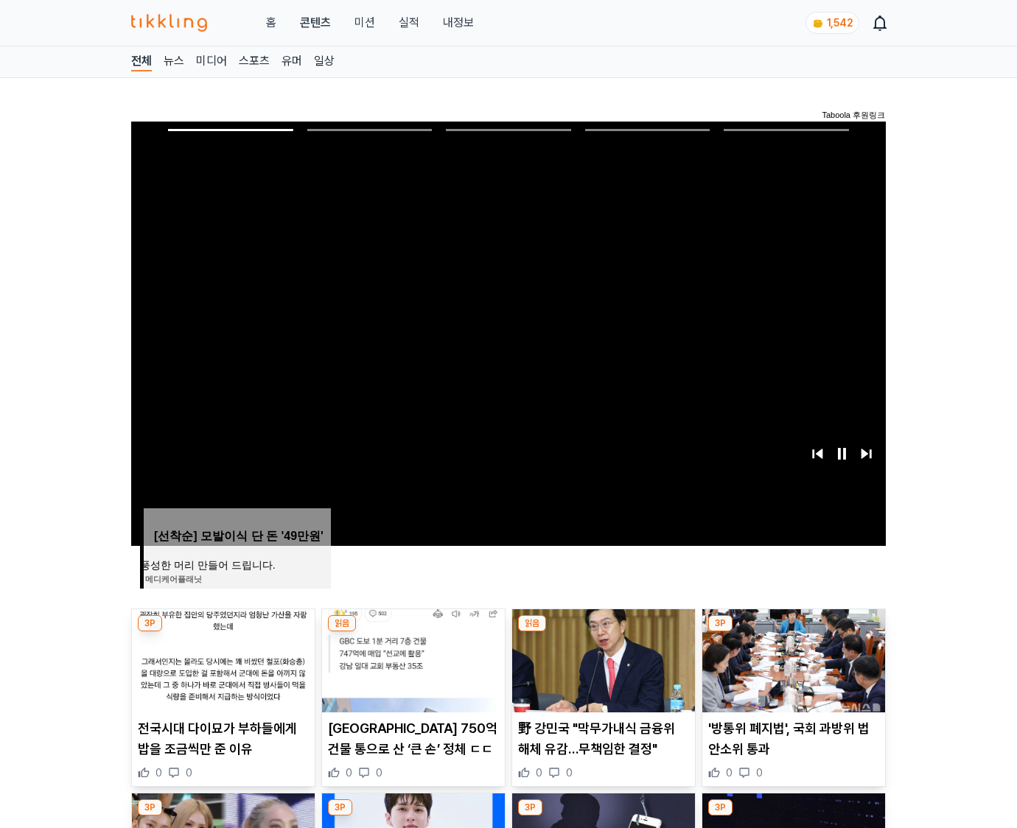
click at [793, 632] on img at bounding box center [793, 661] width 183 height 103
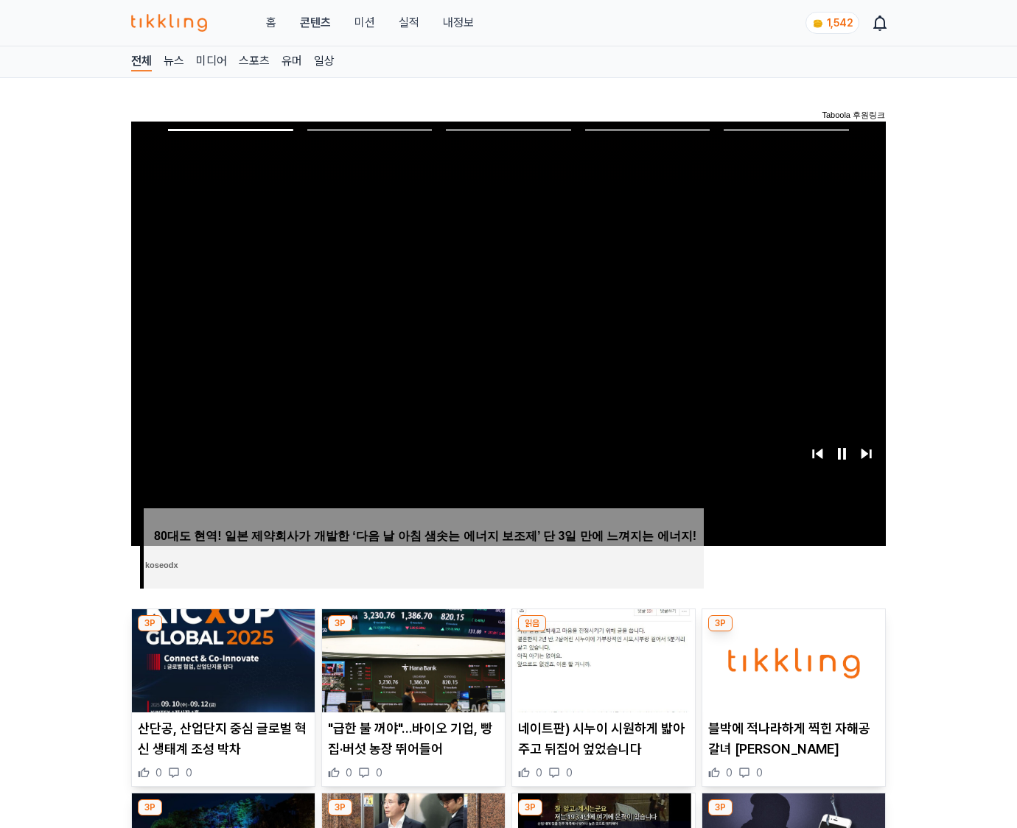
click at [793, 632] on img at bounding box center [793, 661] width 183 height 103
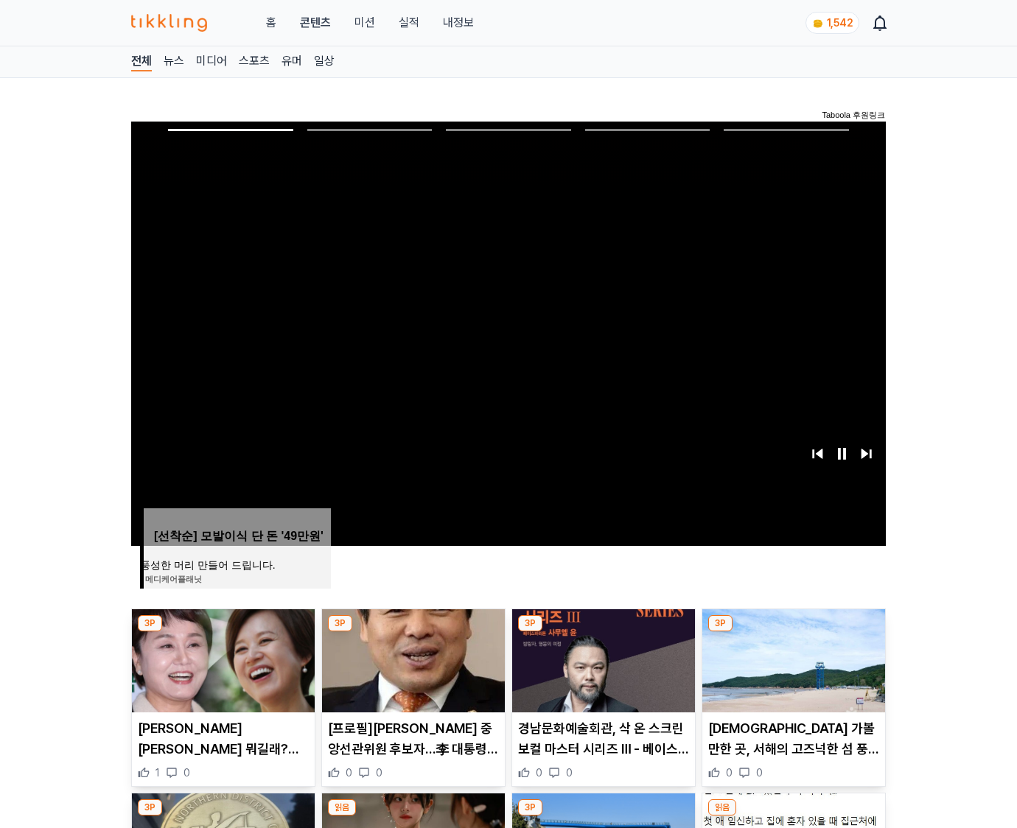
click at [793, 632] on img at bounding box center [793, 661] width 183 height 103
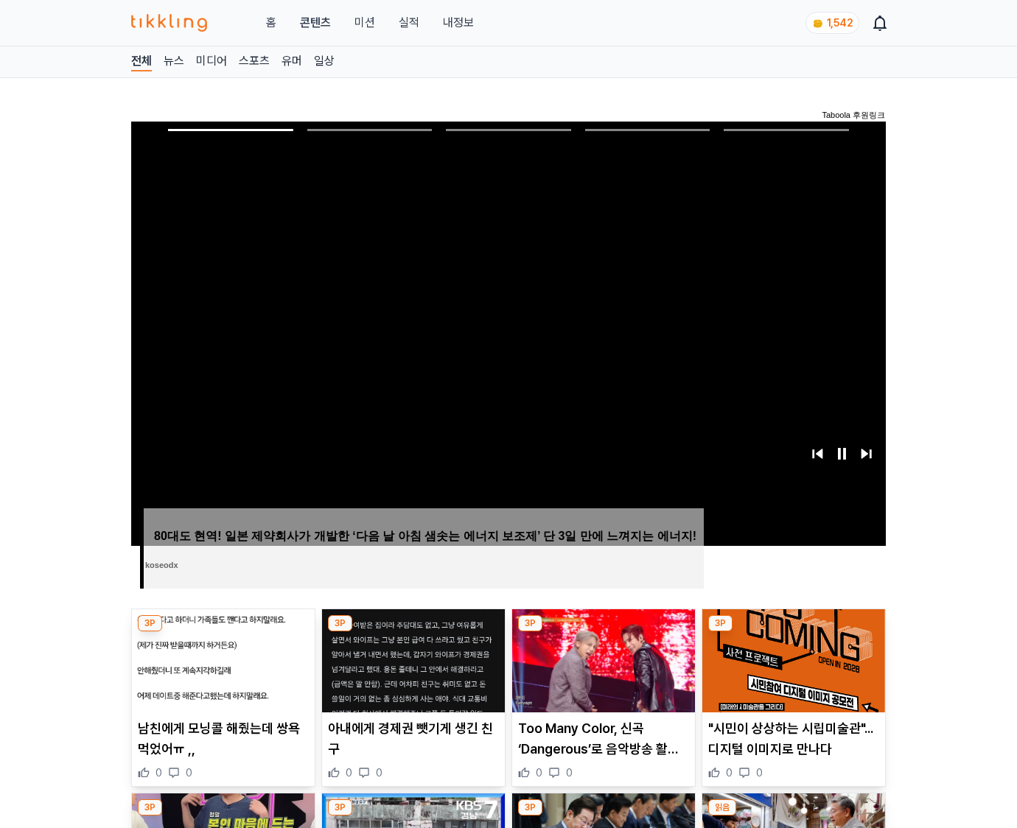
click at [793, 632] on img at bounding box center [793, 661] width 183 height 103
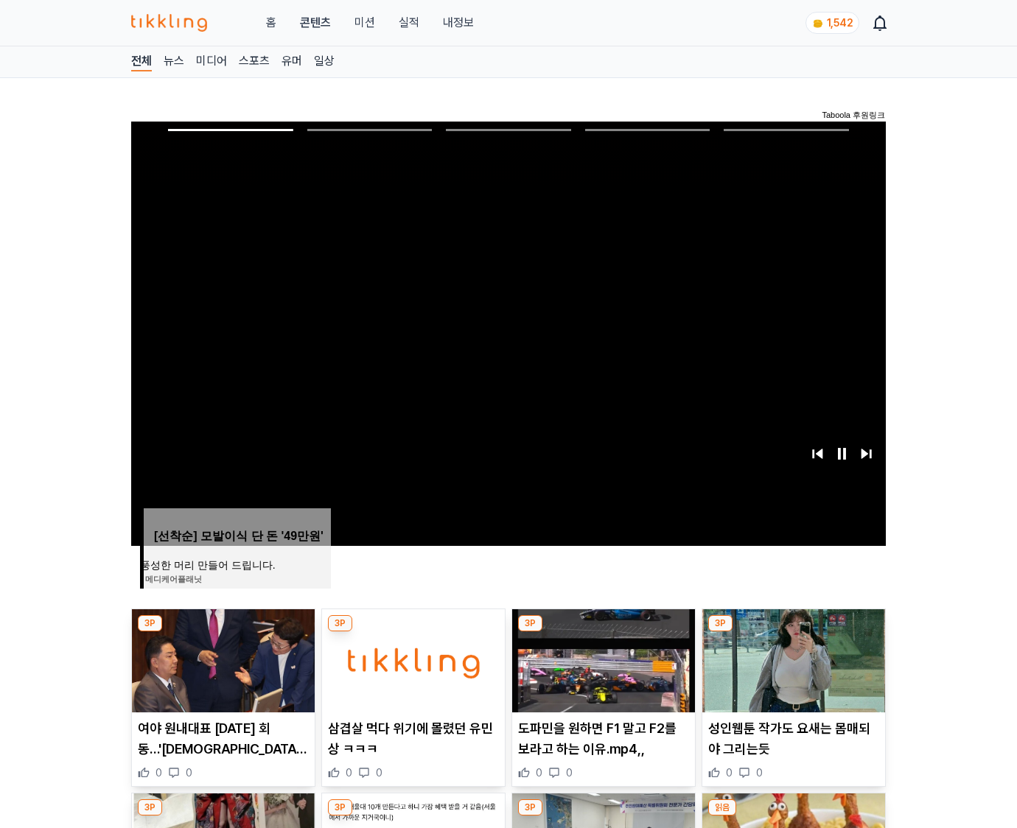
click at [793, 632] on img at bounding box center [793, 661] width 183 height 103
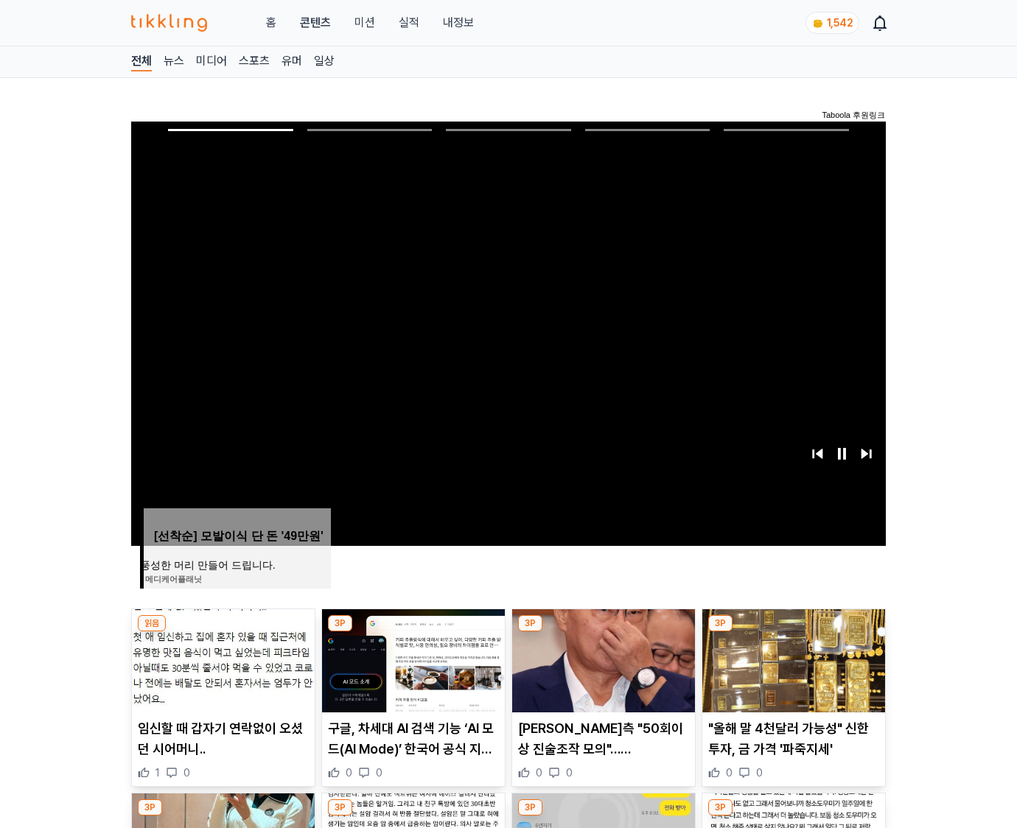
click at [793, 632] on img at bounding box center [793, 661] width 183 height 103
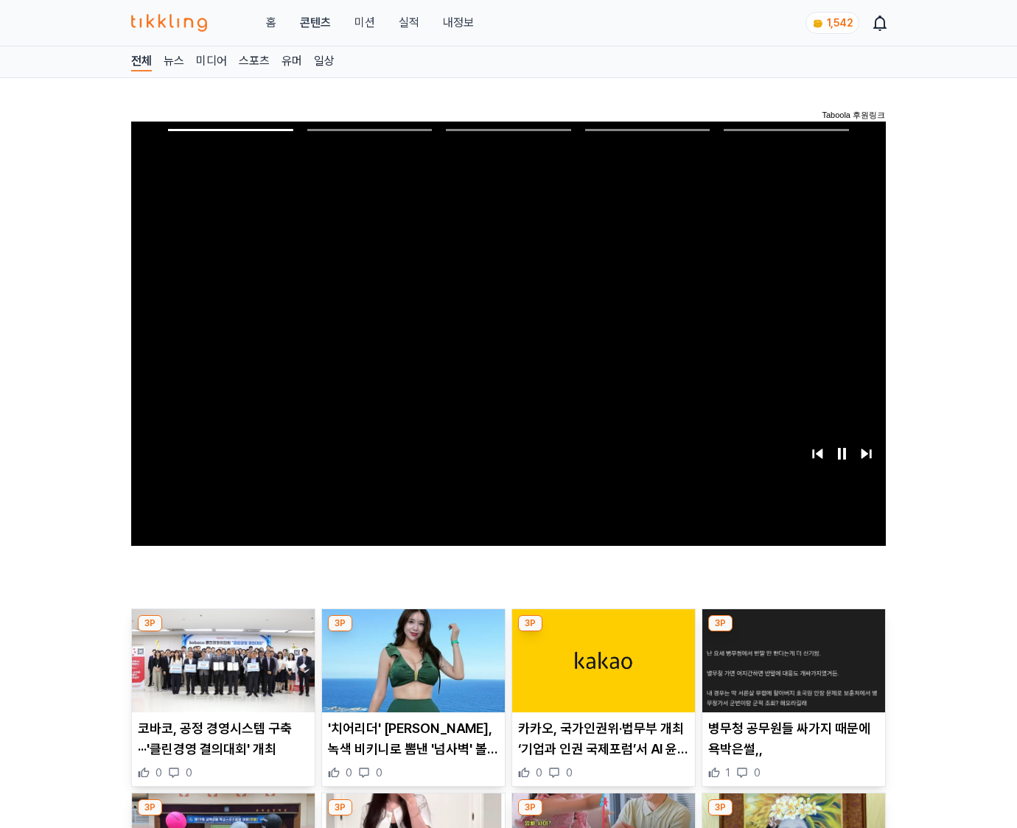
click at [793, 632] on img at bounding box center [793, 661] width 183 height 103
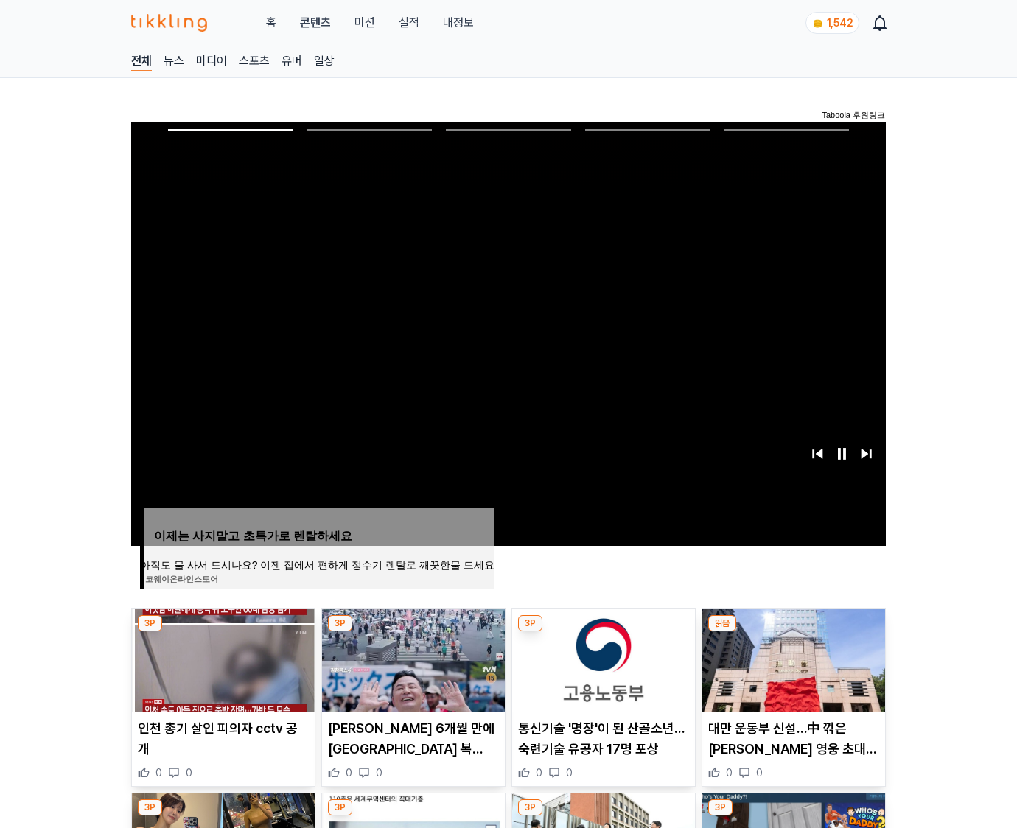
click at [793, 632] on img at bounding box center [793, 661] width 183 height 103
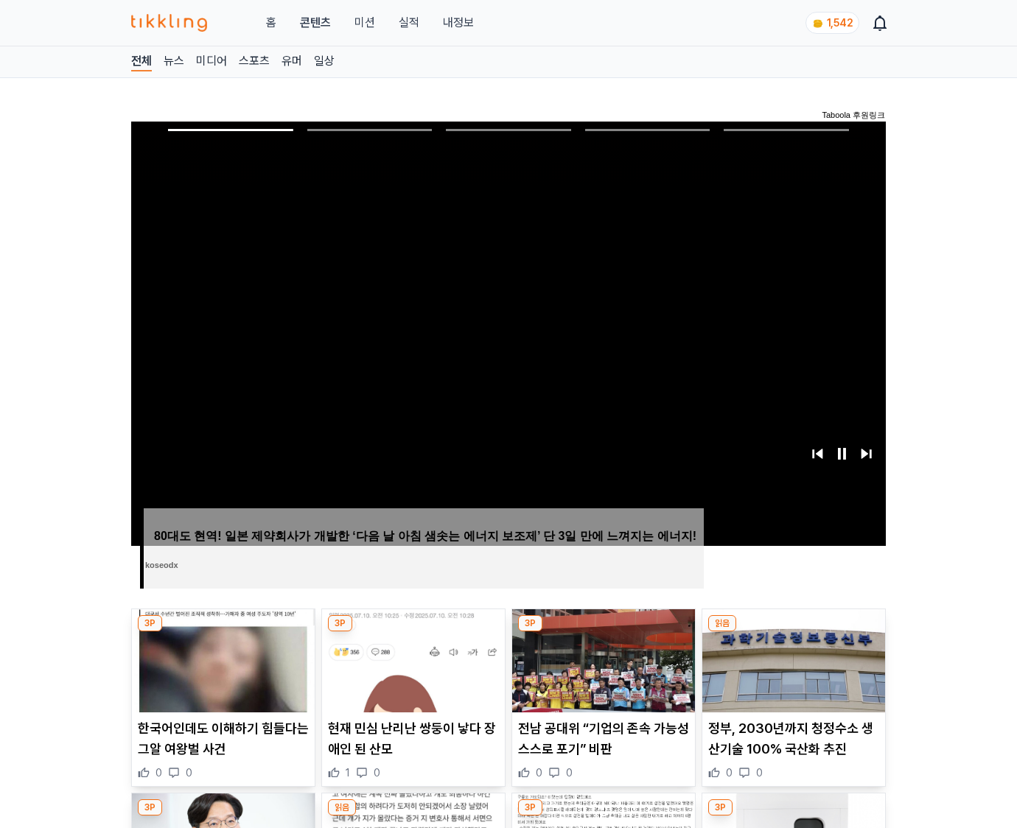
click at [793, 632] on img at bounding box center [793, 661] width 183 height 103
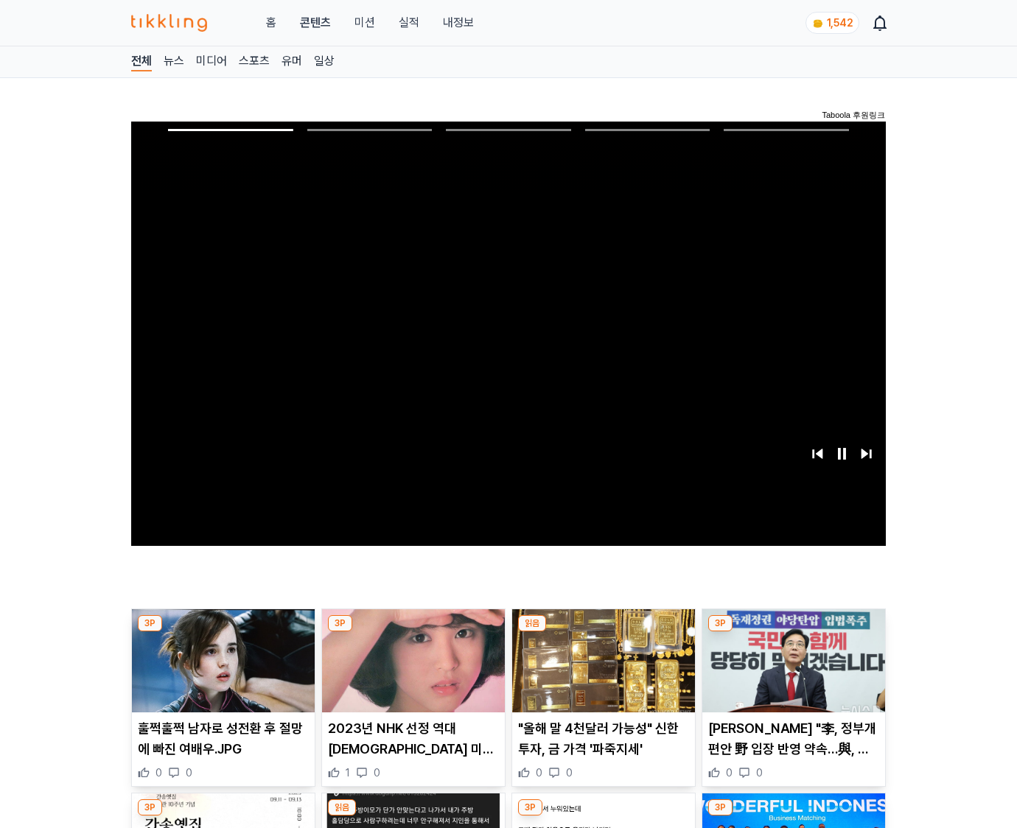
click at [793, 632] on img at bounding box center [793, 661] width 183 height 103
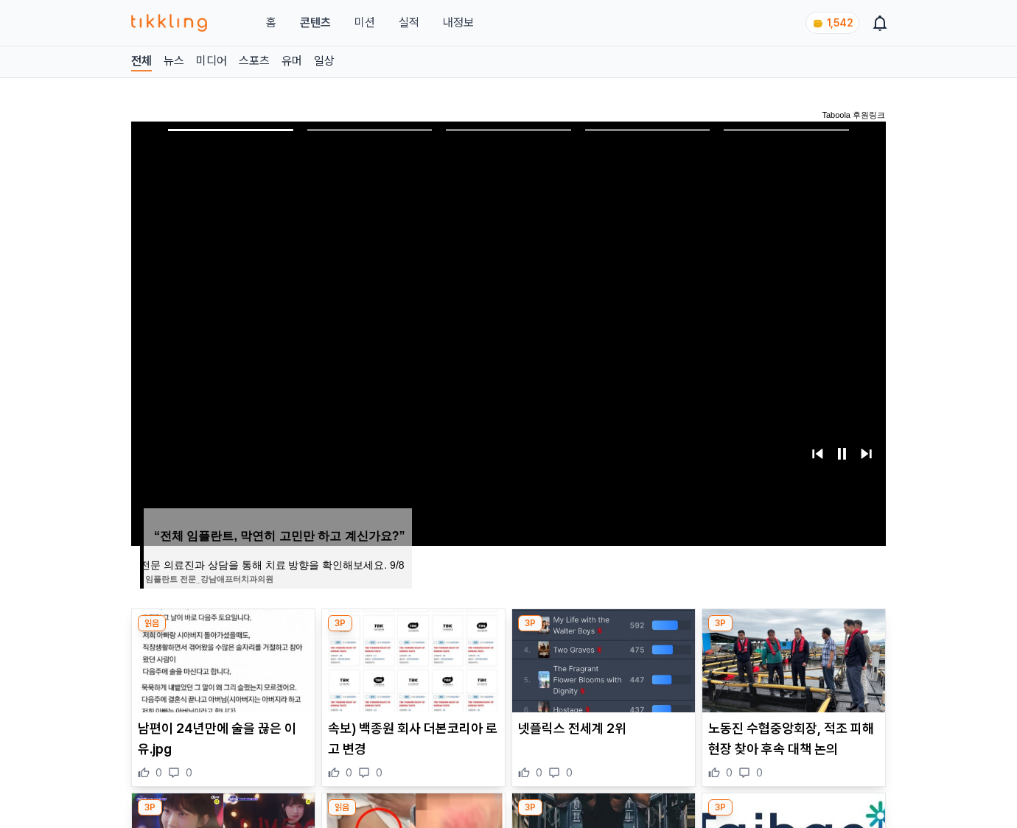
click at [793, 632] on img at bounding box center [793, 661] width 183 height 103
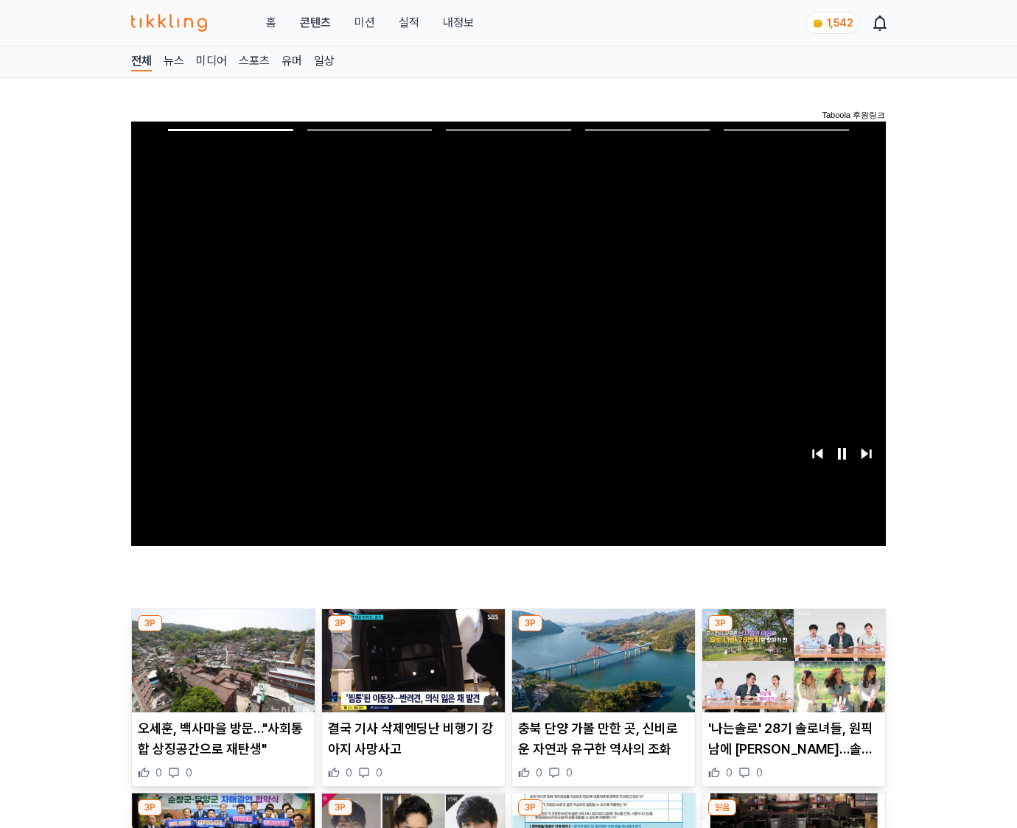
click at [793, 632] on img at bounding box center [793, 661] width 183 height 103
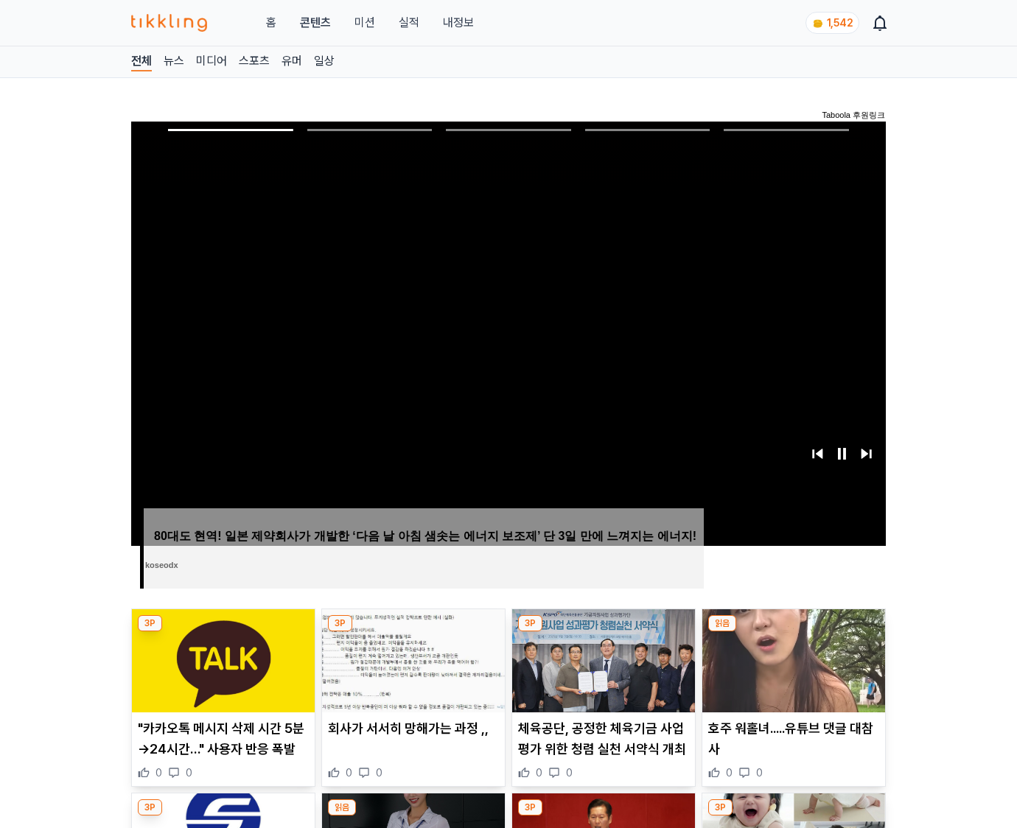
click at [793, 632] on img at bounding box center [793, 661] width 183 height 103
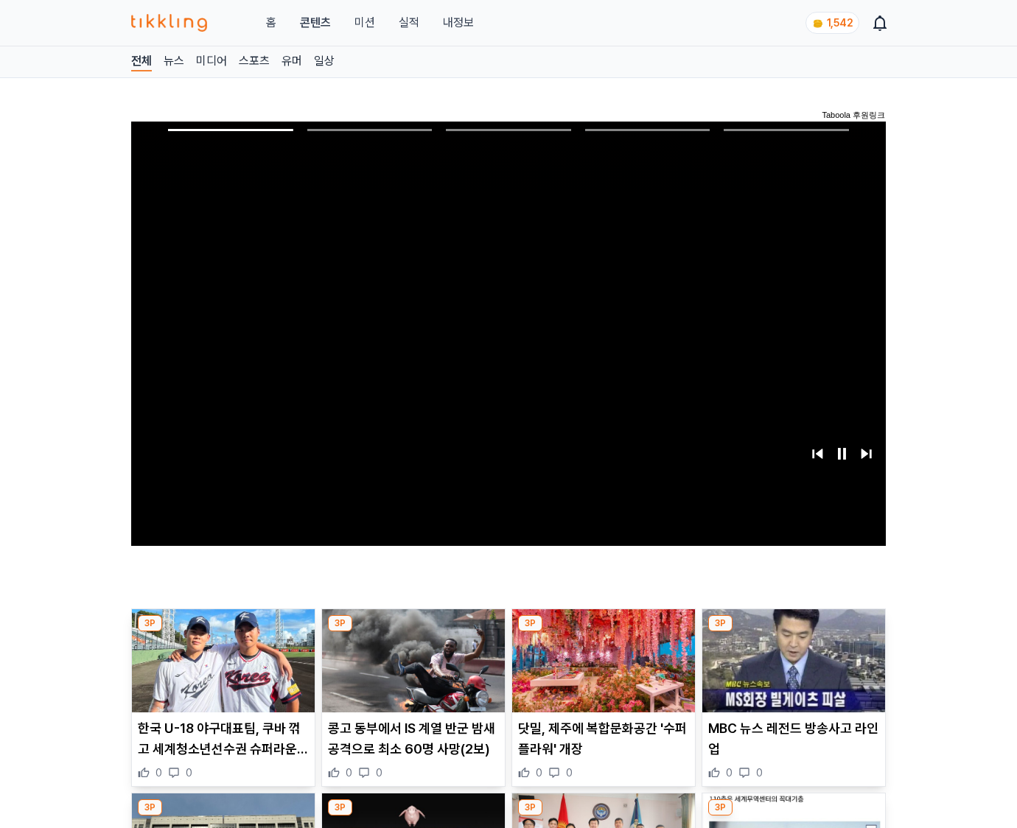
click at [793, 632] on img at bounding box center [793, 661] width 183 height 103
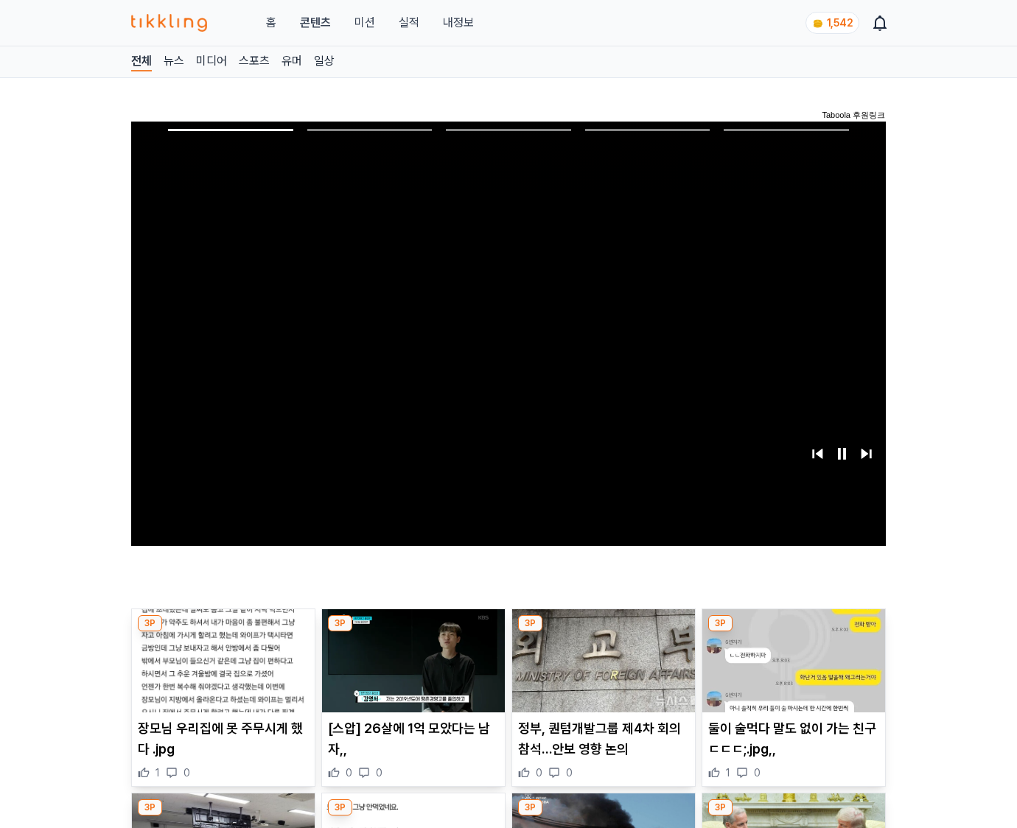
click at [793, 632] on img at bounding box center [793, 661] width 183 height 103
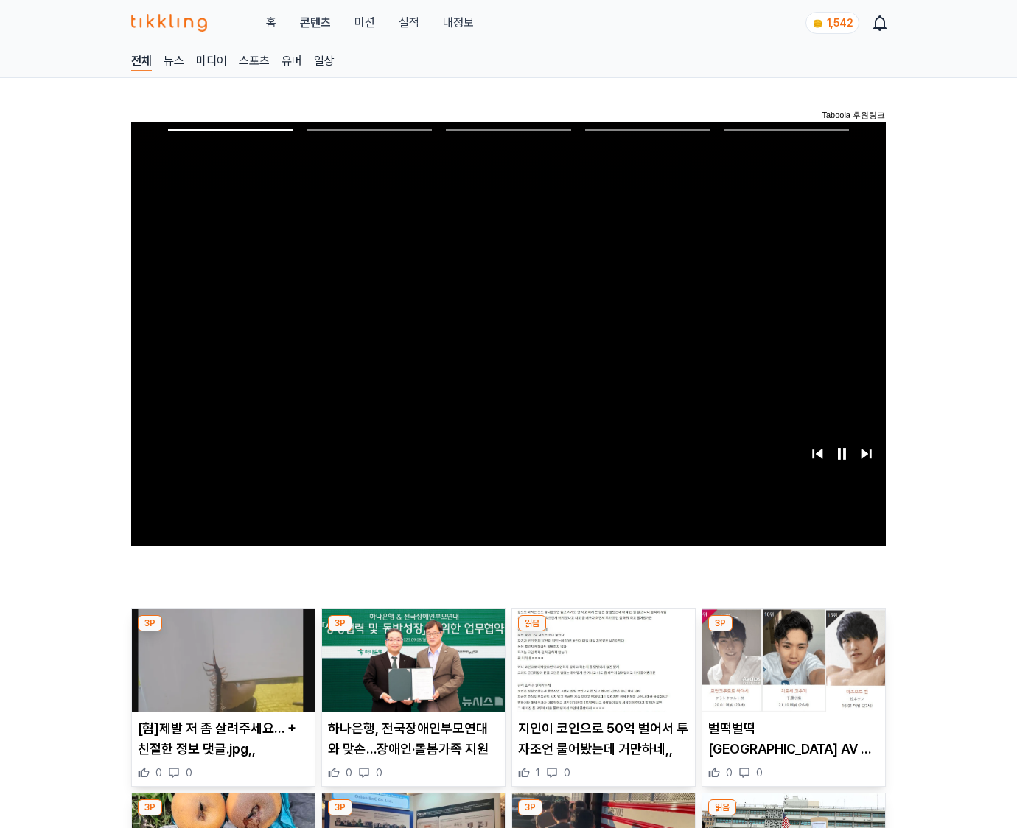
click at [793, 632] on img at bounding box center [793, 661] width 183 height 103
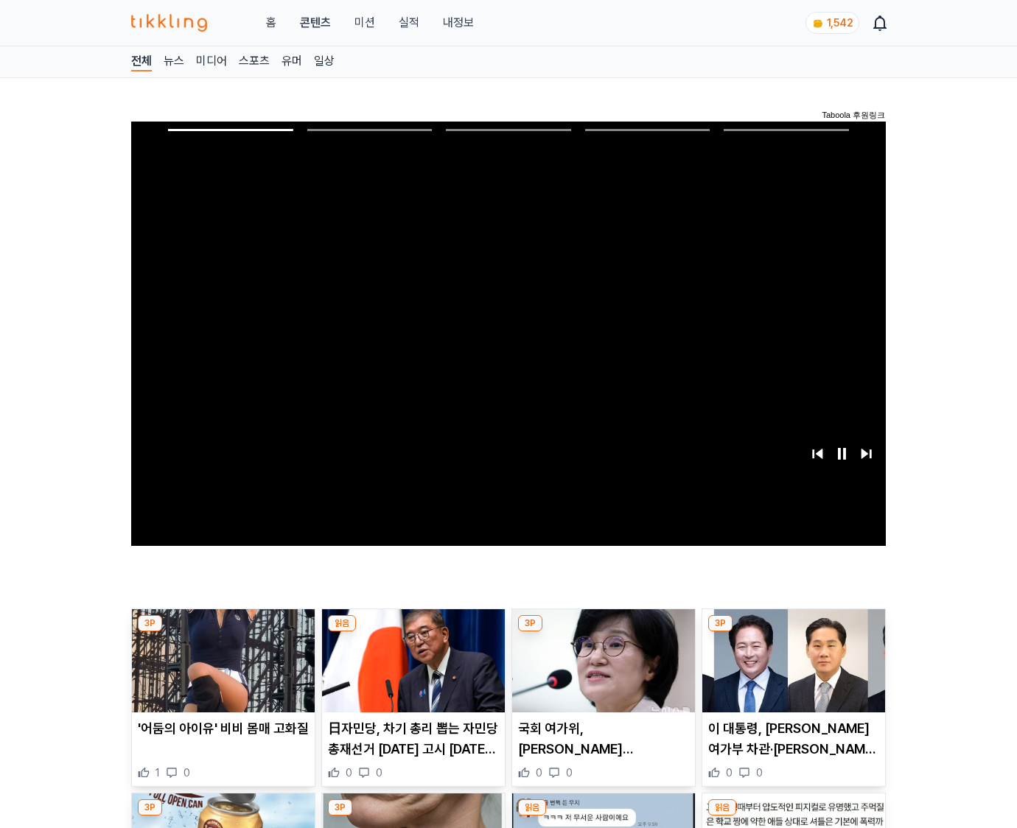
click at [793, 632] on img at bounding box center [793, 661] width 183 height 103
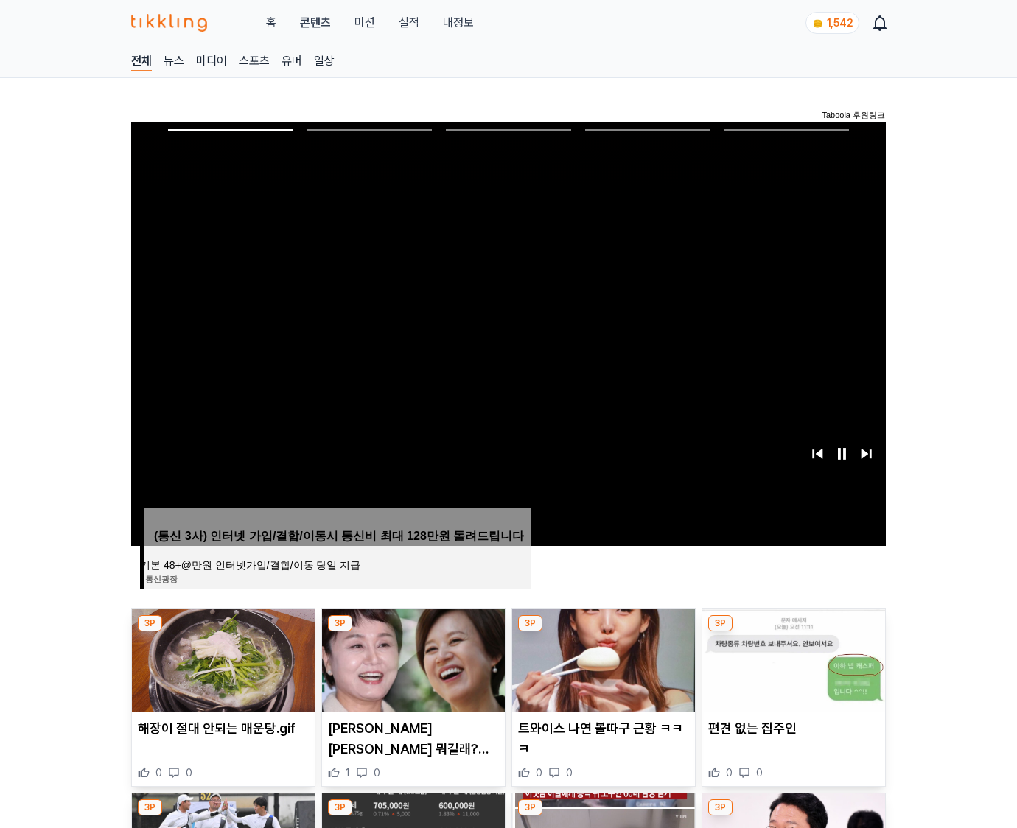
click at [793, 632] on img at bounding box center [793, 661] width 183 height 103
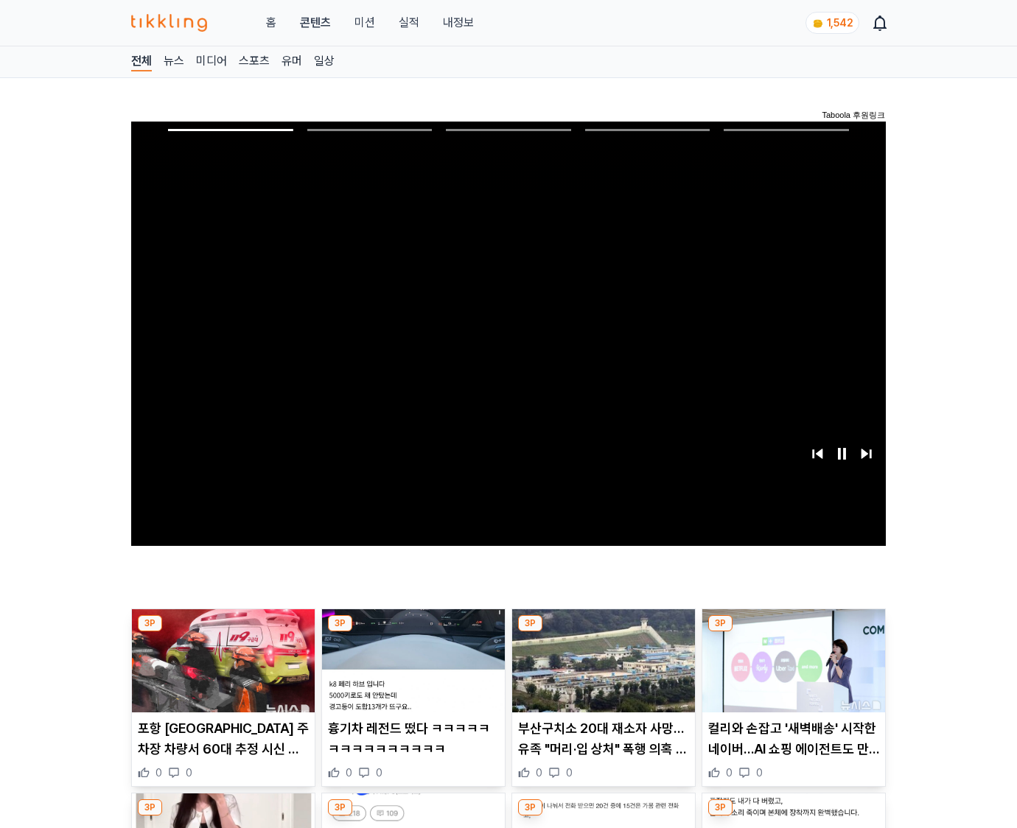
click at [793, 632] on img at bounding box center [793, 661] width 183 height 103
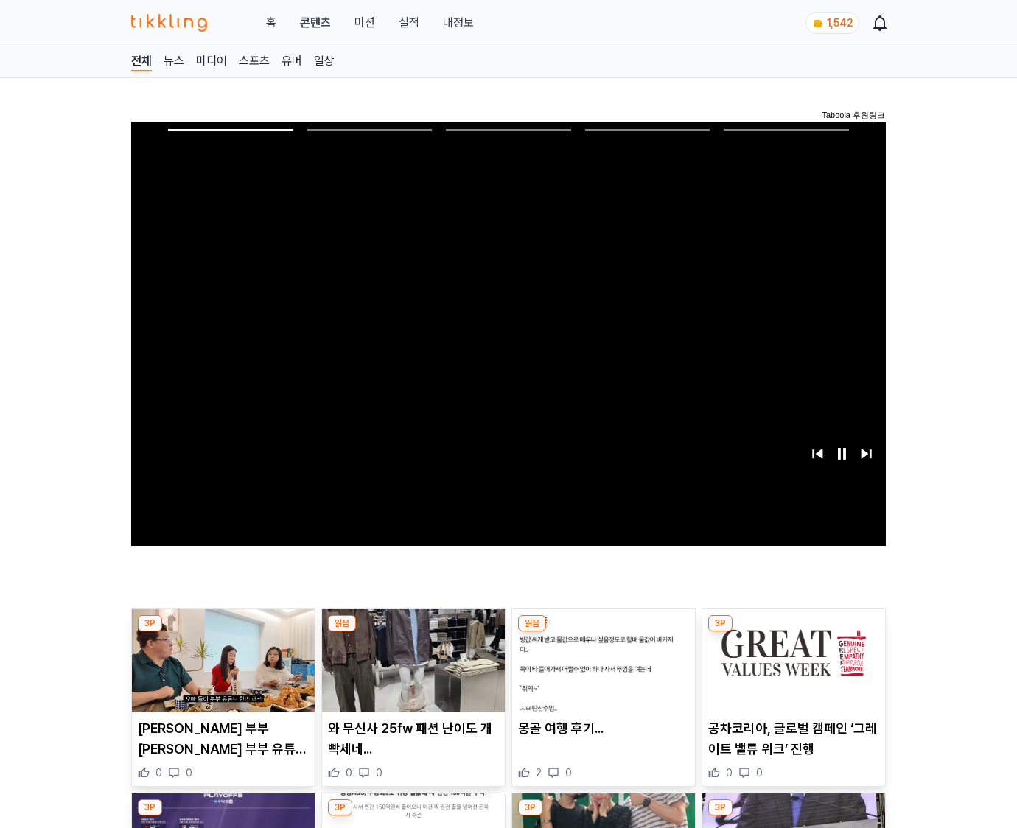
click at [793, 632] on img at bounding box center [793, 661] width 183 height 103
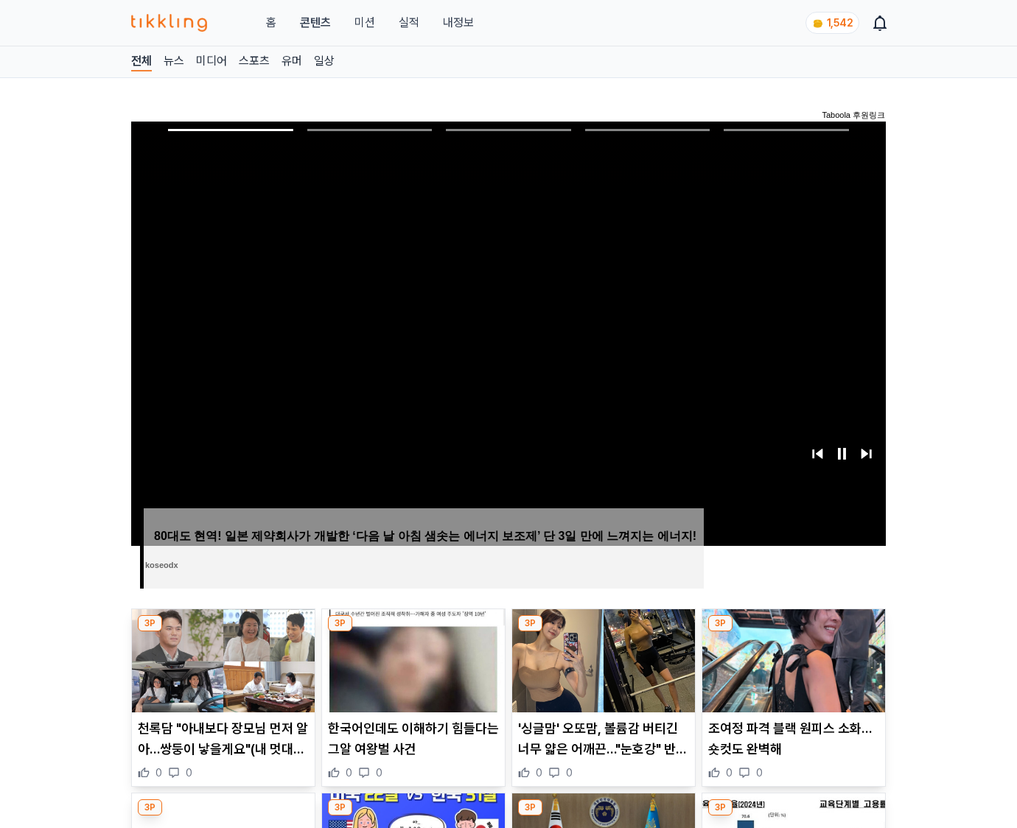
click at [793, 632] on img at bounding box center [793, 661] width 183 height 103
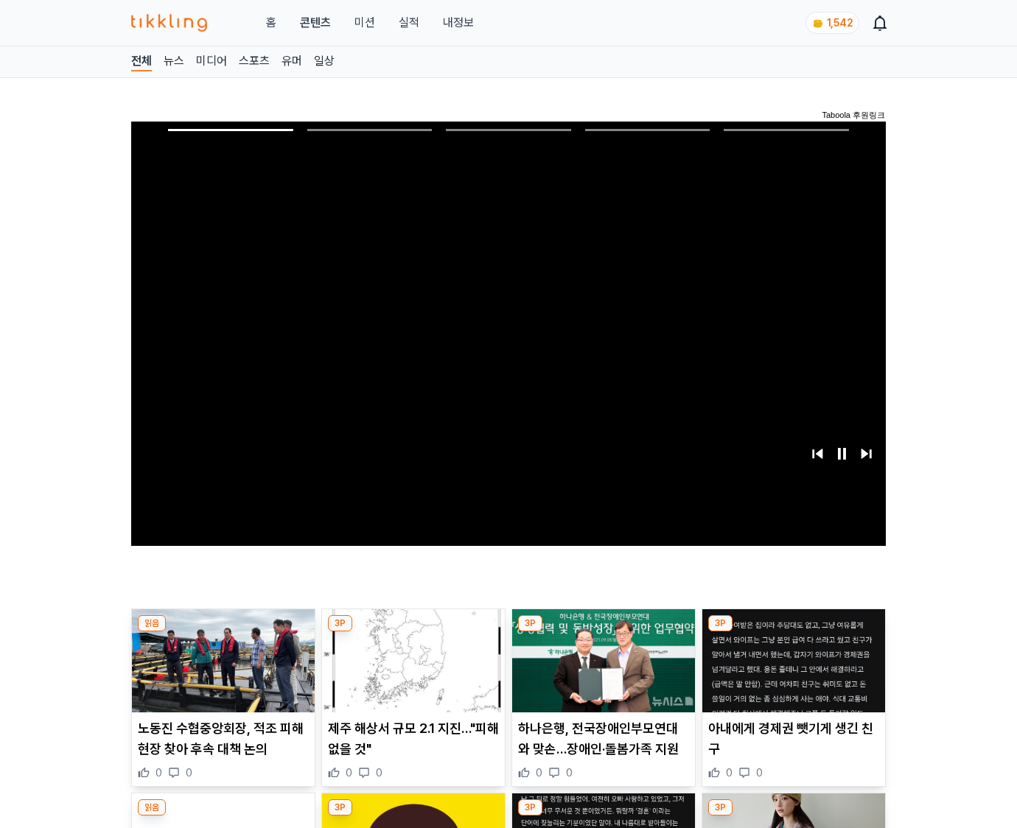
click at [793, 632] on img at bounding box center [793, 661] width 183 height 103
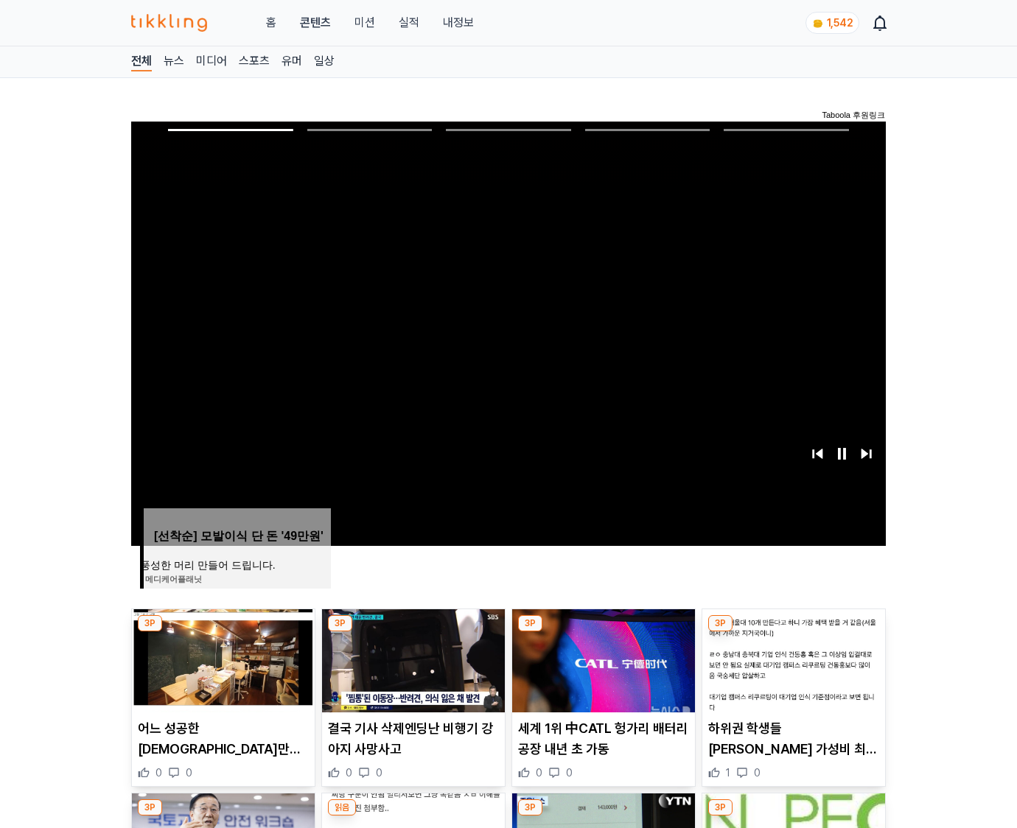
click at [793, 632] on img at bounding box center [793, 661] width 183 height 103
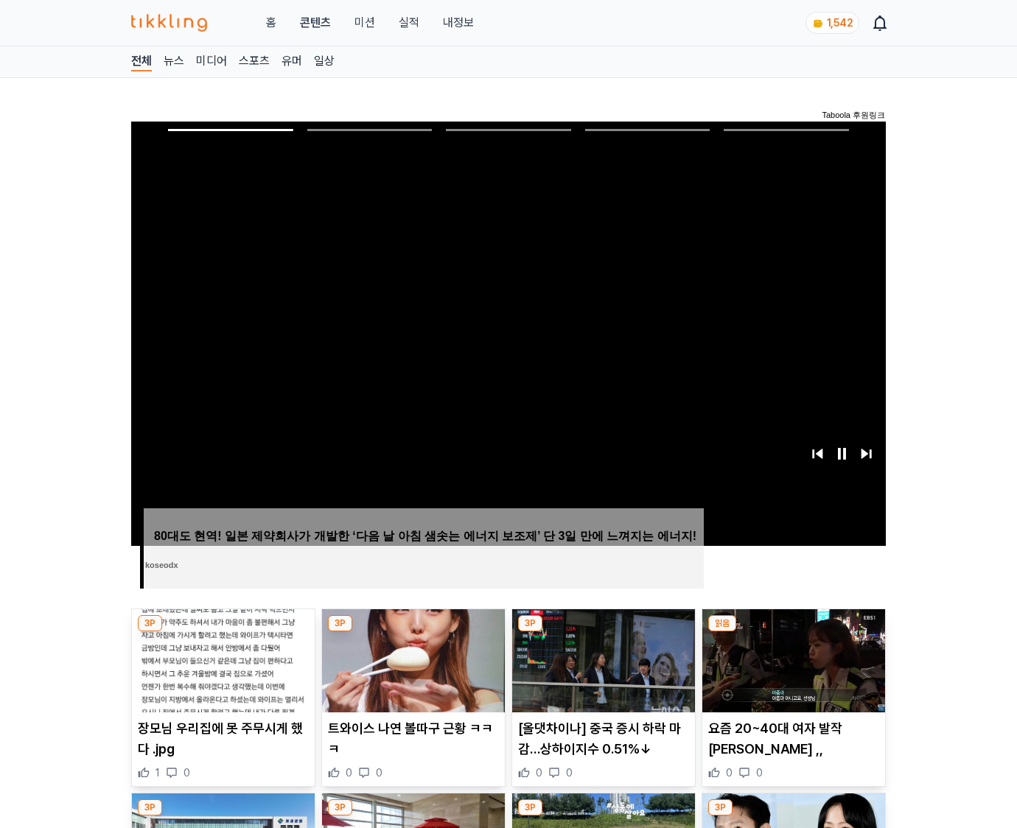
click at [793, 632] on img at bounding box center [793, 661] width 183 height 103
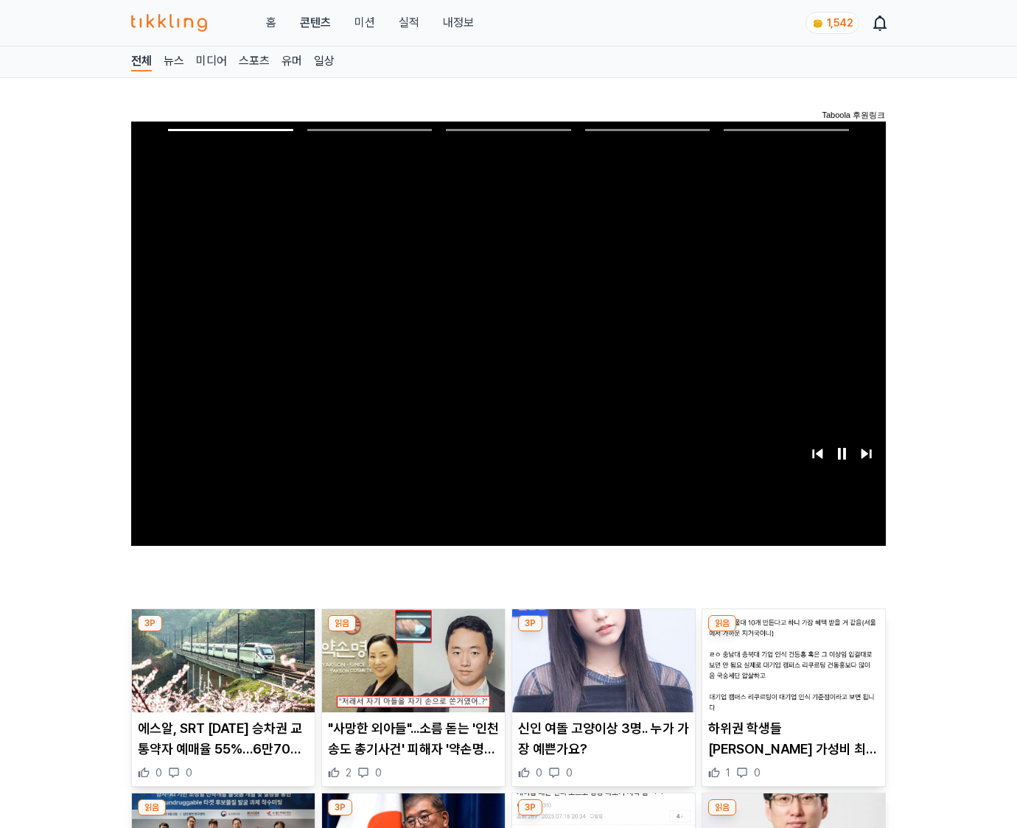
click at [793, 632] on img at bounding box center [793, 661] width 183 height 103
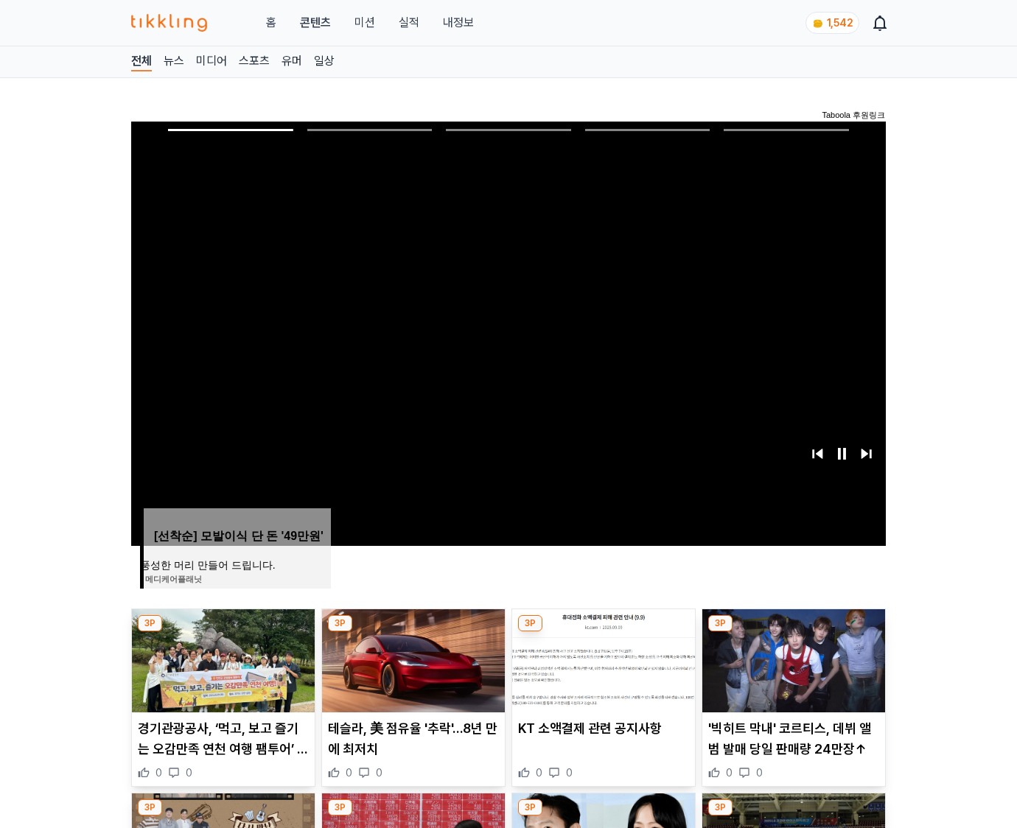
click at [793, 632] on img at bounding box center [793, 661] width 183 height 103
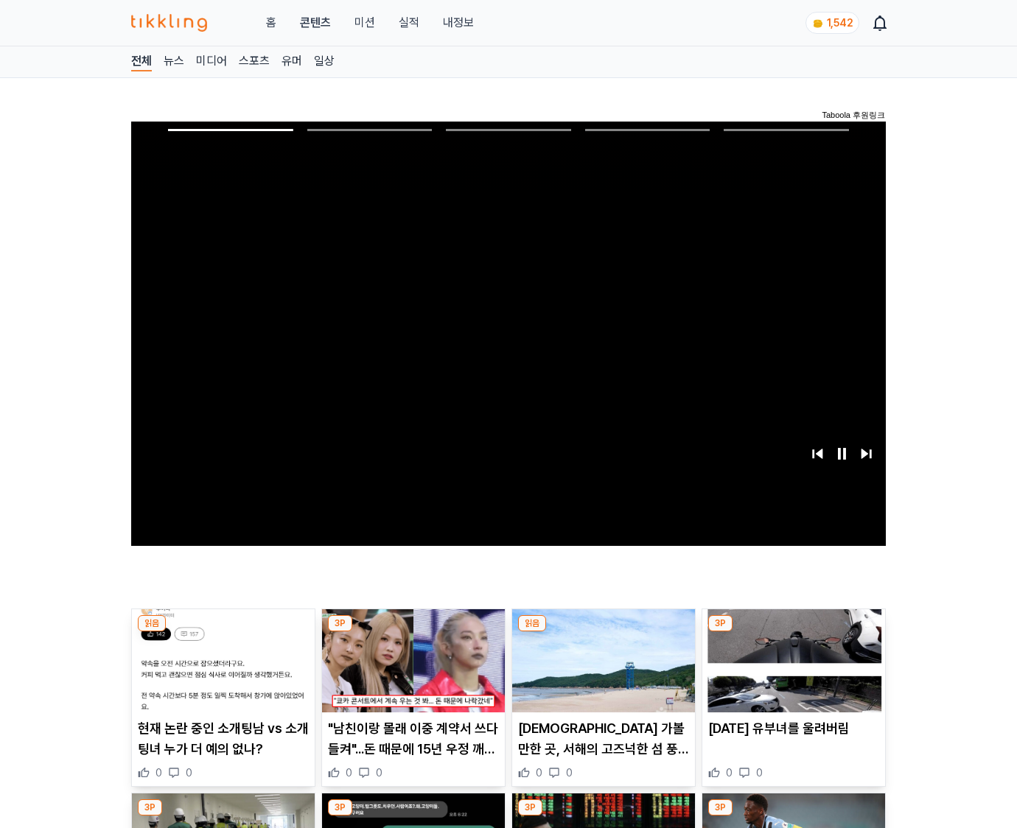
click at [793, 632] on img at bounding box center [793, 661] width 183 height 103
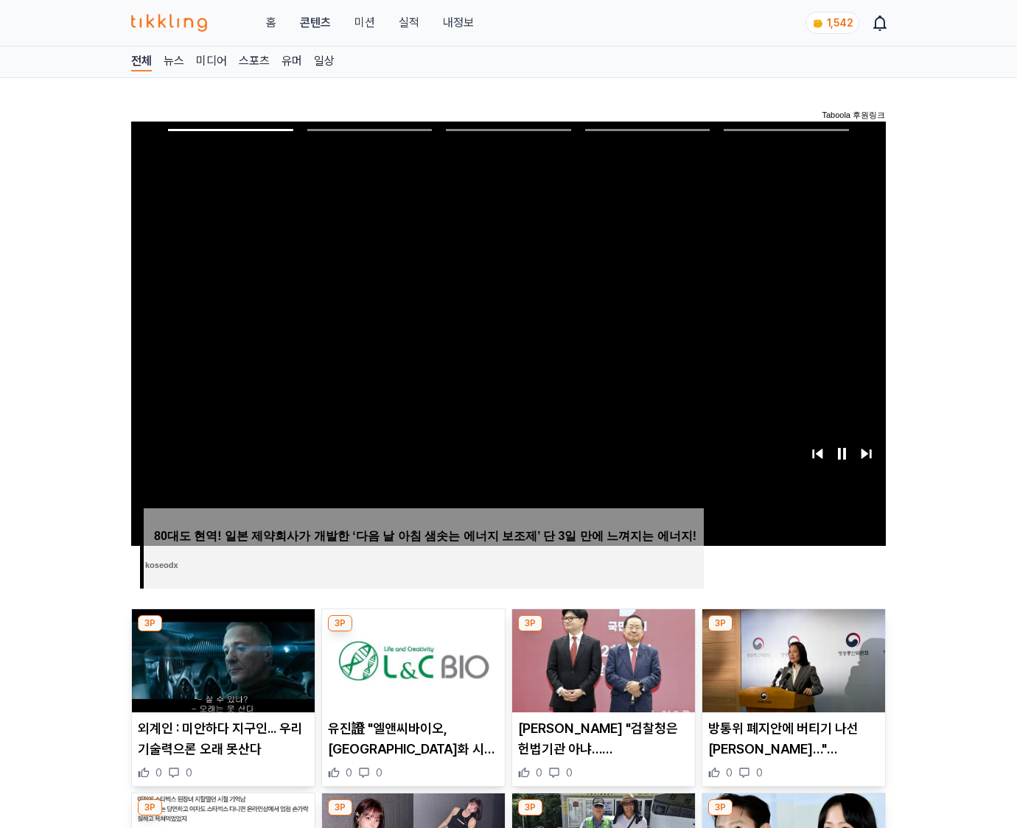
click at [793, 632] on img at bounding box center [793, 661] width 183 height 103
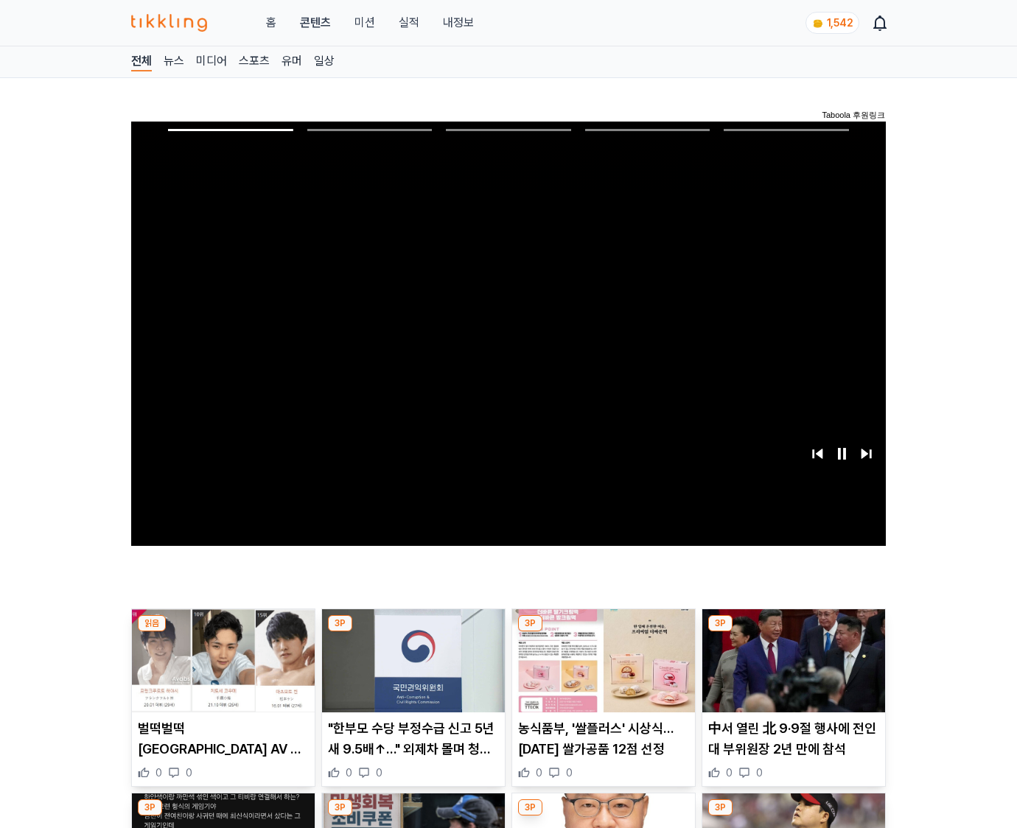
click at [793, 632] on img at bounding box center [793, 661] width 183 height 103
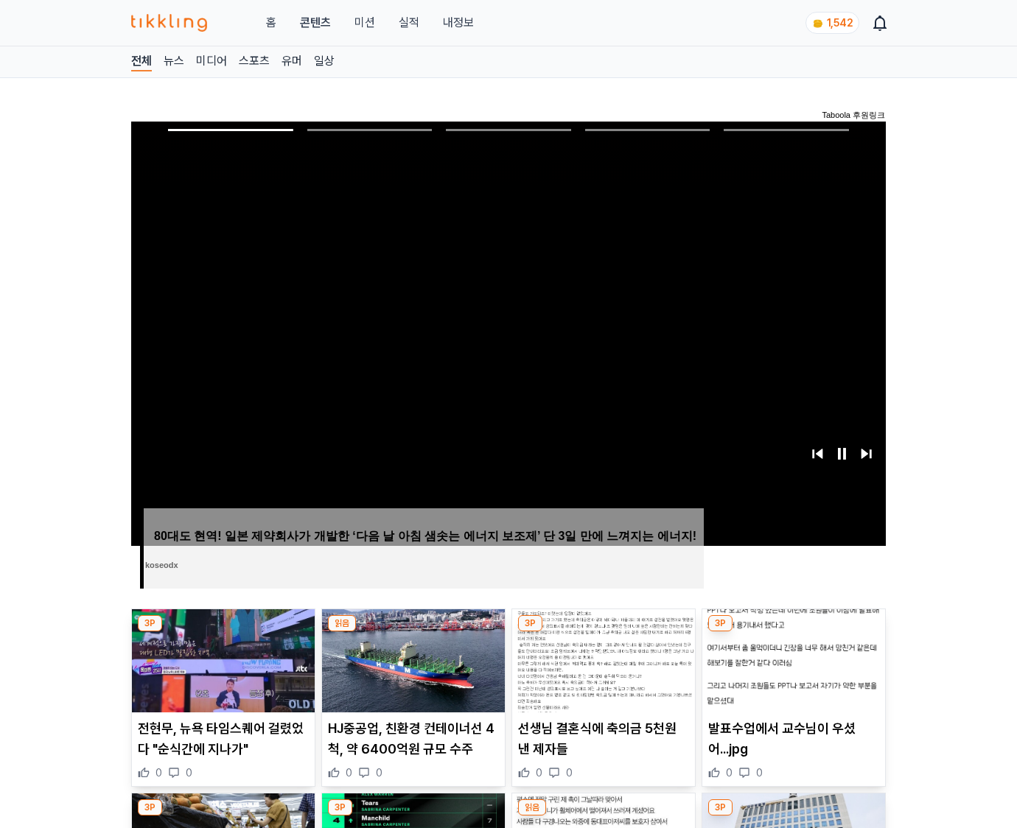
click at [793, 632] on img at bounding box center [793, 661] width 183 height 103
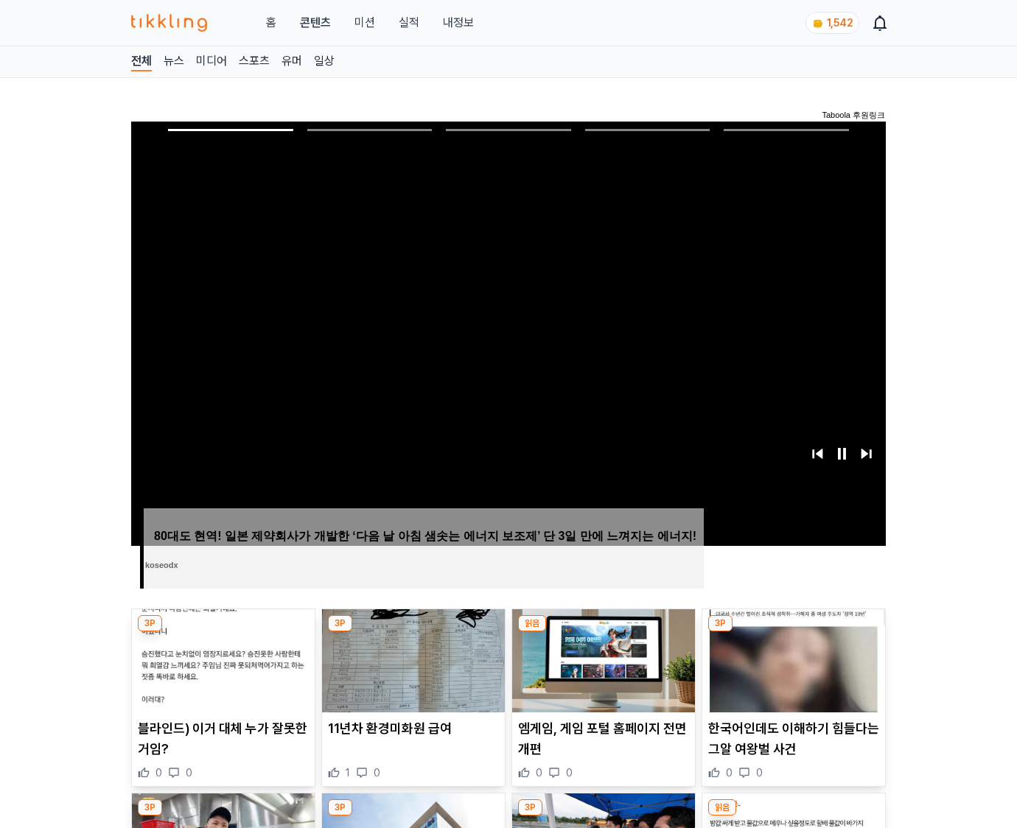
click at [793, 632] on img at bounding box center [793, 661] width 183 height 103
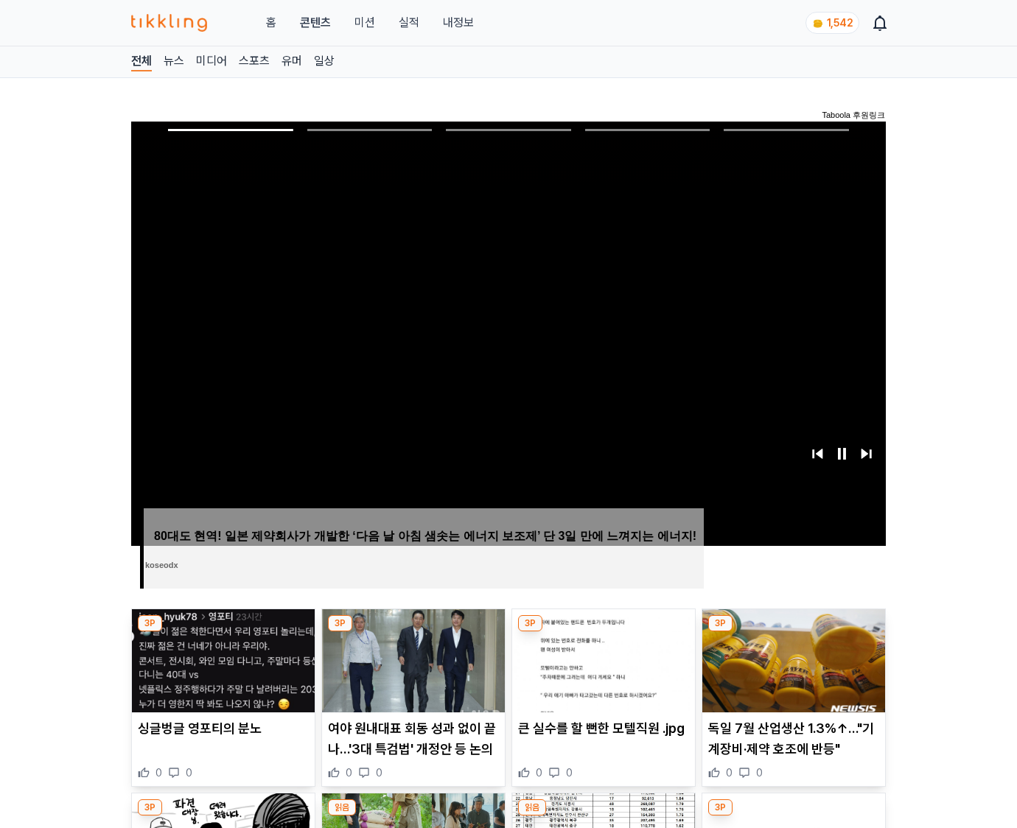
click at [793, 632] on img at bounding box center [793, 661] width 183 height 103
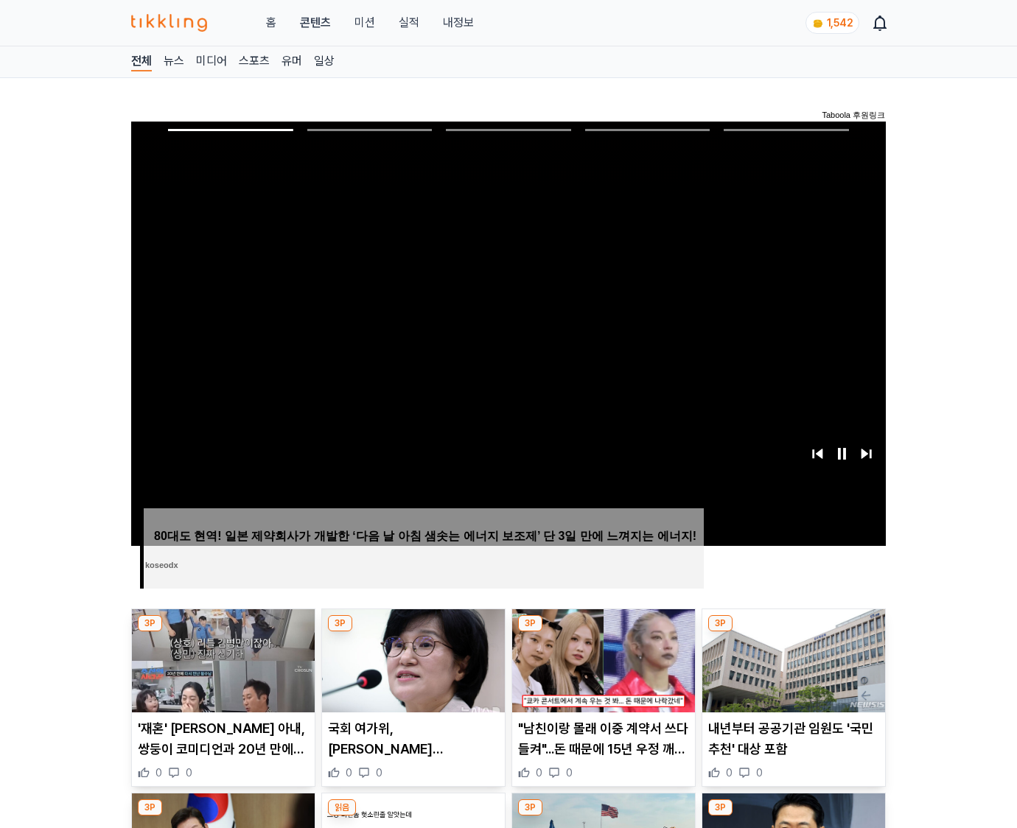
click at [793, 632] on img at bounding box center [793, 661] width 183 height 103
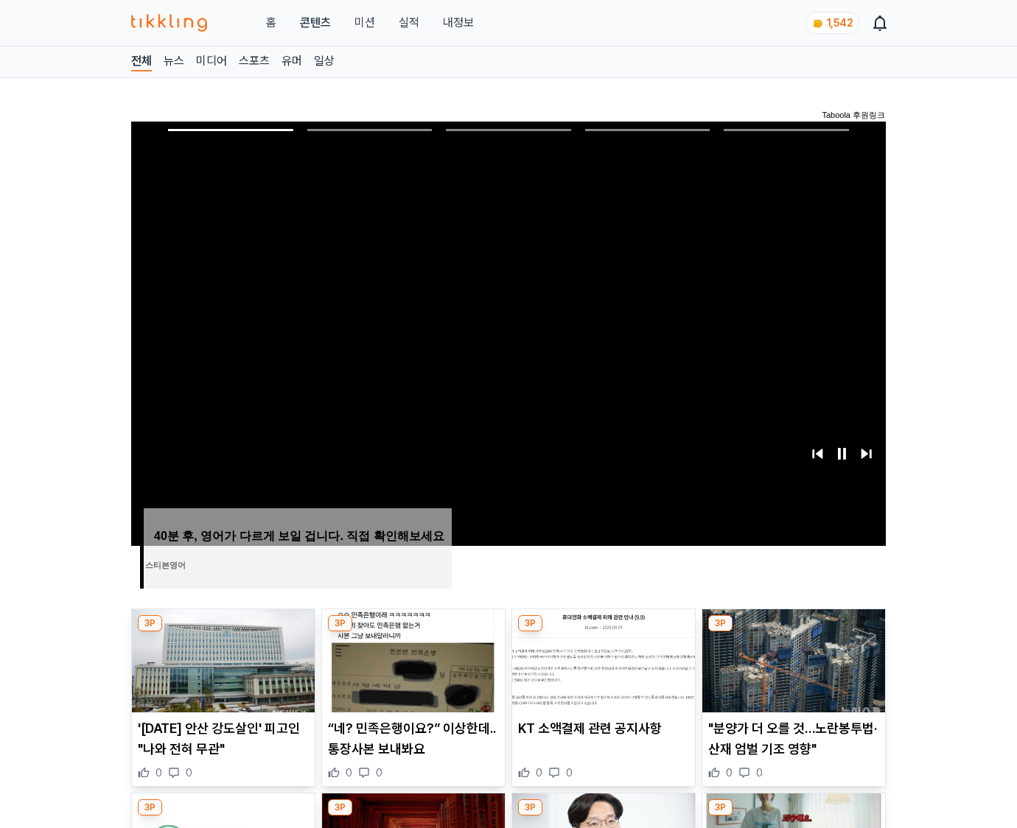
click at [793, 632] on img at bounding box center [793, 661] width 183 height 103
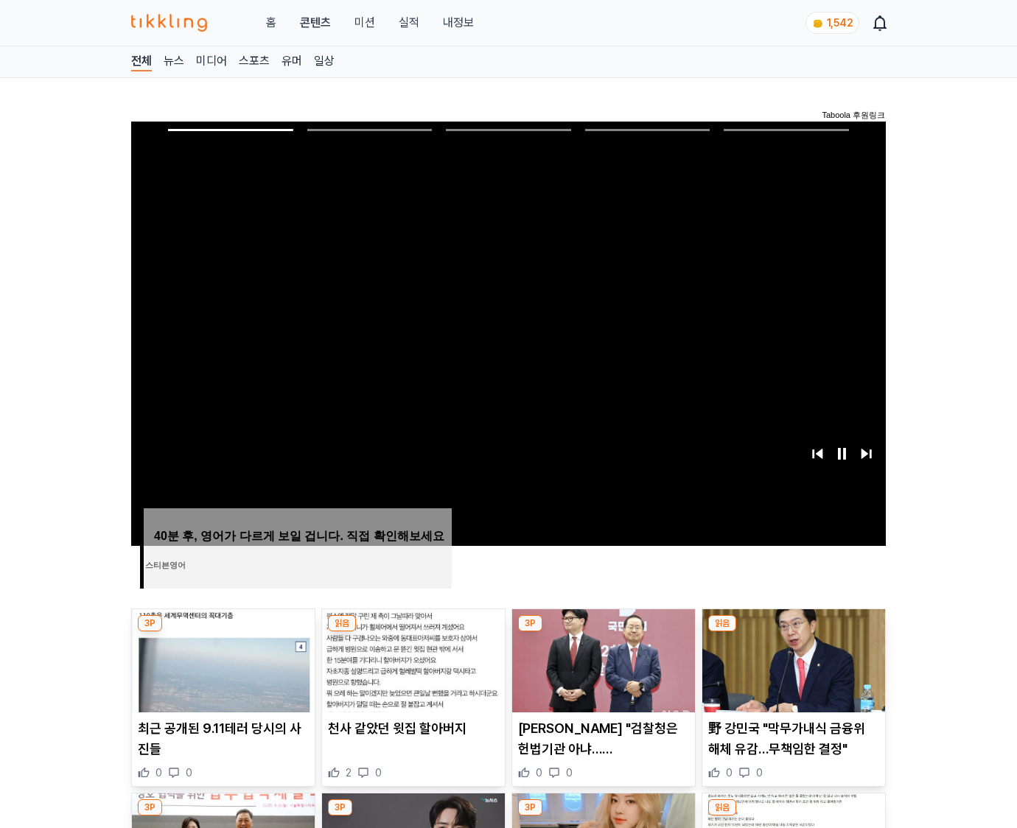
click at [793, 632] on img at bounding box center [793, 661] width 183 height 103
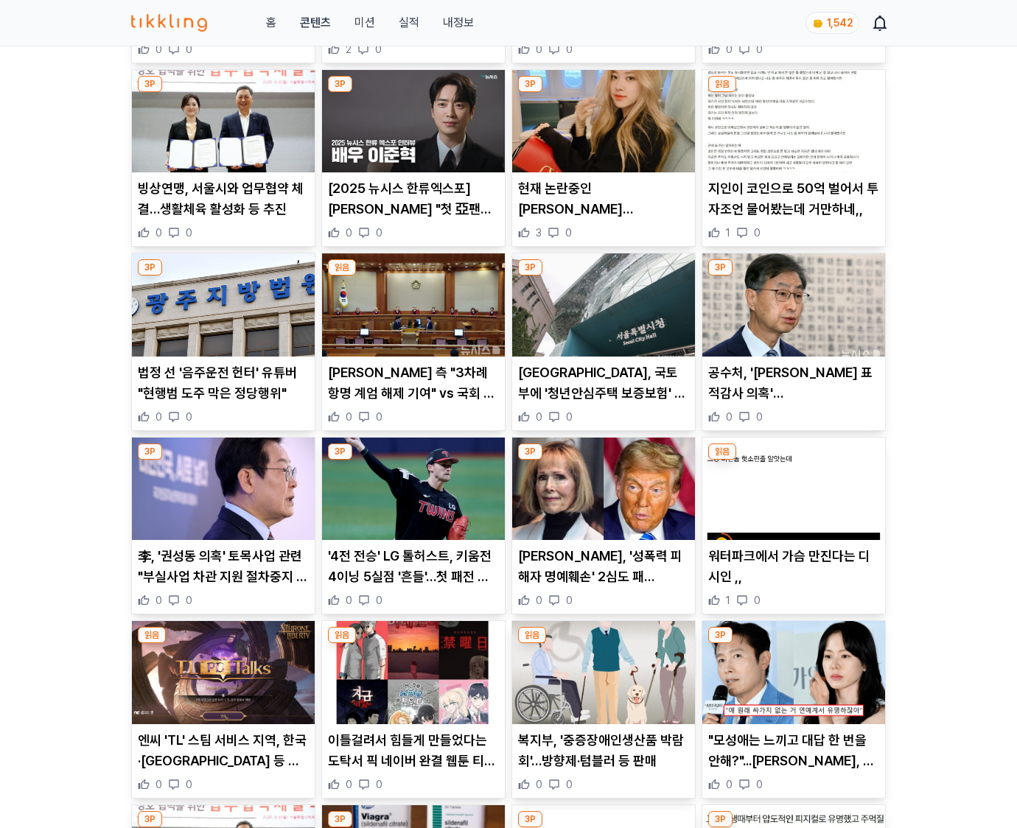
scroll to position [2173, 0]
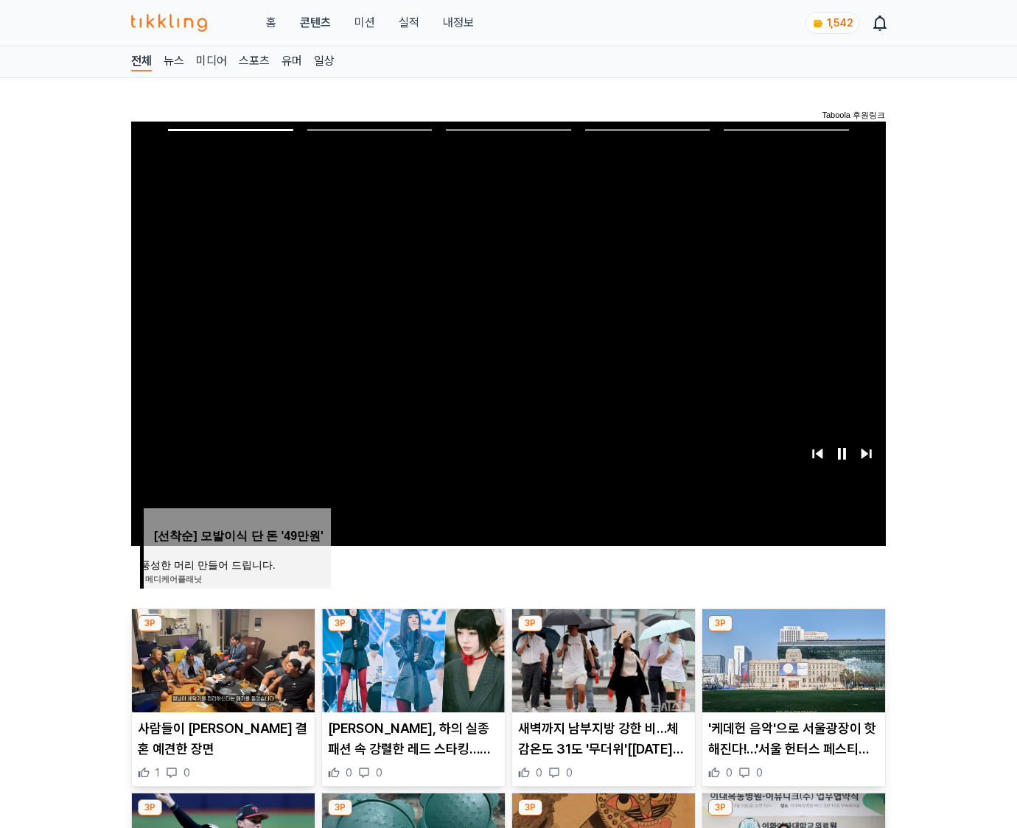
click at [793, 632] on img at bounding box center [793, 661] width 183 height 103
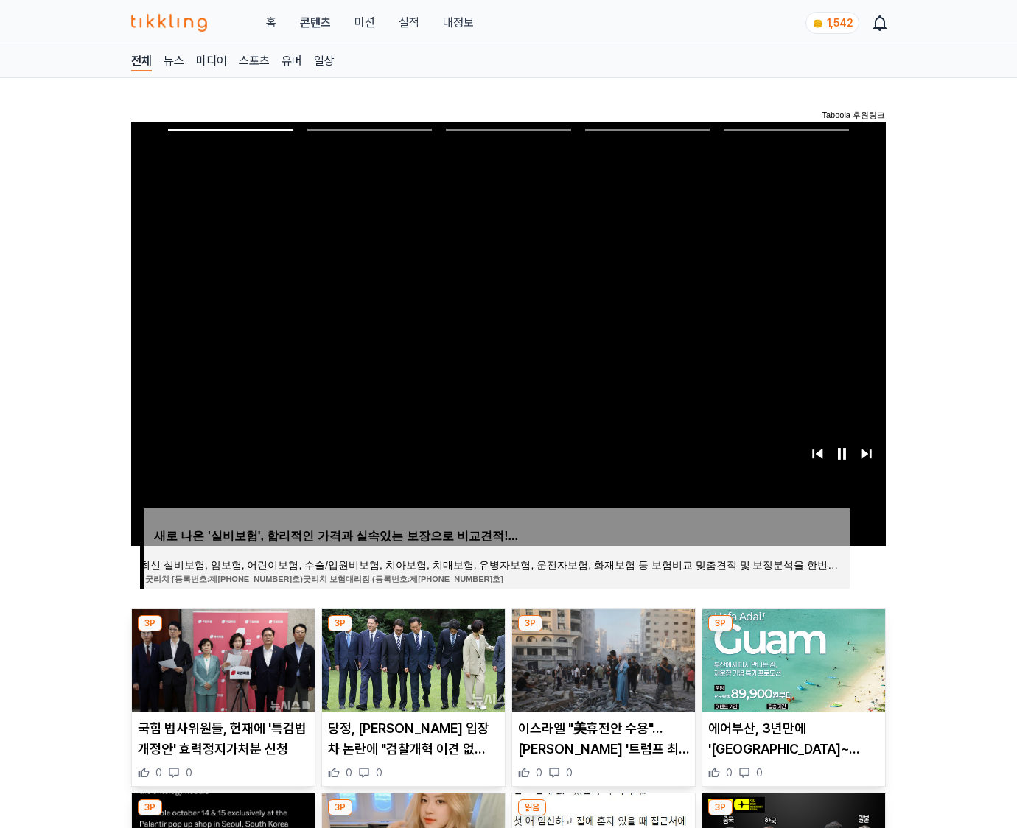
click at [793, 632] on img at bounding box center [793, 661] width 183 height 103
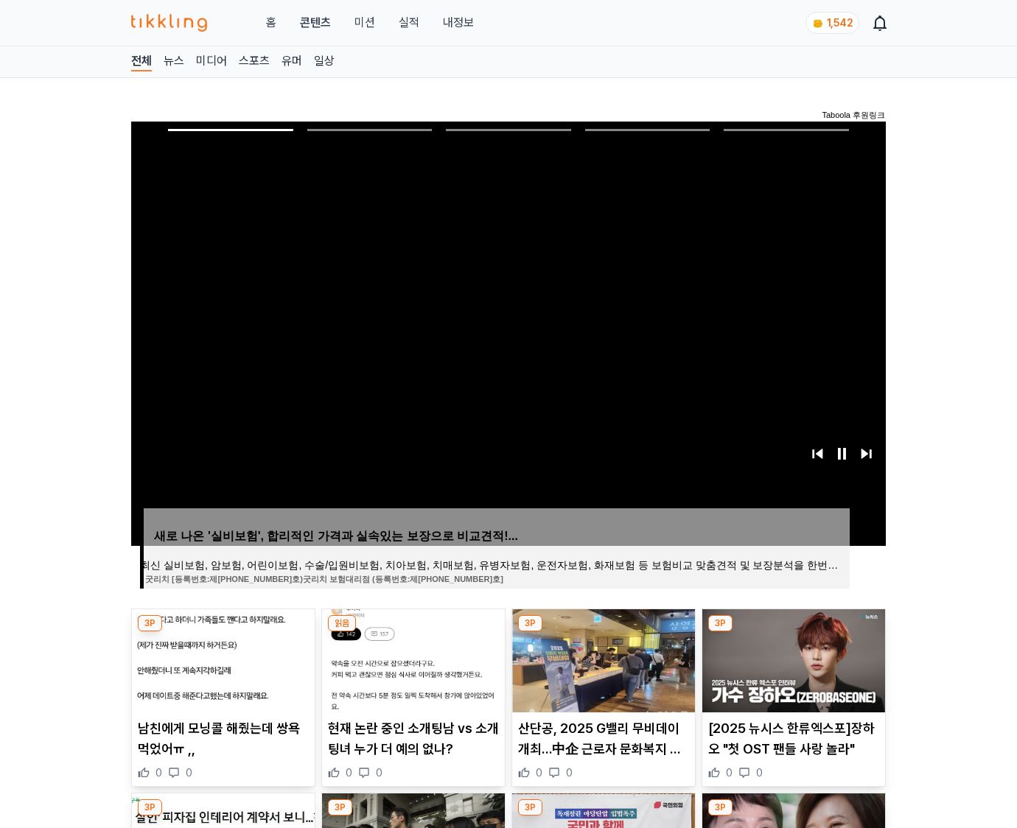
click at [793, 632] on img at bounding box center [793, 661] width 183 height 103
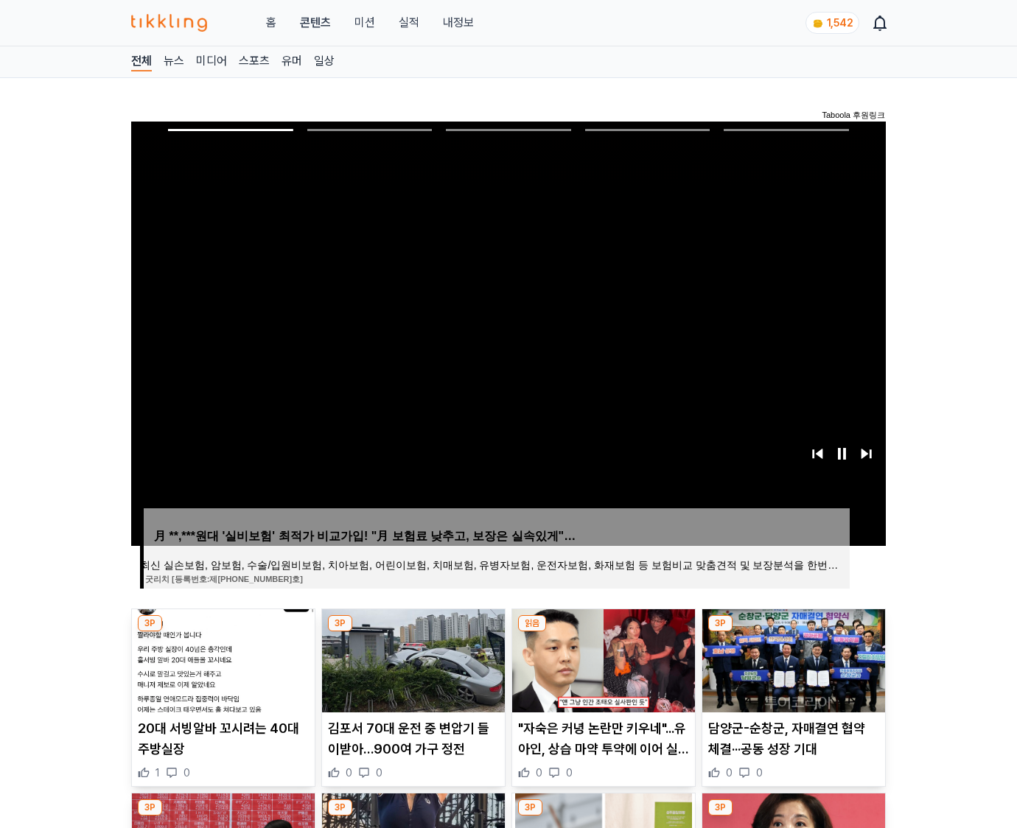
click at [793, 632] on img at bounding box center [793, 661] width 183 height 103
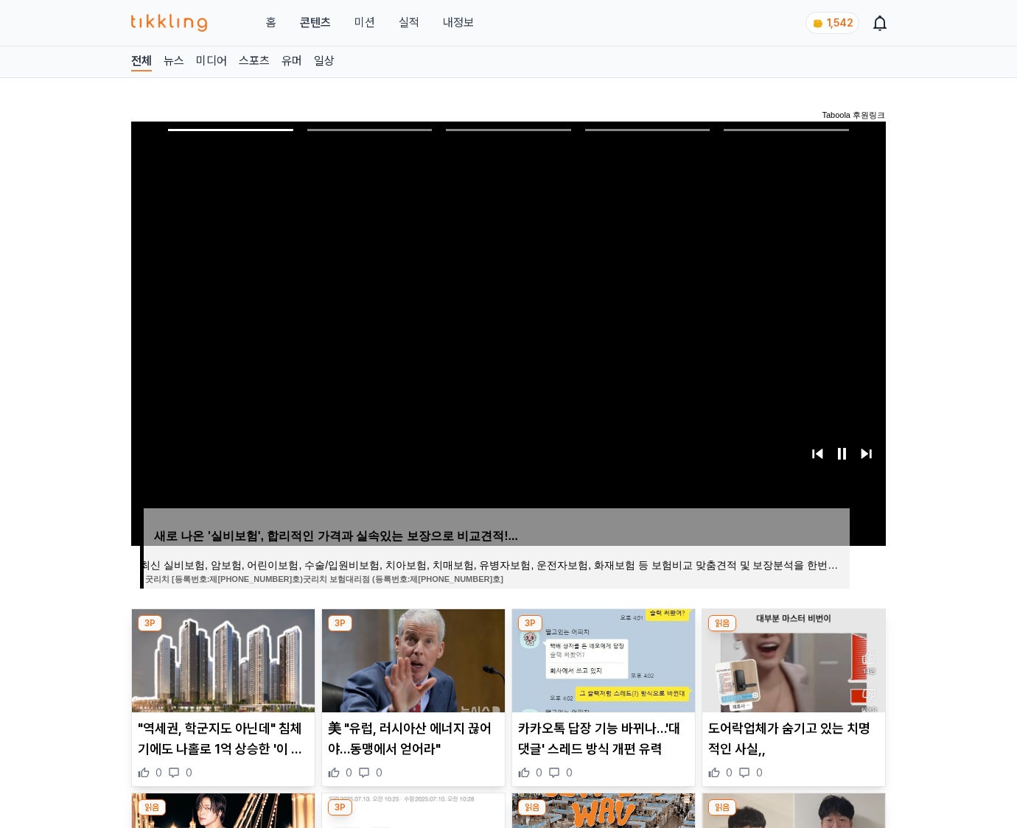
click at [793, 632] on img at bounding box center [793, 661] width 183 height 103
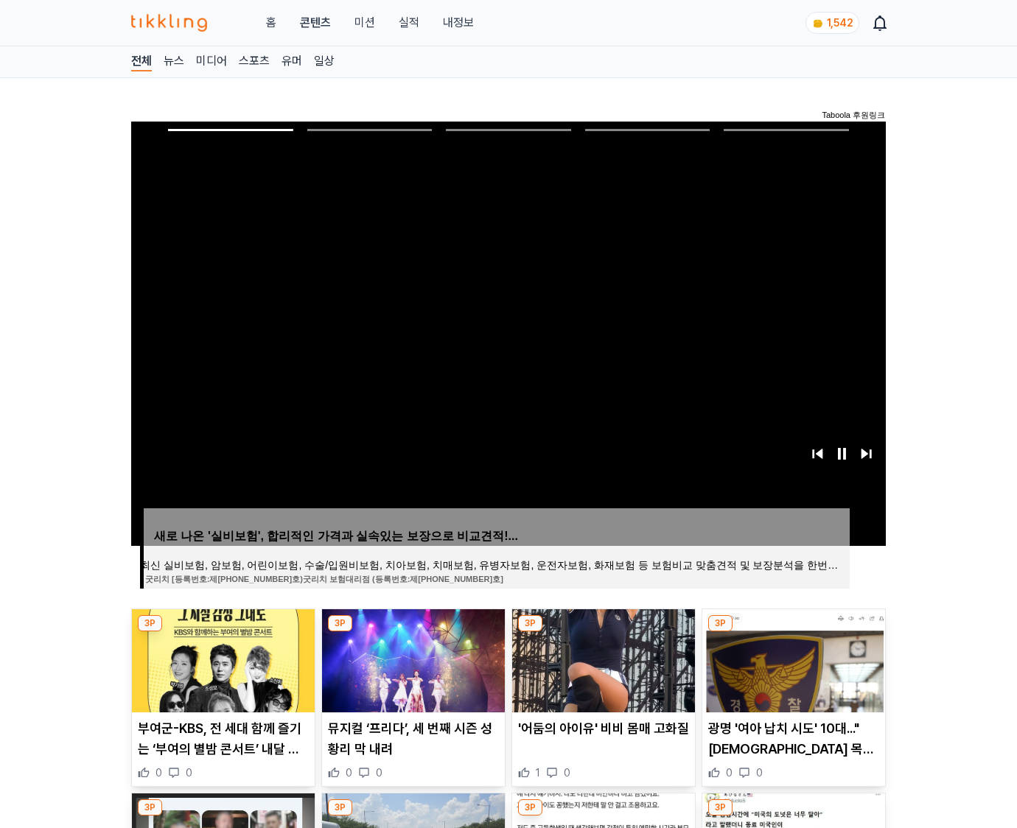
click at [793, 632] on img at bounding box center [793, 661] width 183 height 103
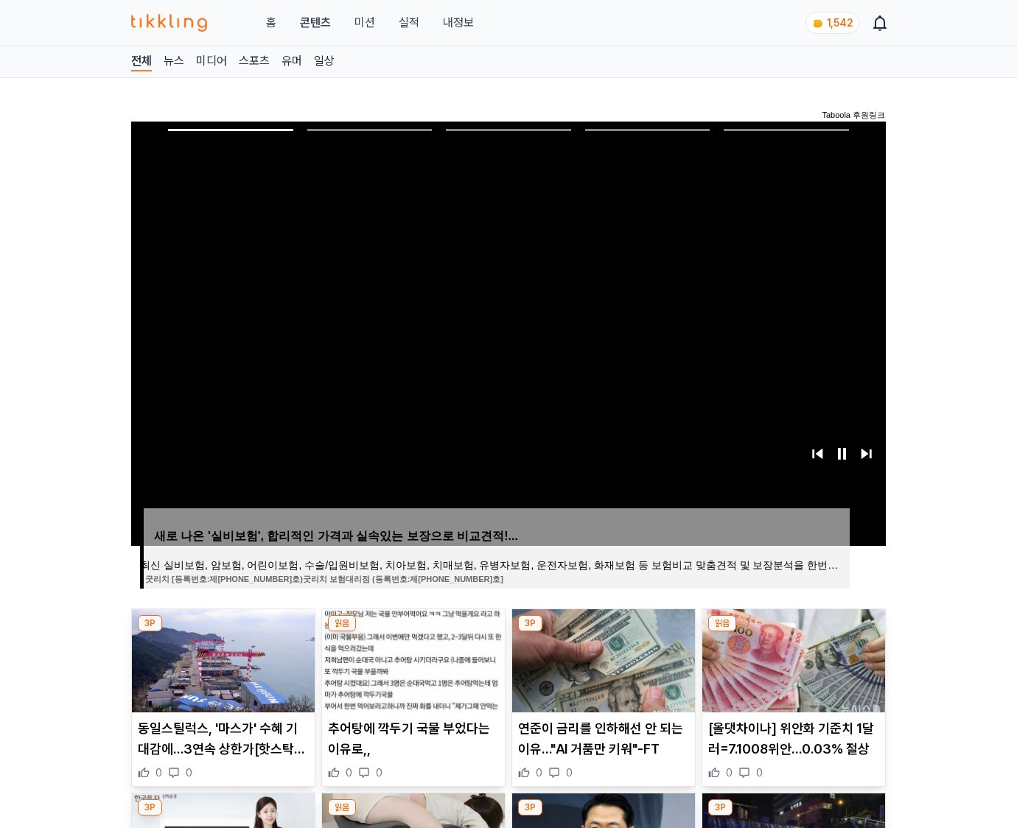
click at [793, 632] on img at bounding box center [793, 661] width 183 height 103
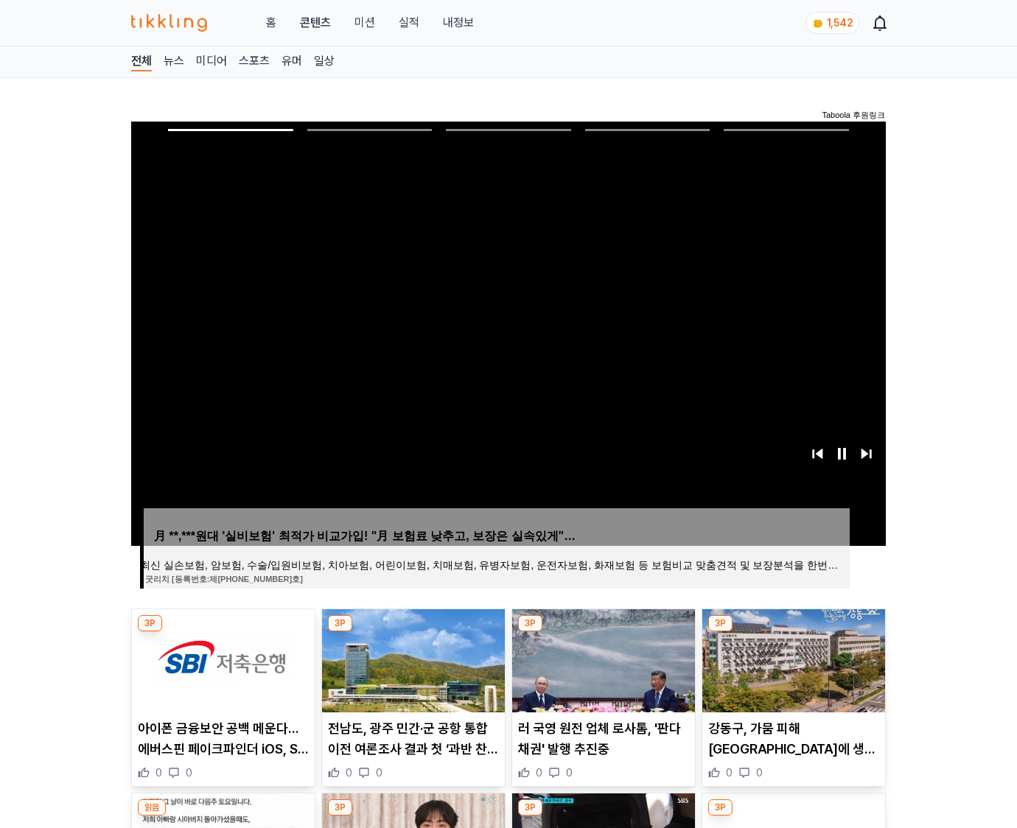
click at [793, 632] on img at bounding box center [793, 661] width 183 height 103
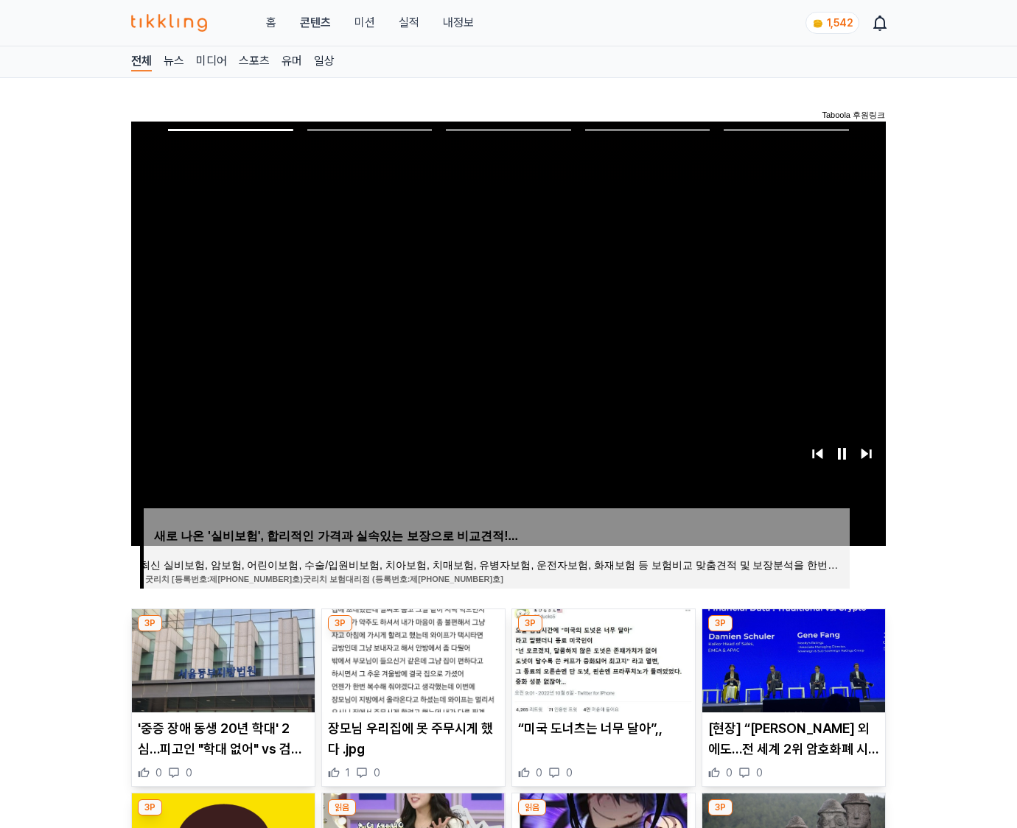
click at [793, 632] on img at bounding box center [793, 661] width 183 height 103
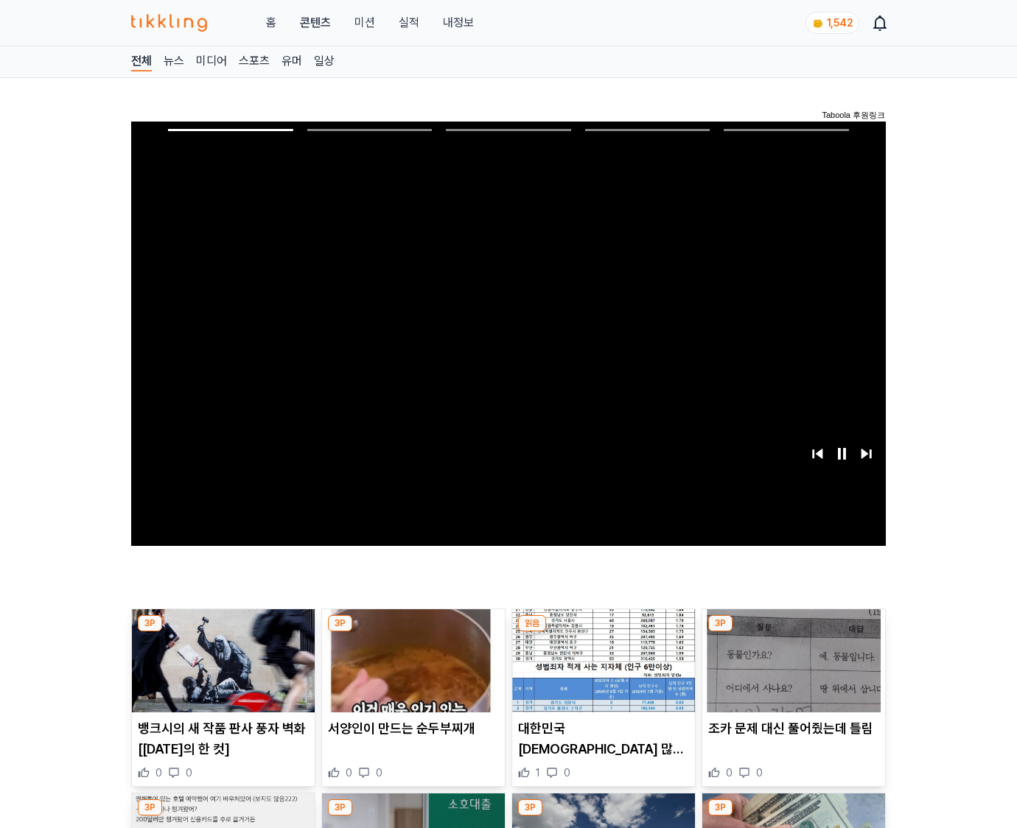
click at [793, 632] on img at bounding box center [793, 661] width 183 height 103
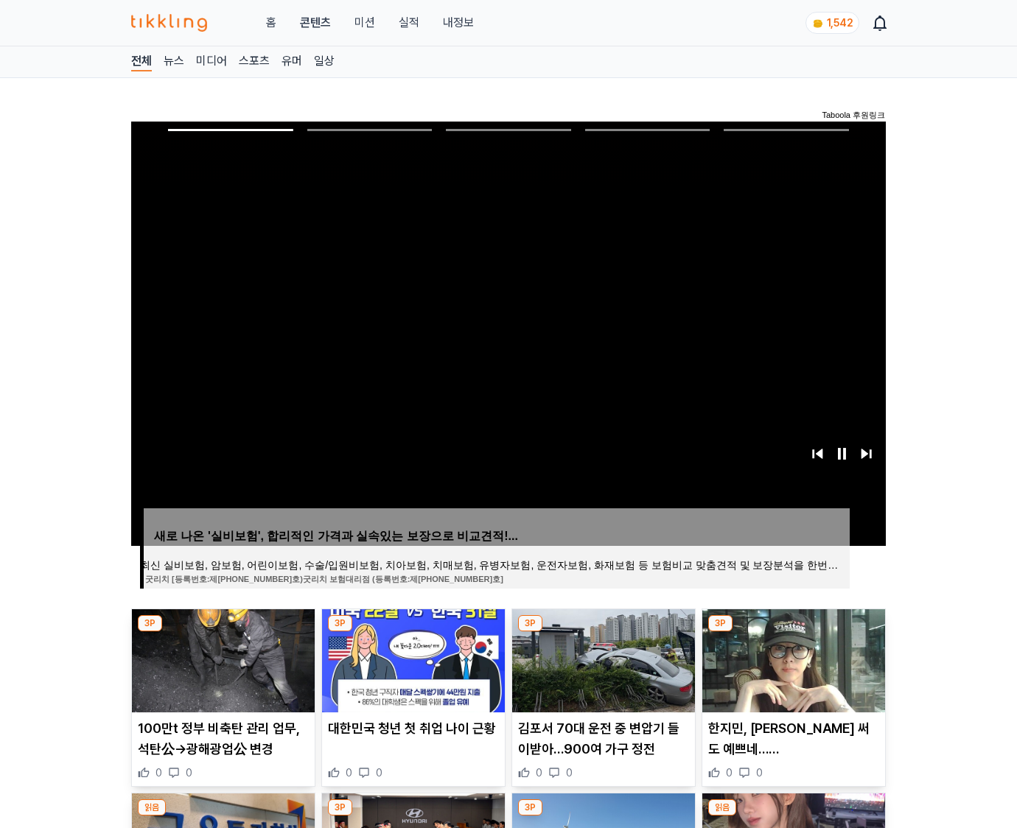
click at [793, 632] on img at bounding box center [793, 661] width 183 height 103
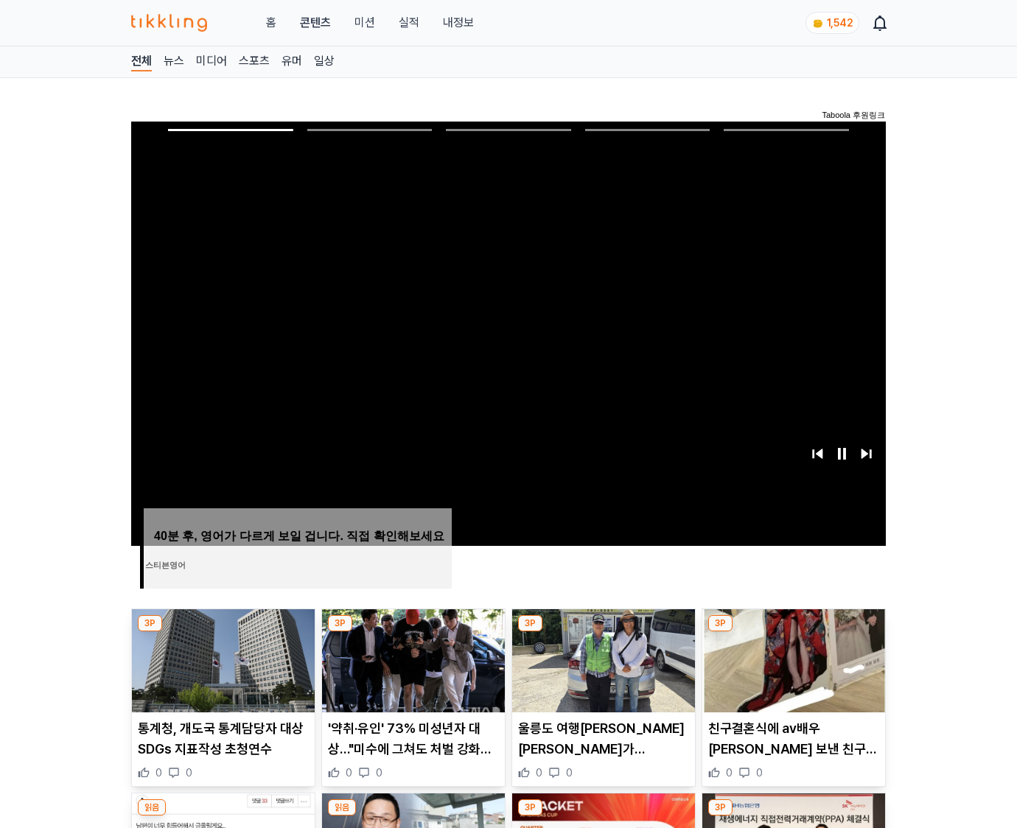
click at [793, 632] on img at bounding box center [793, 661] width 183 height 103
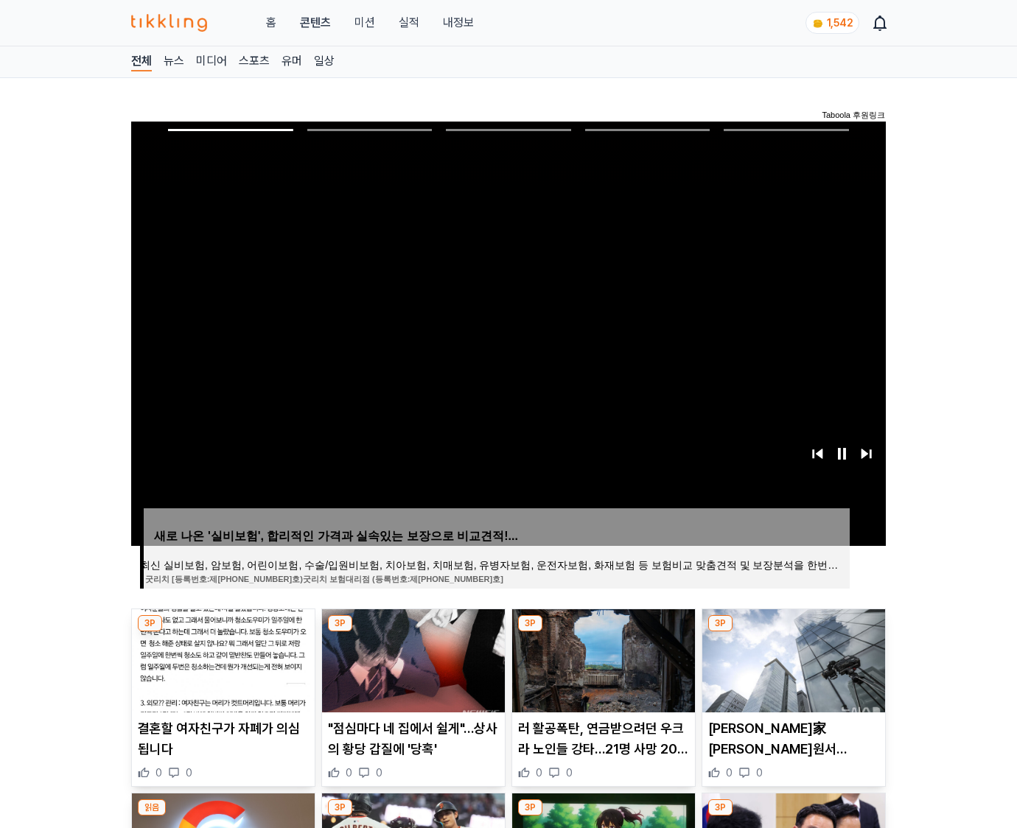
click at [793, 632] on img at bounding box center [793, 661] width 183 height 103
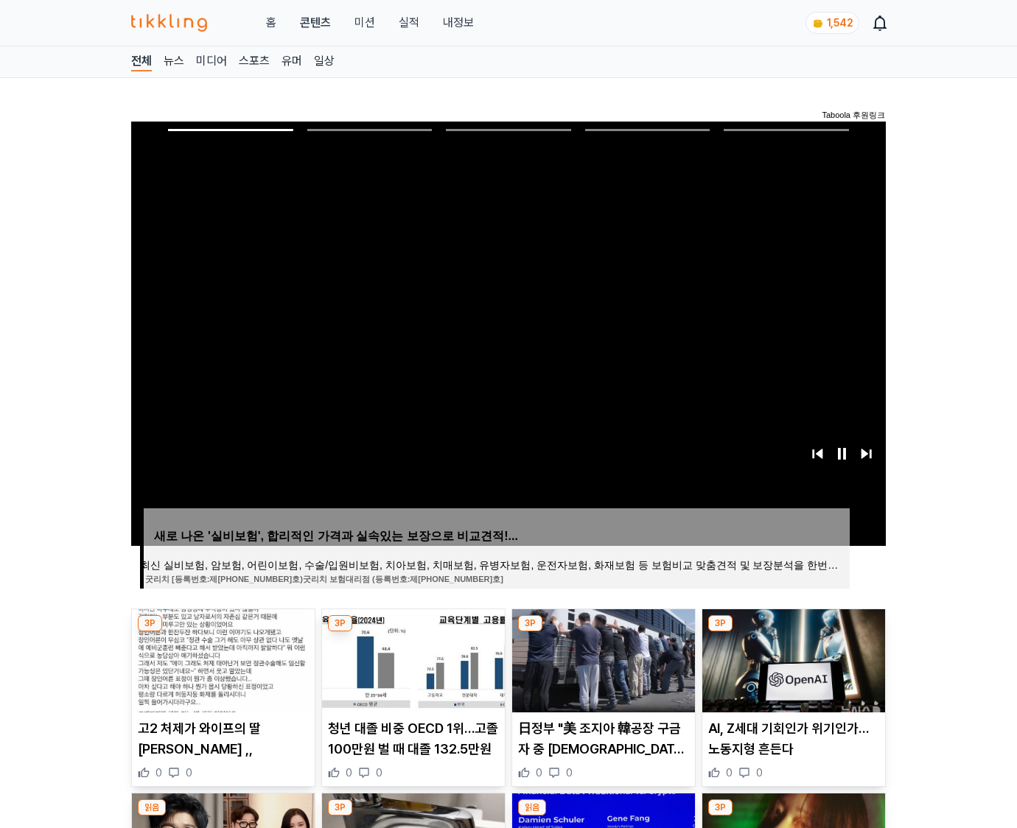
click at [793, 632] on img at bounding box center [793, 661] width 183 height 103
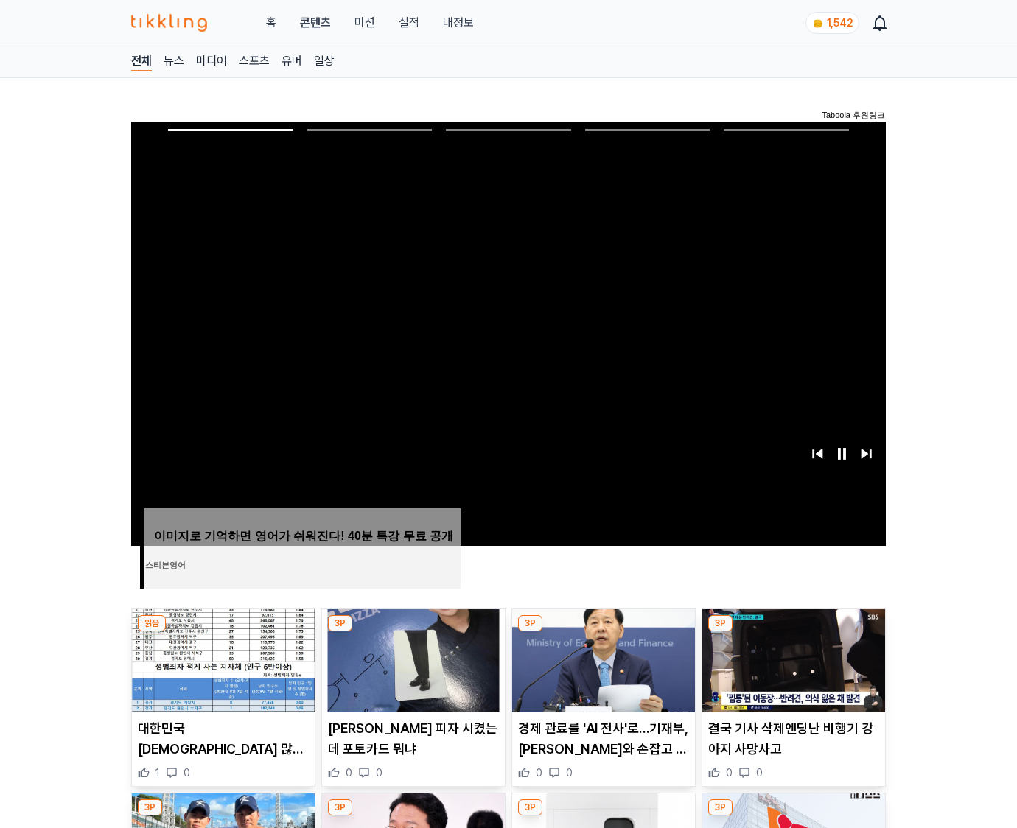
click at [793, 632] on img at bounding box center [793, 661] width 183 height 103
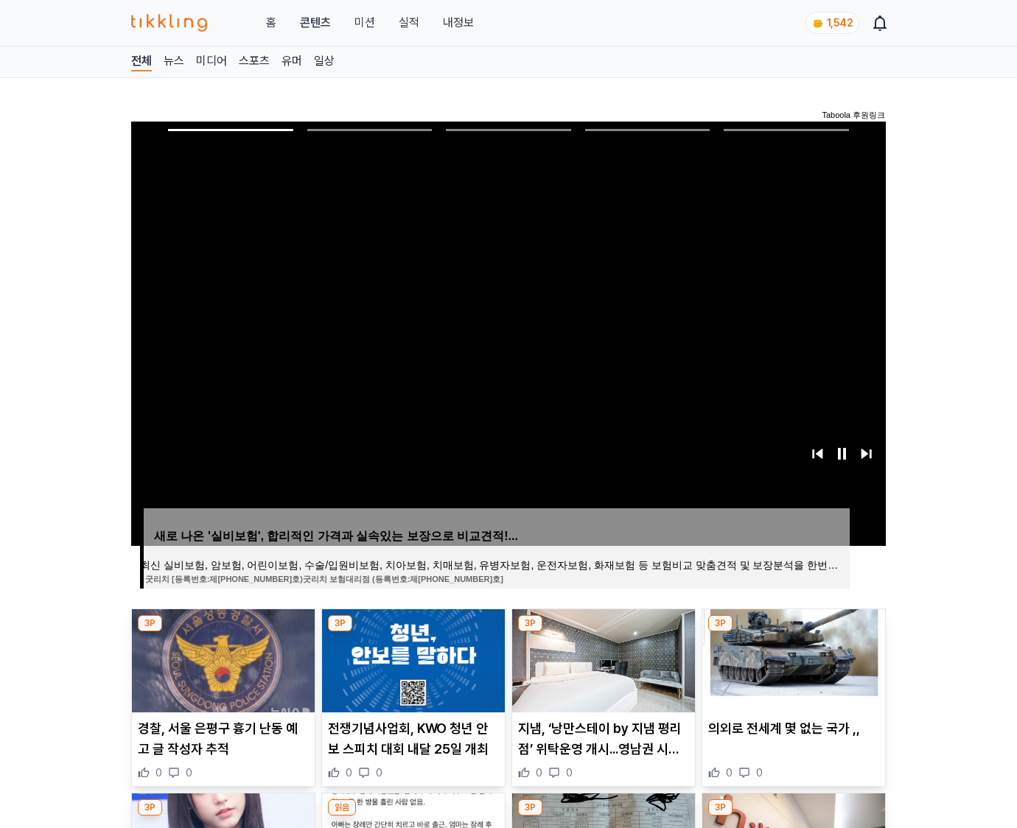
click at [793, 632] on img at bounding box center [793, 661] width 183 height 103
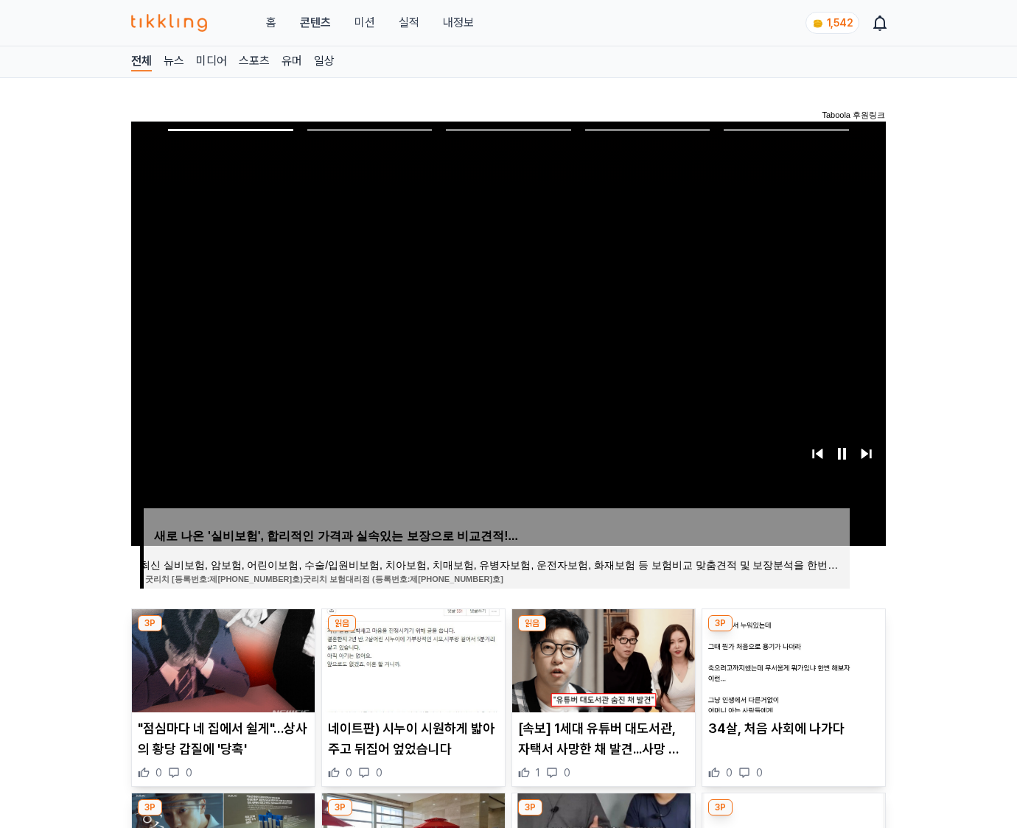
click at [793, 632] on img at bounding box center [793, 661] width 183 height 103
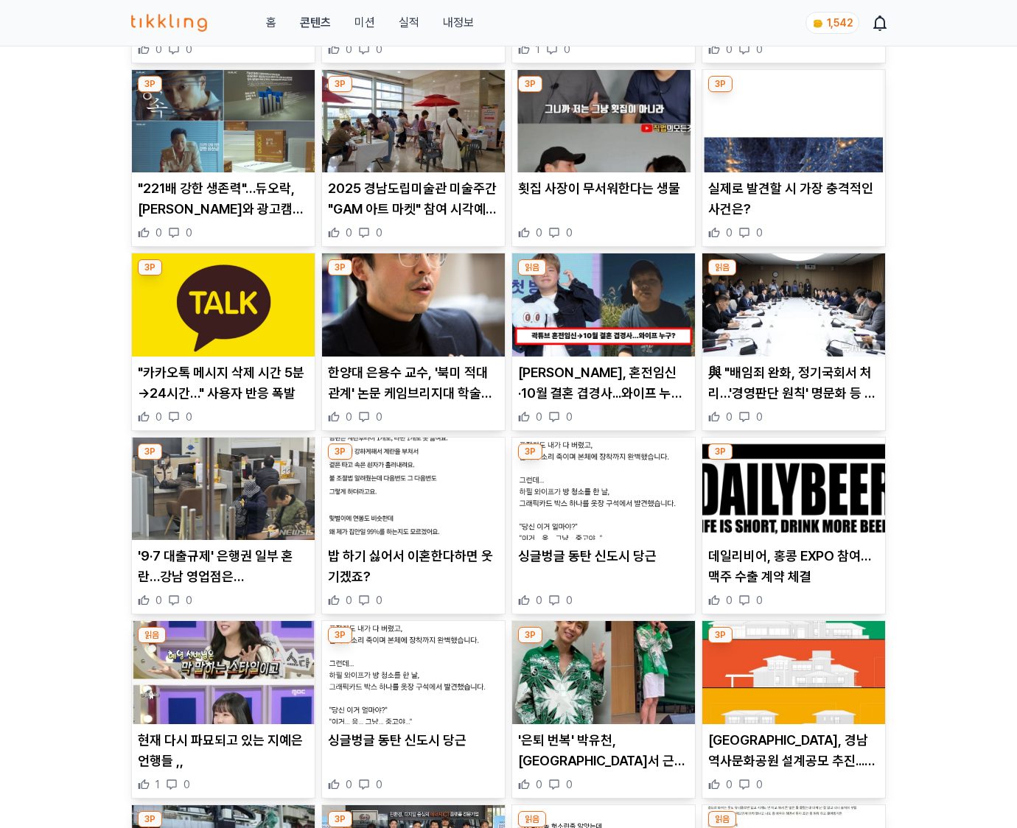
scroll to position [2168, 0]
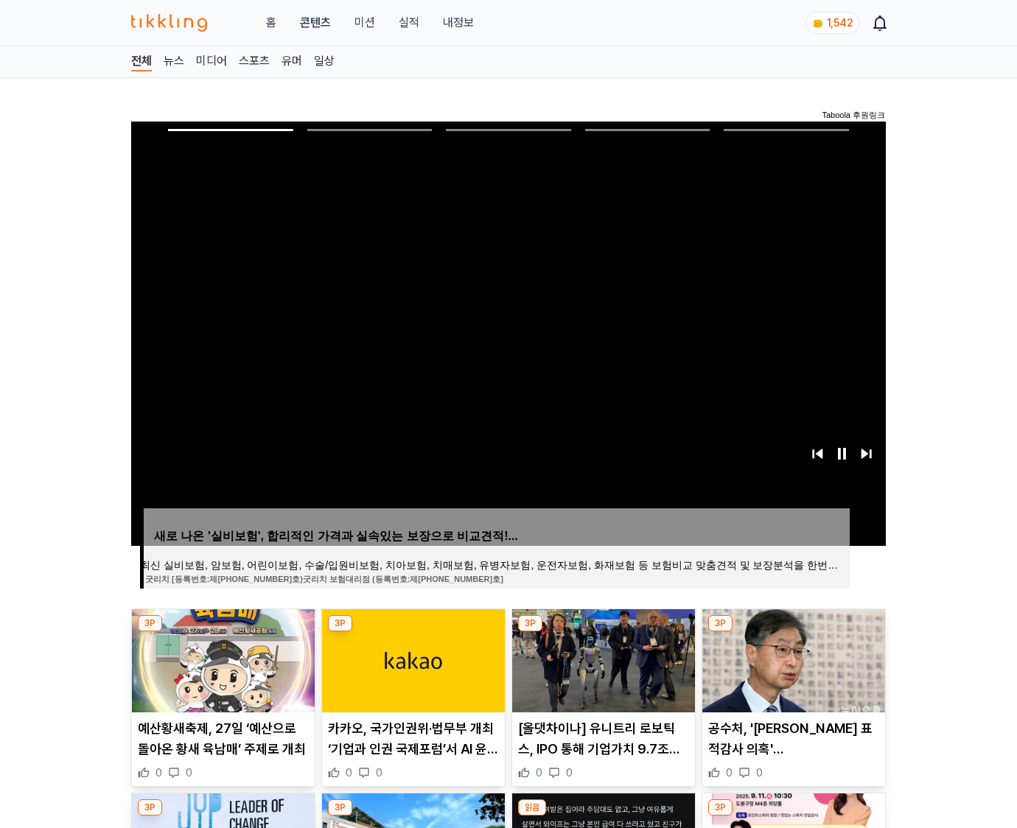
click at [793, 632] on img at bounding box center [793, 661] width 183 height 103
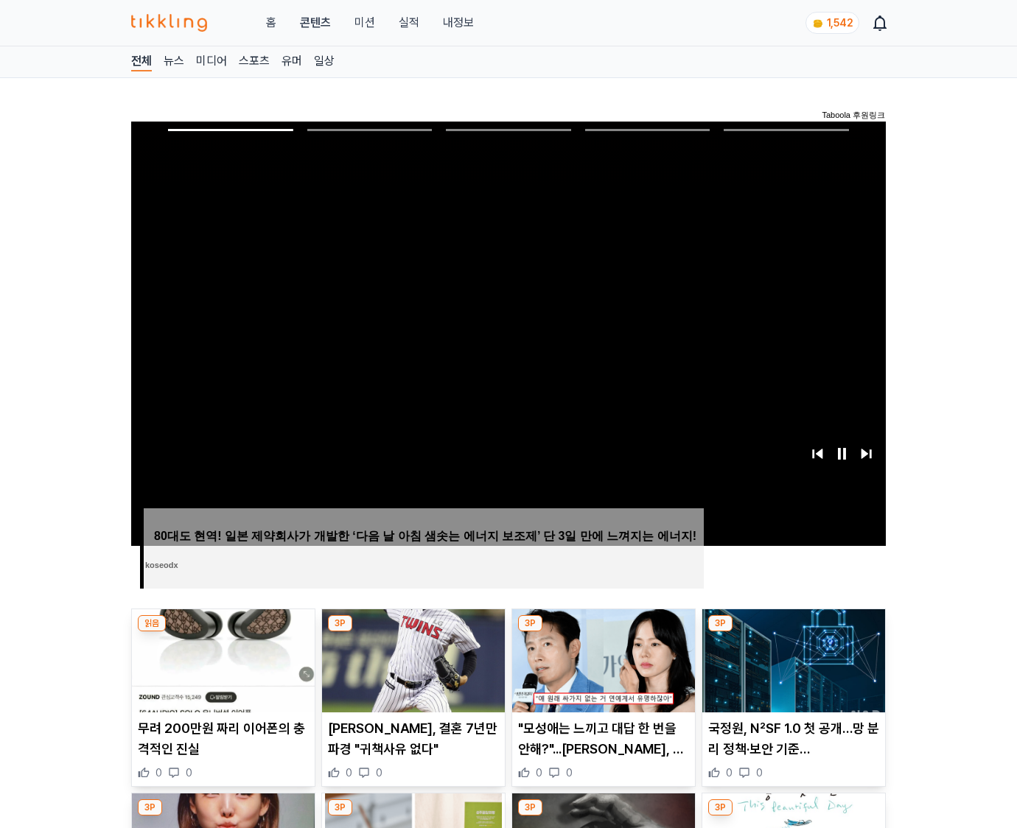
click at [793, 632] on img at bounding box center [793, 661] width 183 height 103
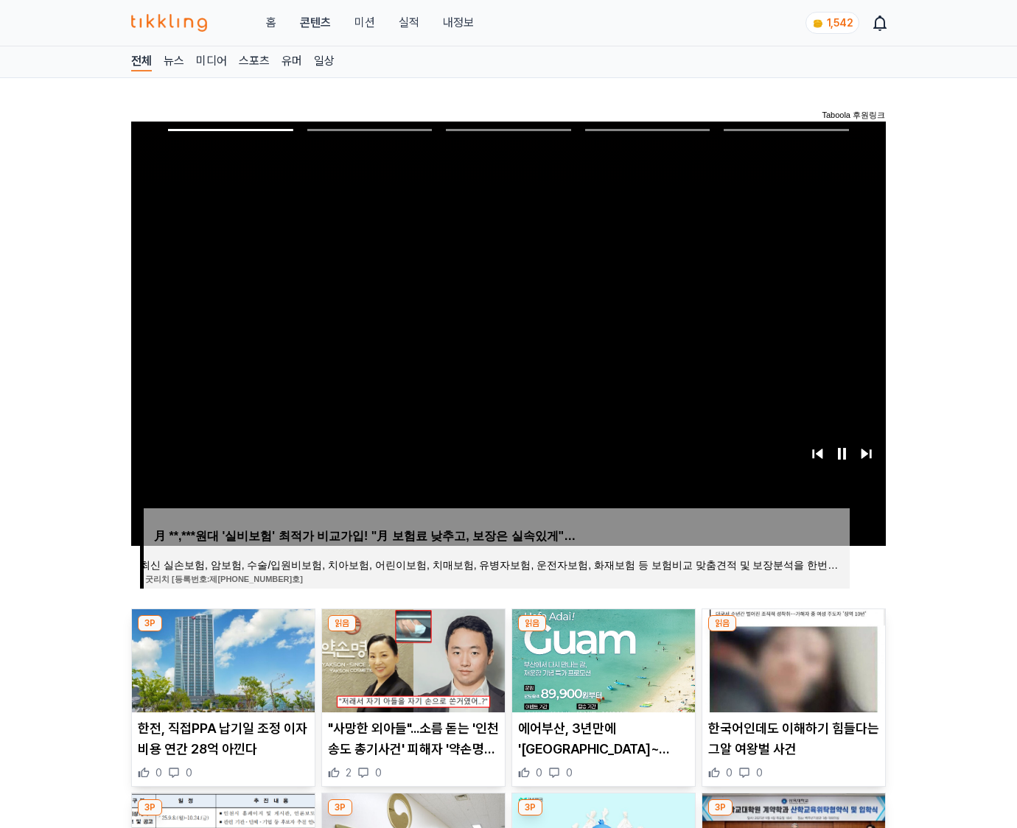
click at [793, 632] on img at bounding box center [793, 661] width 183 height 103
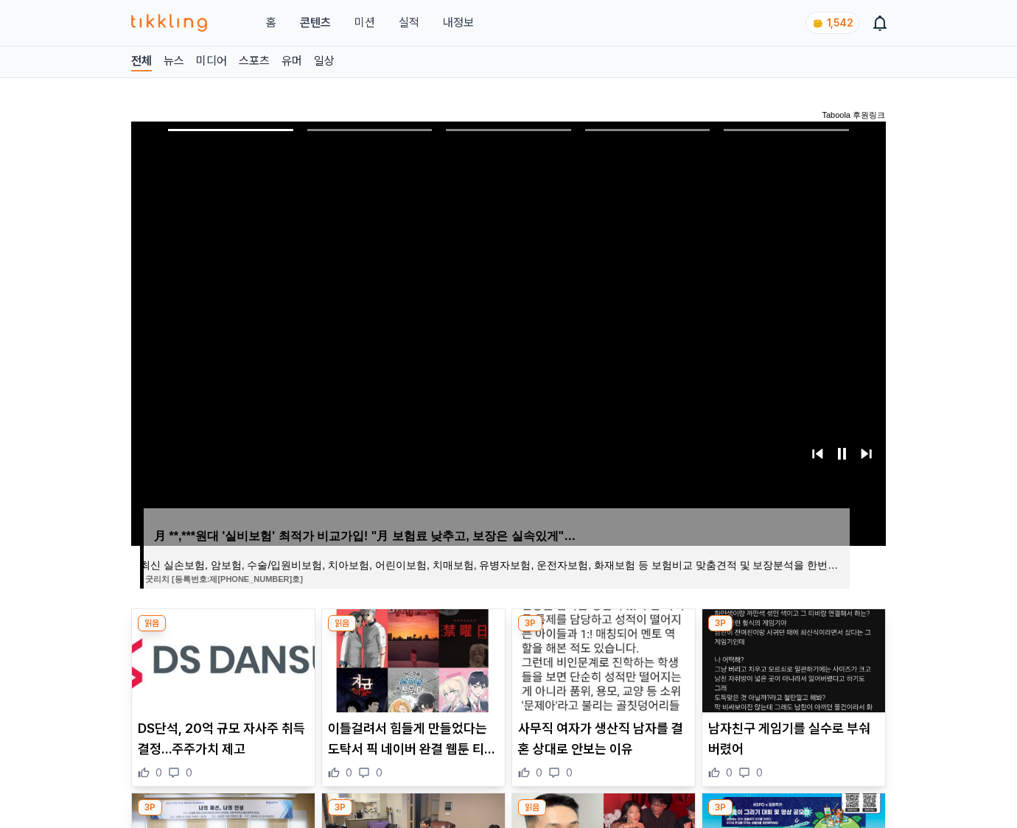
click at [793, 632] on img at bounding box center [793, 661] width 183 height 103
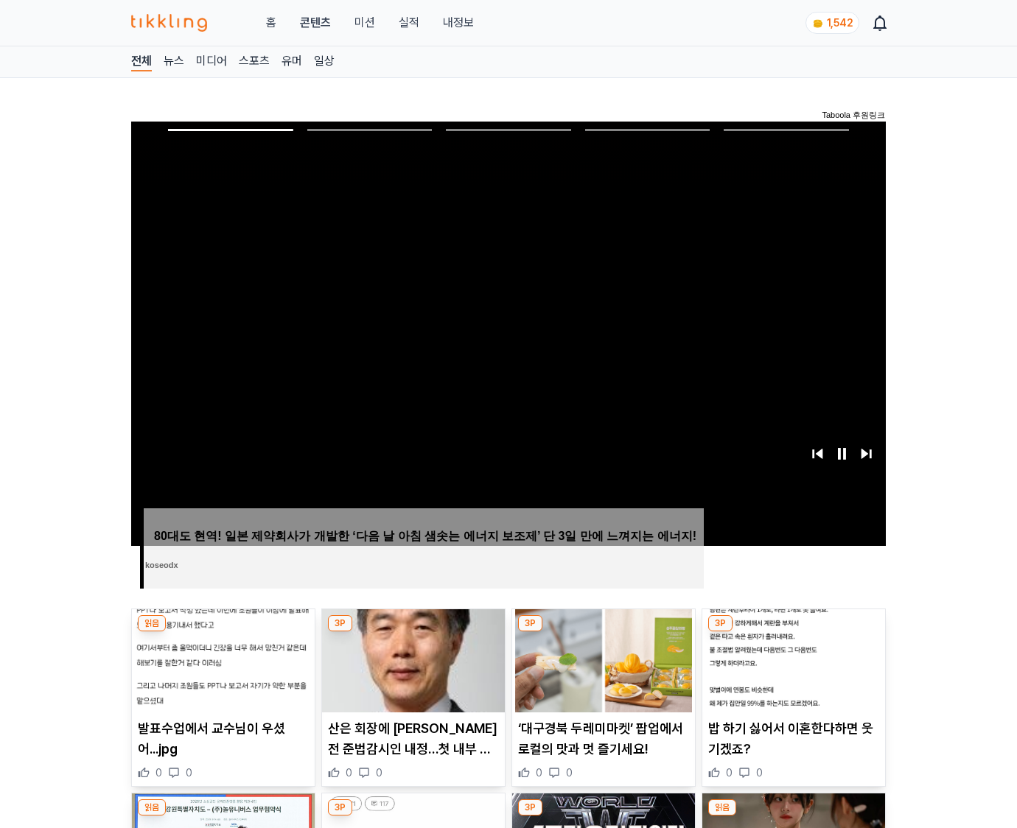
click at [793, 632] on img at bounding box center [793, 661] width 183 height 103
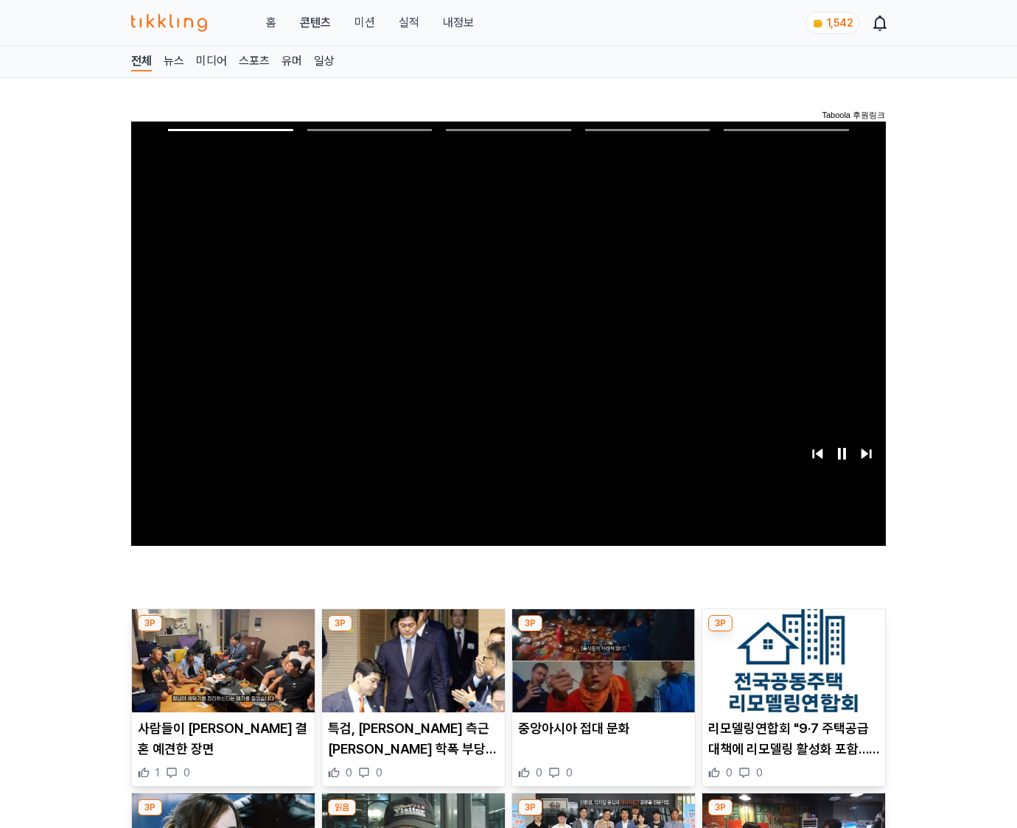
click at [793, 632] on img at bounding box center [793, 661] width 183 height 103
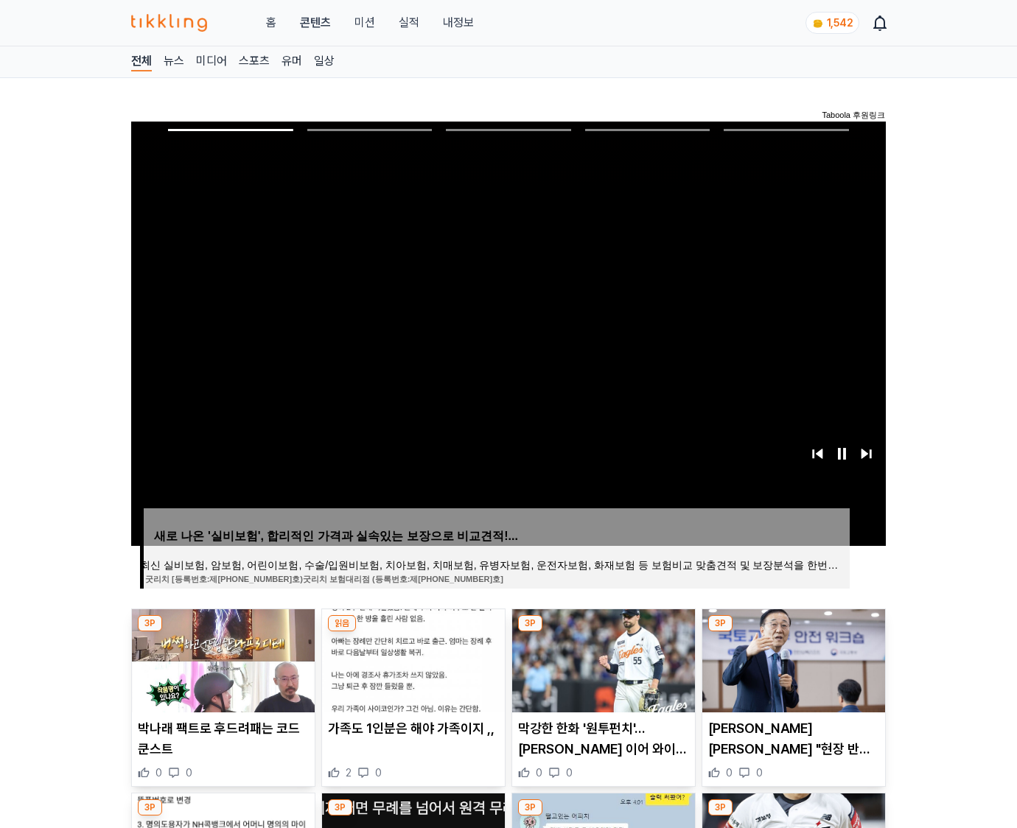
click at [793, 632] on img at bounding box center [793, 661] width 183 height 103
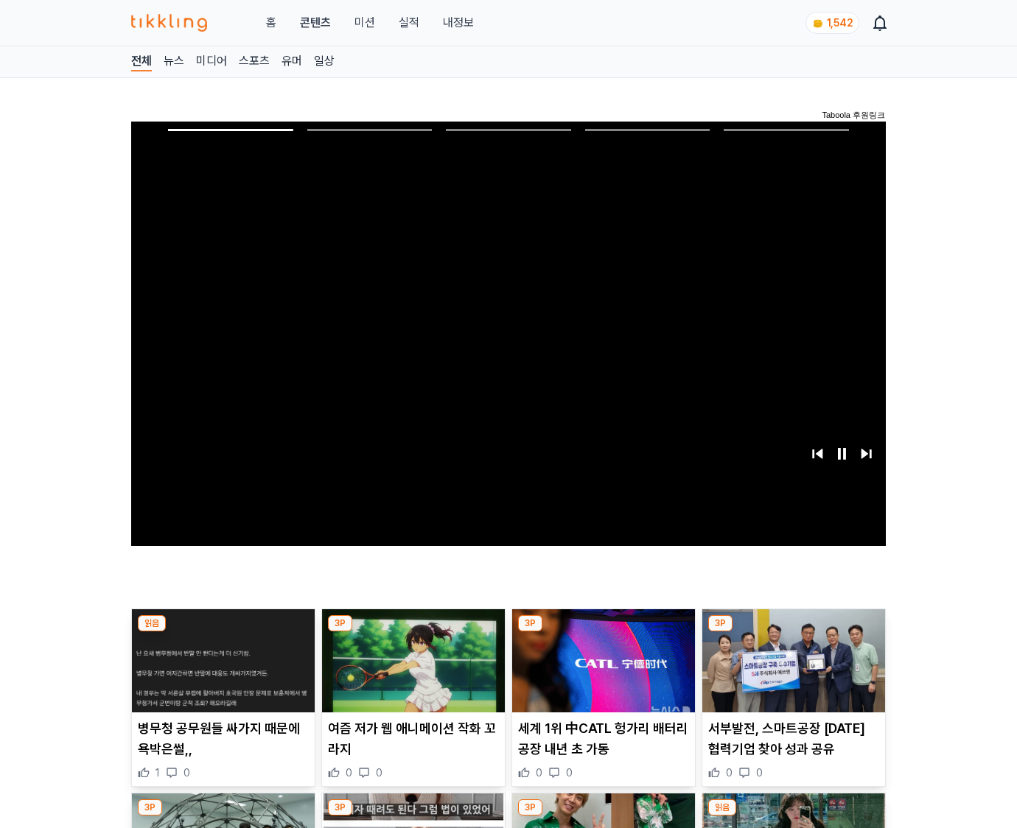
click at [793, 632] on img at bounding box center [793, 661] width 183 height 103
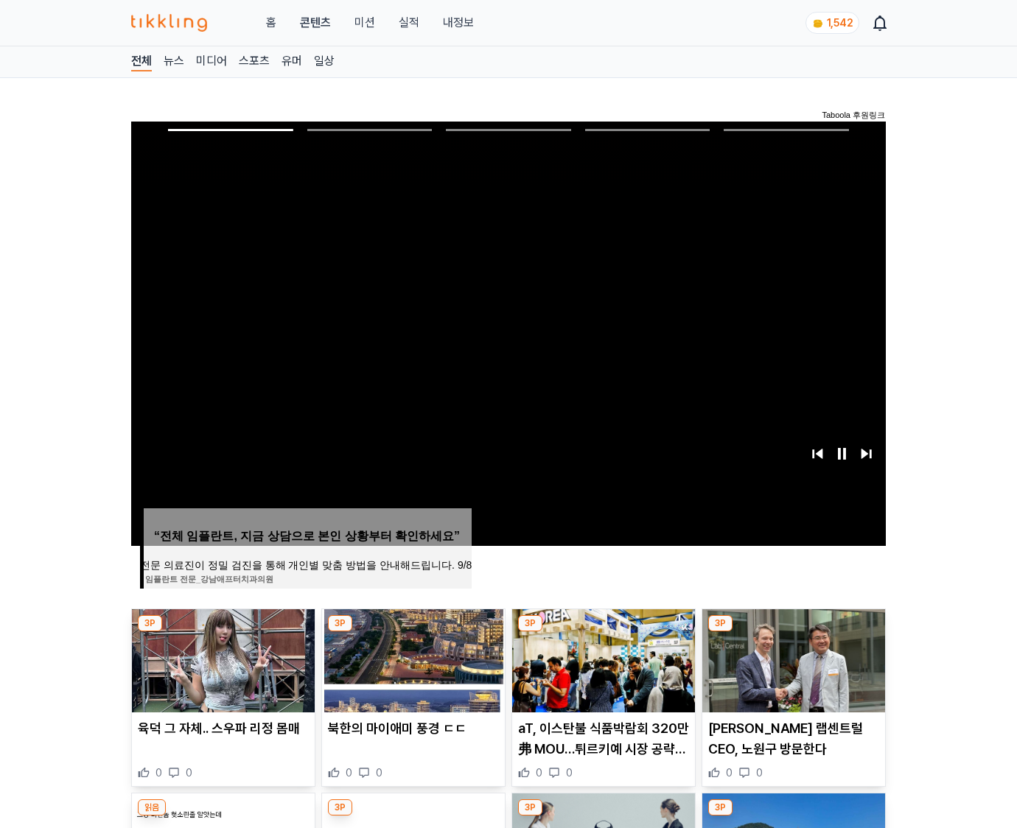
click at [793, 632] on img at bounding box center [793, 661] width 183 height 103
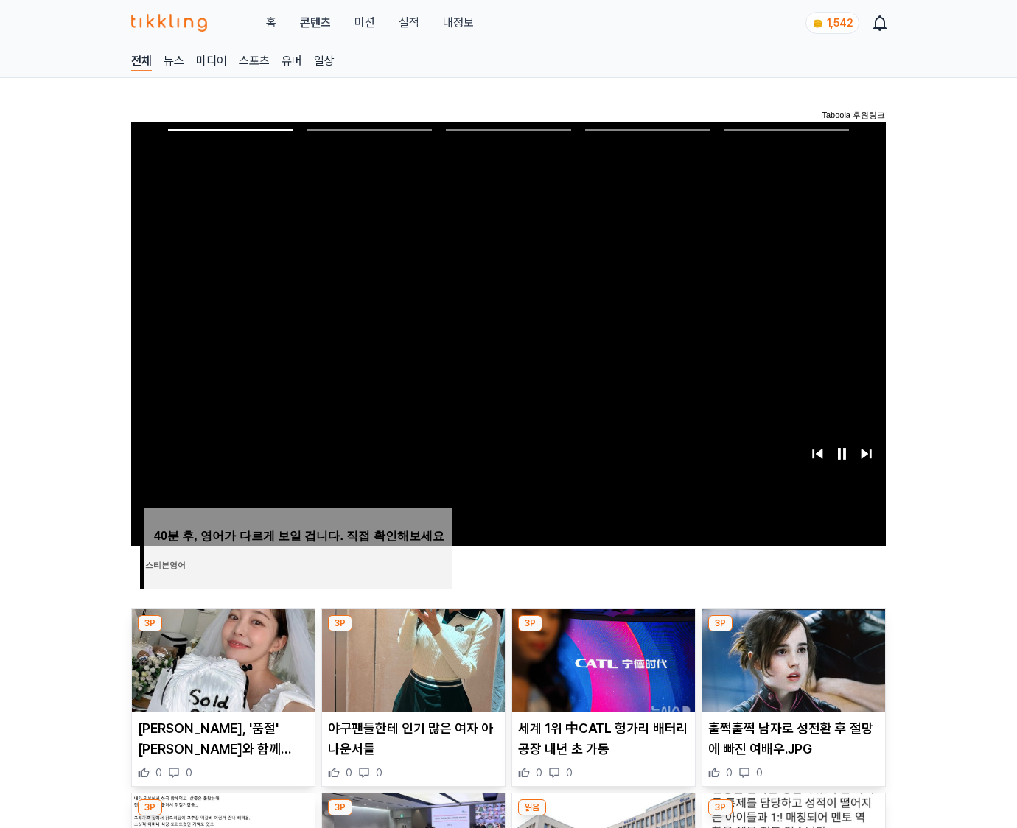
click at [793, 632] on img at bounding box center [793, 661] width 183 height 103
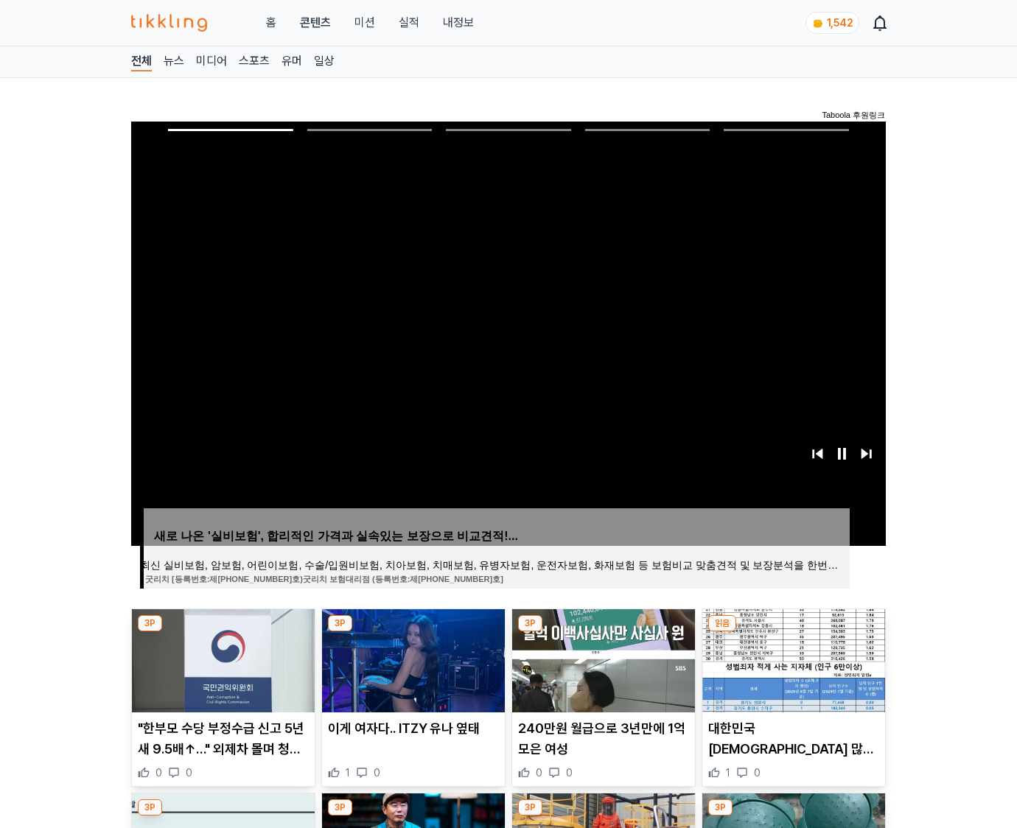
click at [793, 632] on img at bounding box center [793, 661] width 183 height 103
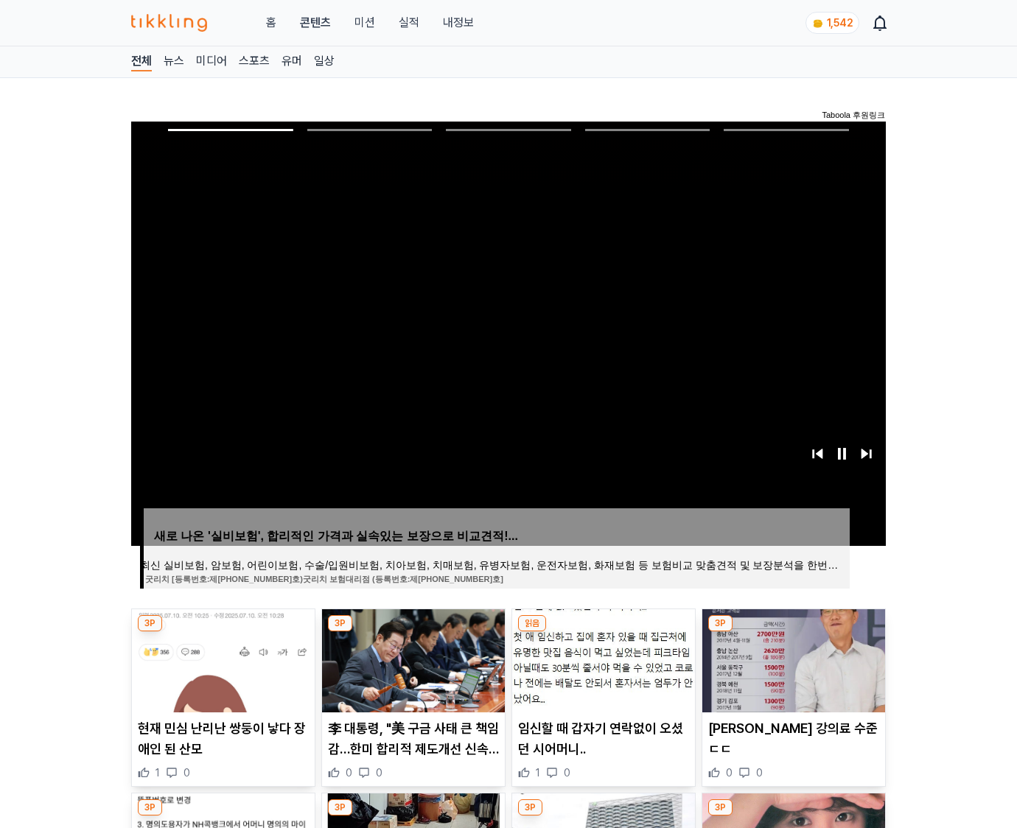
click at [793, 632] on img at bounding box center [793, 661] width 183 height 103
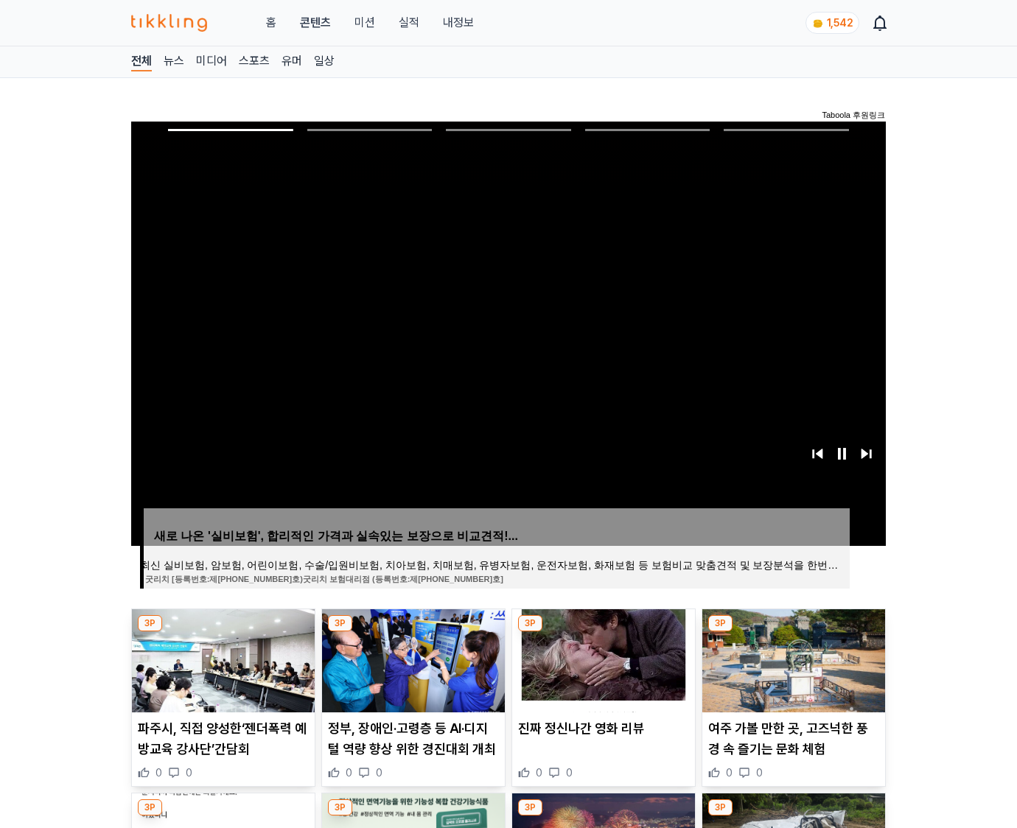
click at [793, 632] on img at bounding box center [793, 661] width 183 height 103
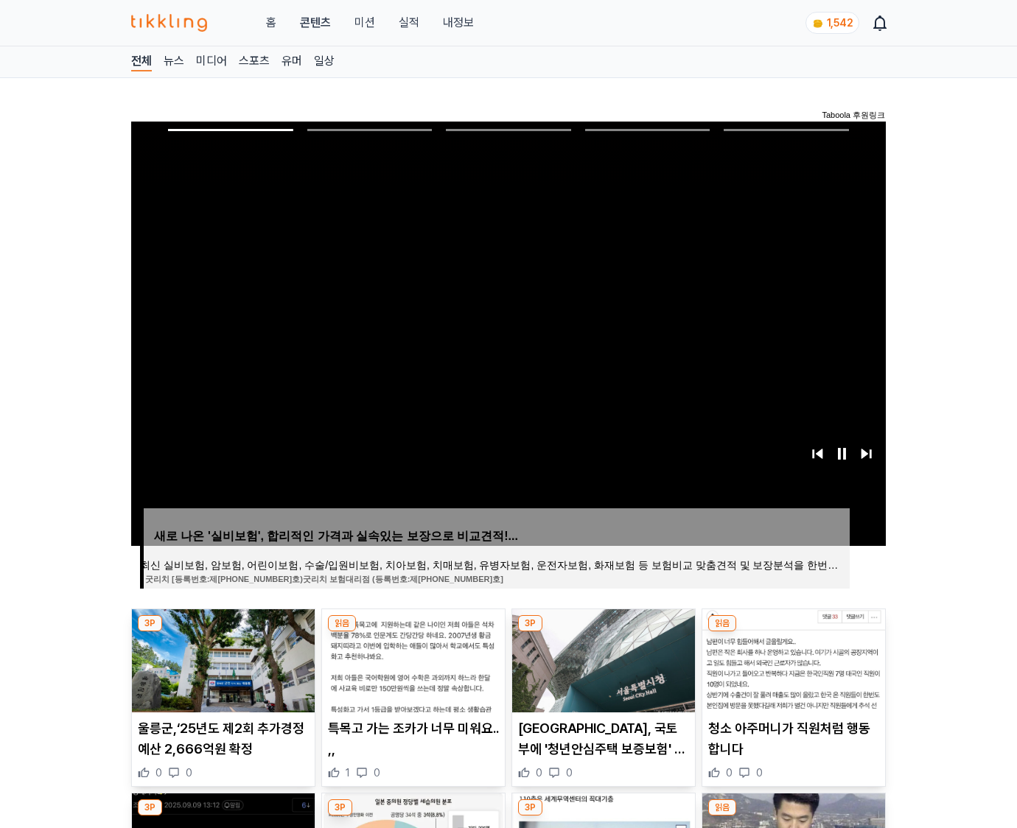
click at [793, 632] on img at bounding box center [793, 661] width 183 height 103
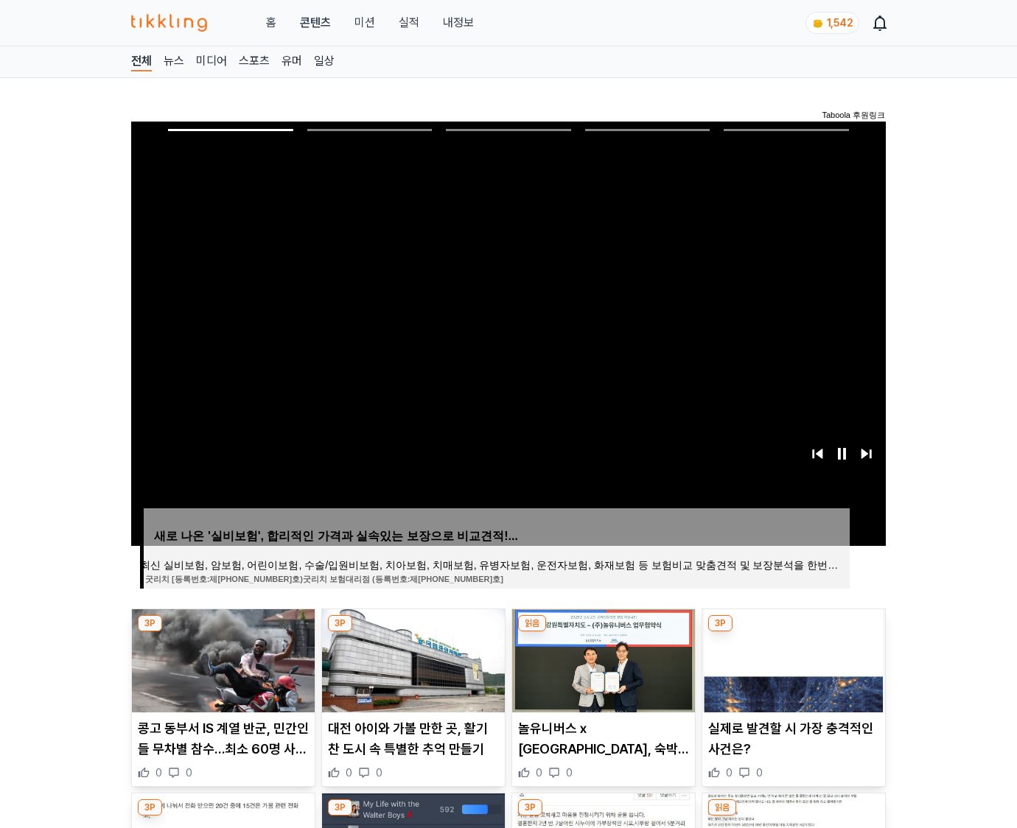
click at [793, 632] on img at bounding box center [793, 661] width 183 height 103
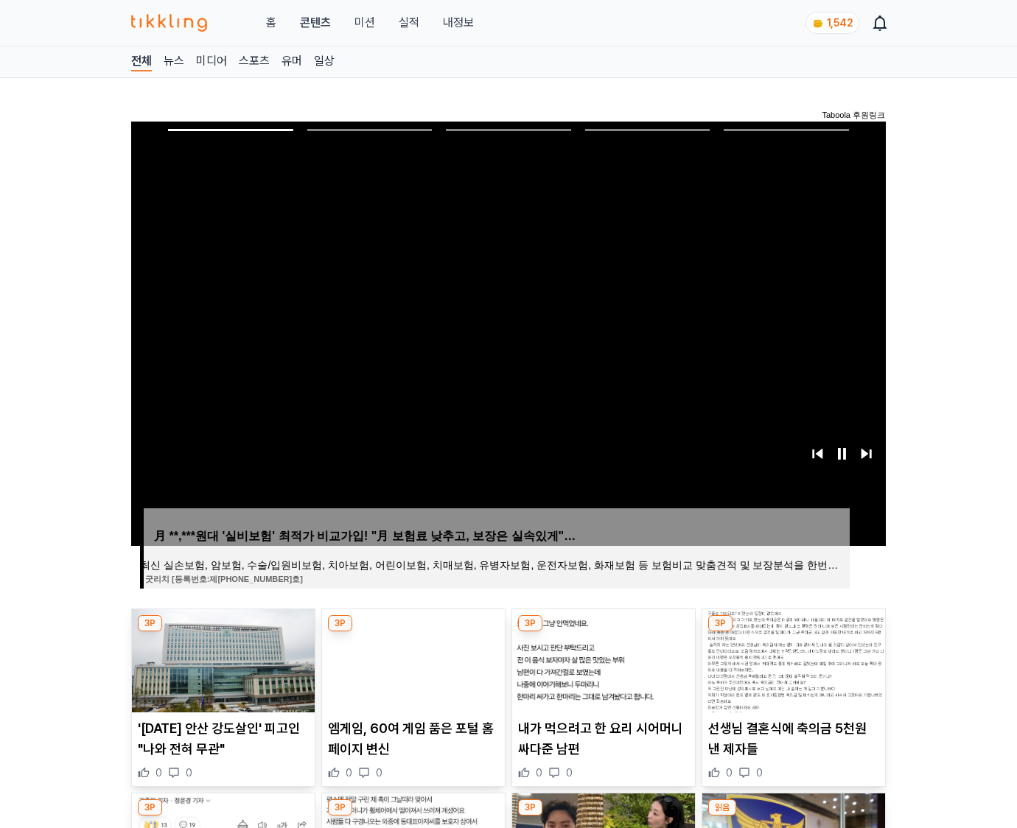
click at [793, 632] on img at bounding box center [793, 661] width 183 height 103
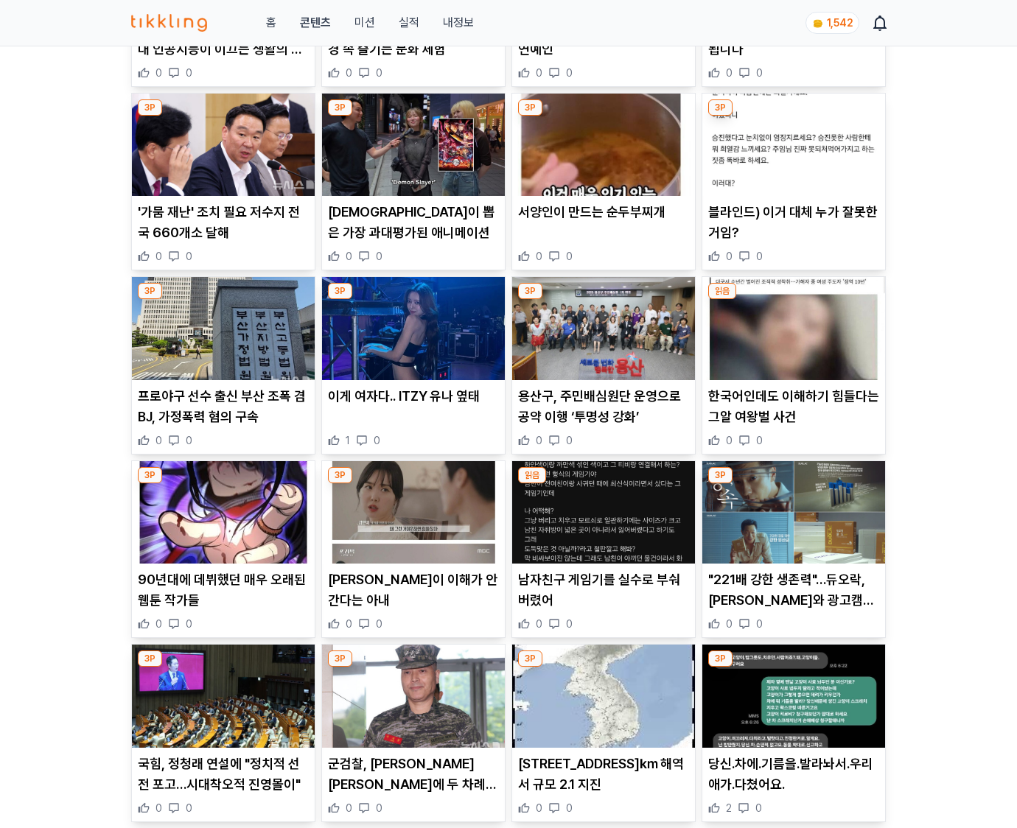
scroll to position [2896, 0]
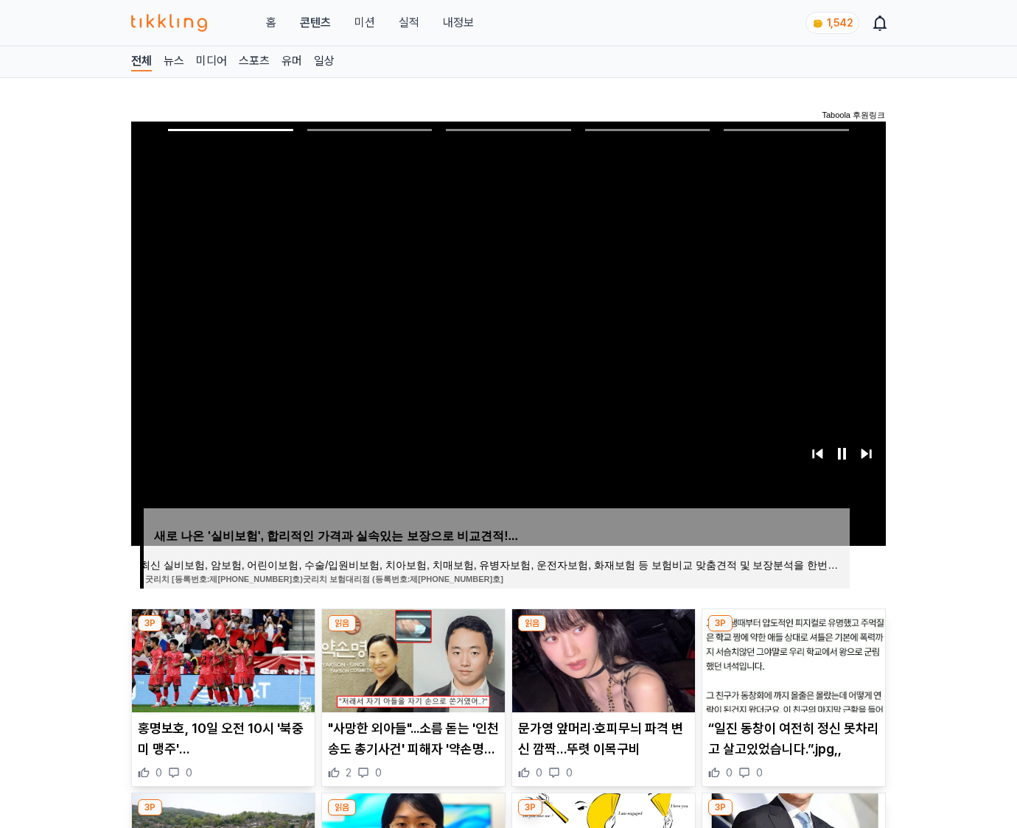
click at [793, 632] on img at bounding box center [793, 661] width 183 height 103
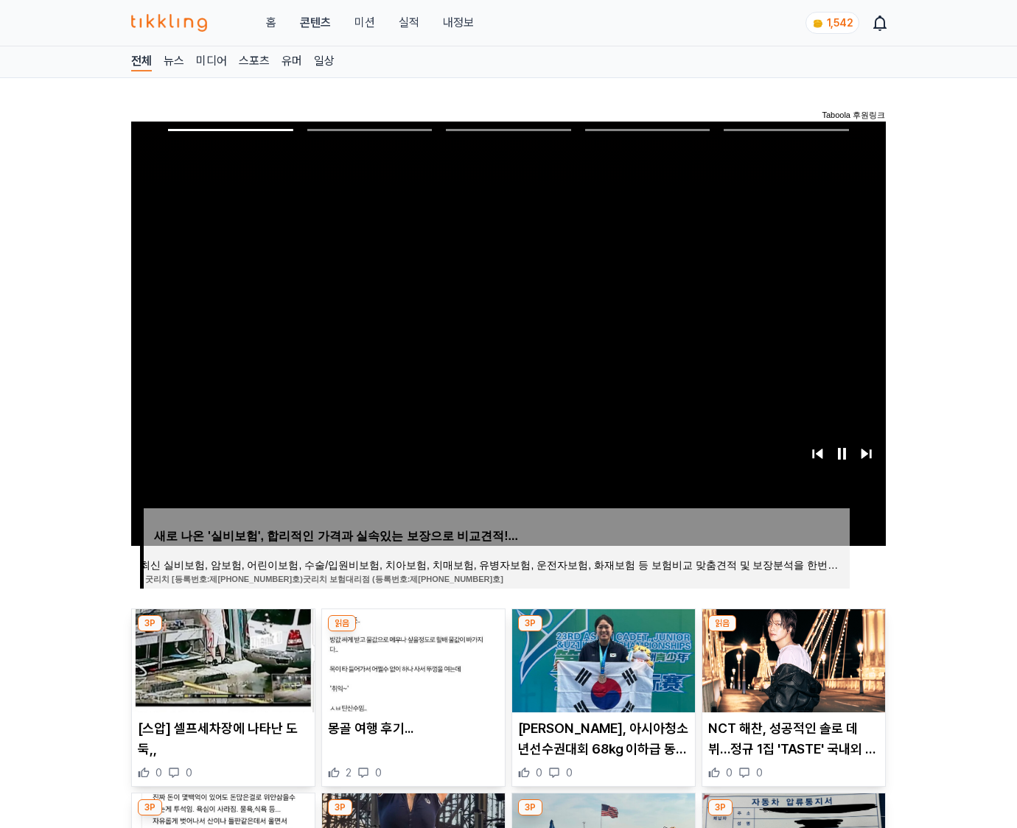
click at [793, 632] on img at bounding box center [793, 661] width 183 height 103
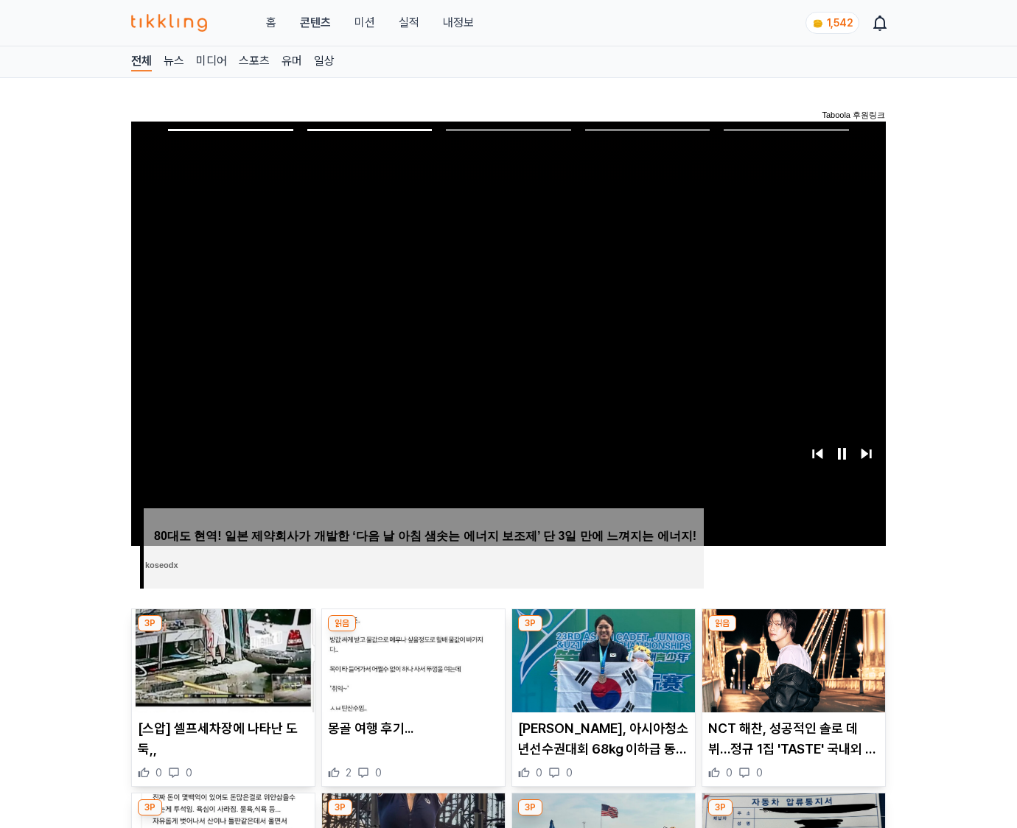
scroll to position [724, 0]
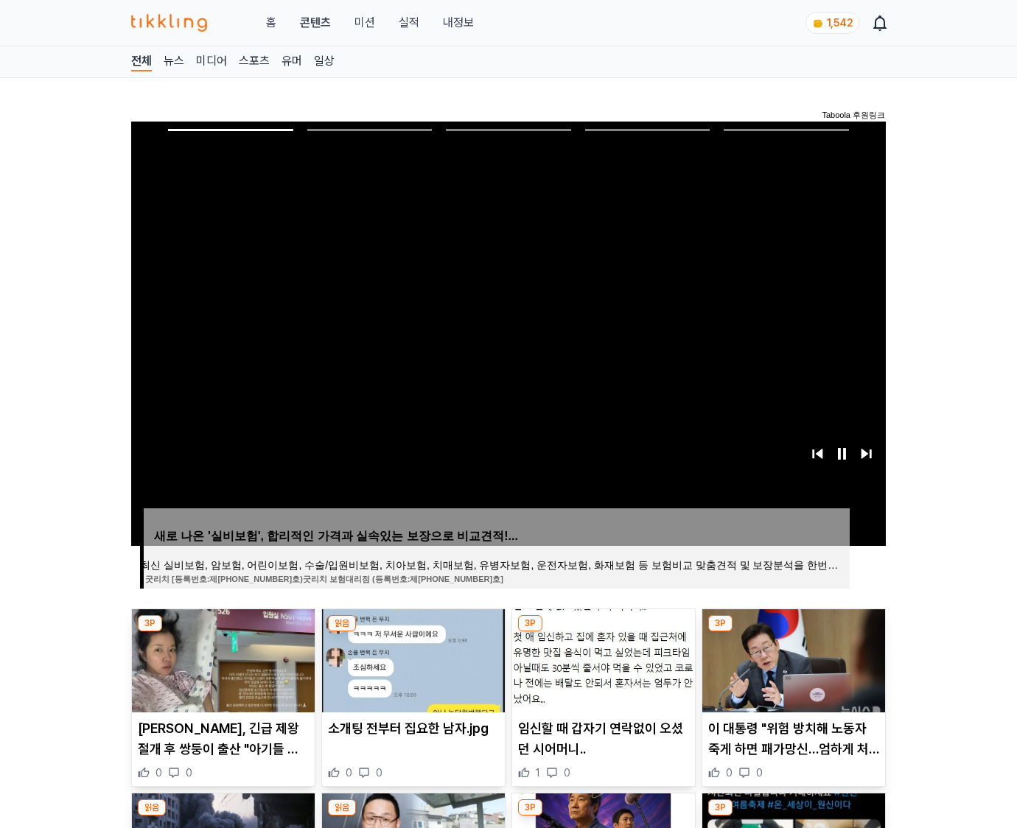
click at [793, 632] on img at bounding box center [793, 661] width 183 height 103
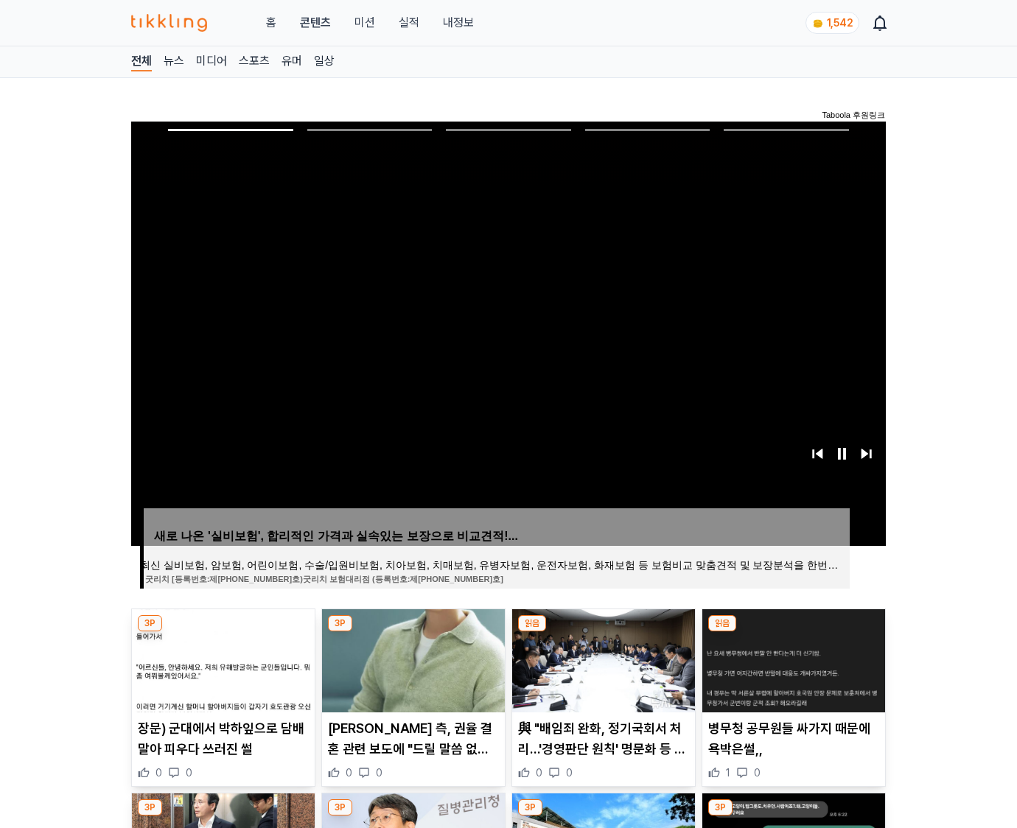
click at [793, 632] on img at bounding box center [793, 661] width 183 height 103
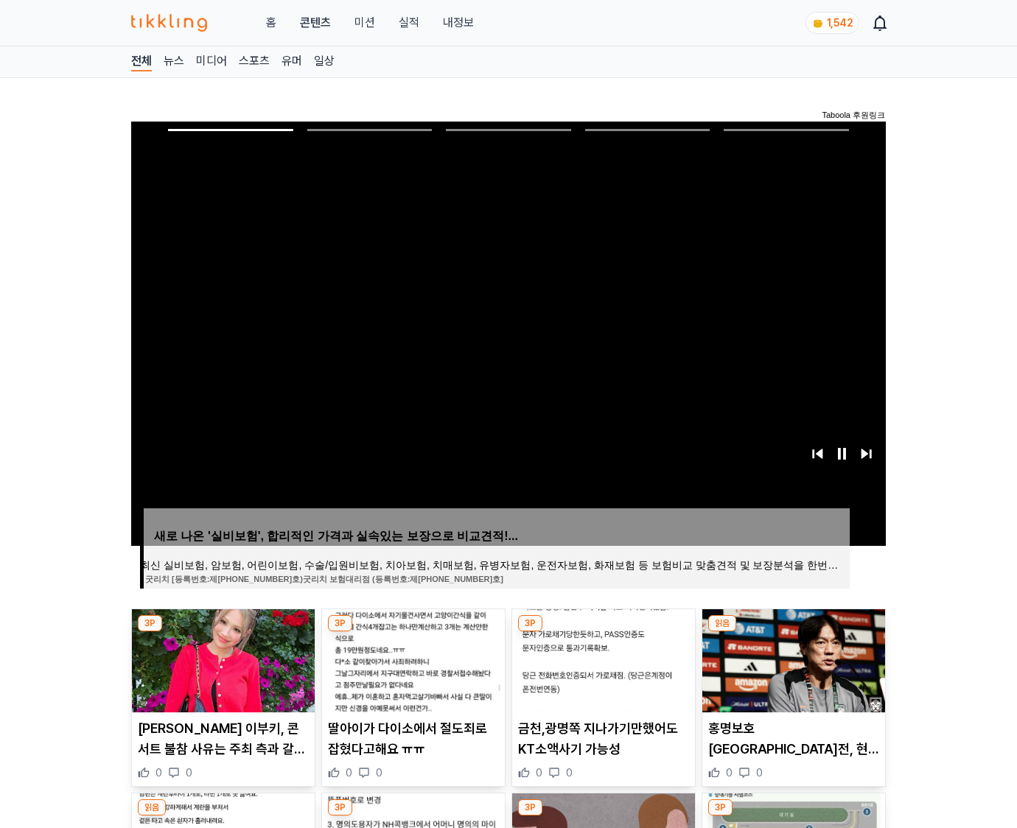
click at [793, 632] on img at bounding box center [793, 661] width 183 height 103
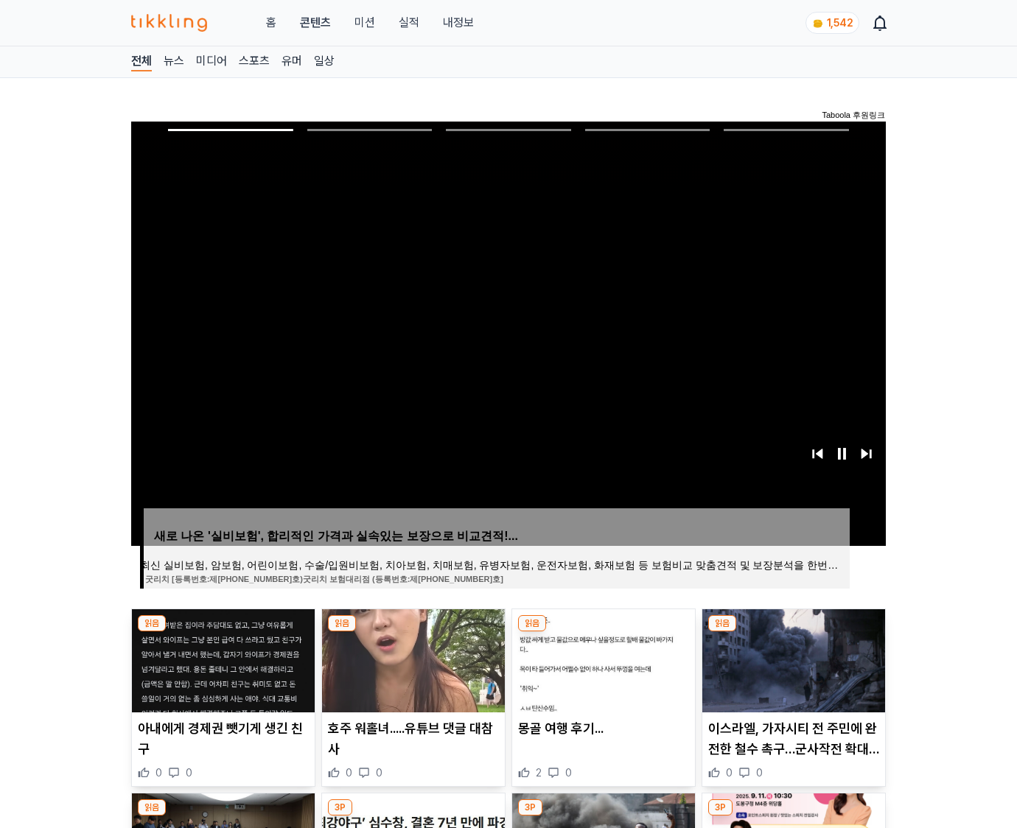
click at [793, 632] on img at bounding box center [793, 661] width 183 height 103
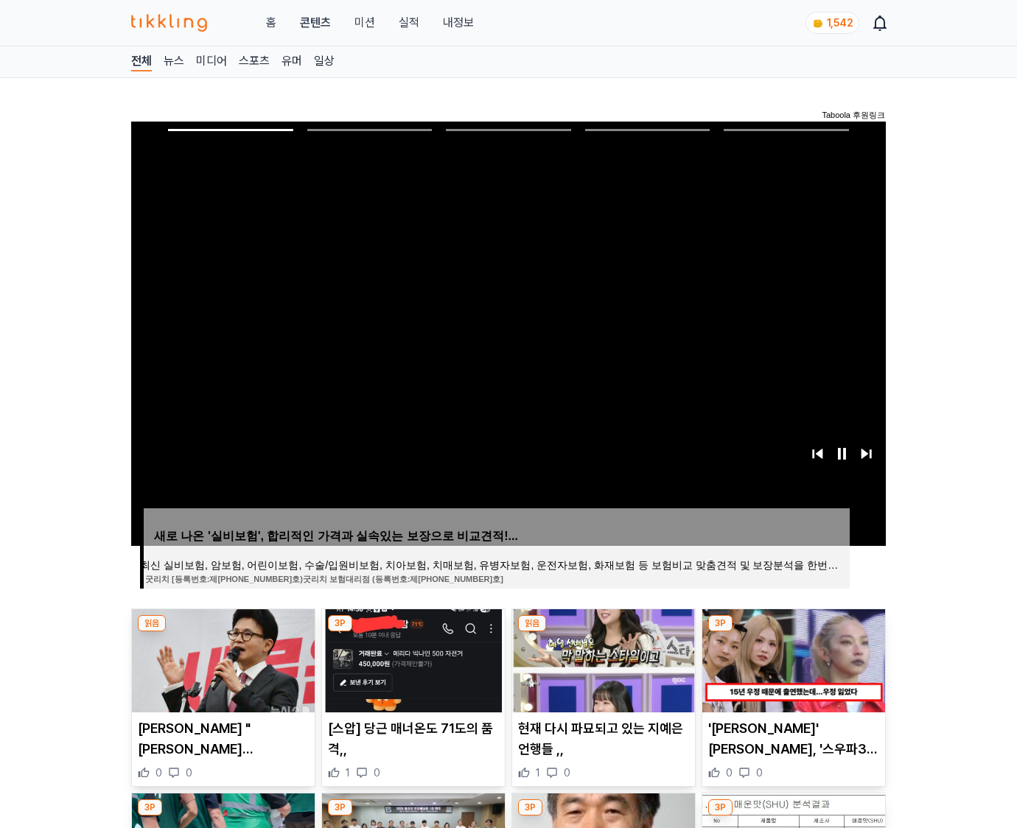
click at [793, 632] on img at bounding box center [793, 661] width 183 height 103
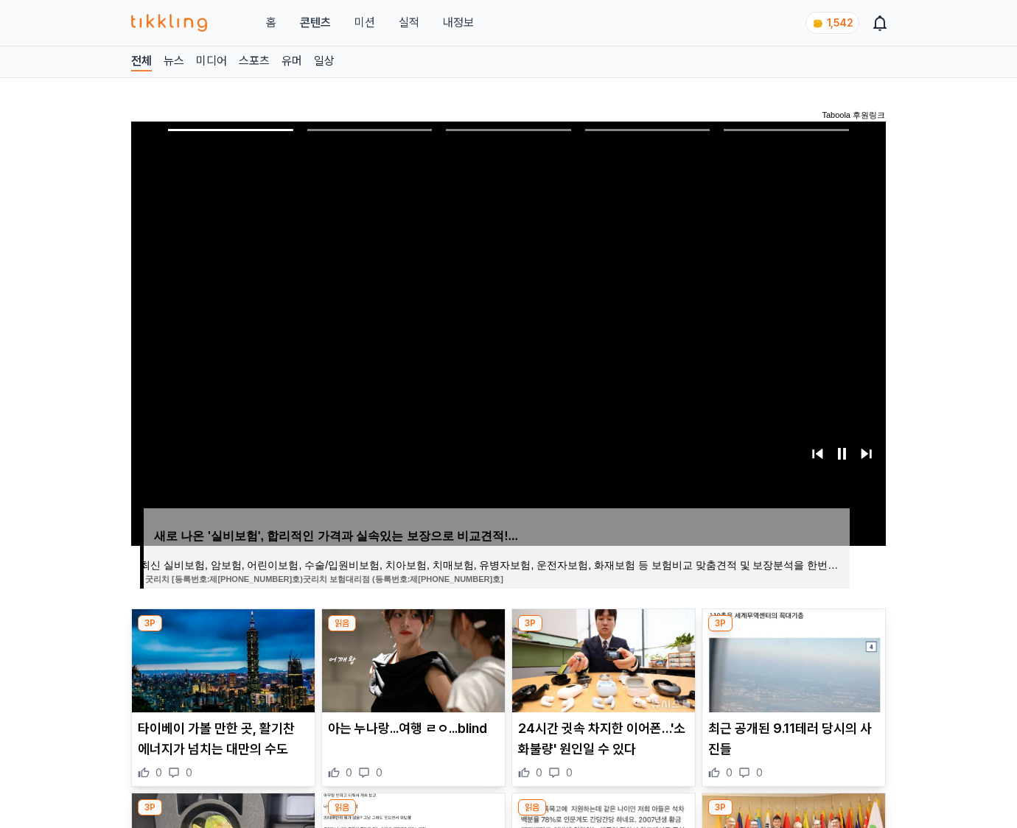
click at [793, 632] on img at bounding box center [793, 661] width 183 height 103
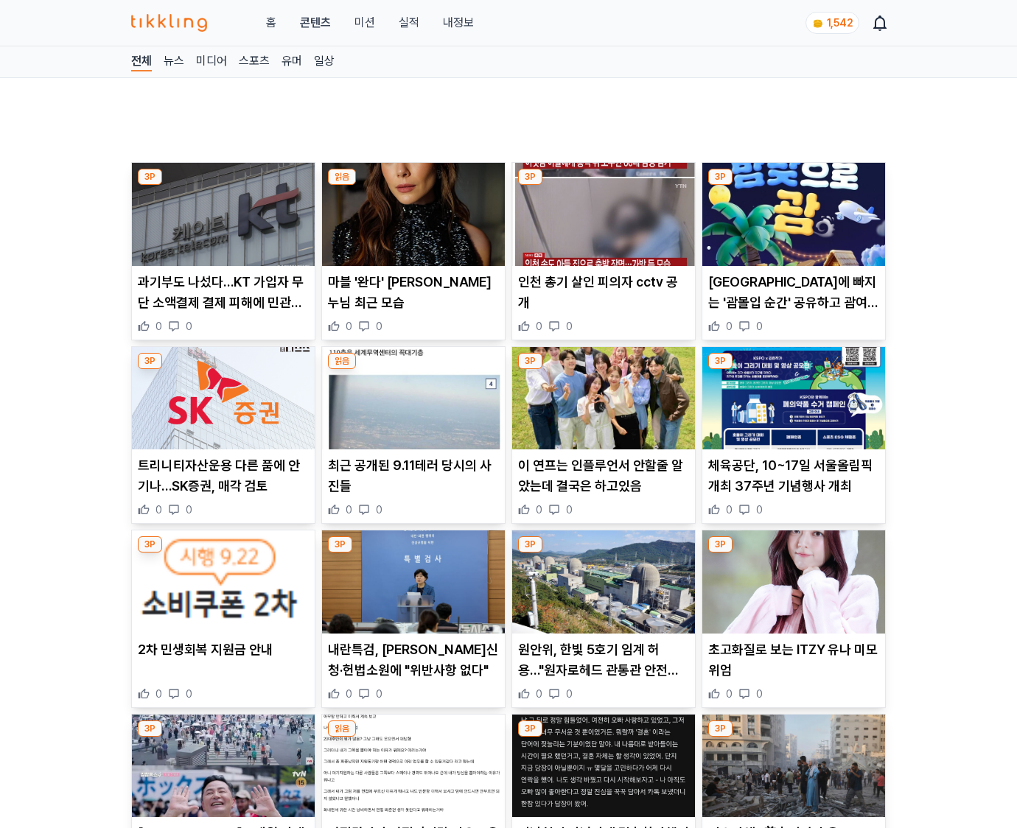
click at [793, 632] on img at bounding box center [793, 582] width 183 height 103
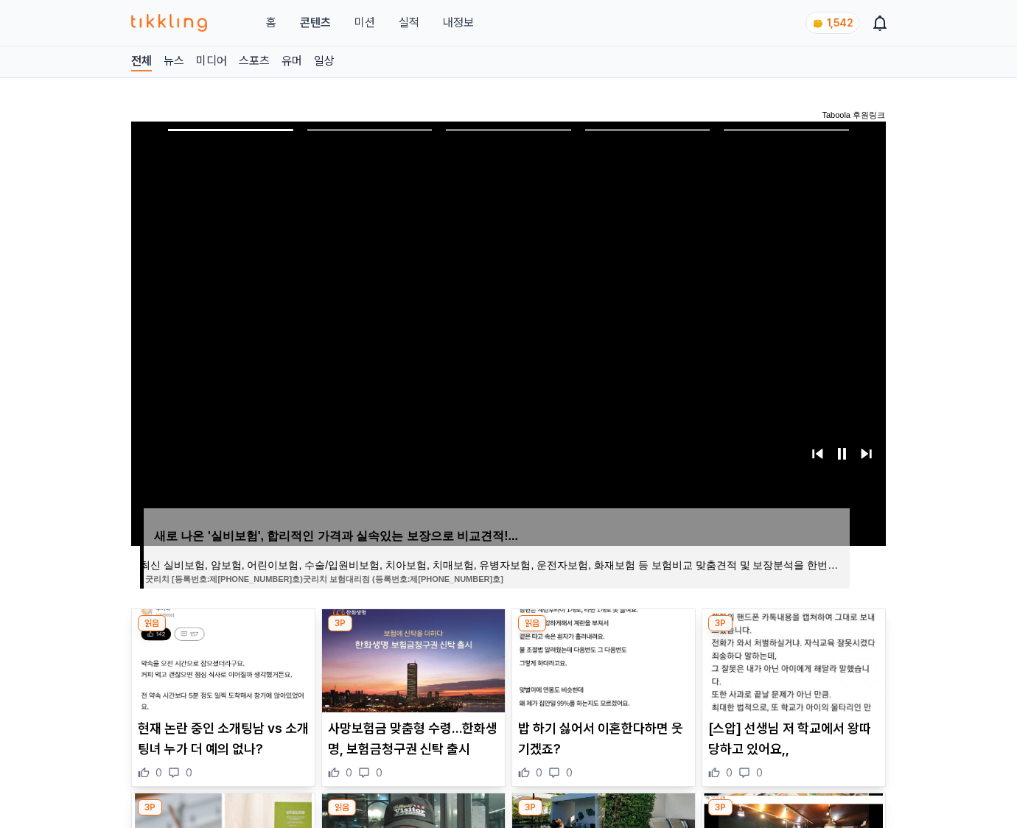
click at [793, 632] on img at bounding box center [793, 661] width 183 height 103
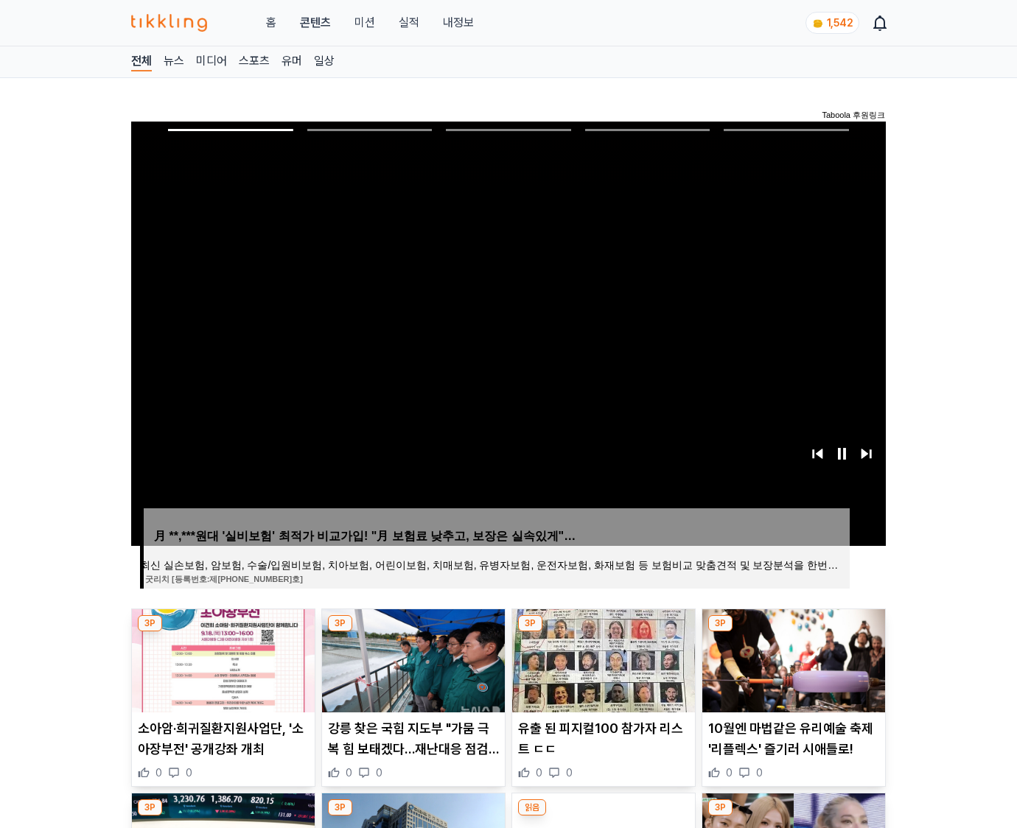
click at [793, 632] on img at bounding box center [793, 661] width 183 height 103
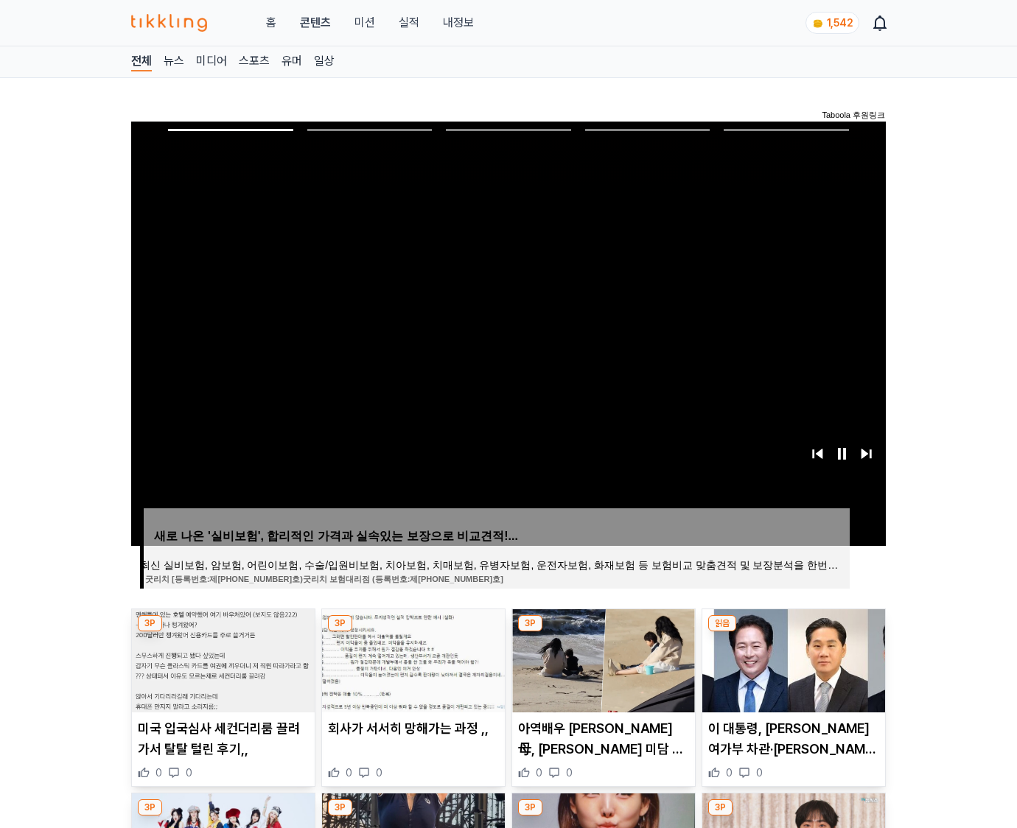
click at [793, 632] on img at bounding box center [793, 661] width 183 height 103
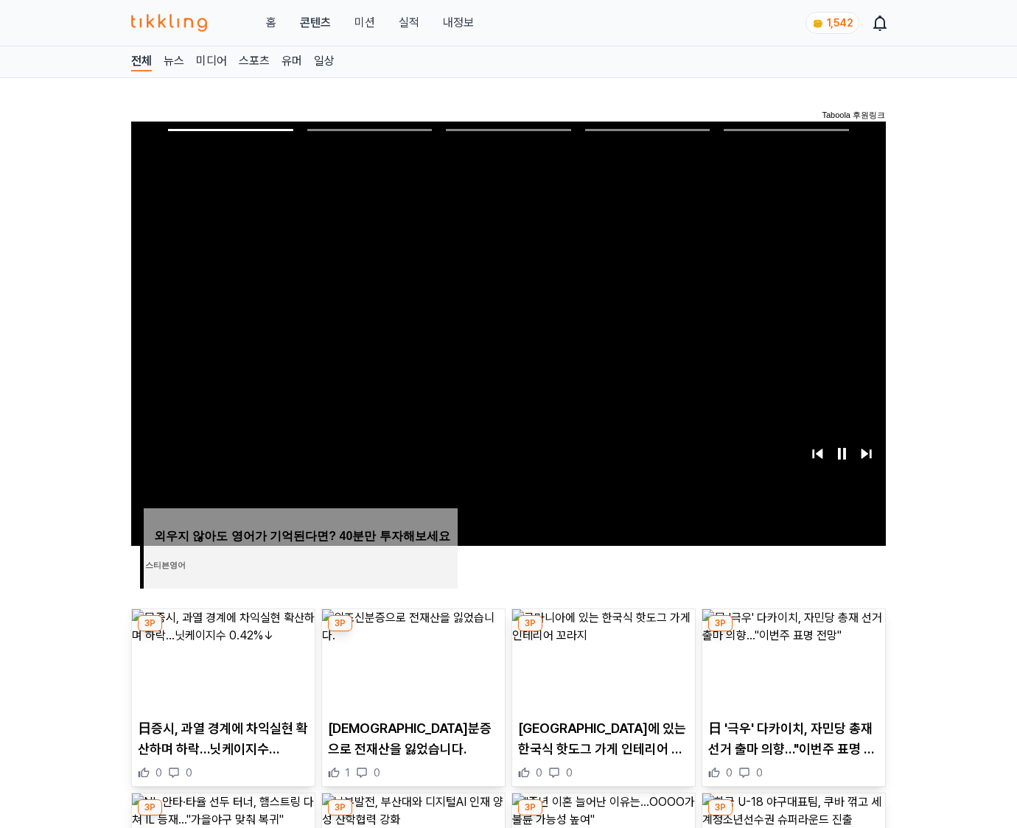
click at [793, 632] on img at bounding box center [793, 661] width 183 height 103
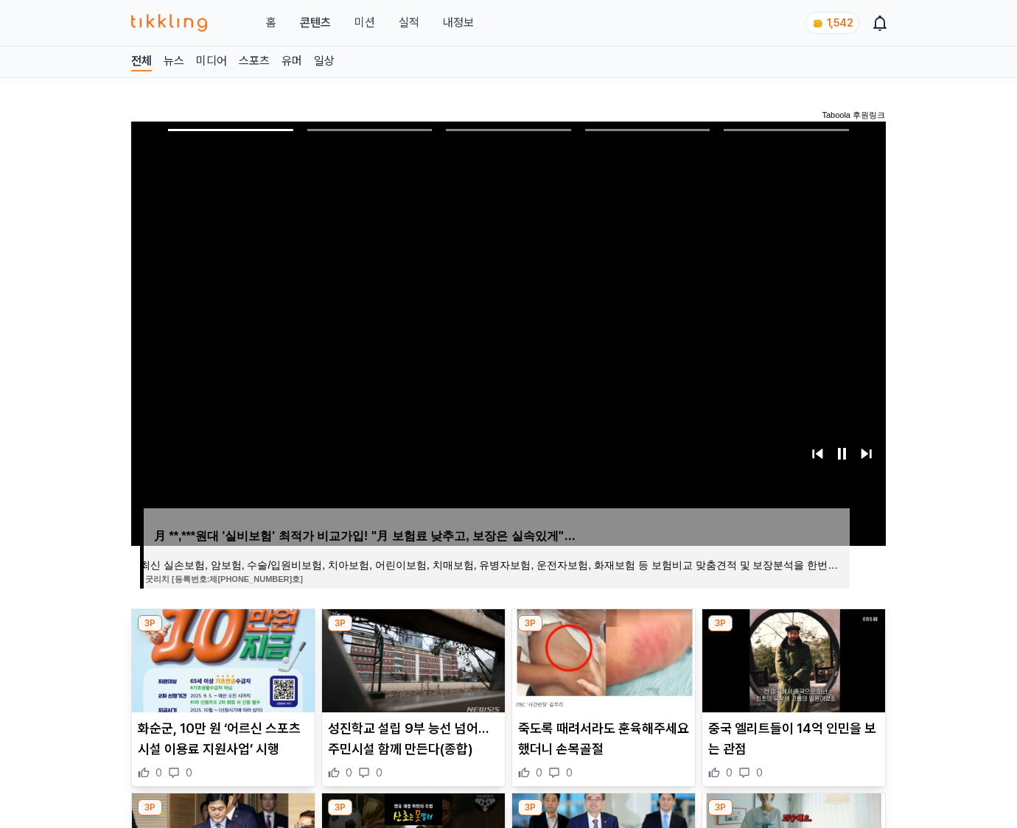
click at [793, 632] on img at bounding box center [793, 661] width 183 height 103
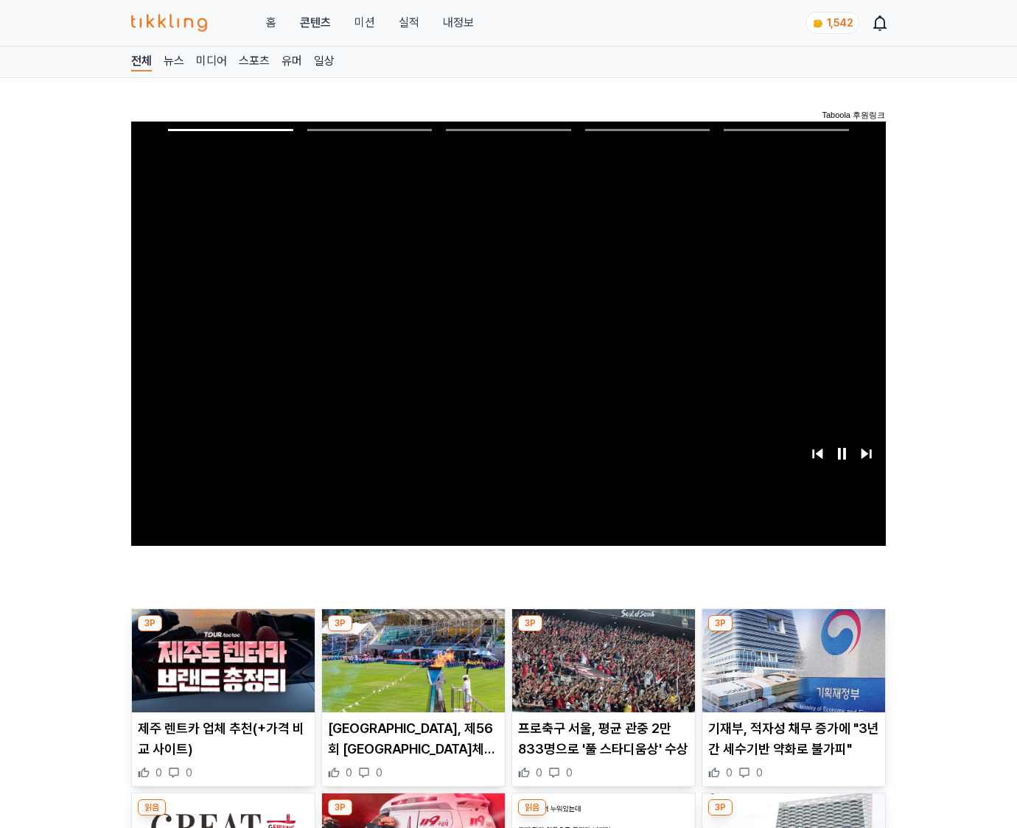
click at [793, 632] on img at bounding box center [793, 661] width 183 height 103
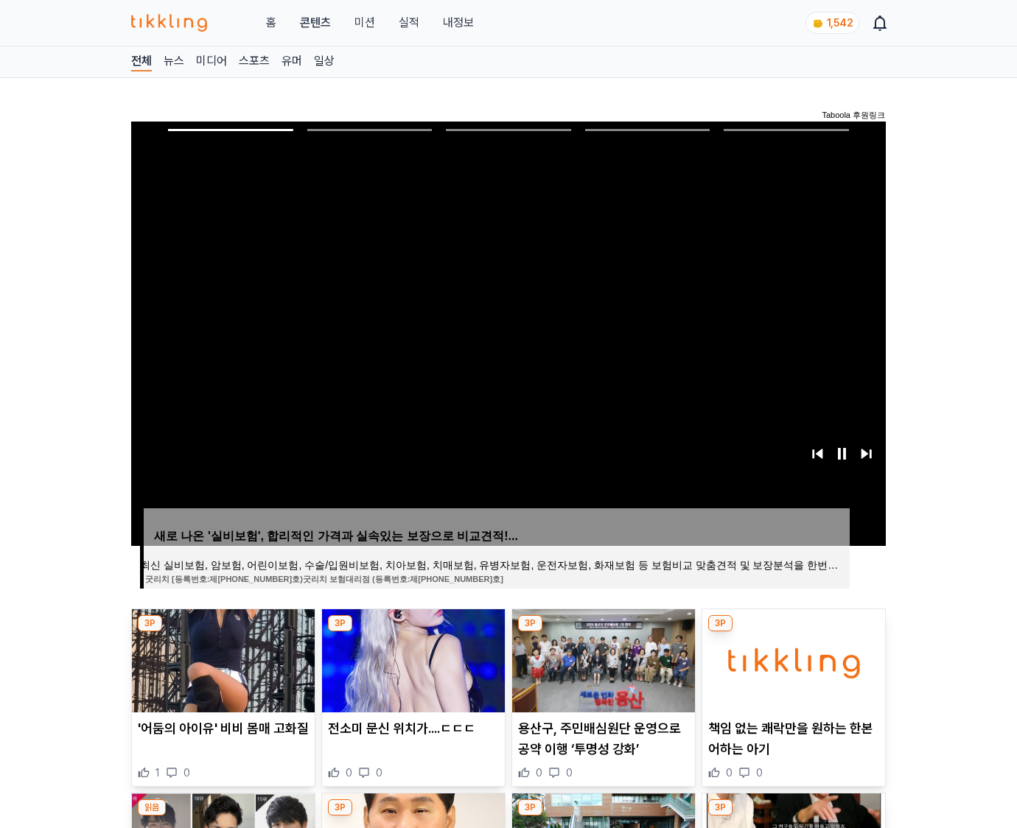
click at [793, 632] on img at bounding box center [793, 661] width 183 height 103
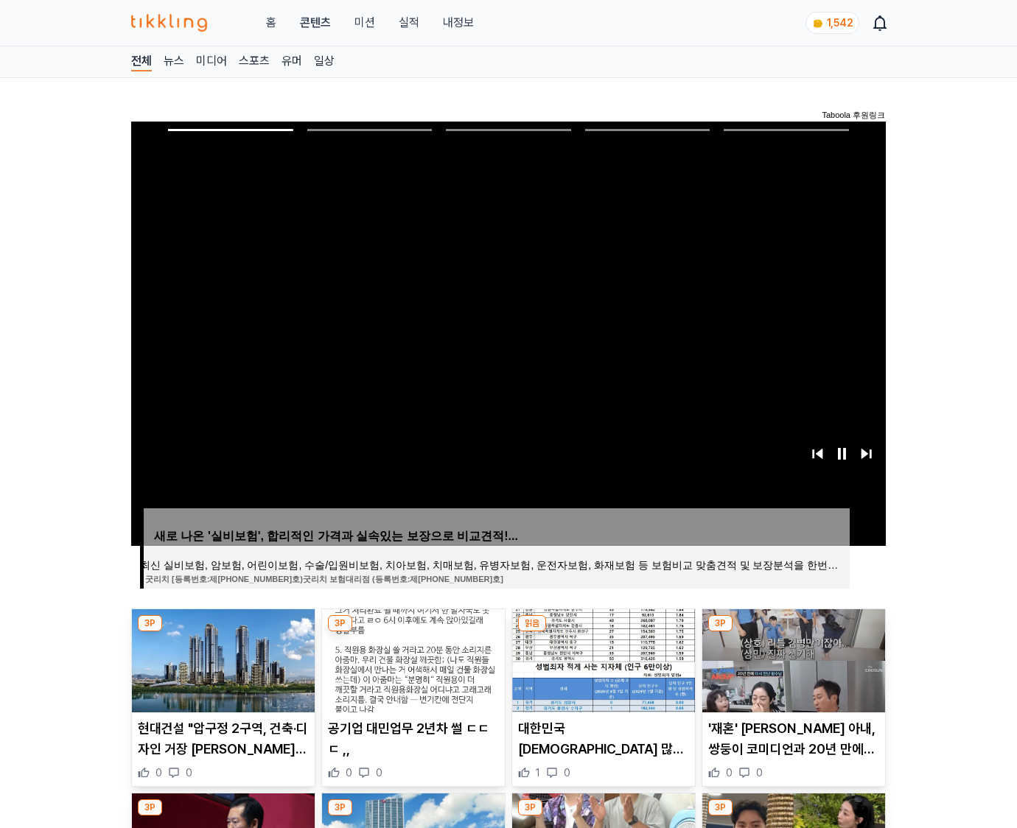
click at [793, 632] on img at bounding box center [793, 661] width 183 height 103
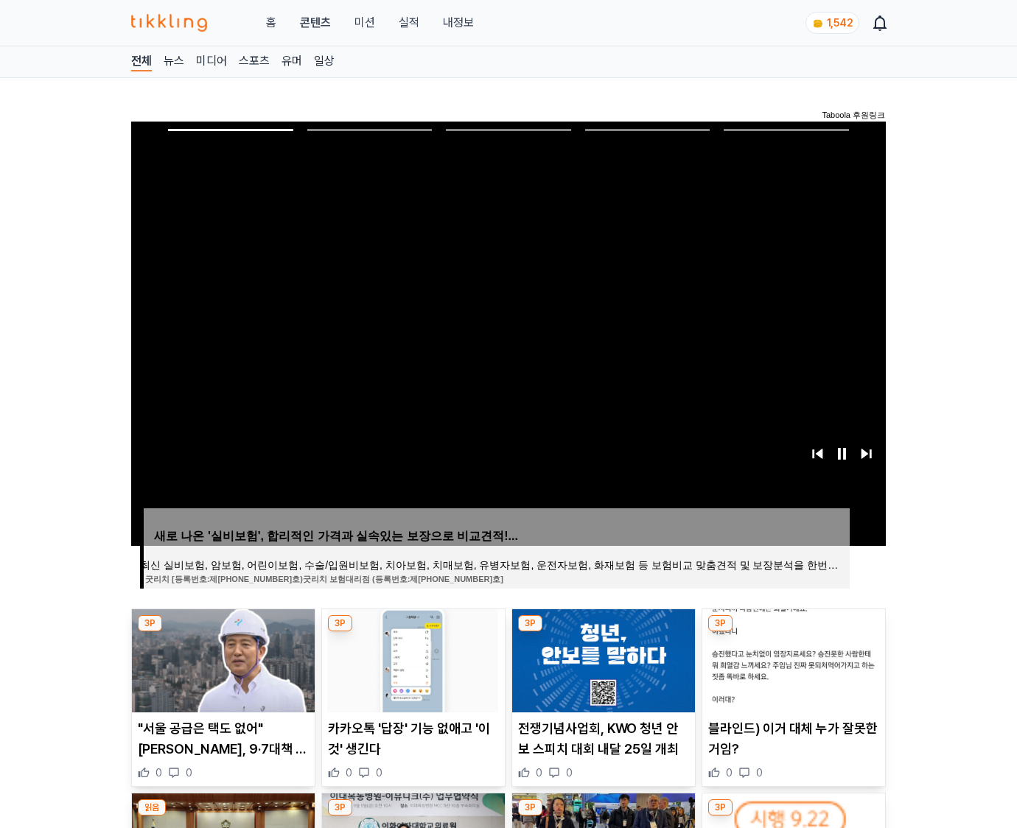
click at [793, 632] on img at bounding box center [793, 661] width 183 height 103
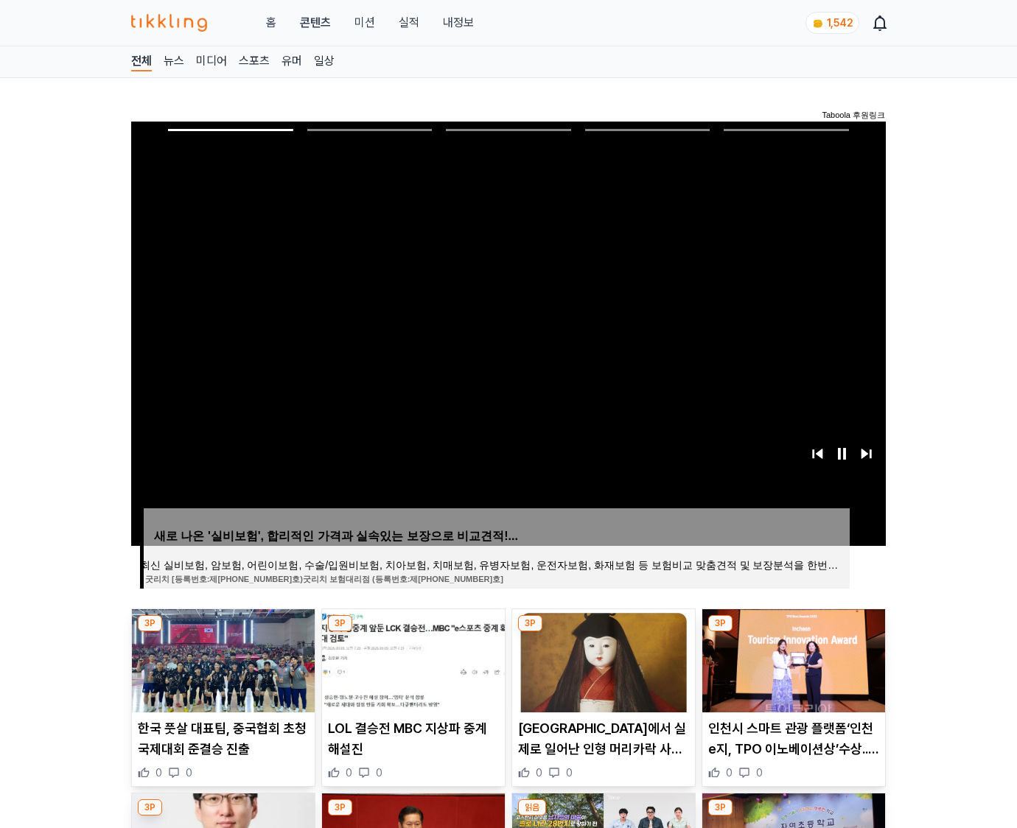
click at [793, 632] on img at bounding box center [793, 661] width 183 height 103
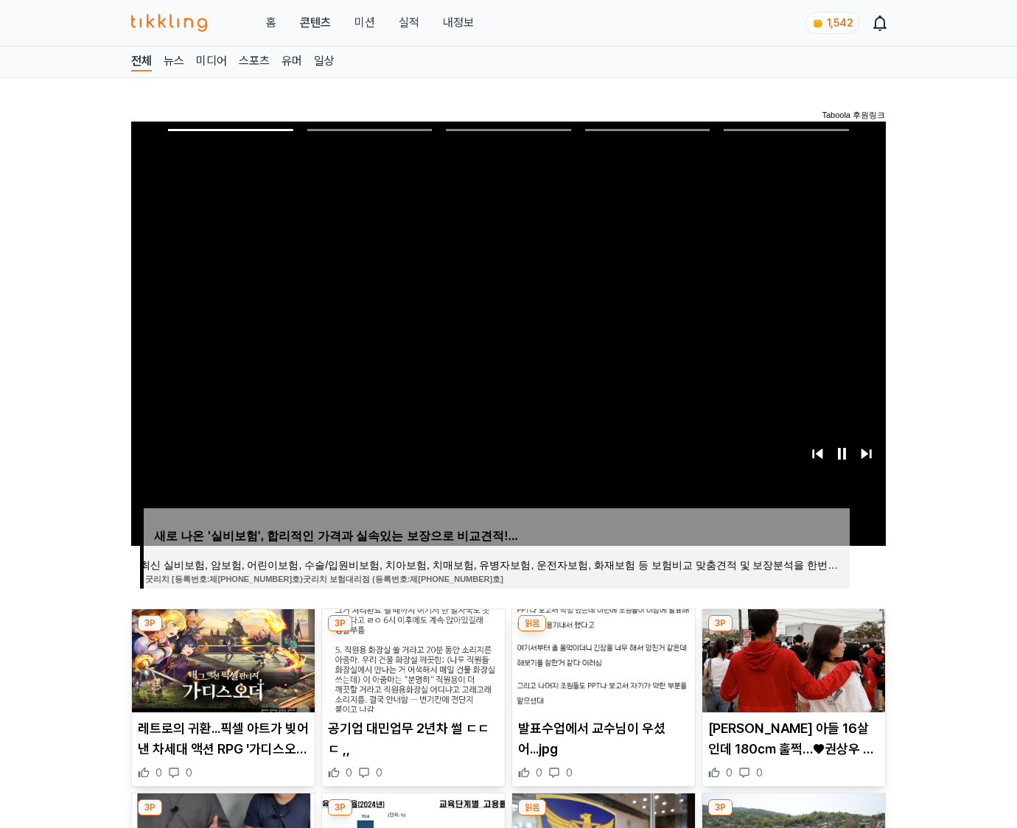
click at [793, 632] on img at bounding box center [793, 661] width 183 height 103
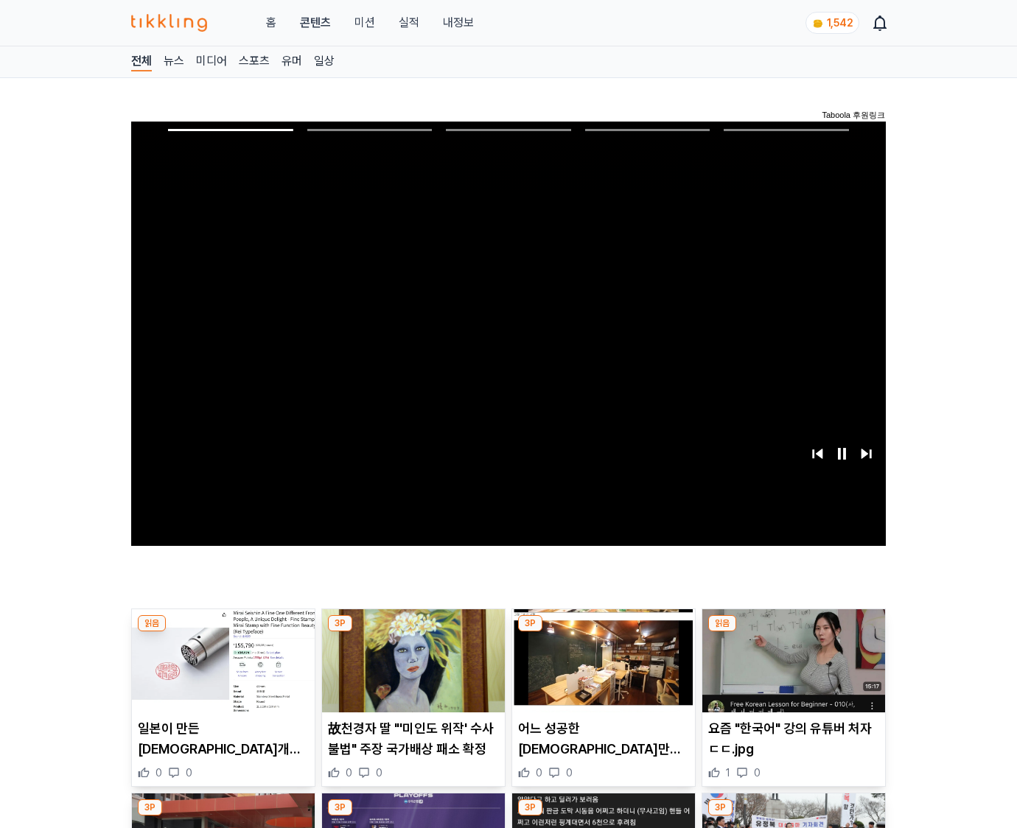
click at [793, 632] on img at bounding box center [793, 661] width 183 height 103
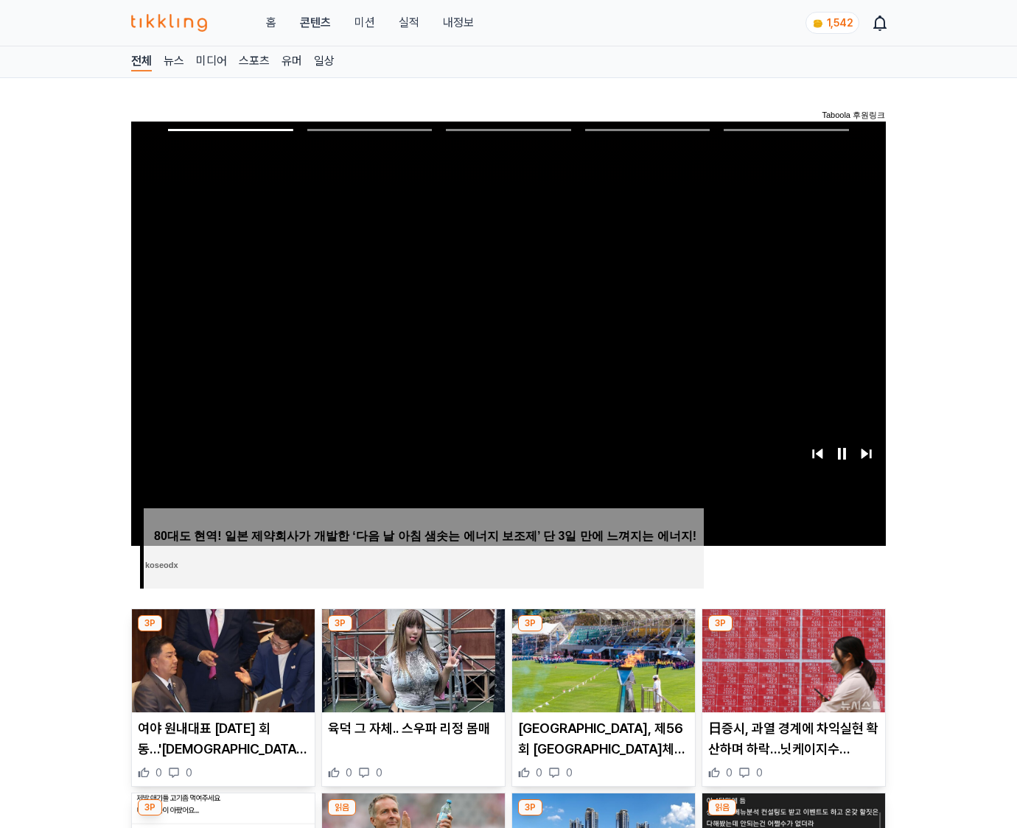
click at [793, 632] on img at bounding box center [793, 661] width 183 height 103
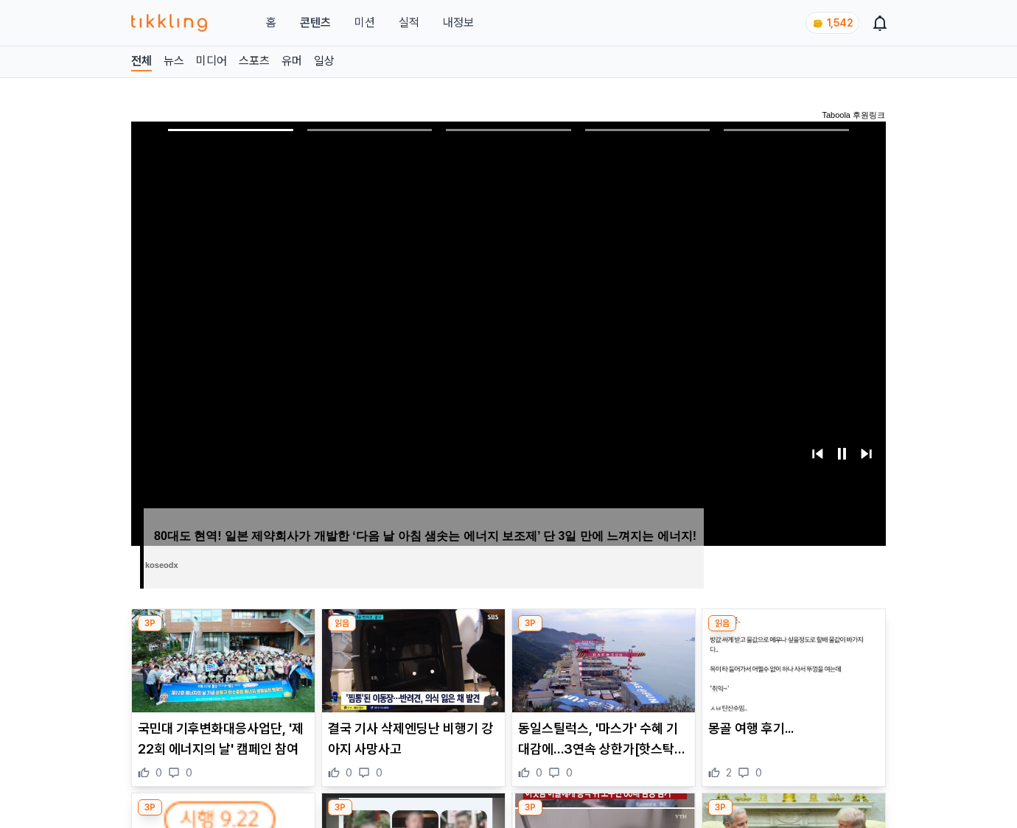
click at [793, 632] on img at bounding box center [793, 661] width 183 height 103
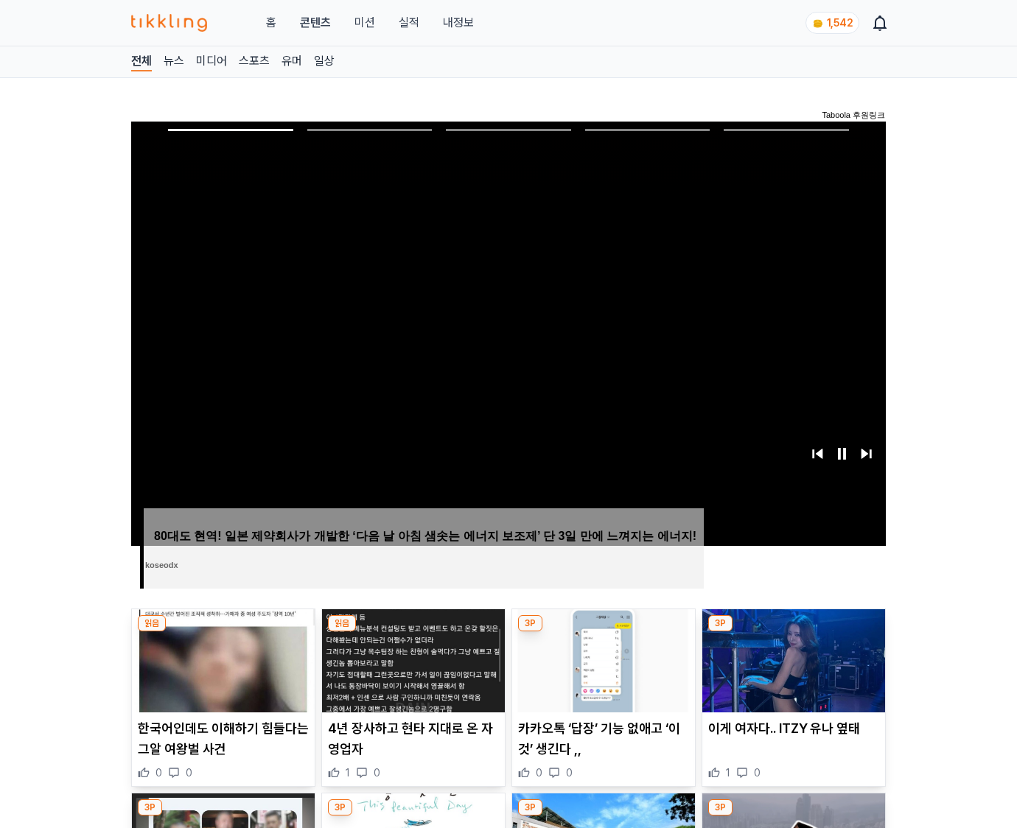
click at [793, 632] on img at bounding box center [793, 661] width 183 height 103
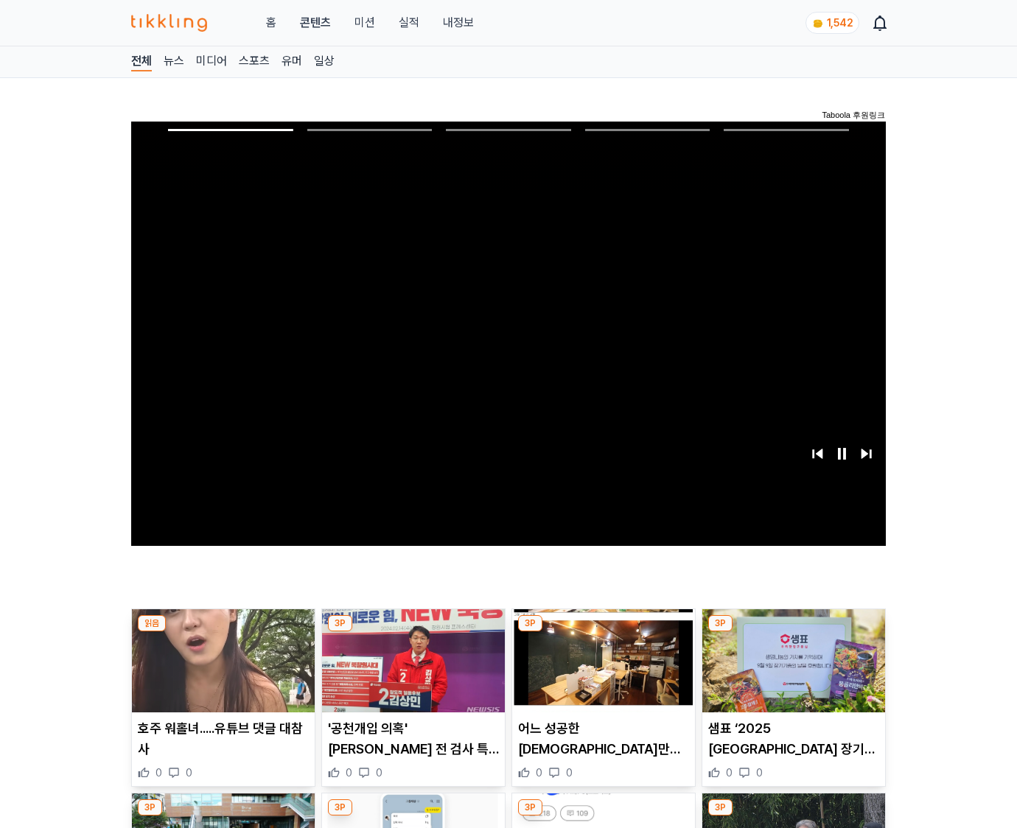
click at [793, 632] on img at bounding box center [793, 661] width 183 height 103
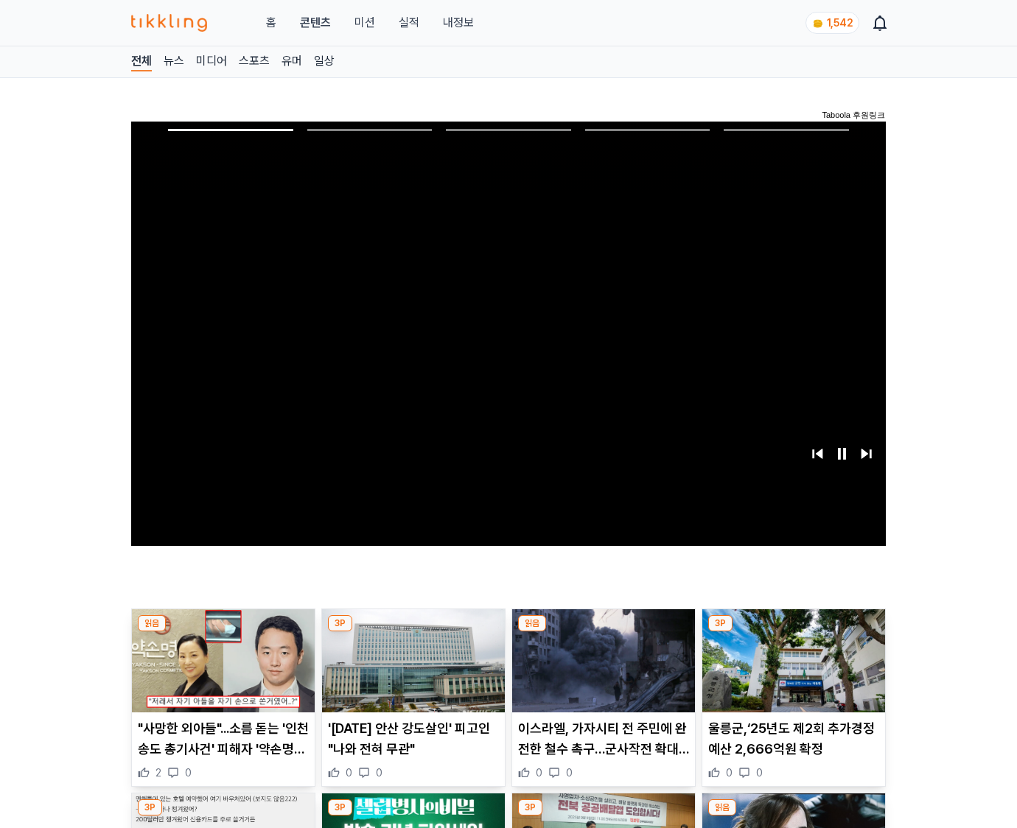
click at [793, 632] on img at bounding box center [793, 661] width 183 height 103
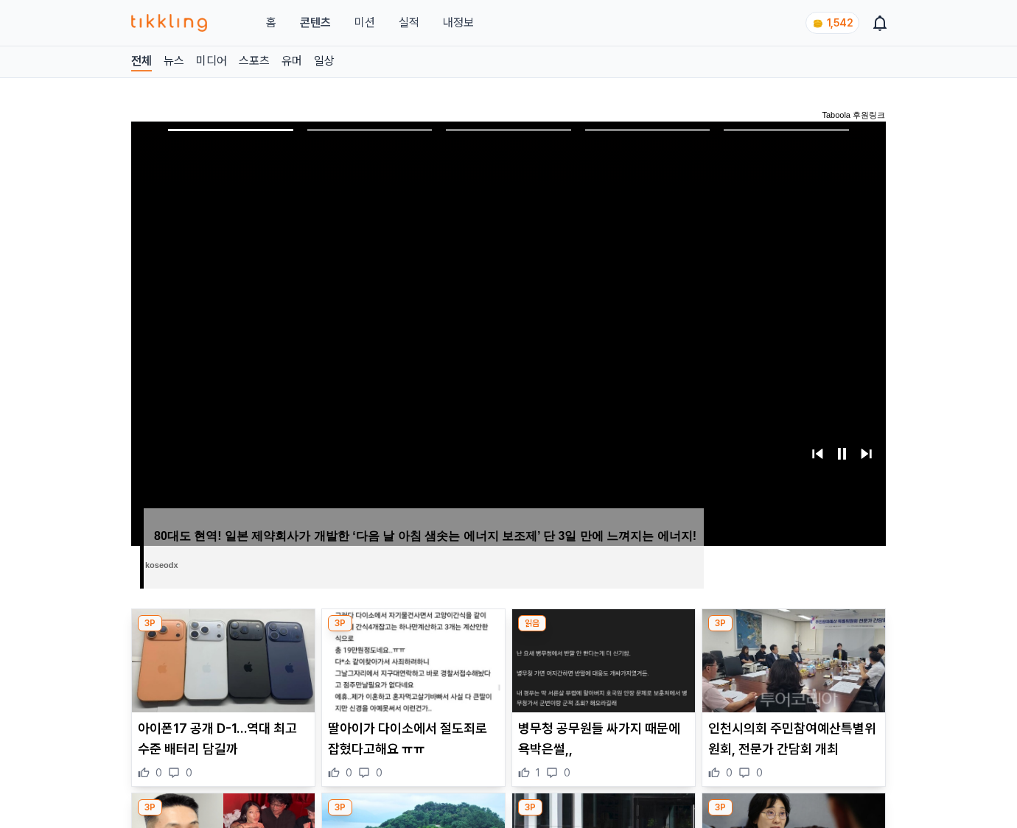
click at [793, 632] on img at bounding box center [793, 661] width 183 height 103
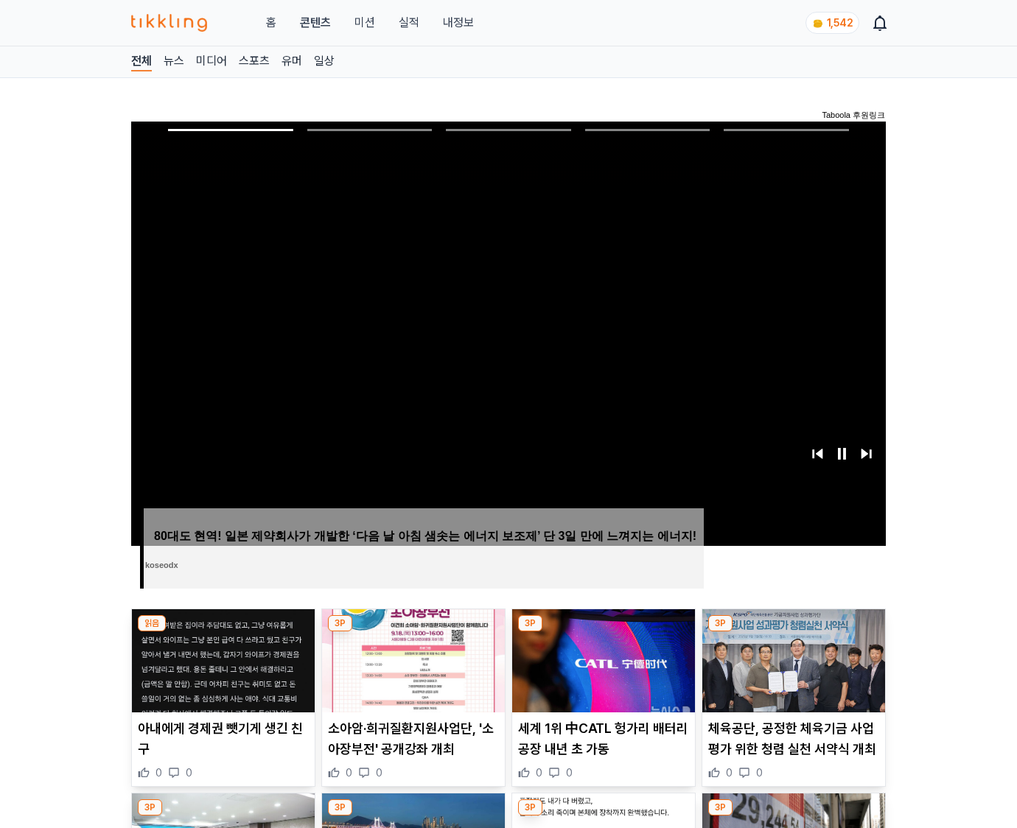
click at [793, 632] on img at bounding box center [793, 661] width 183 height 103
